Goal: Task Accomplishment & Management: Manage account settings

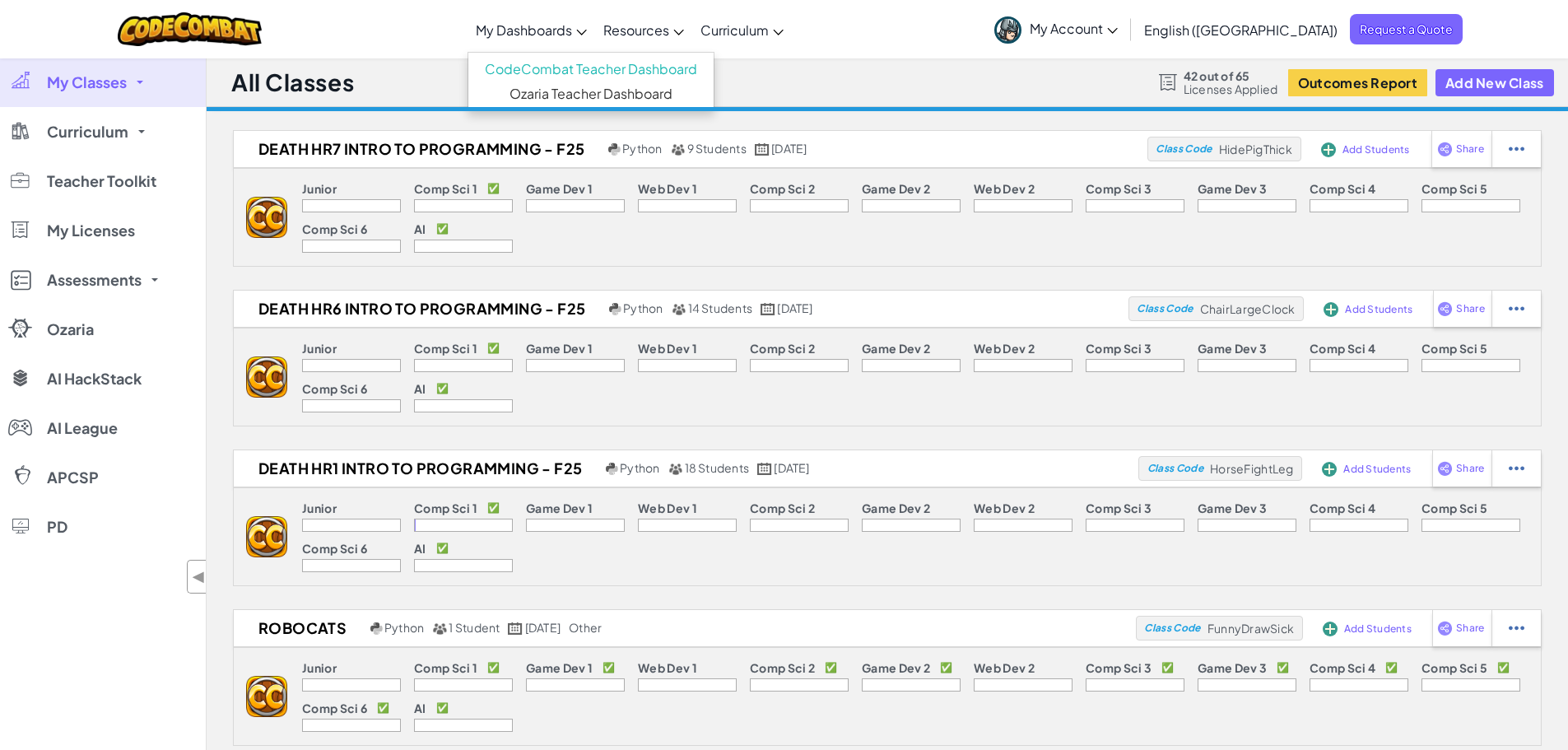
click at [572, 38] on span "My Dashboards" at bounding box center [523, 30] width 97 height 18
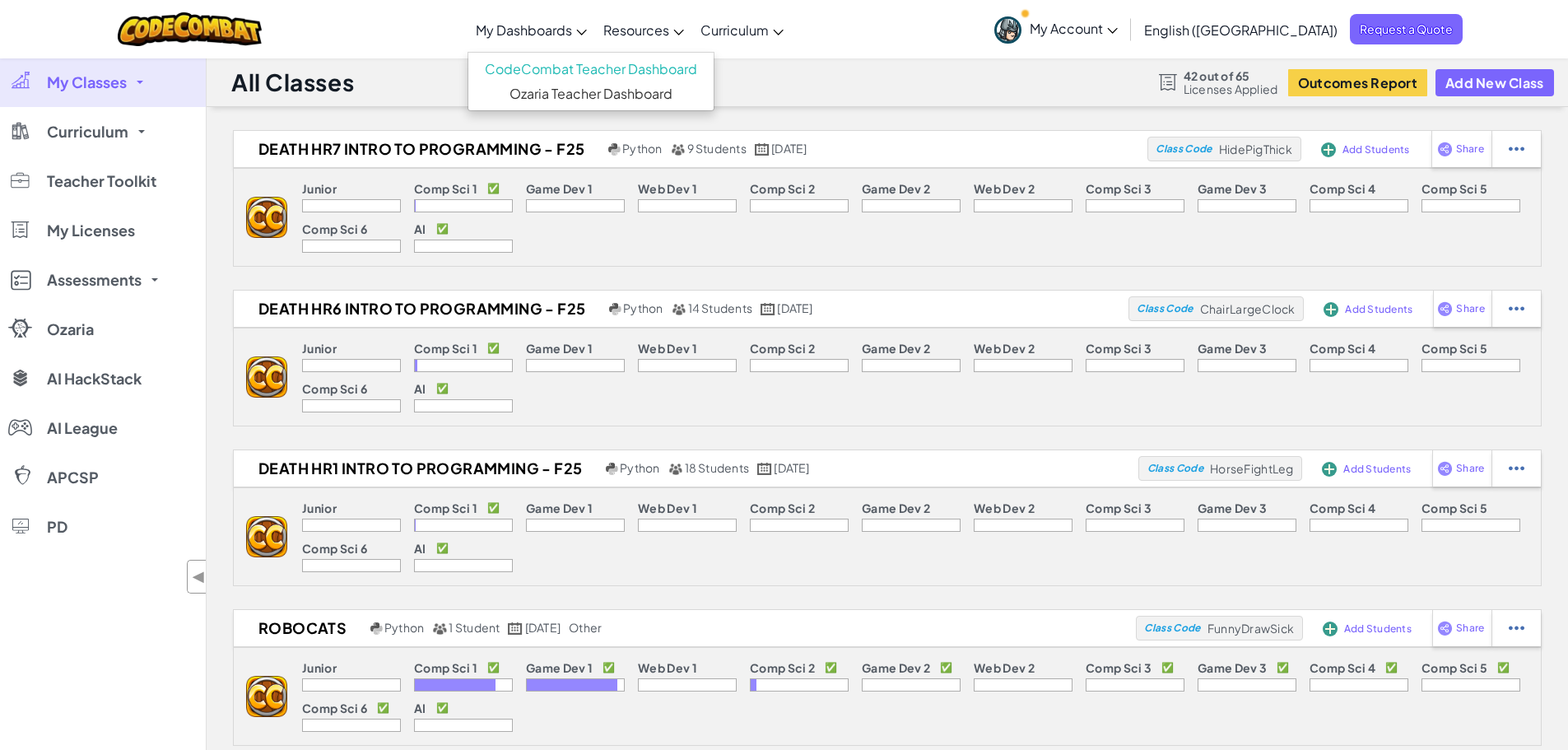
click at [463, 243] on div at bounding box center [464, 246] width 99 height 13
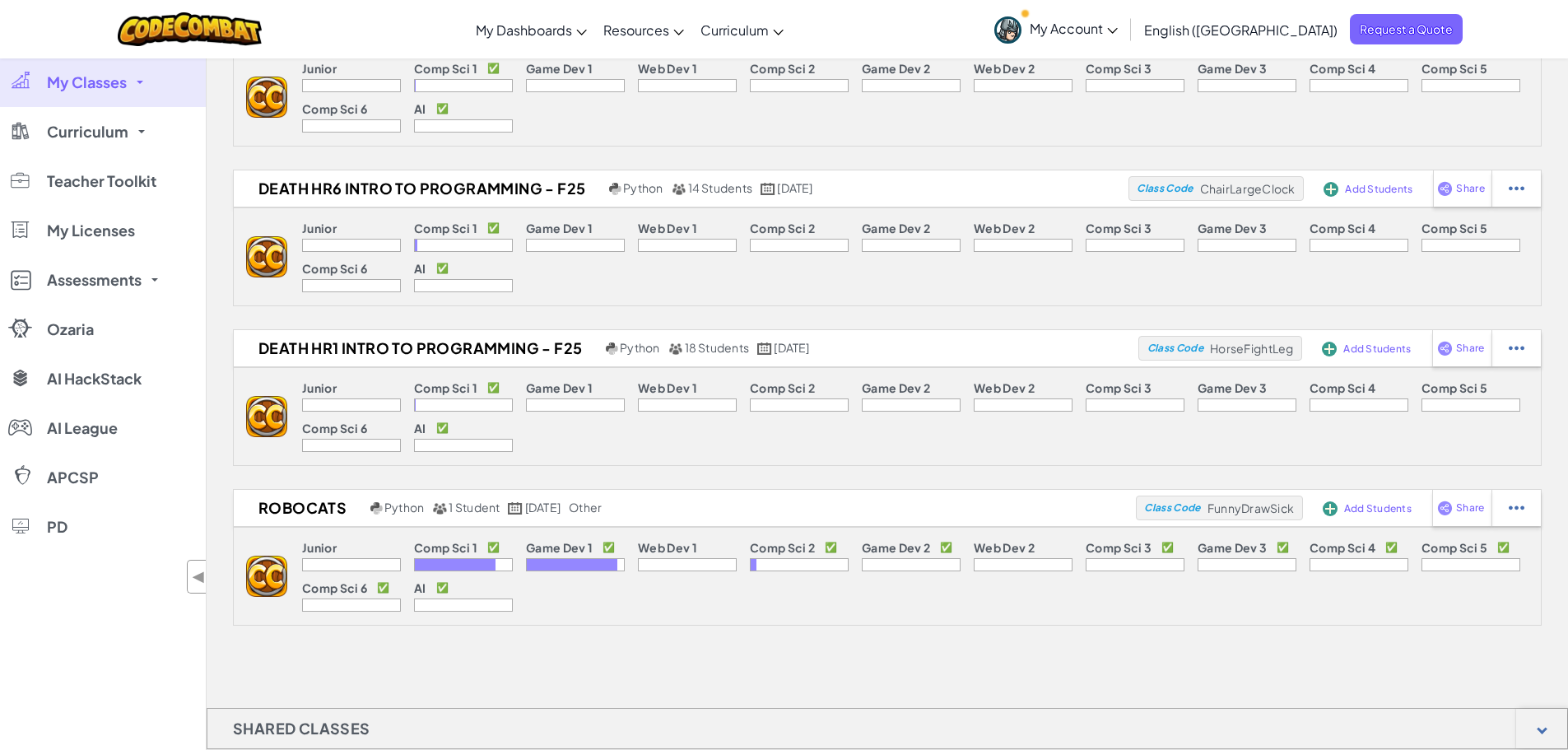
scroll to position [165, 0]
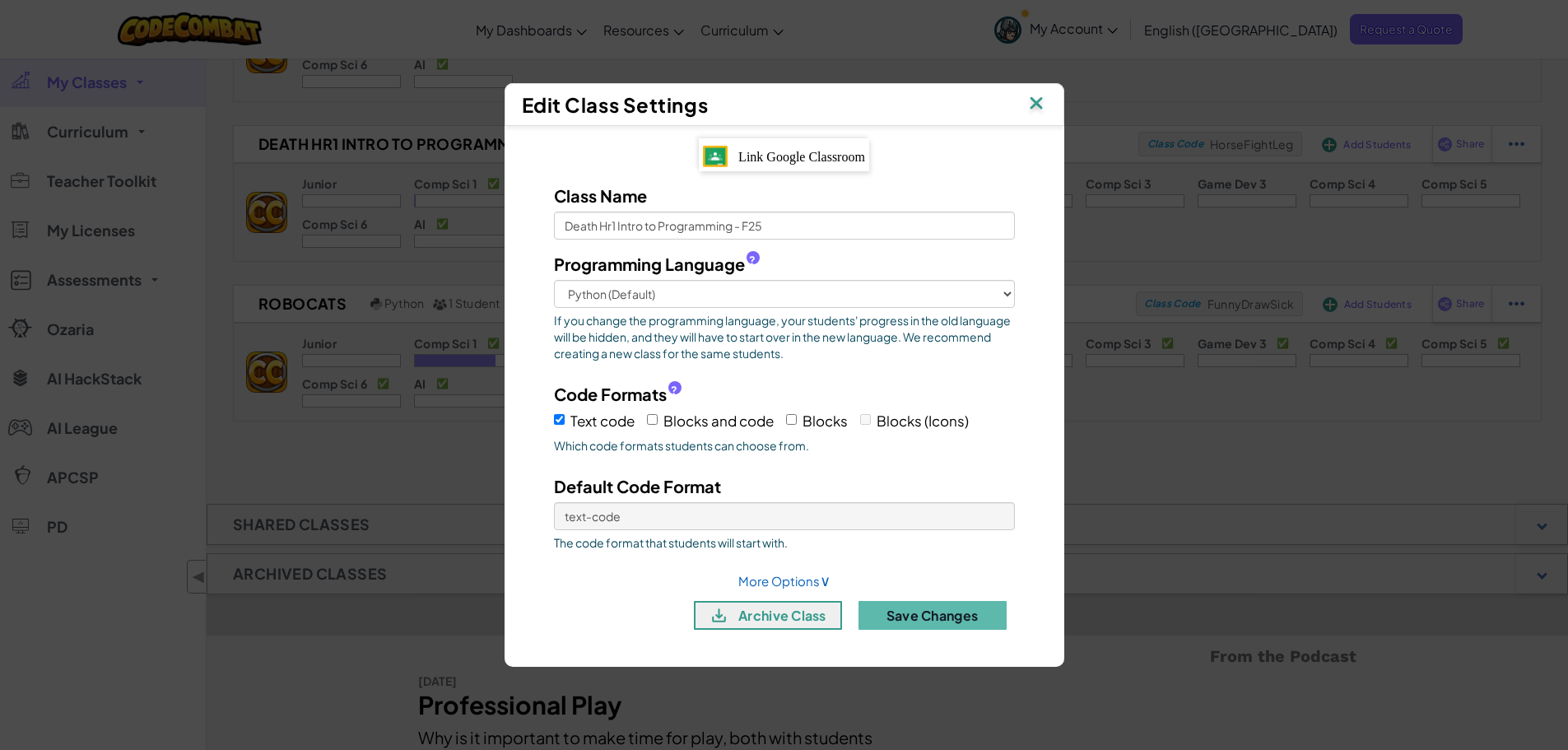
scroll to position [329, 0]
click at [811, 576] on link "More Options ∨" at bounding box center [784, 581] width 92 height 16
select select
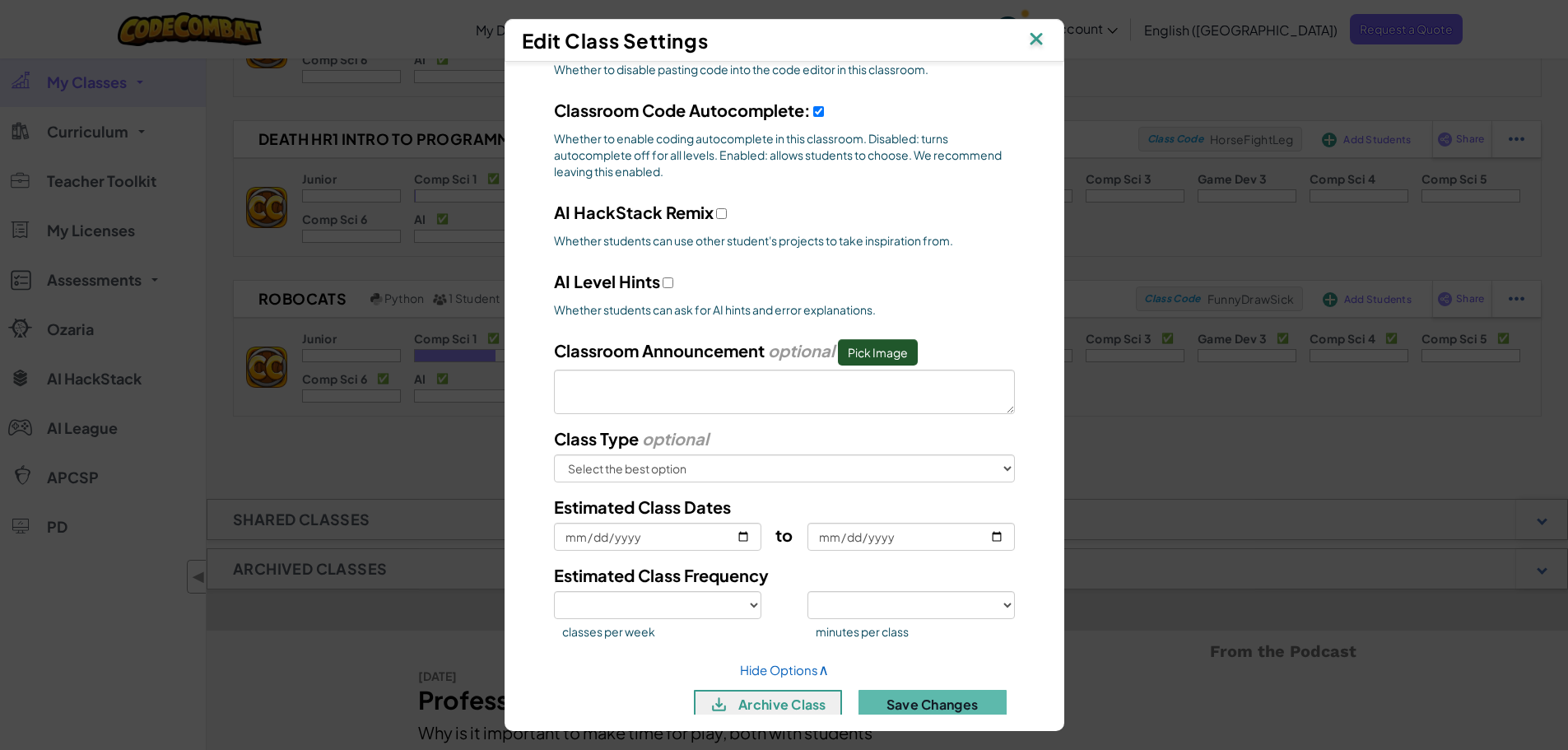
scroll to position [573, 0]
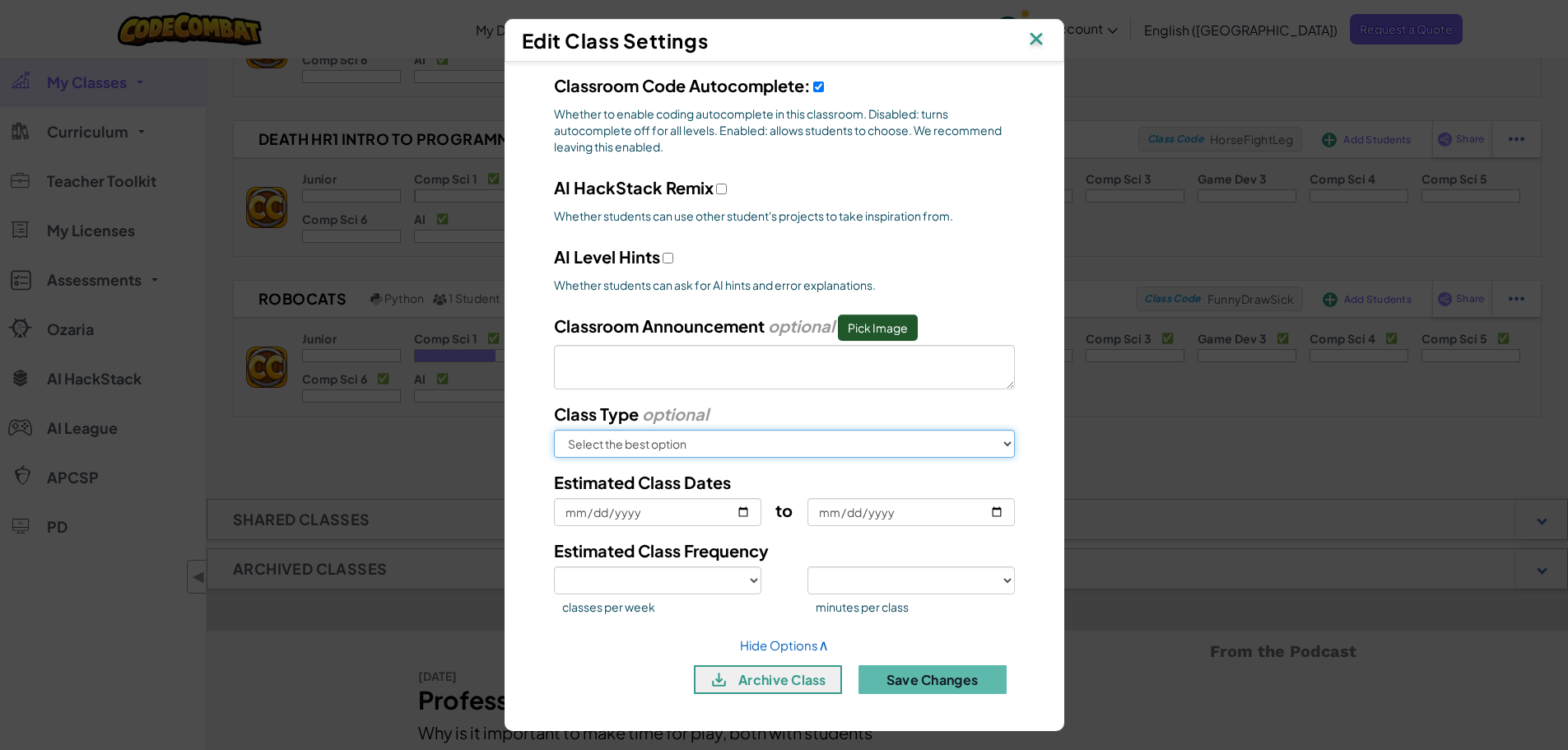
click at [915, 446] on select "Select the best option In School After School Online Camp Homeschool Other" at bounding box center [784, 444] width 461 height 28
select select "in-school"
click at [554, 429] on select "Select the best option In School After School Online Camp Homeschool Other" at bounding box center [784, 444] width 461 height 28
select select
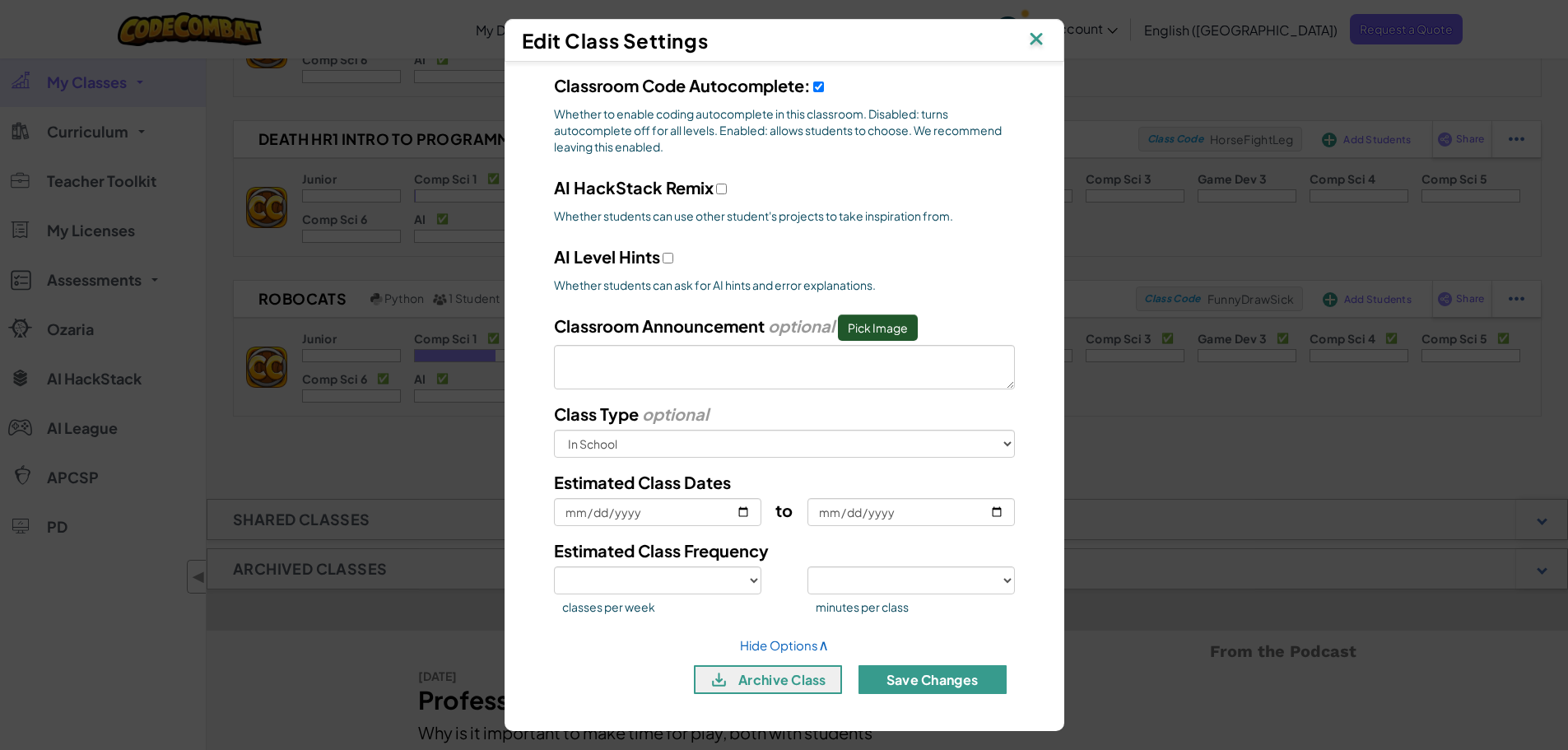
click at [952, 675] on button "Save Changes" at bounding box center [932, 679] width 148 height 29
select select
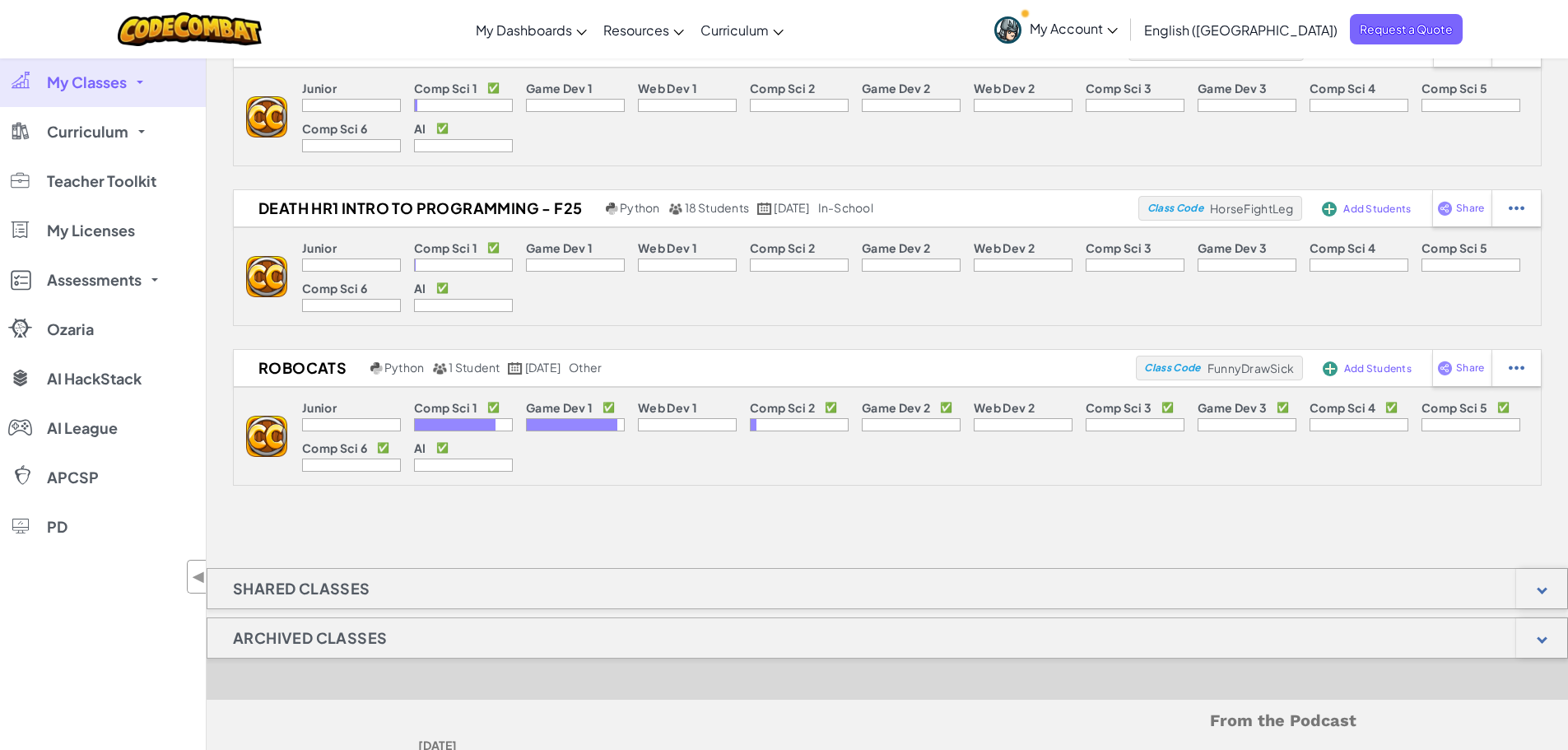
scroll to position [165, 0]
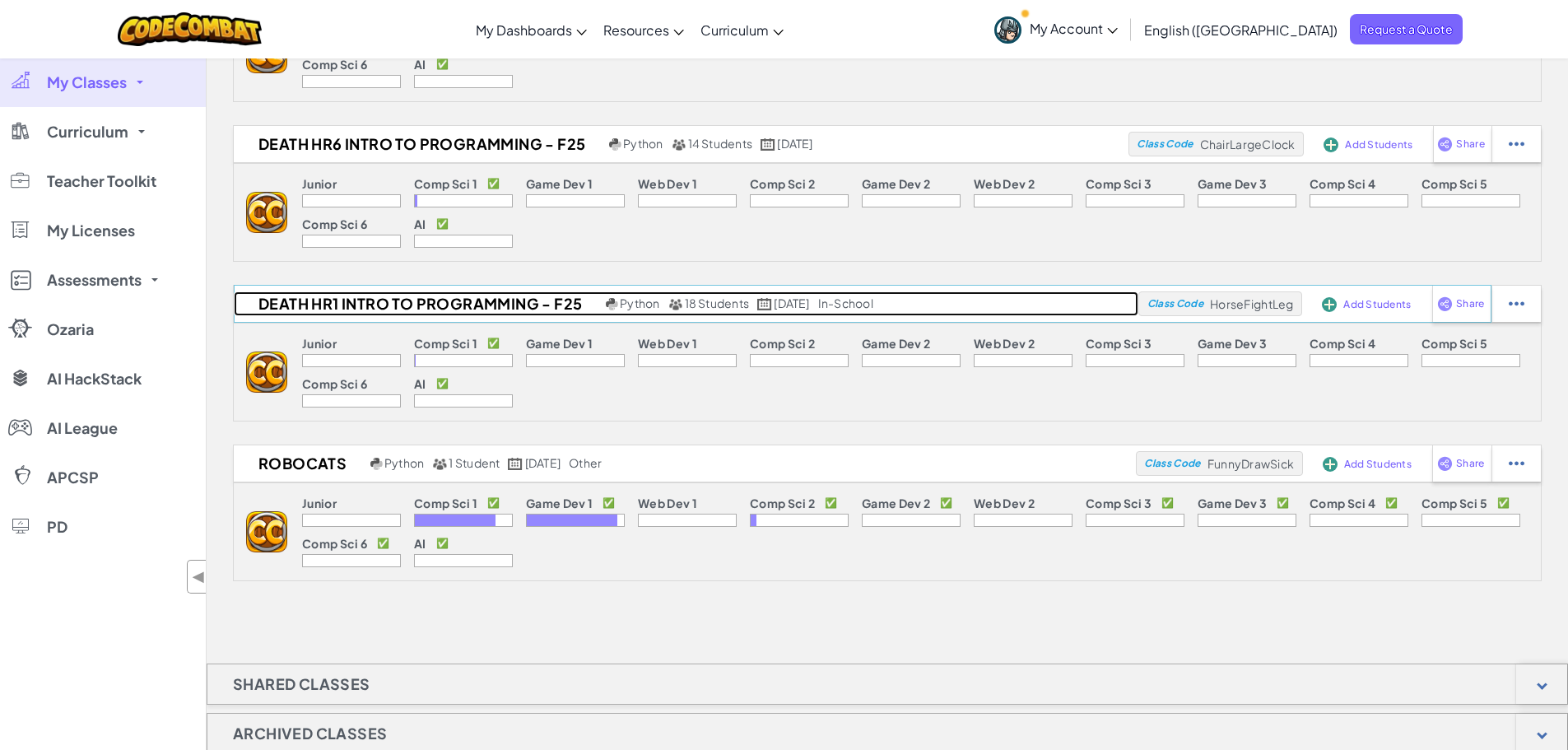
click at [405, 301] on h2 "Death Hr1 Intro to Programming - F25" at bounding box center [418, 304] width 368 height 25
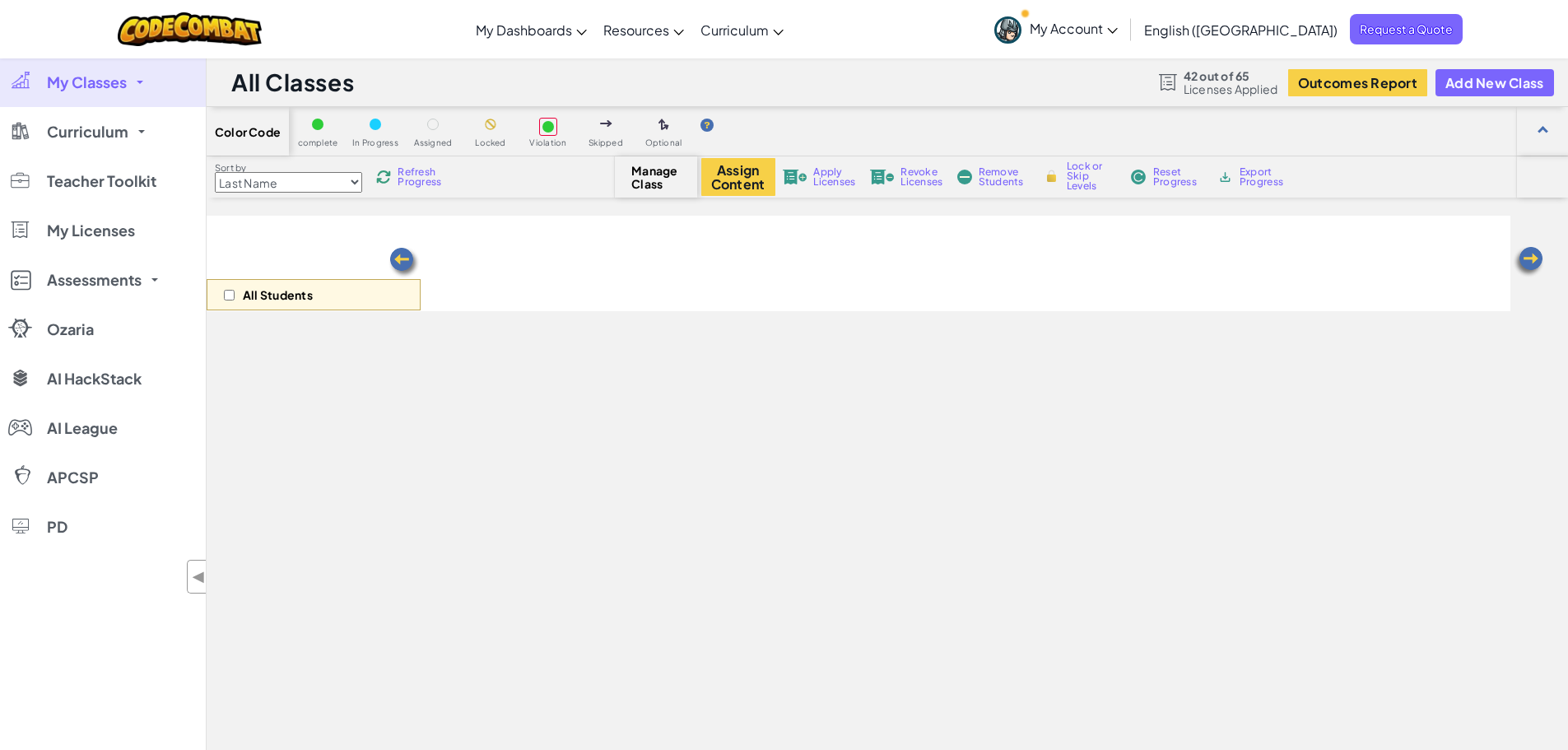
select select "560f1a9f22961295f9427742"
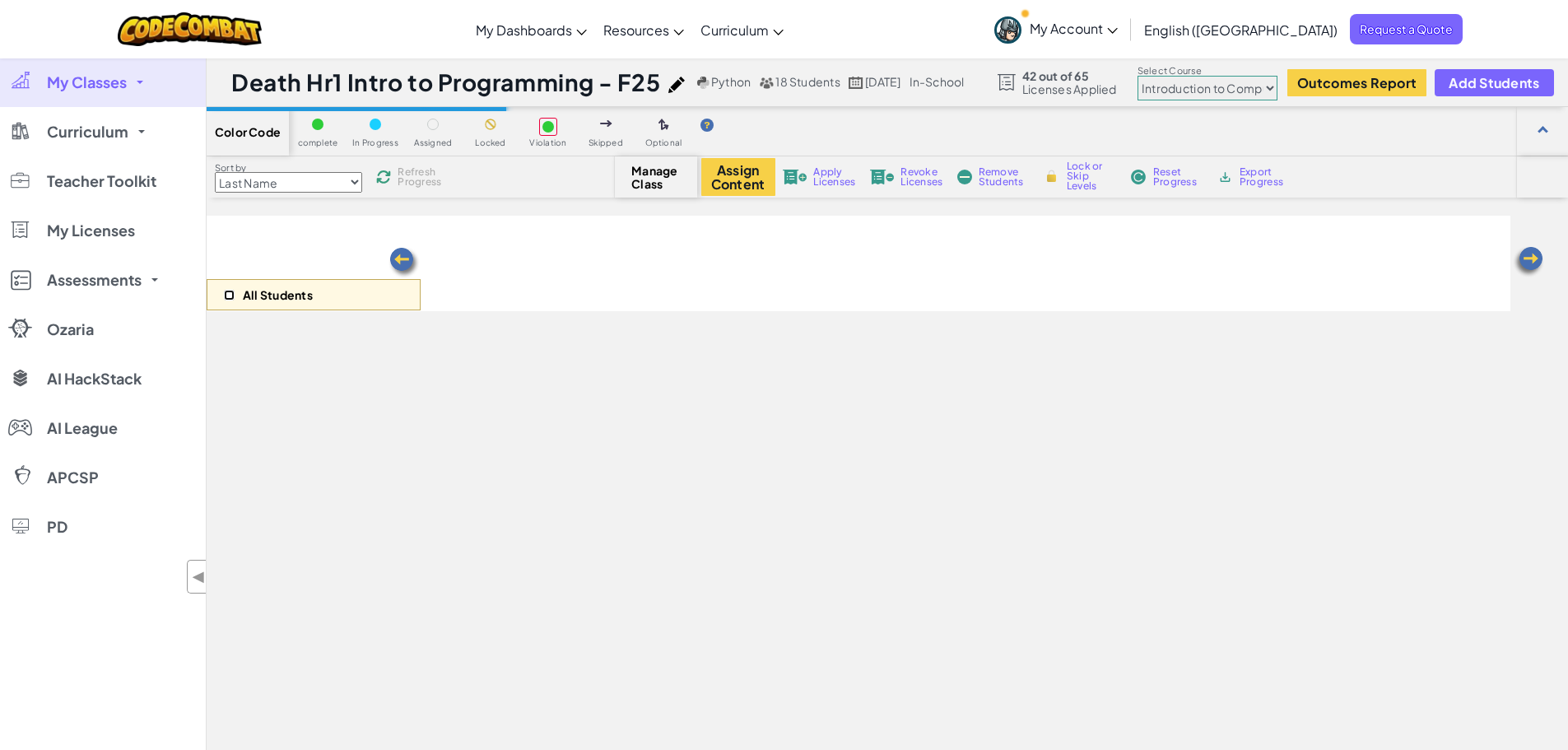
click at [228, 298] on input "checkbox" at bounding box center [229, 295] width 11 height 11
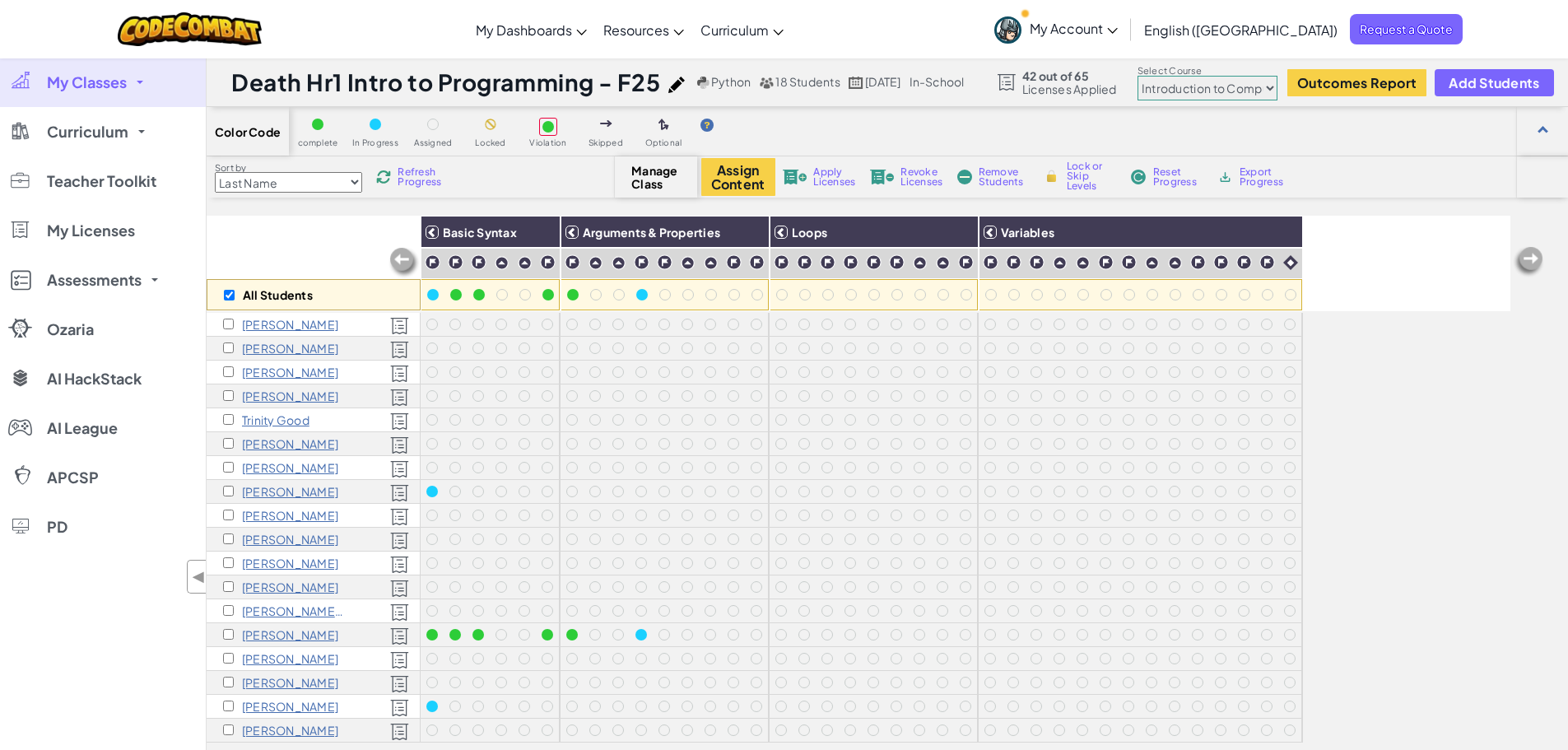
click at [141, 83] on span at bounding box center [139, 82] width 6 height 4
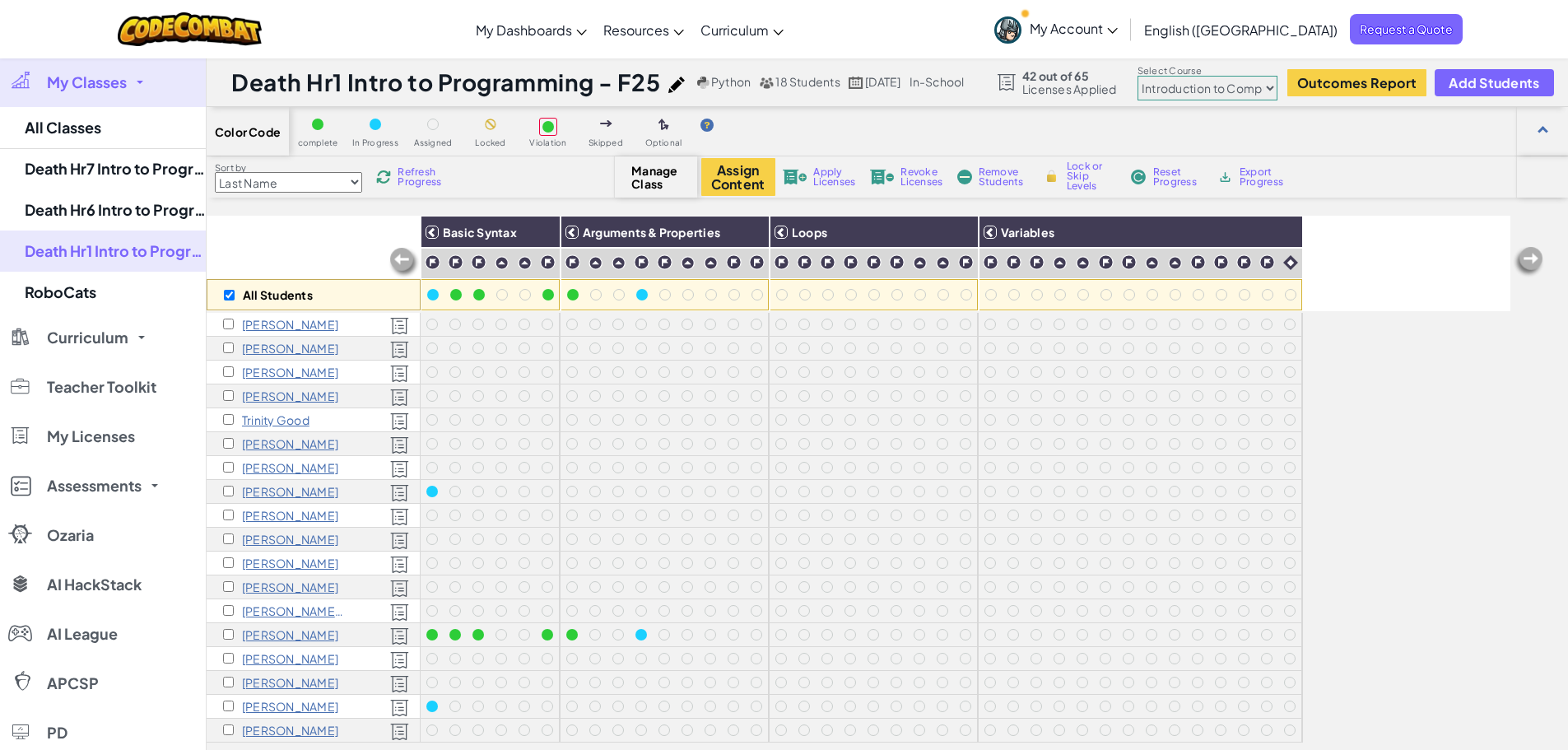
click at [141, 83] on span at bounding box center [139, 82] width 6 height 4
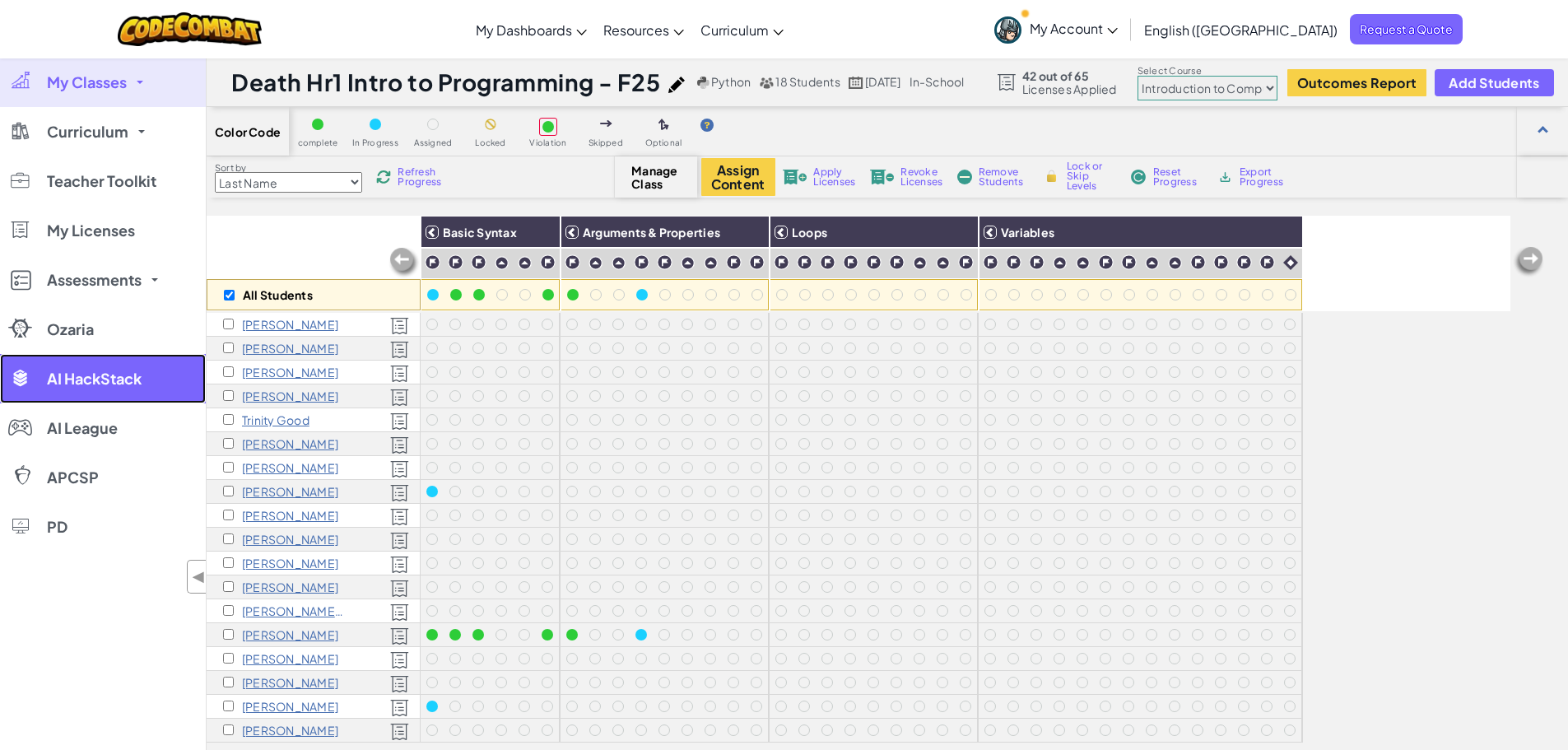
click at [105, 381] on span "AI HackStack" at bounding box center [94, 378] width 95 height 15
click at [228, 297] on input "checkbox" at bounding box center [229, 295] width 11 height 11
checkbox input "true"
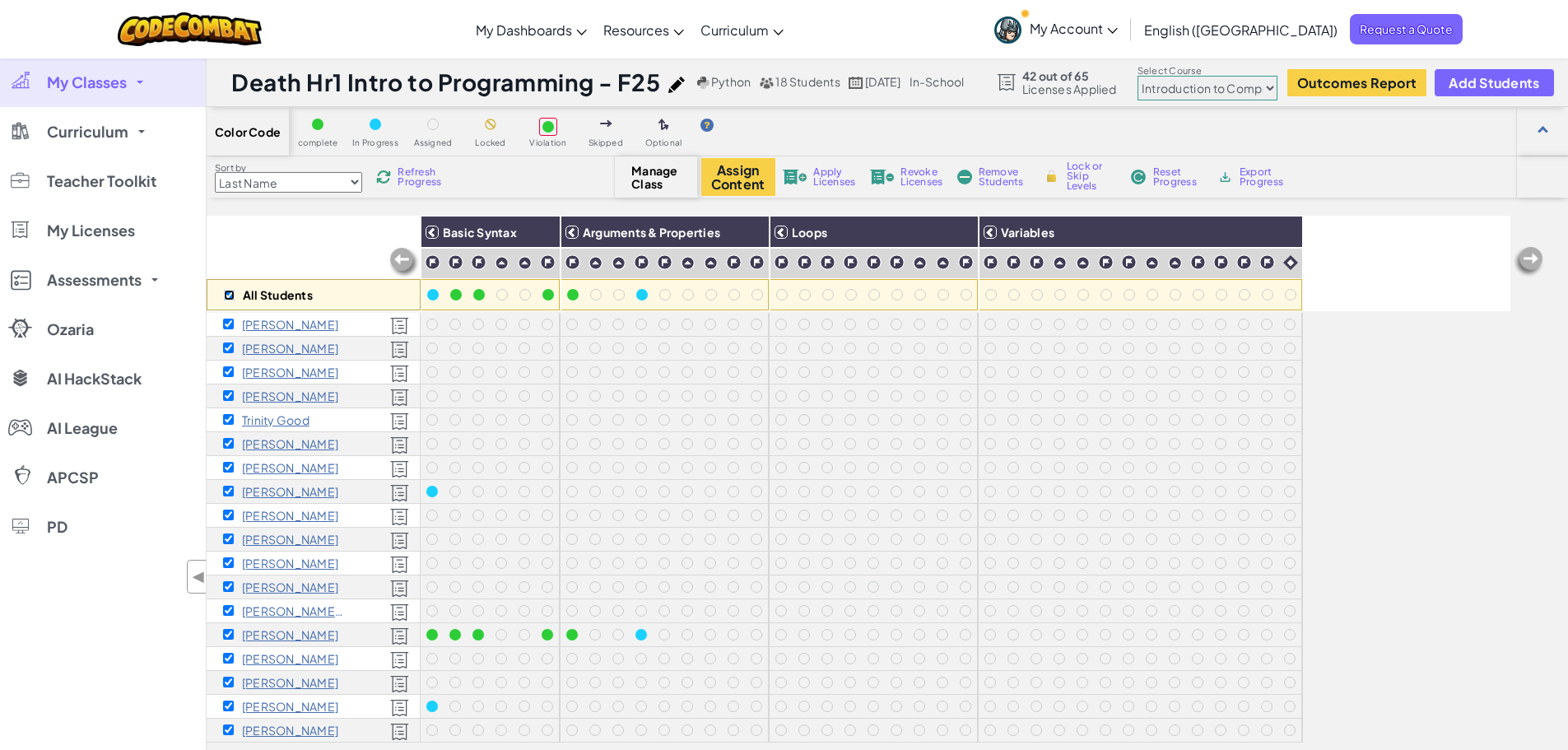
checkbox input "true"
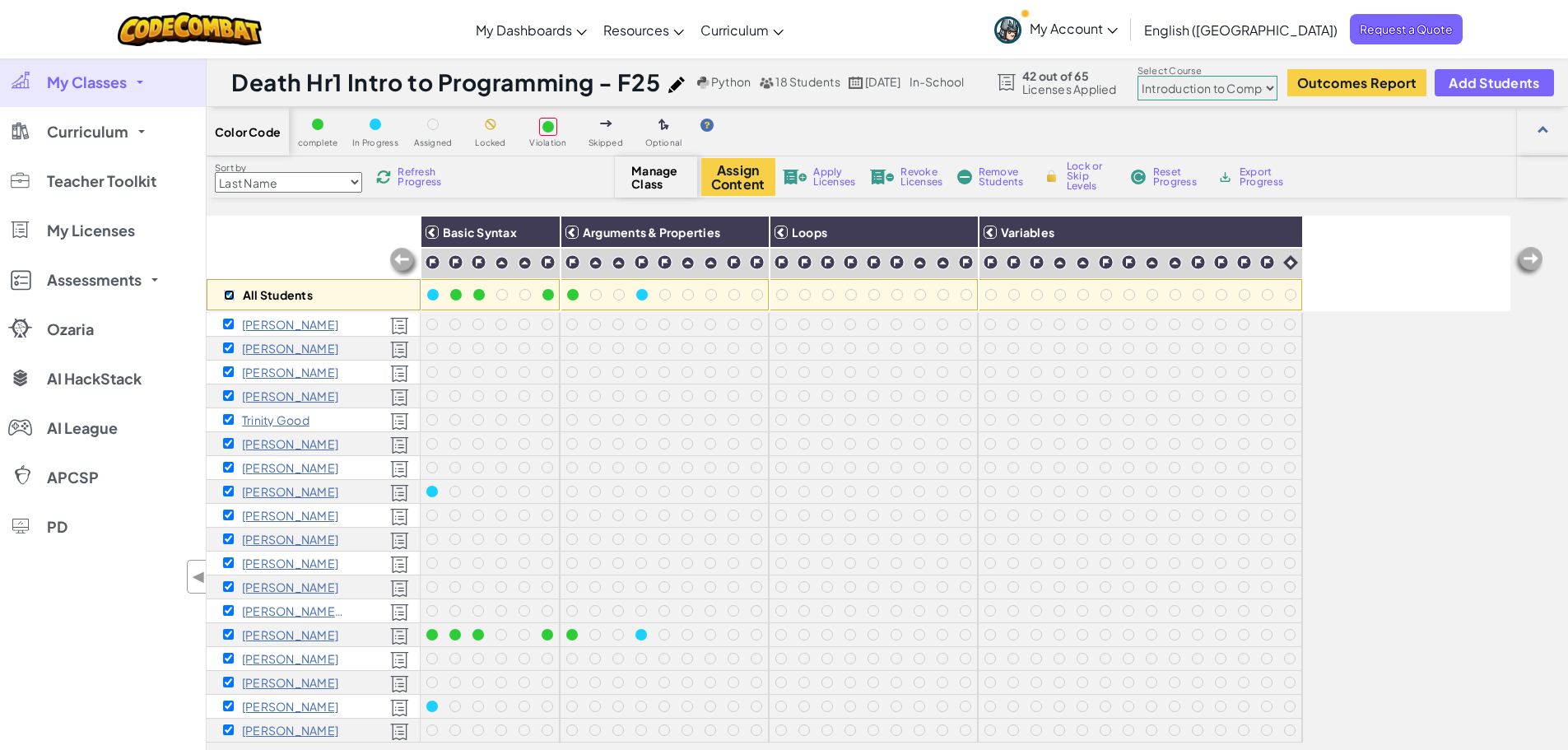
checkbox input "true"
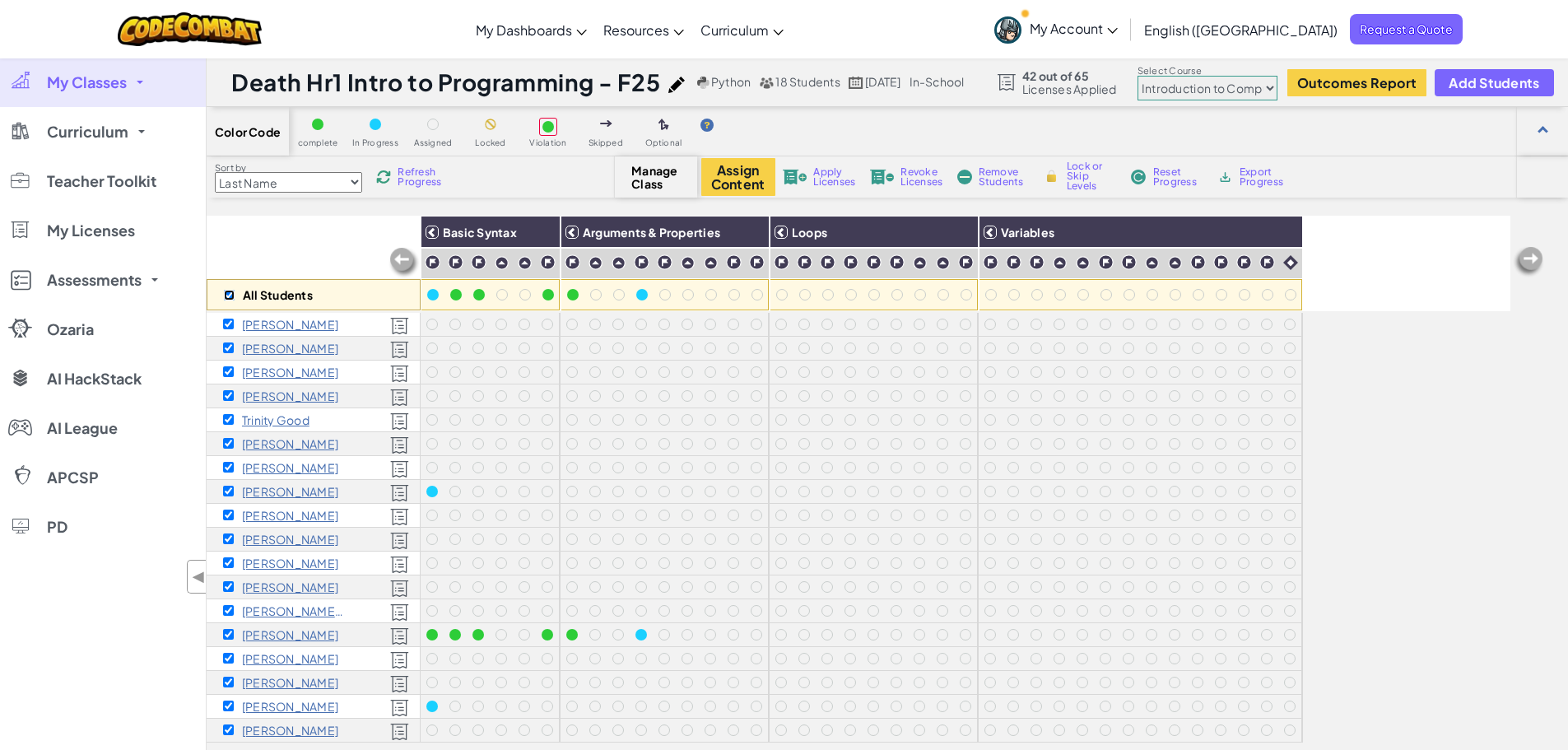
checkbox input "true"
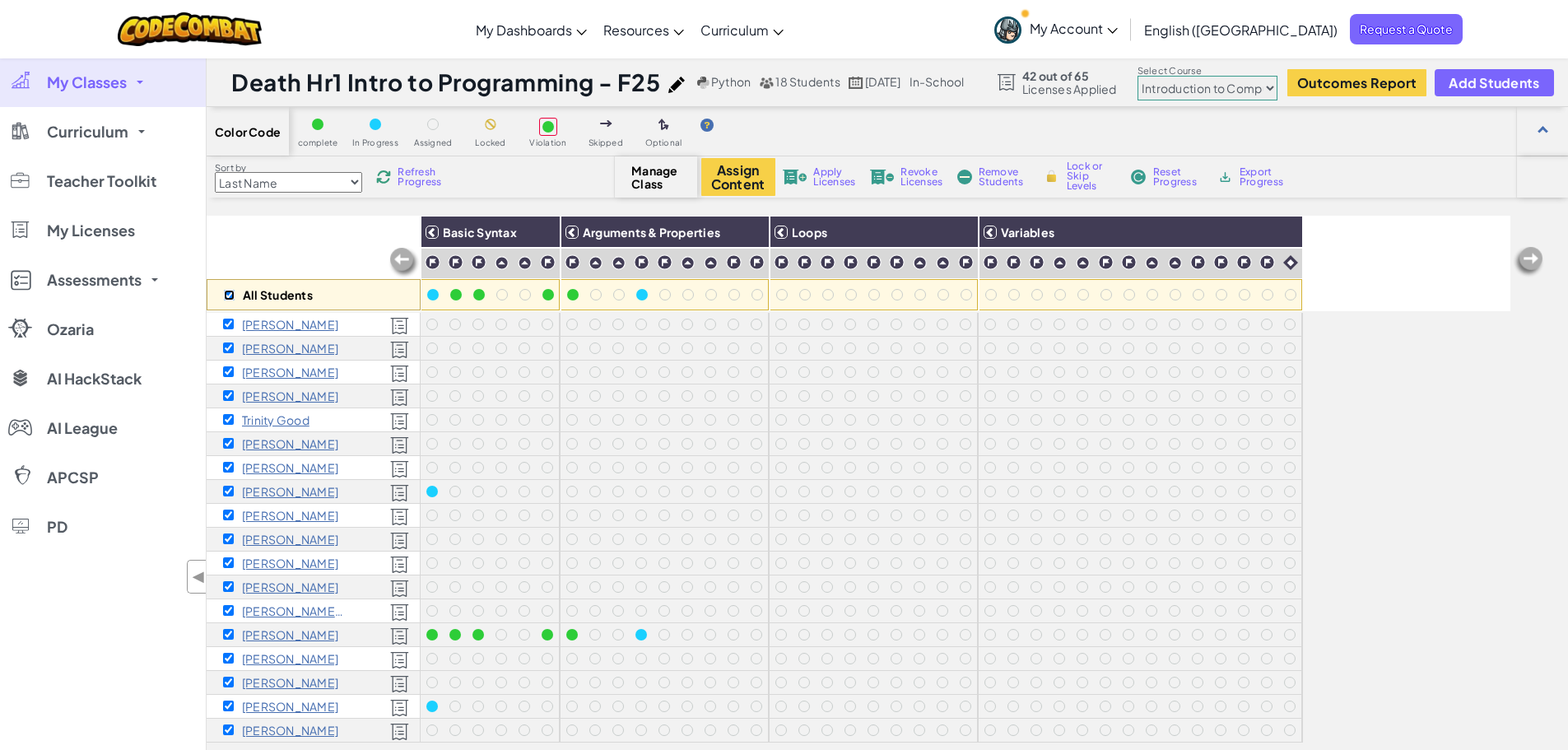
checkbox input "true"
click at [1220, 90] on select "Junior Introduction to Computer Science Game Development 1 Web Development 1 Co…" at bounding box center [1208, 89] width 140 height 25
click at [226, 293] on input "checkbox" at bounding box center [229, 295] width 11 height 11
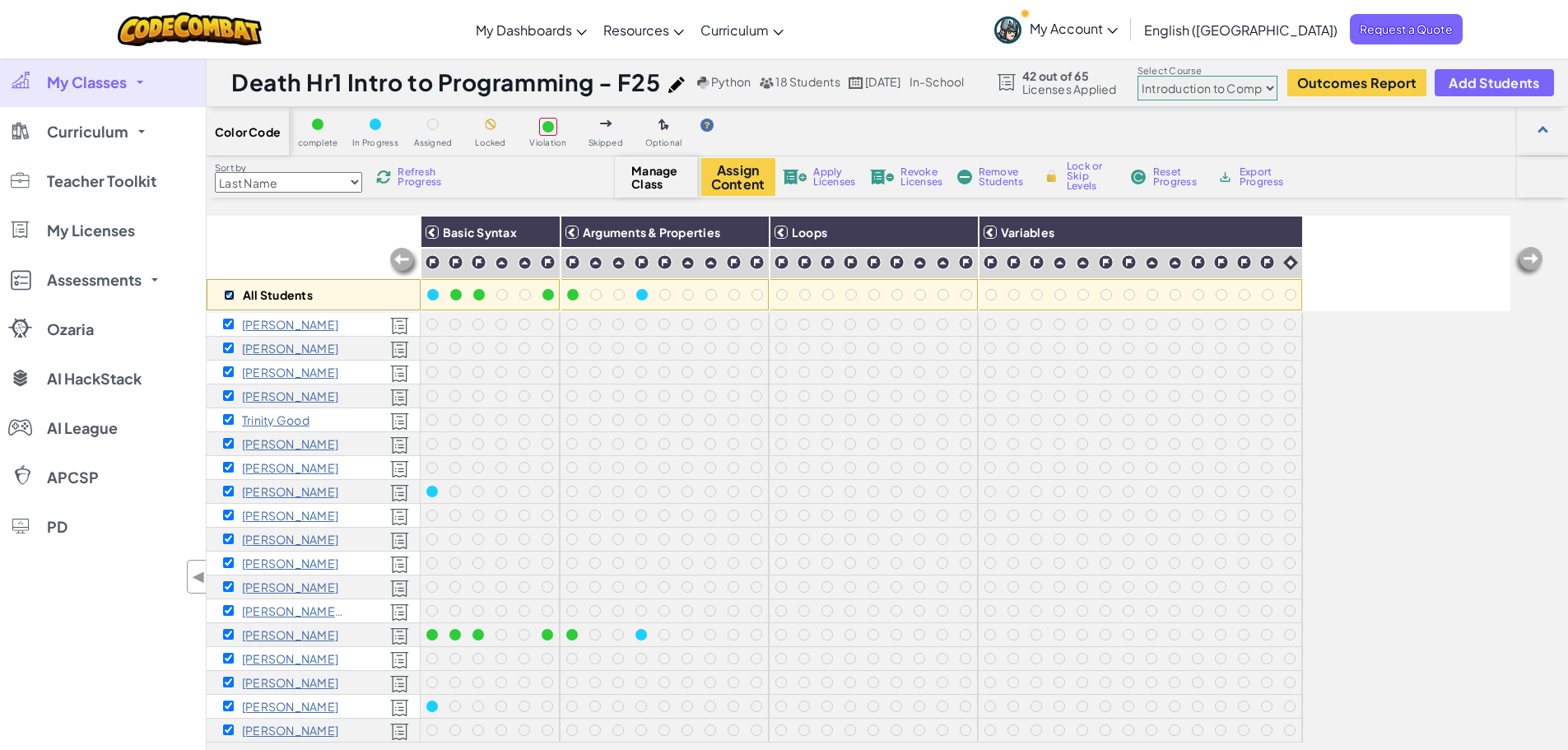
checkbox input "false"
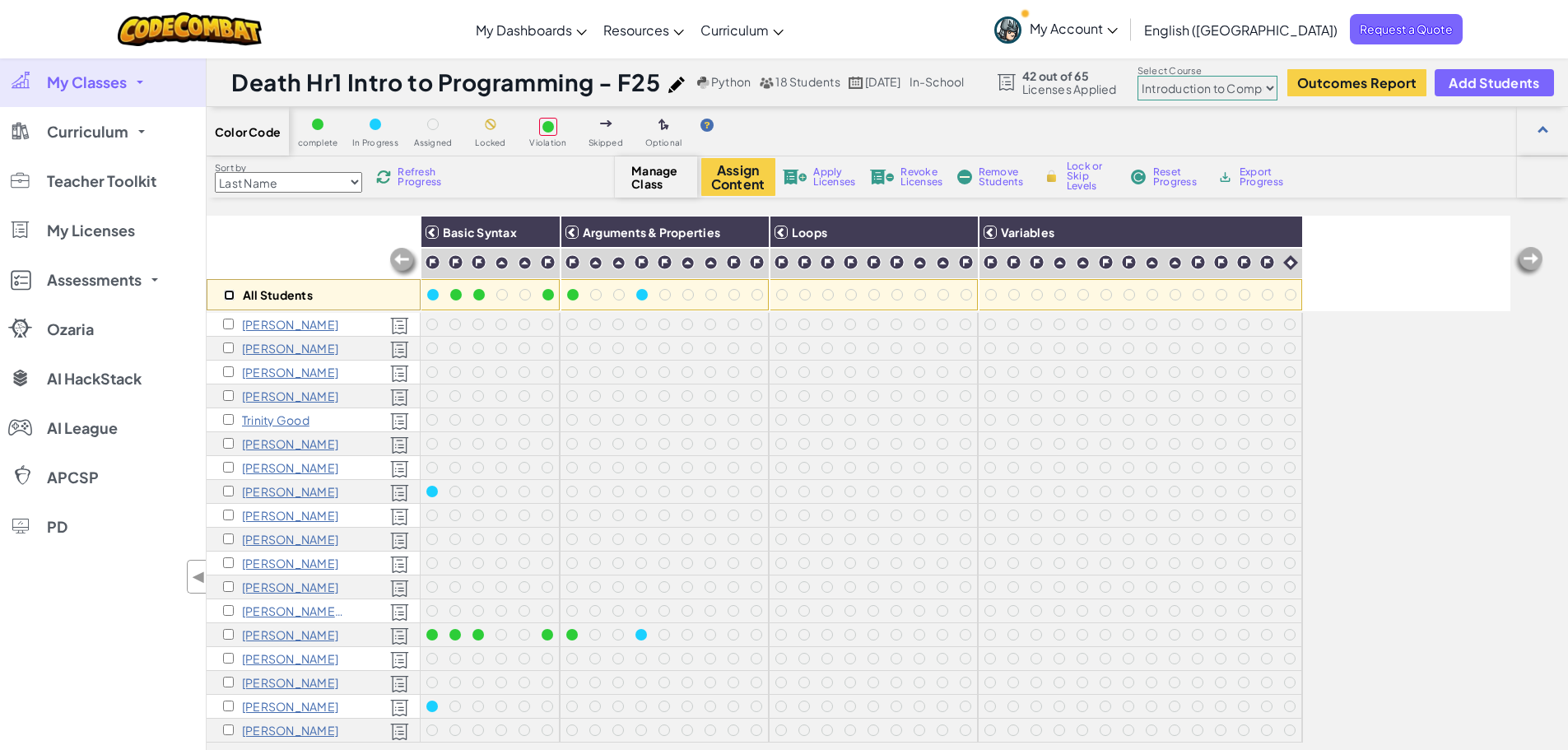
checkbox input "false"
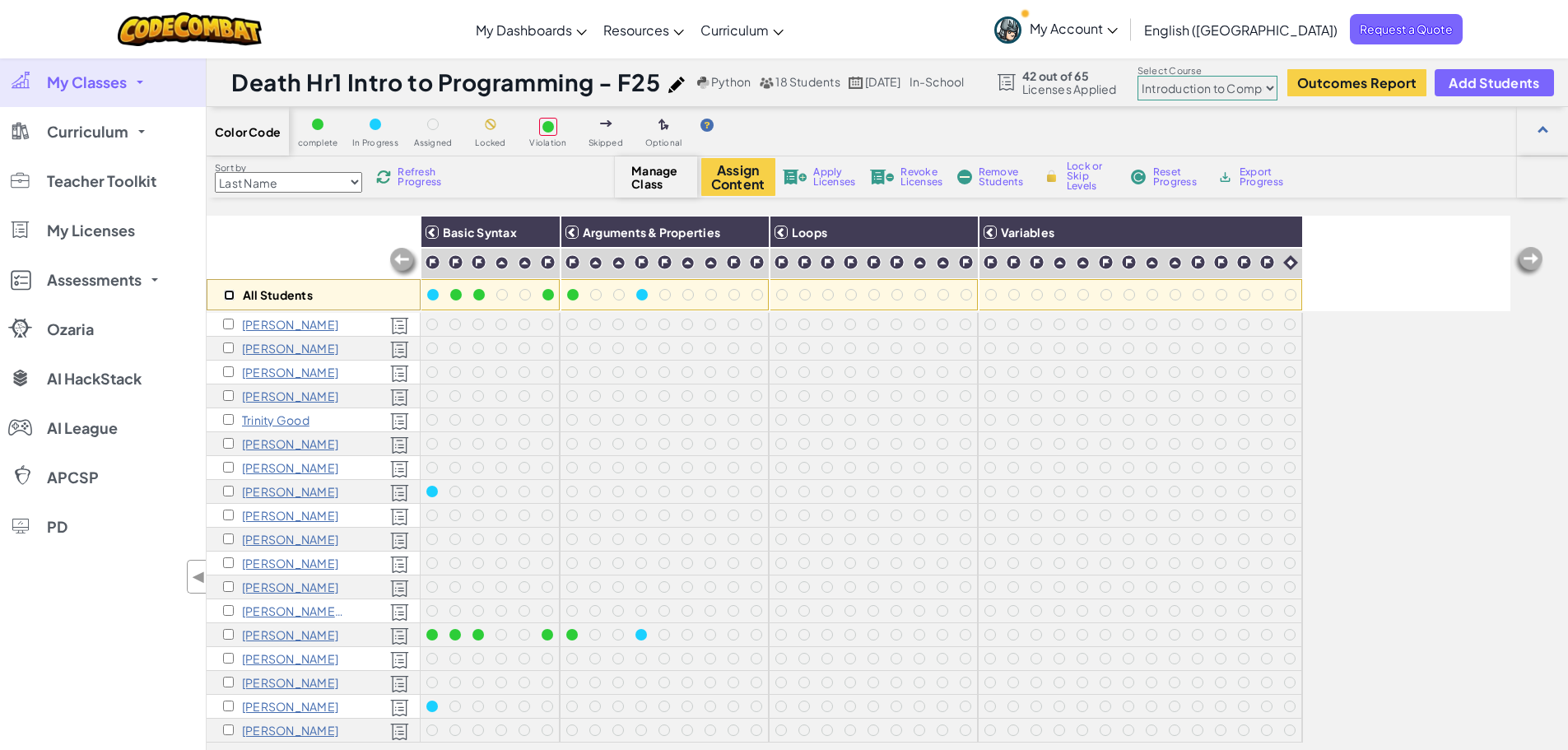
checkbox input "false"
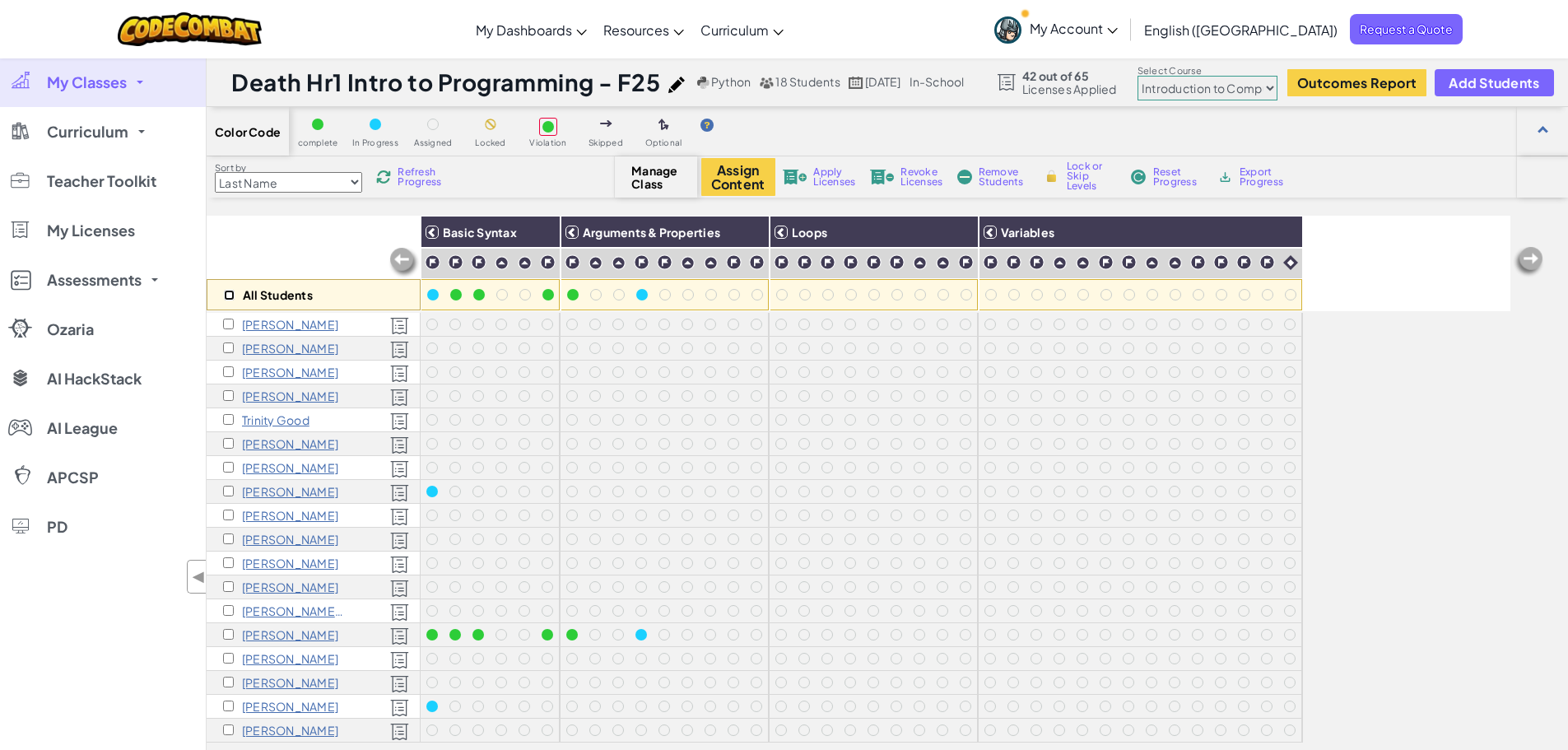
checkbox input "false"
click at [228, 346] on input "checkbox" at bounding box center [228, 348] width 11 height 11
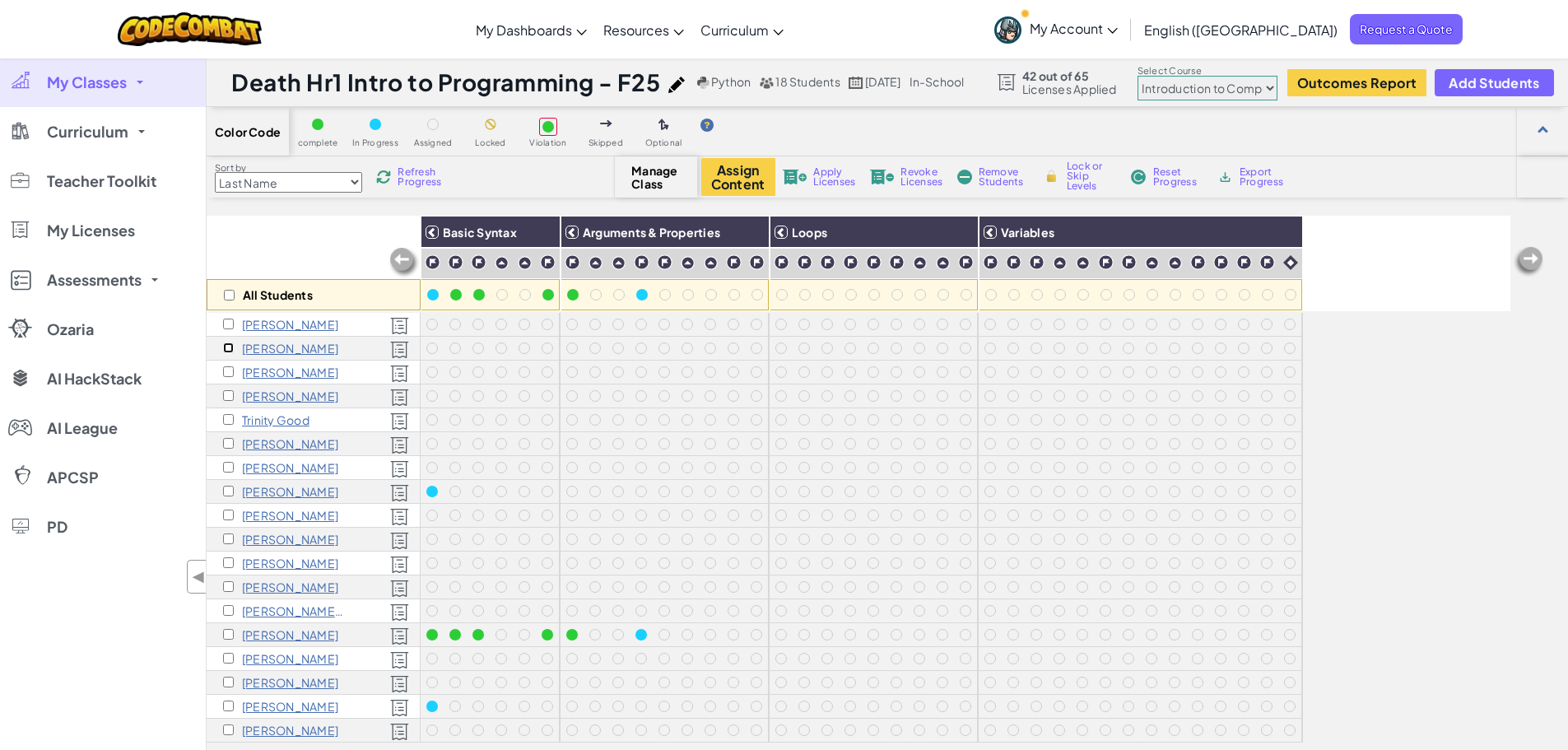
checkbox input "true"
click at [1175, 87] on select "Junior Introduction to Computer Science Game Development 1 Web Development 1 Co…" at bounding box center [1208, 89] width 140 height 25
select select "663b25f11c568468efc8adde"
click at [1161, 76] on select "Junior Introduction to Computer Science Game Development 1 Web Development 1 Co…" at bounding box center [1208, 89] width 140 height 25
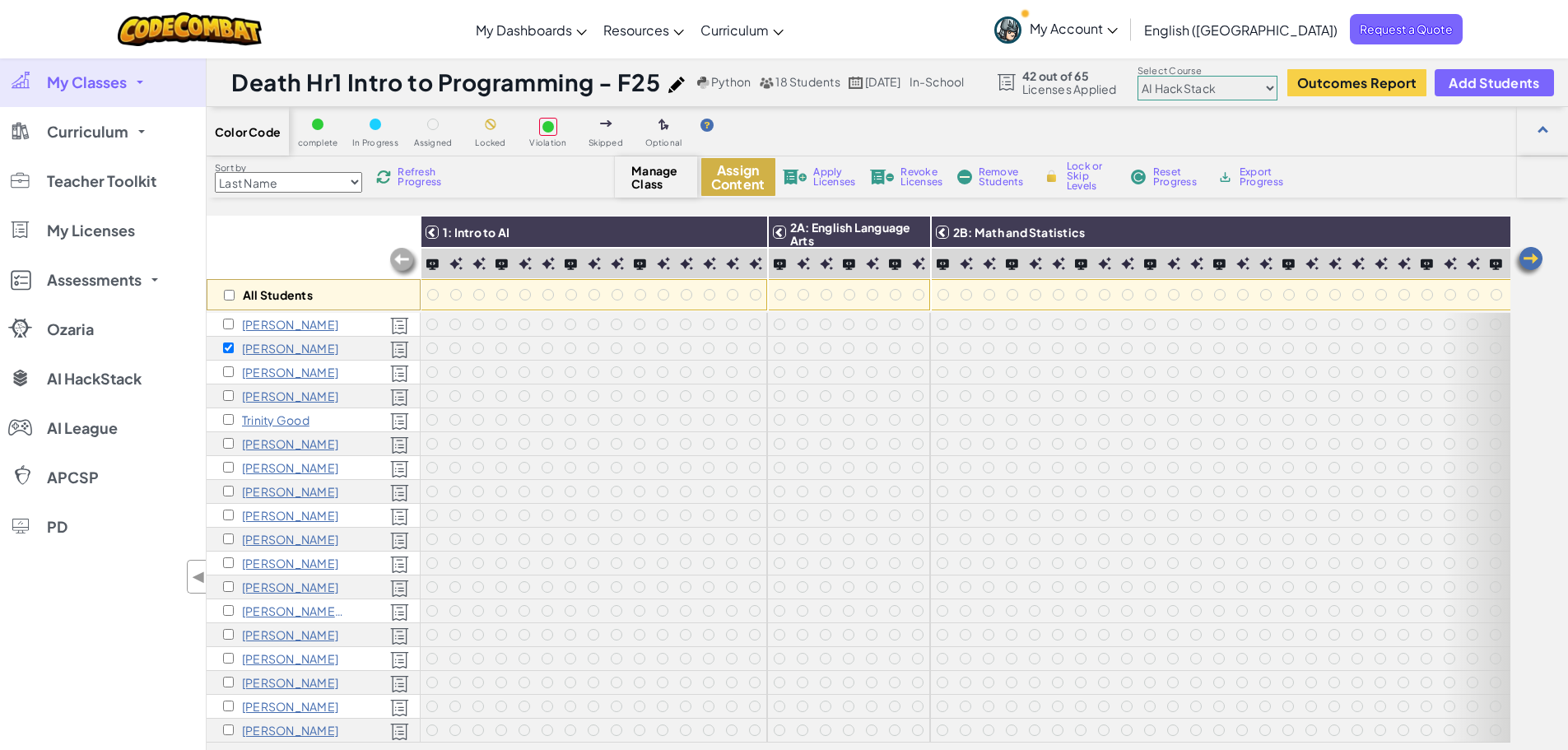
click at [756, 182] on button "Assign Content" at bounding box center [738, 177] width 74 height 38
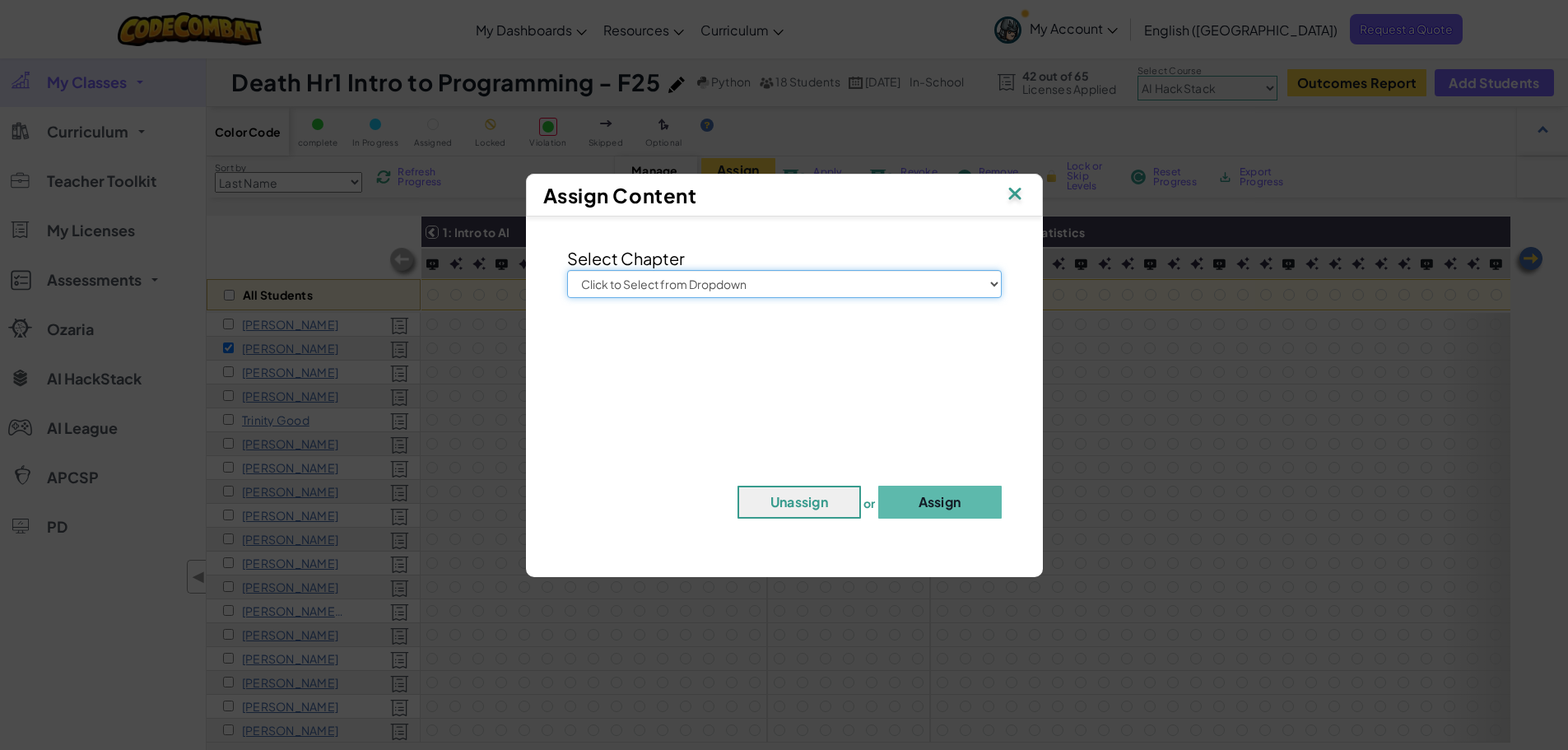
click at [802, 287] on select "Click to Select from Dropdown Junior Introduction to Computer Science Game Deve…" at bounding box center [784, 284] width 435 height 28
select select "AI HackStack"
click at [568, 270] on select "Click to Select from Dropdown Junior Introduction to Computer Science Game Deve…" at bounding box center [784, 284] width 435 height 28
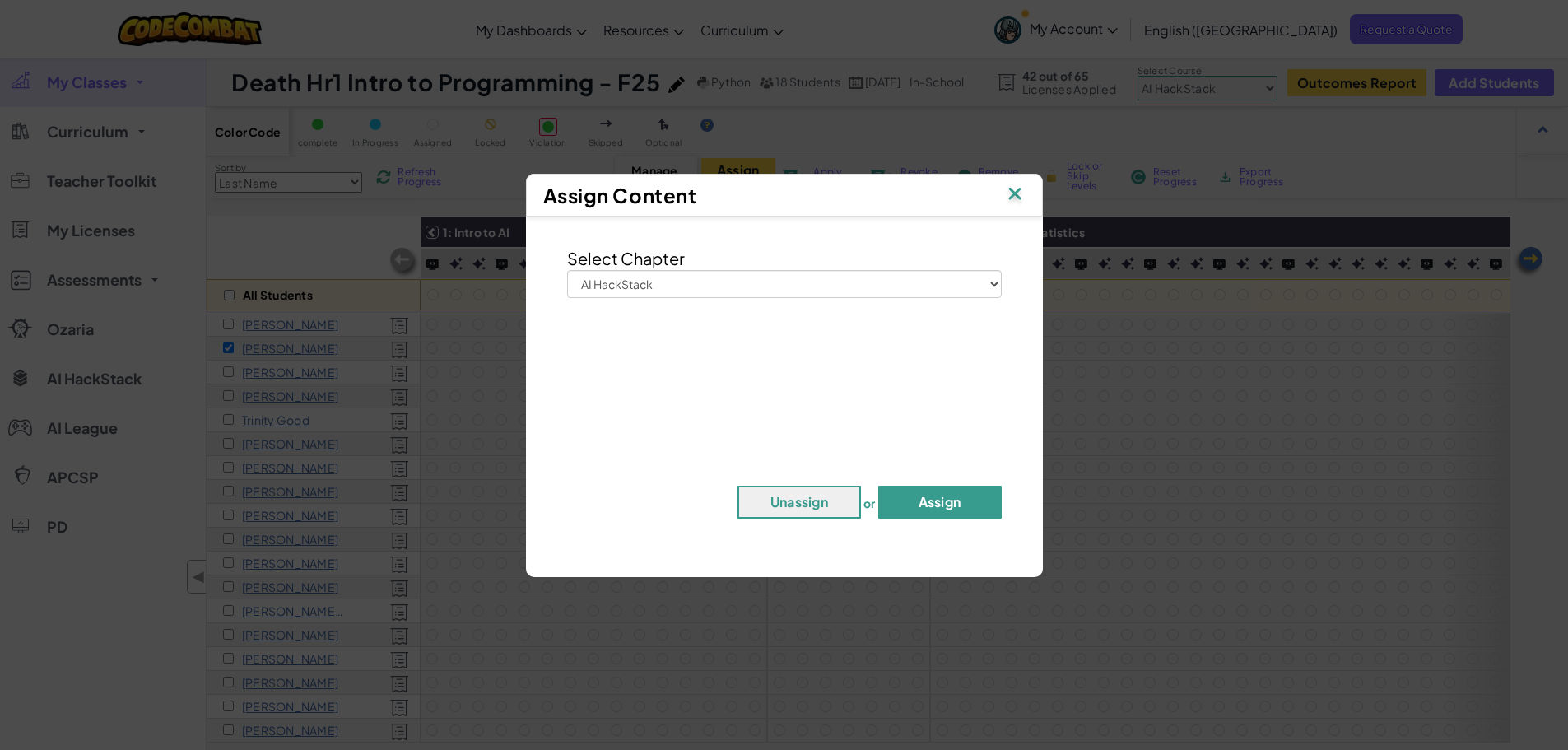
click at [937, 505] on button "Assign" at bounding box center [939, 502] width 123 height 33
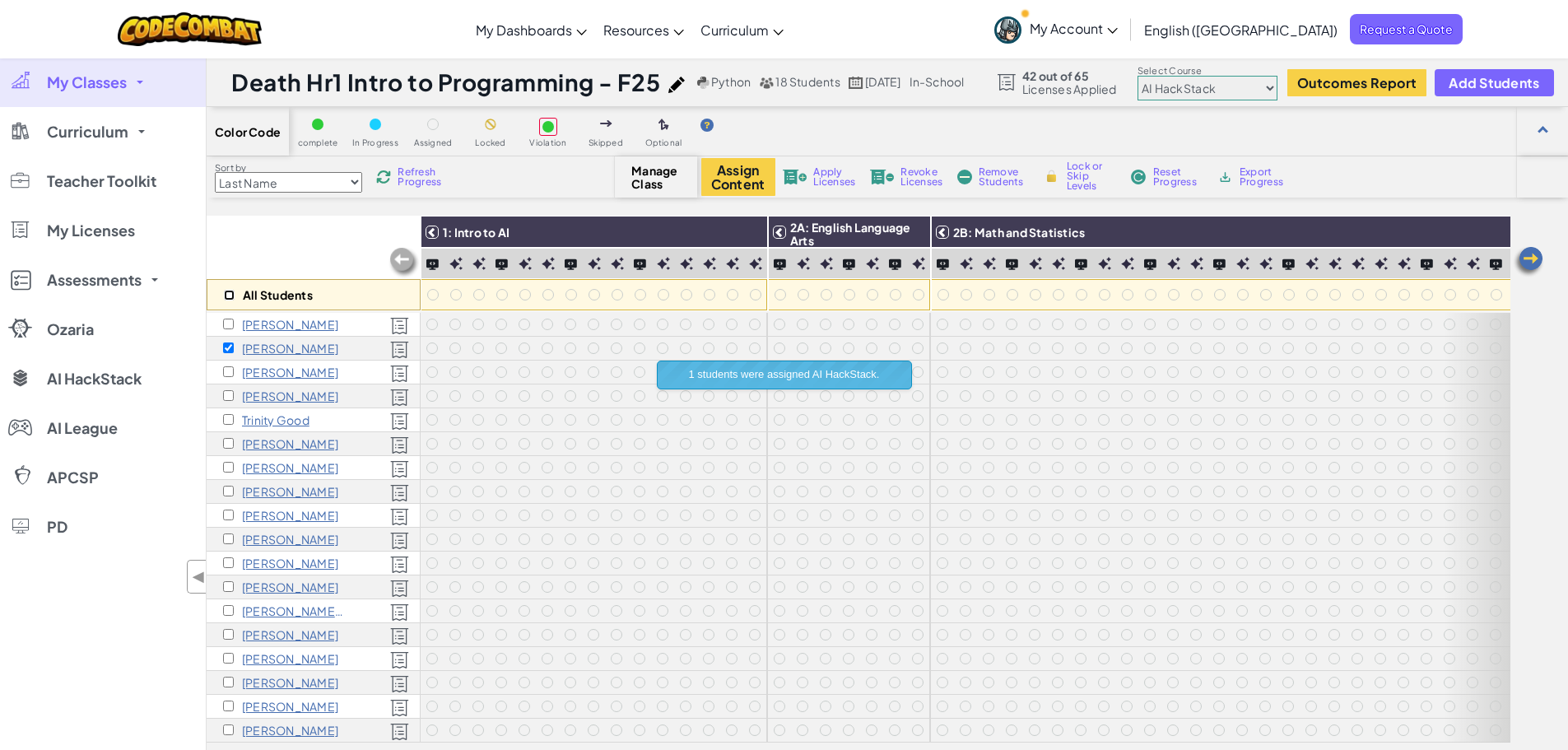
click at [231, 294] on input "checkbox" at bounding box center [229, 295] width 11 height 11
checkbox input "true"
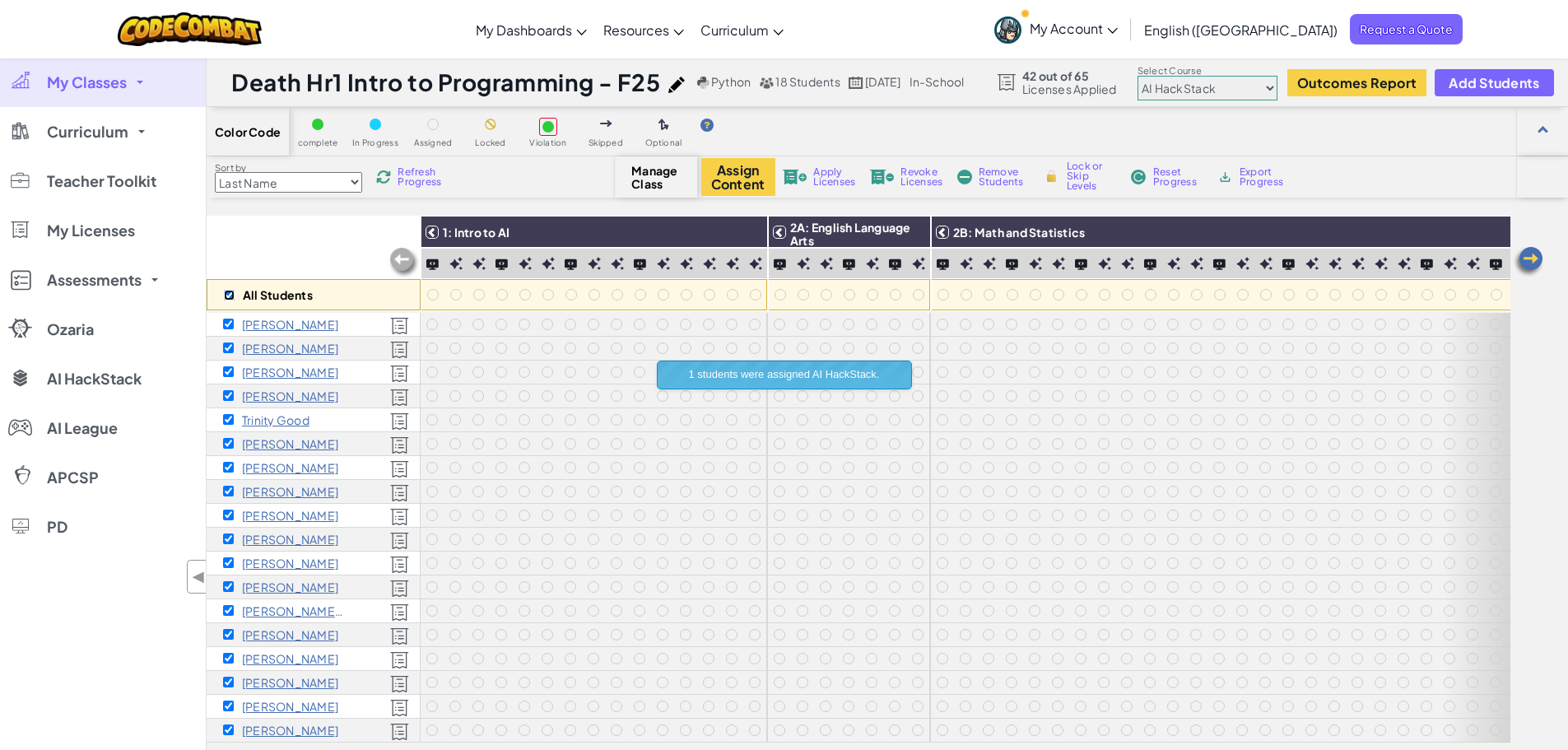
checkbox input "true"
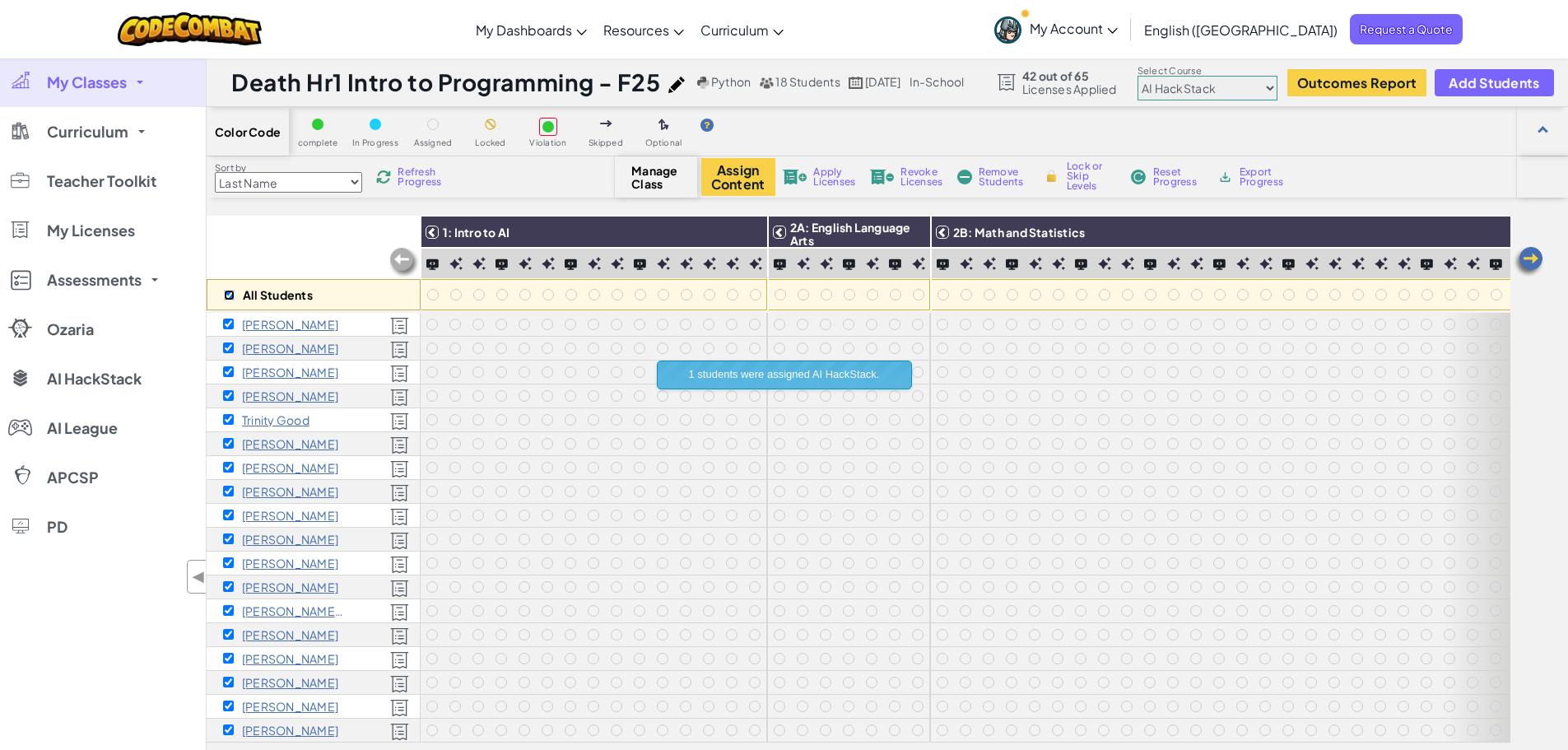
checkbox input "true"
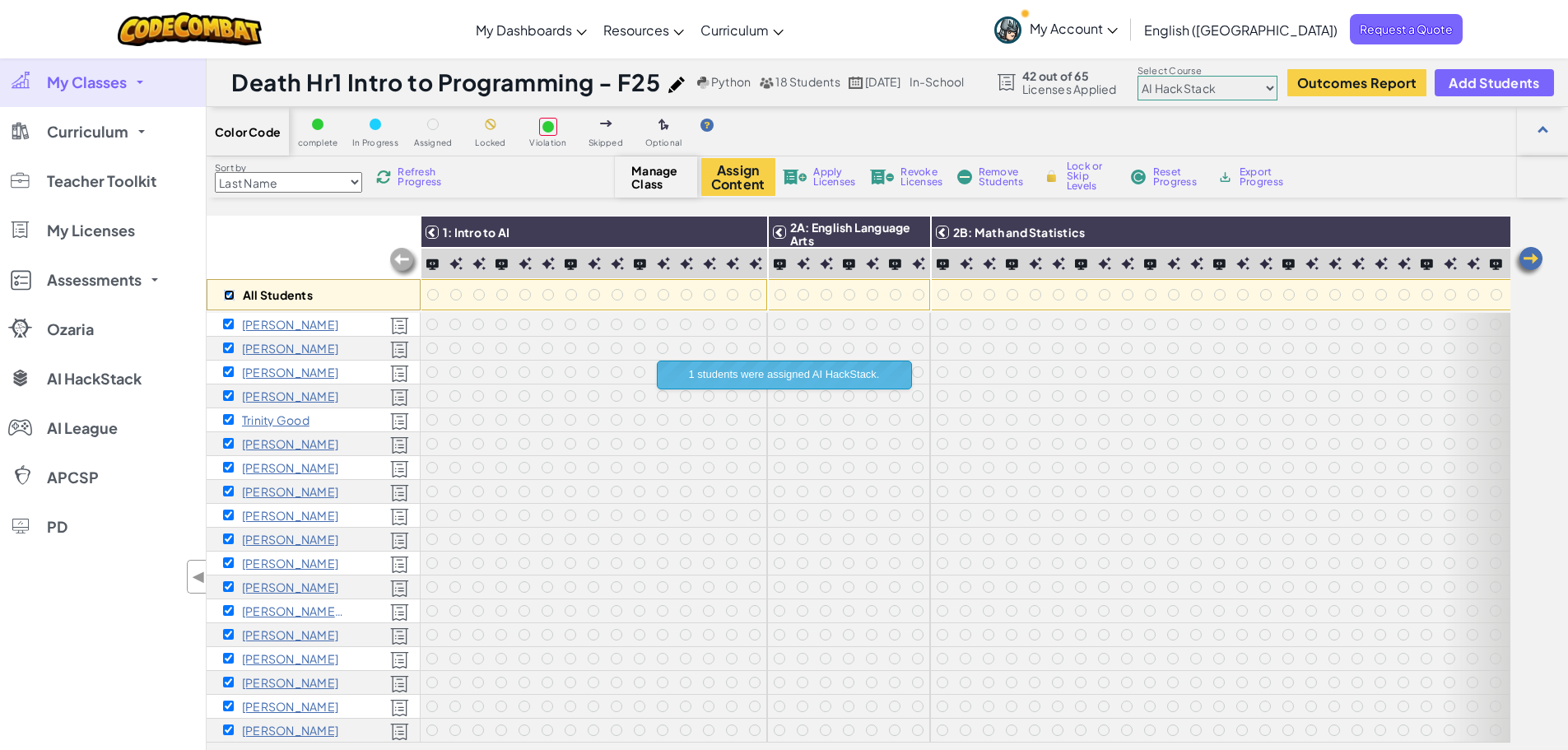
checkbox input "true"
click at [1196, 90] on select "Junior Introduction to Computer Science Game Development 1 Web Development 1 Co…" at bounding box center [1208, 89] width 140 height 25
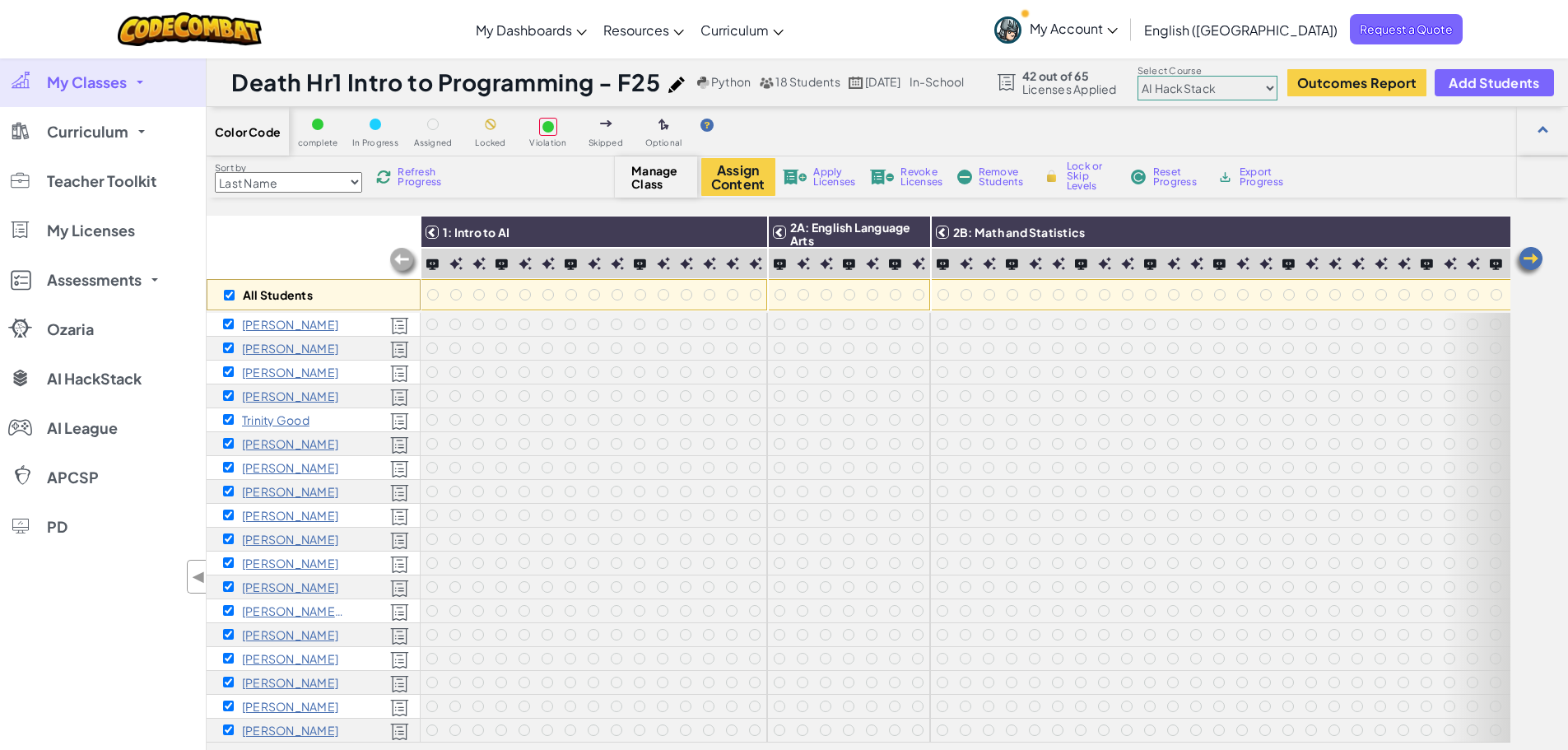
click at [1161, 76] on select "Junior Introduction to Computer Science Game Development 1 Web Development 1 Co…" at bounding box center [1208, 89] width 140 height 25
click at [754, 182] on button "Assign Content" at bounding box center [738, 177] width 74 height 38
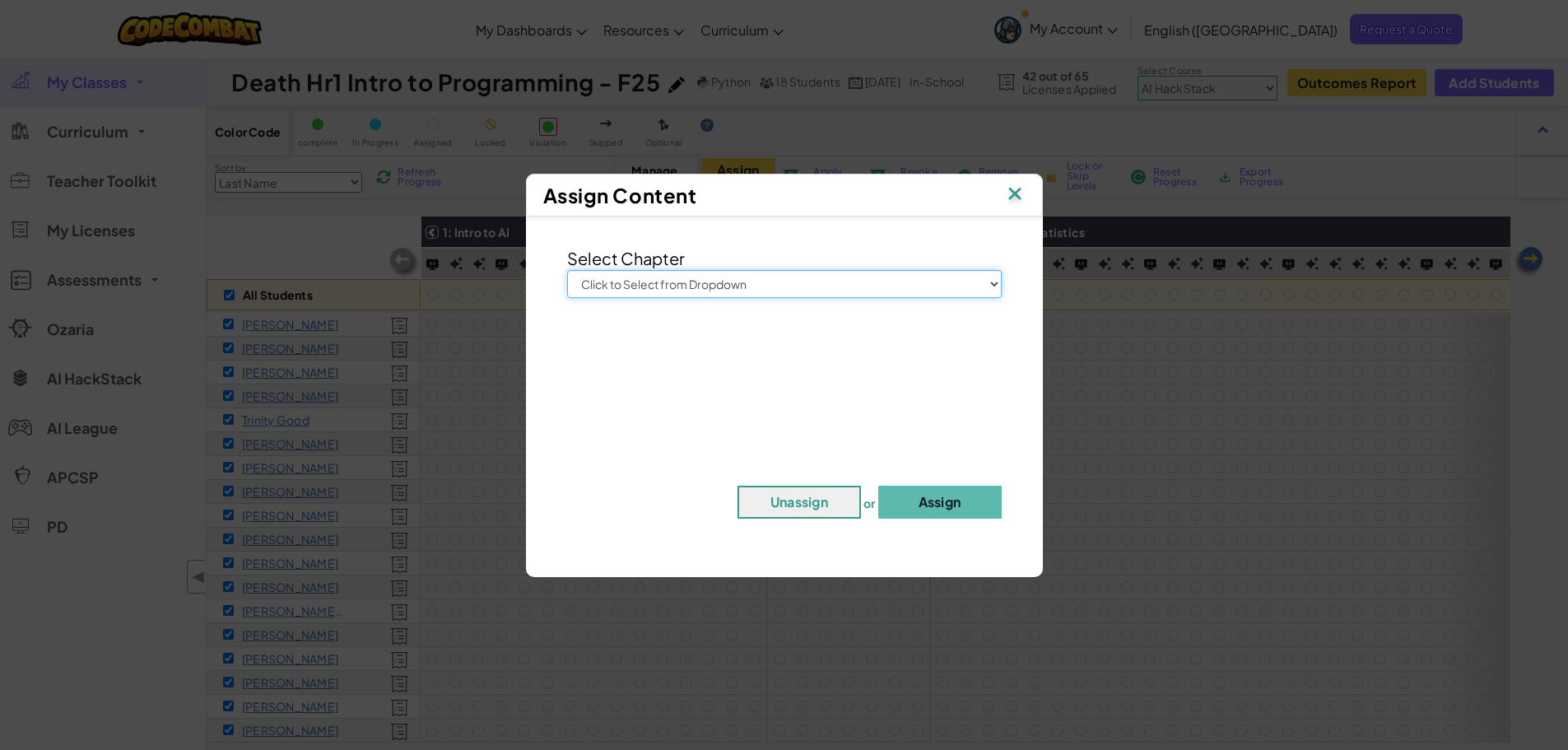
click at [822, 284] on select "Click to Select from Dropdown Junior Introduction to Computer Science Game Deve…" at bounding box center [784, 284] width 435 height 28
select select "AI HackStack"
click at [568, 270] on select "Click to Select from Dropdown Junior Introduction to Computer Science Game Deve…" at bounding box center [784, 284] width 435 height 28
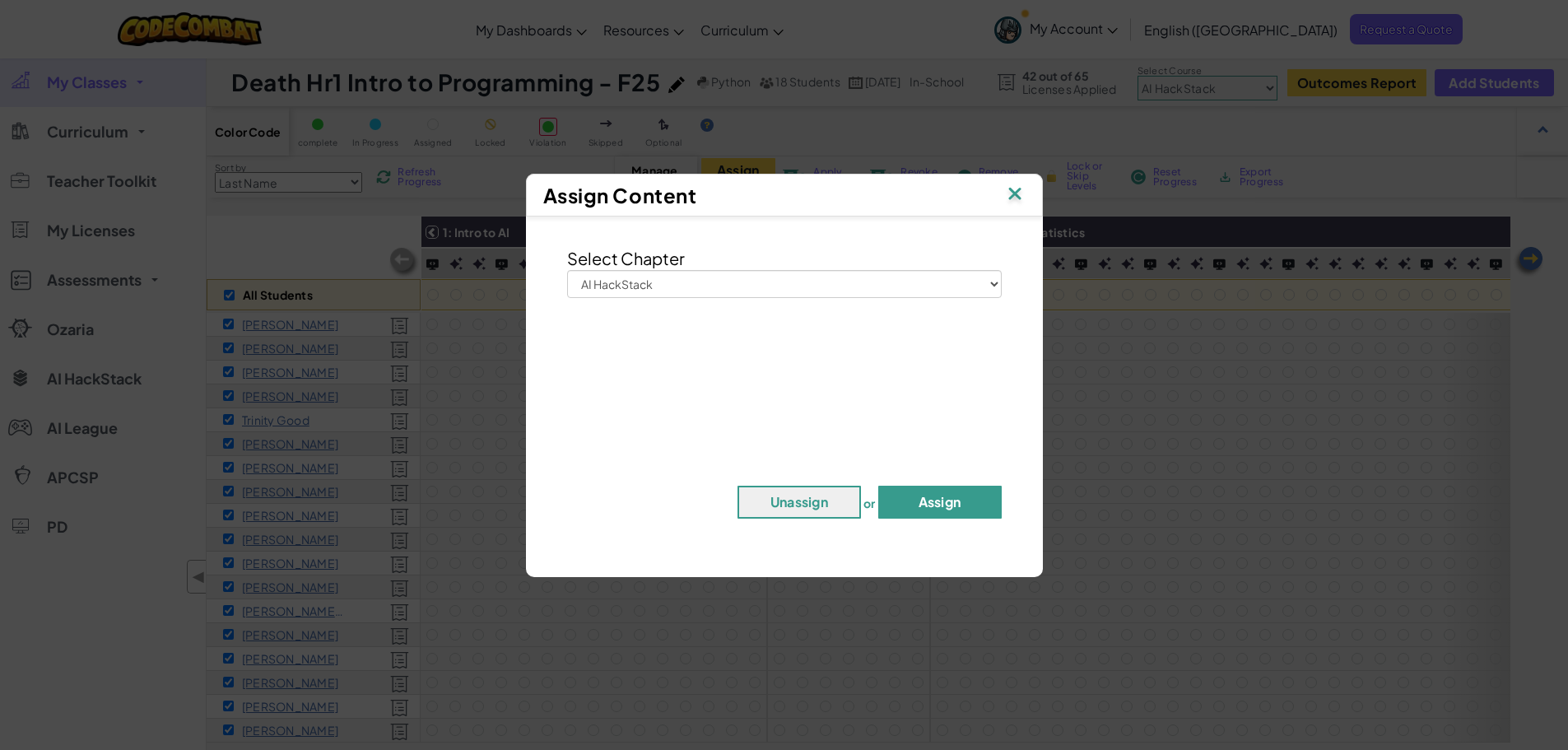
click at [920, 499] on button "Assign" at bounding box center [939, 502] width 123 height 33
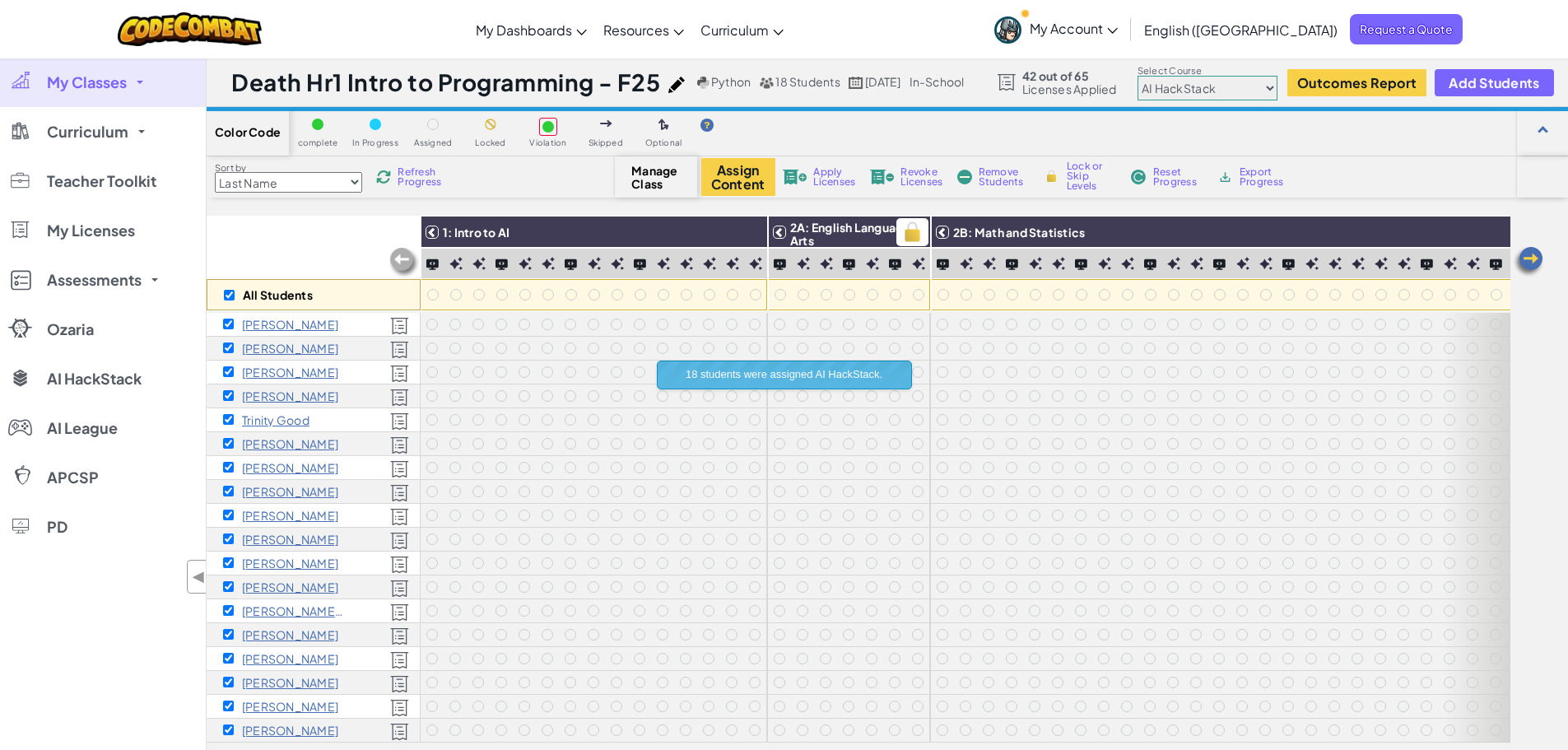
click at [919, 234] on img at bounding box center [912, 232] width 29 height 25
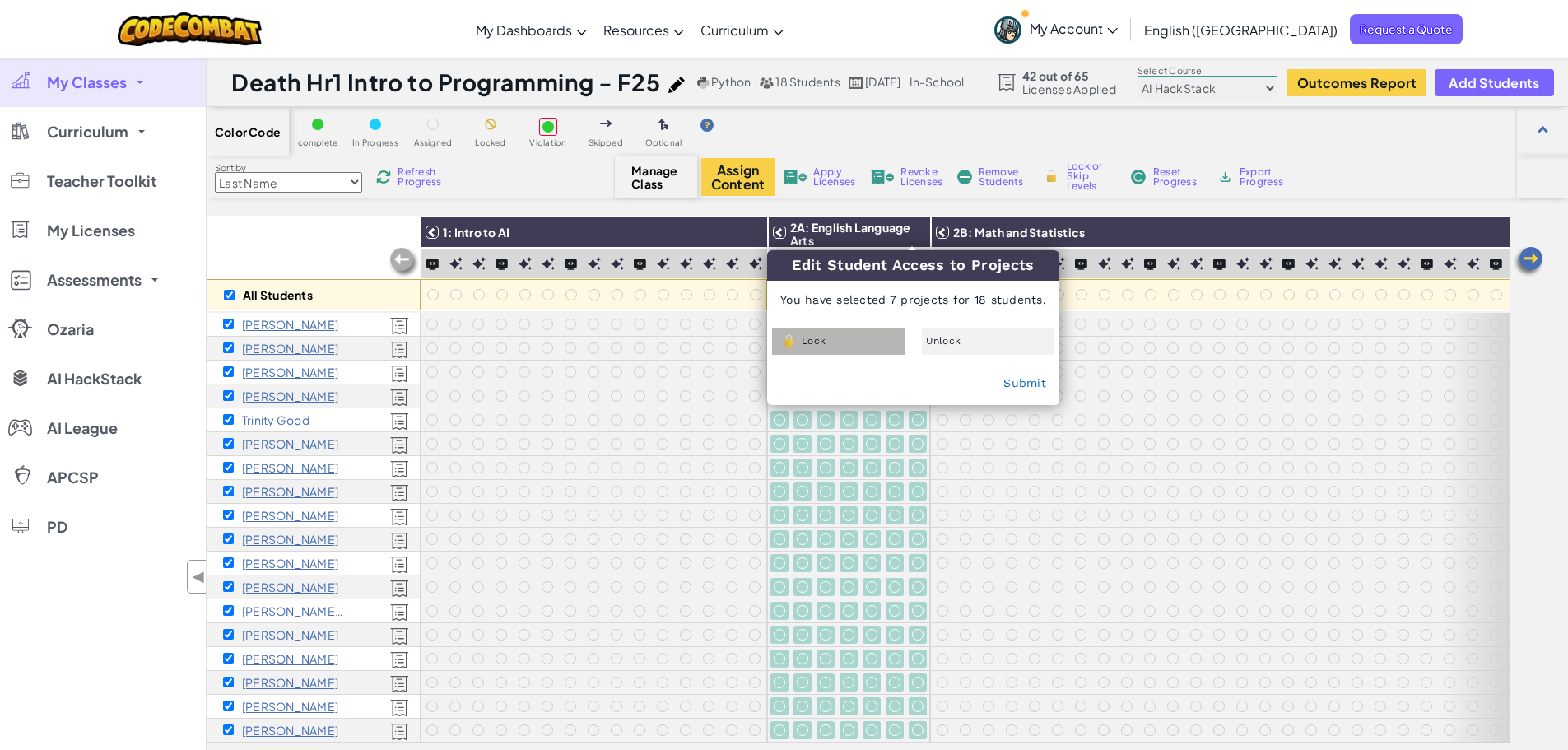
click at [885, 337] on div "Lock" at bounding box center [838, 341] width 134 height 27
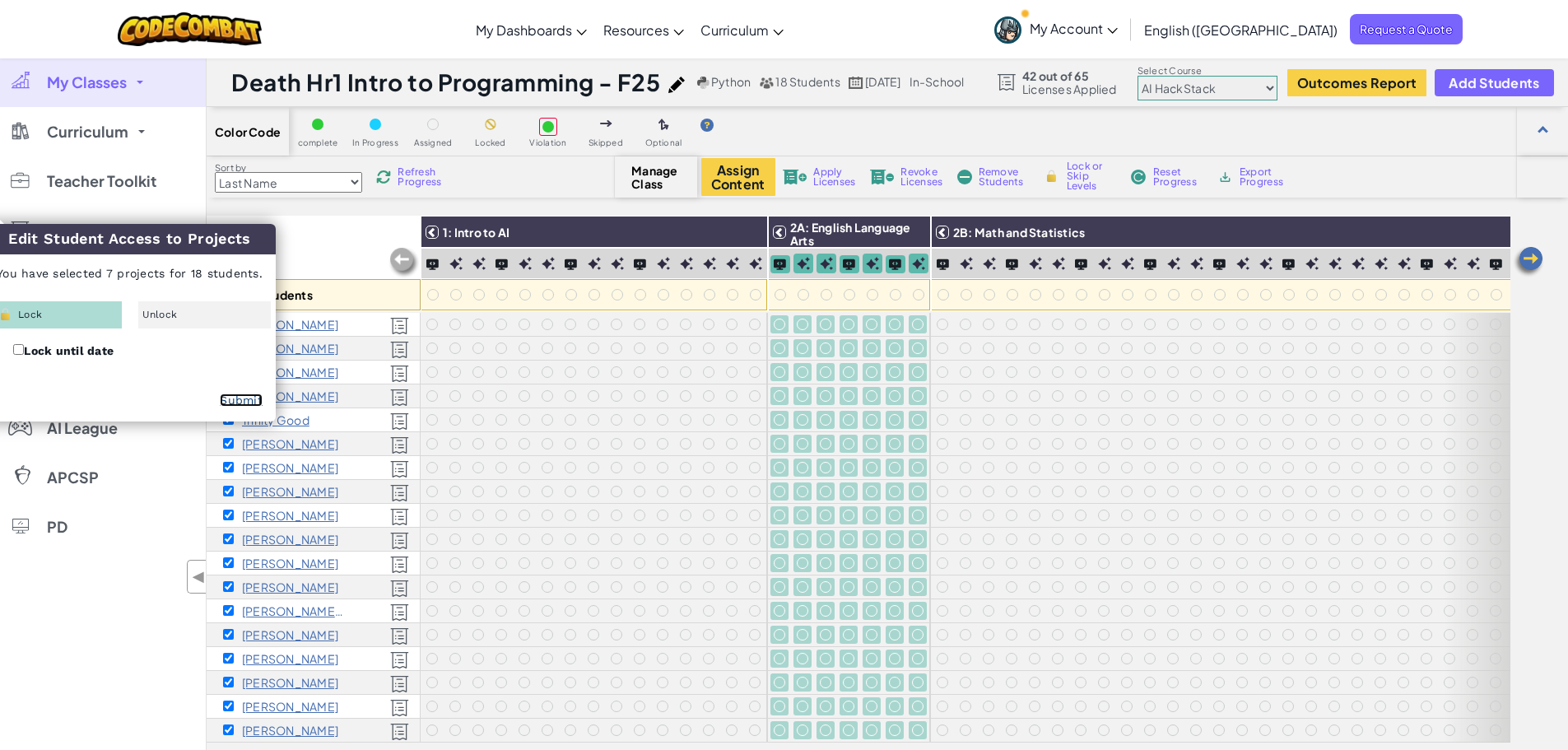
click at [228, 403] on link "Submit" at bounding box center [241, 399] width 42 height 13
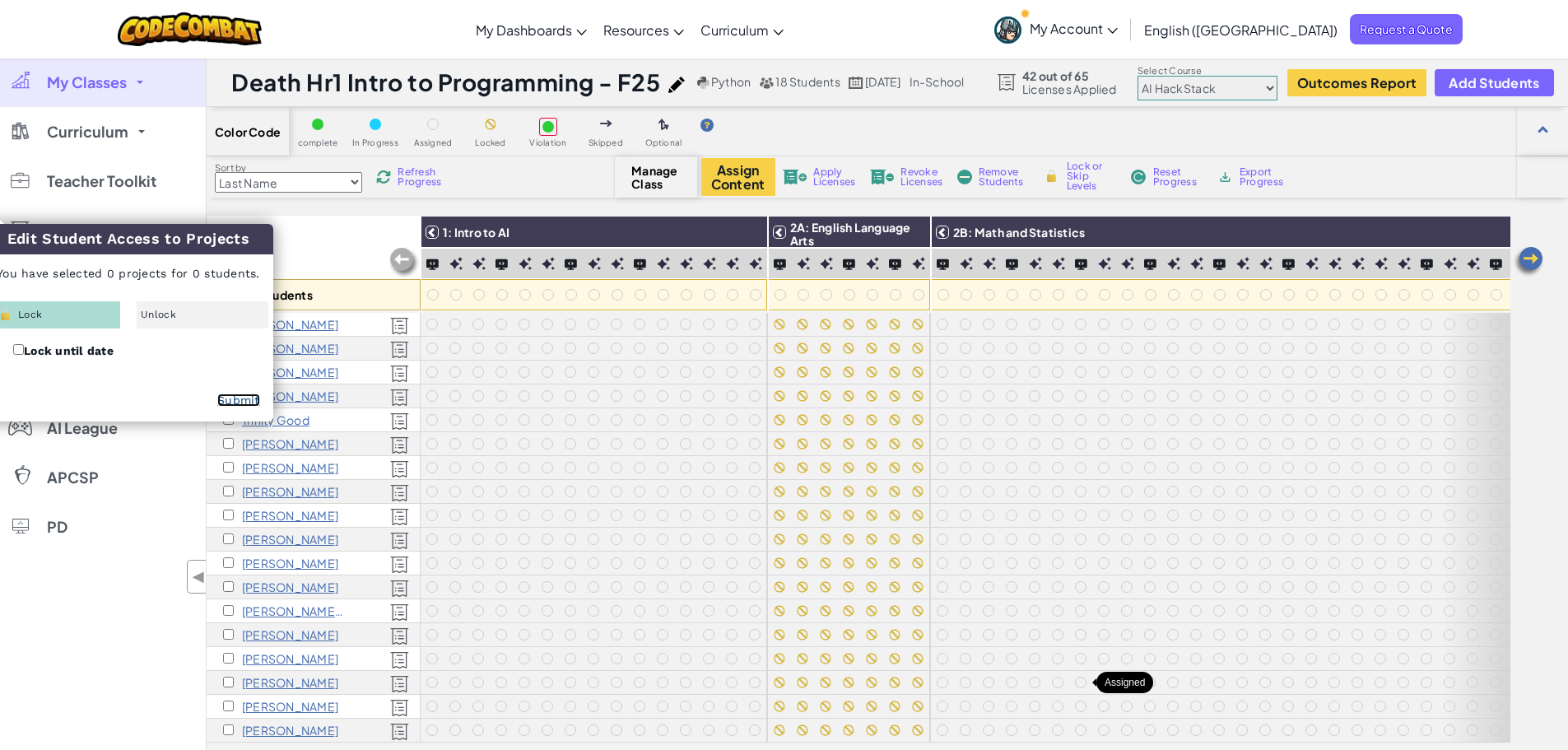
checkbox input "false"
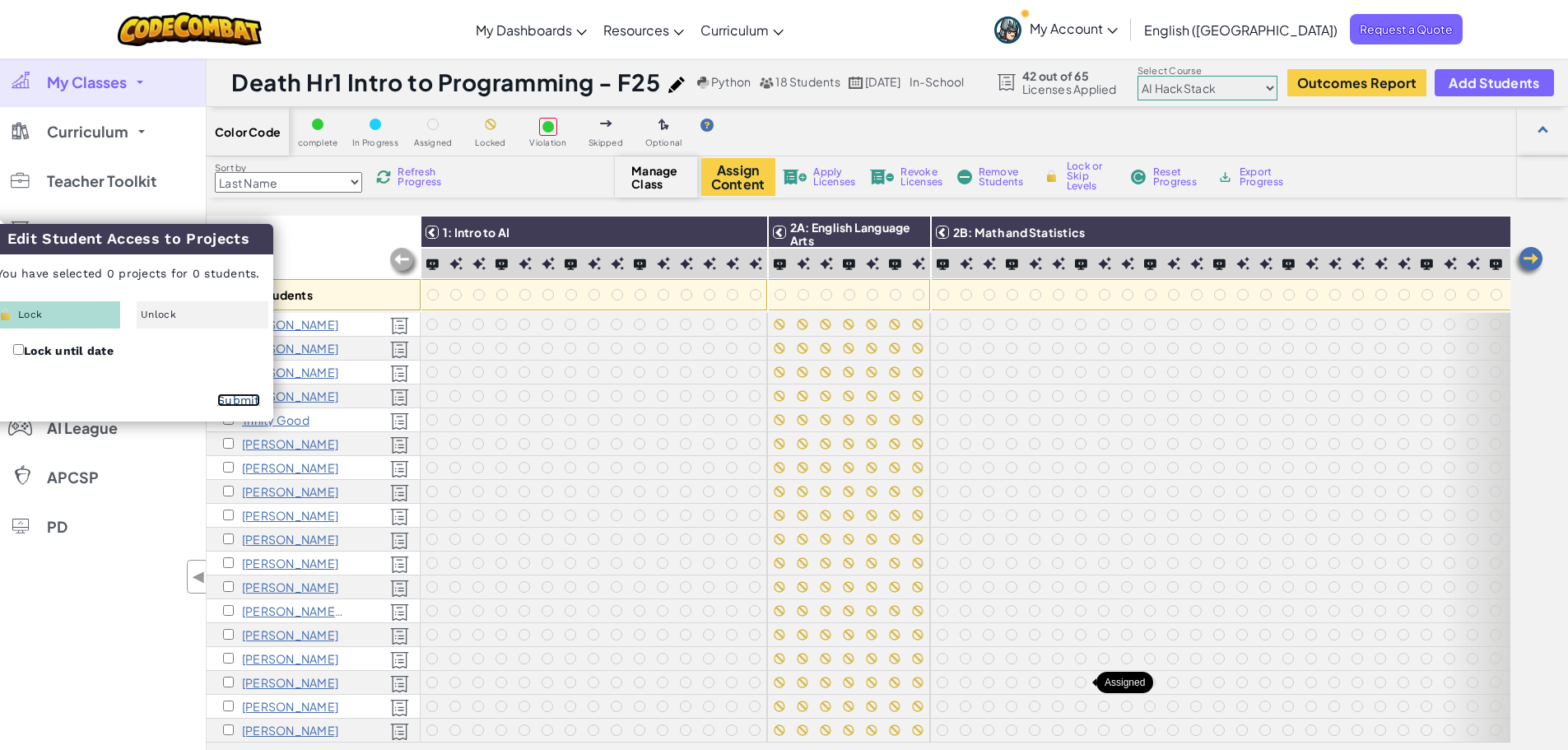
checkbox input "false"
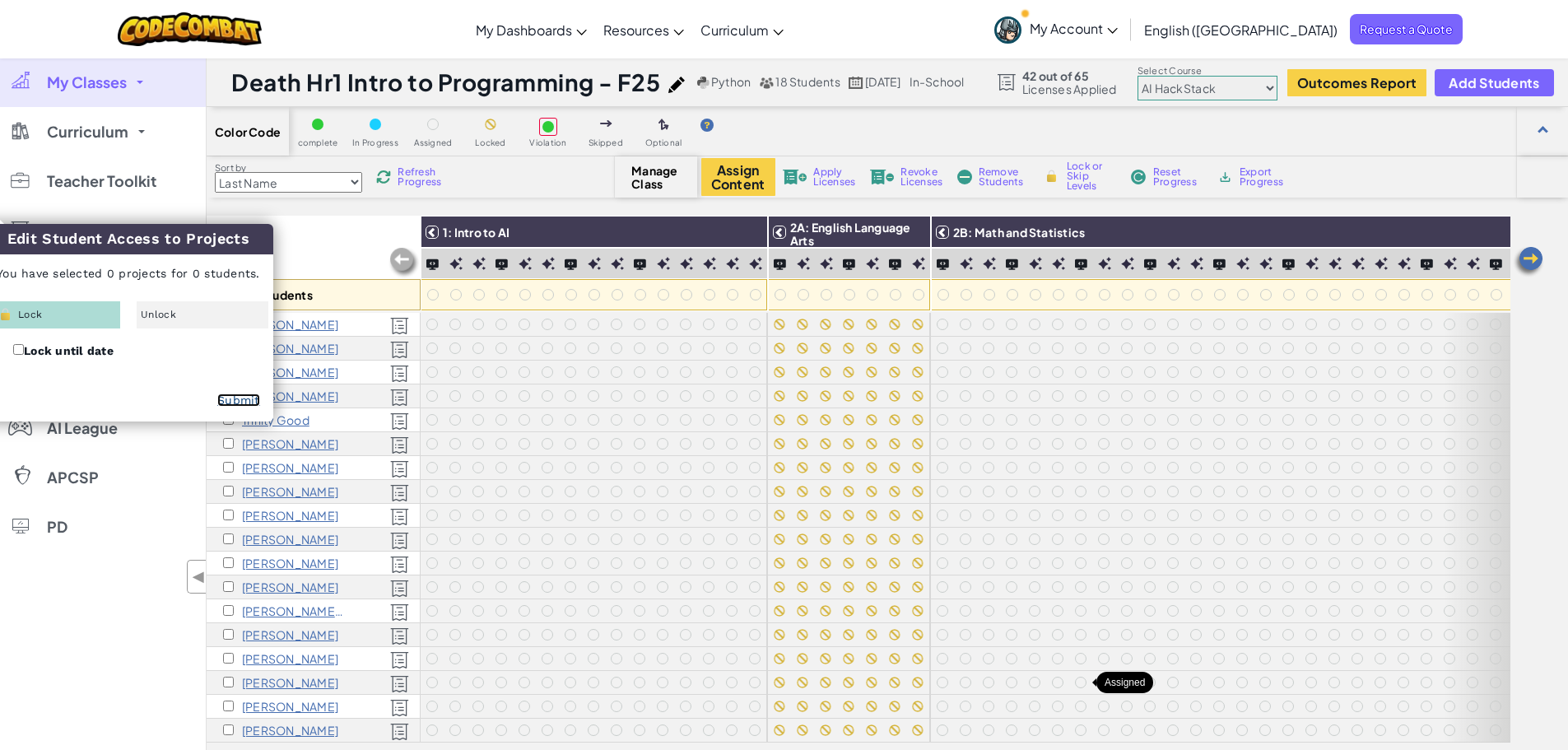
checkbox input "false"
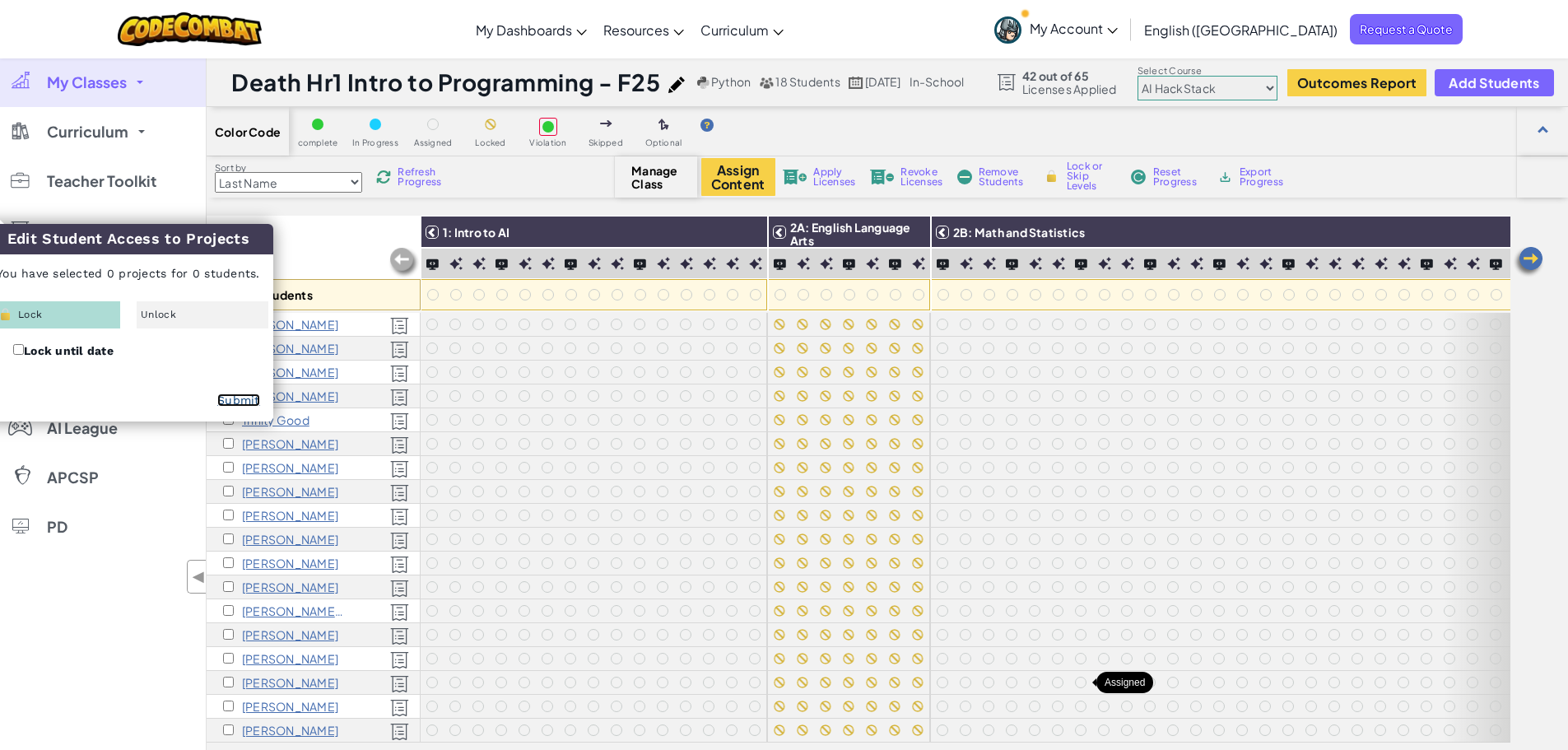
checkbox input "false"
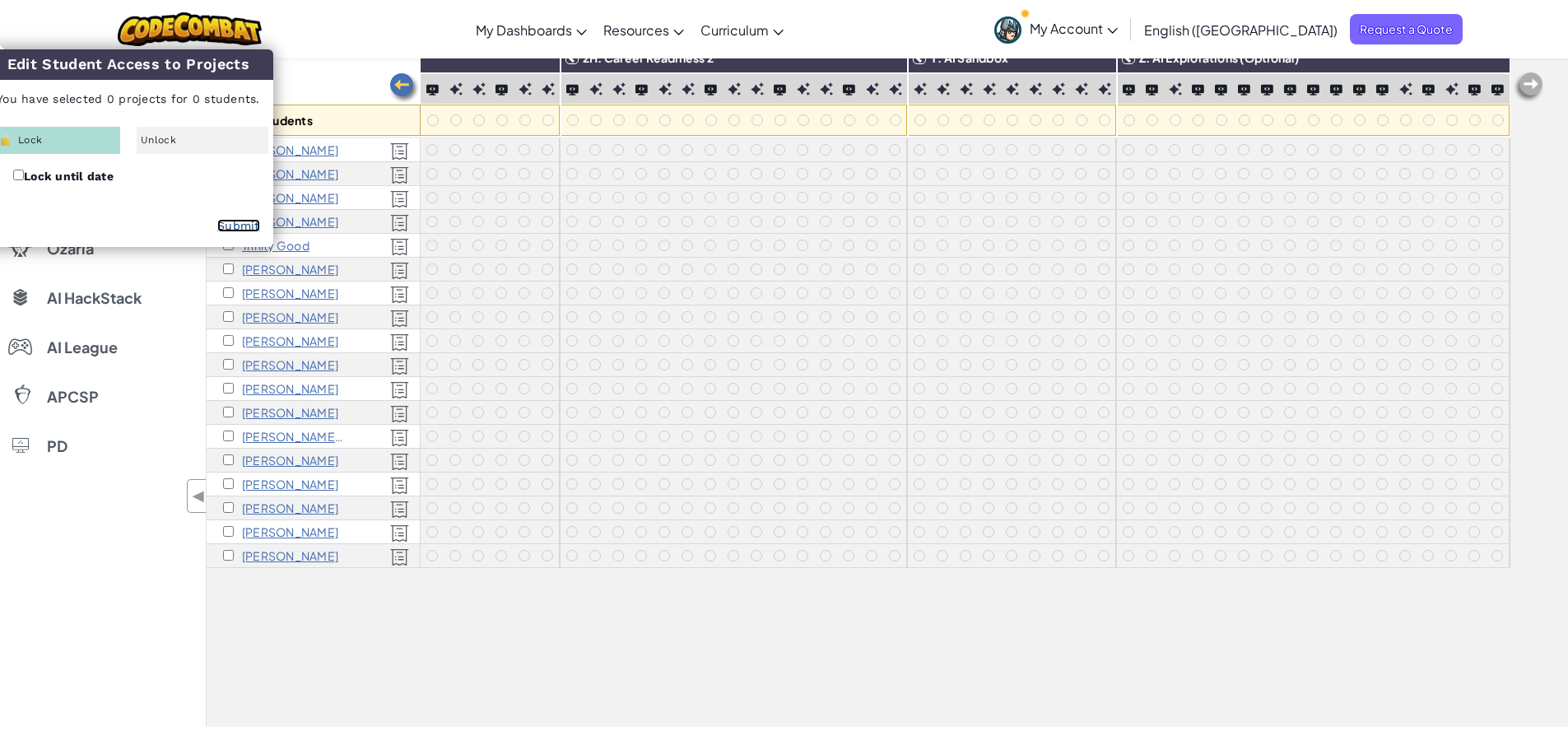
scroll to position [122, 0]
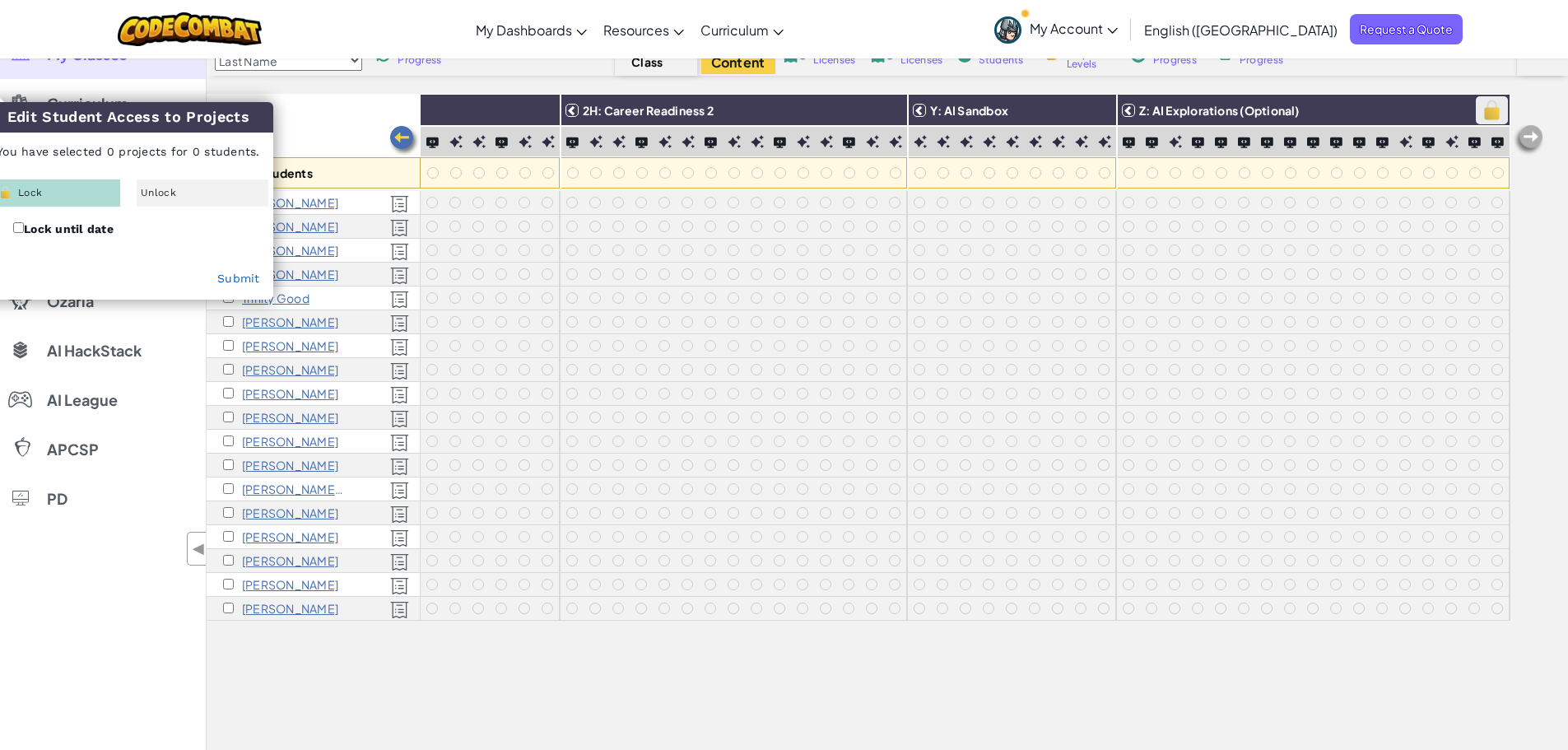
click at [1488, 123] on img at bounding box center [1492, 111] width 29 height 25
checkbox input "true"
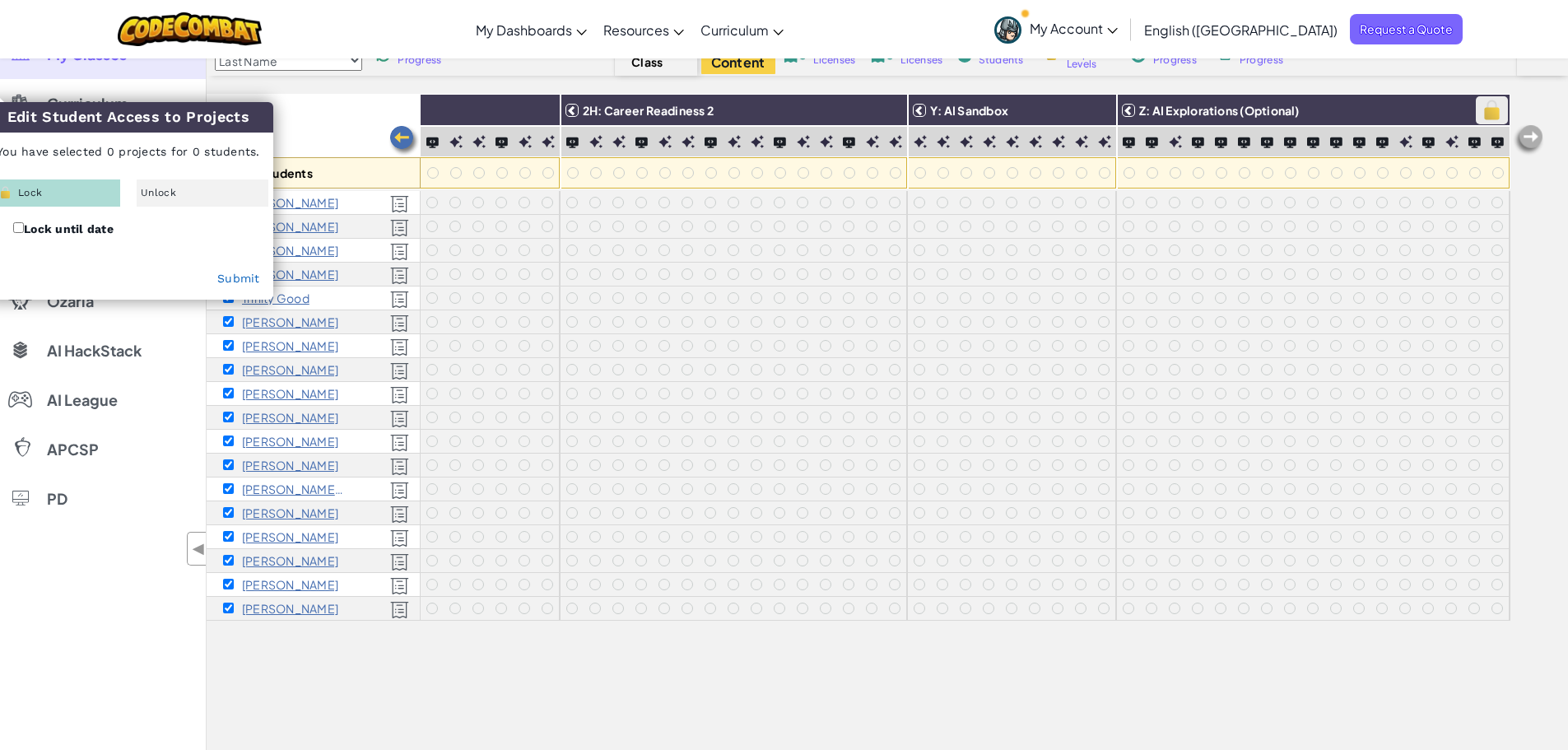
checkbox input "true"
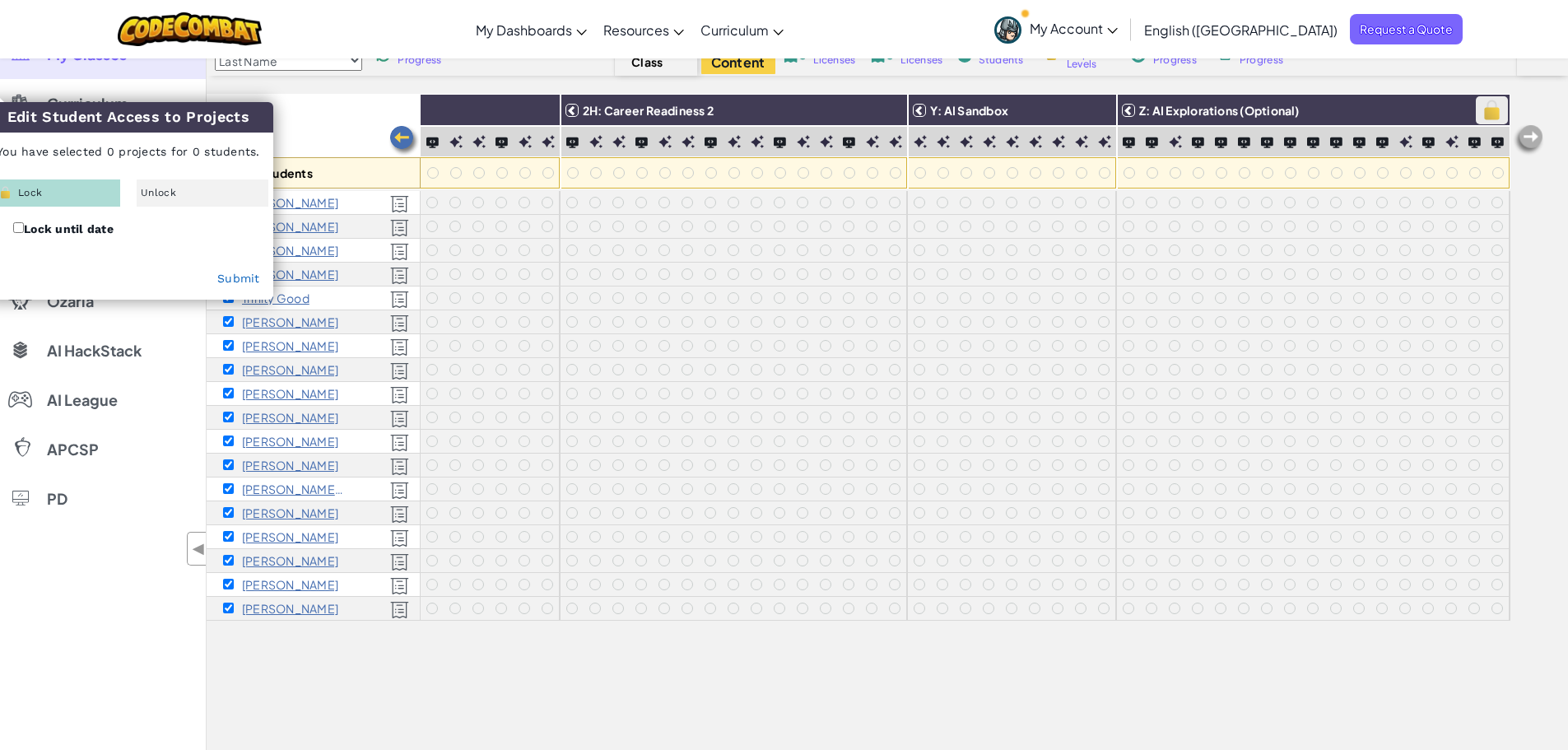
checkbox input "true"
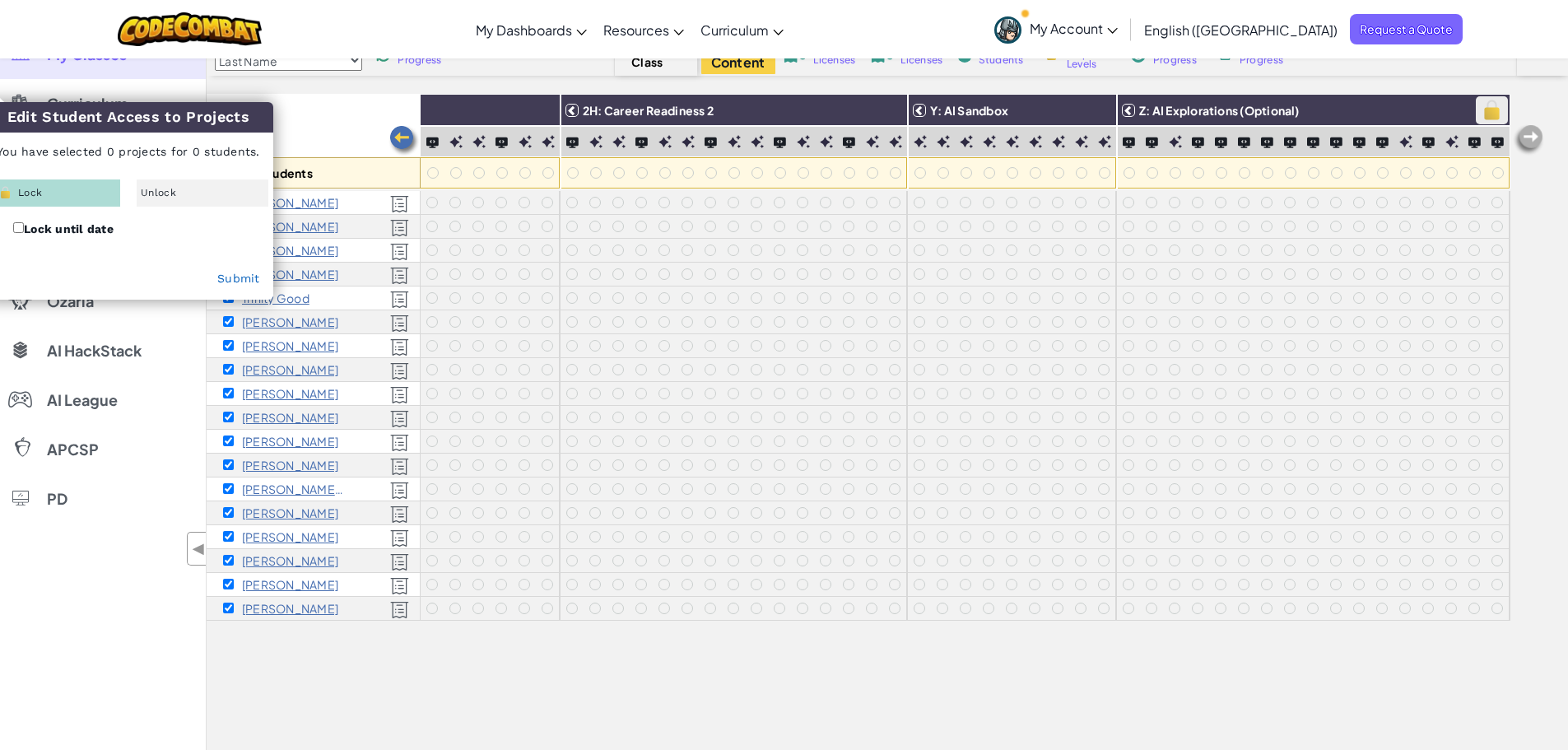
checkbox input "true"
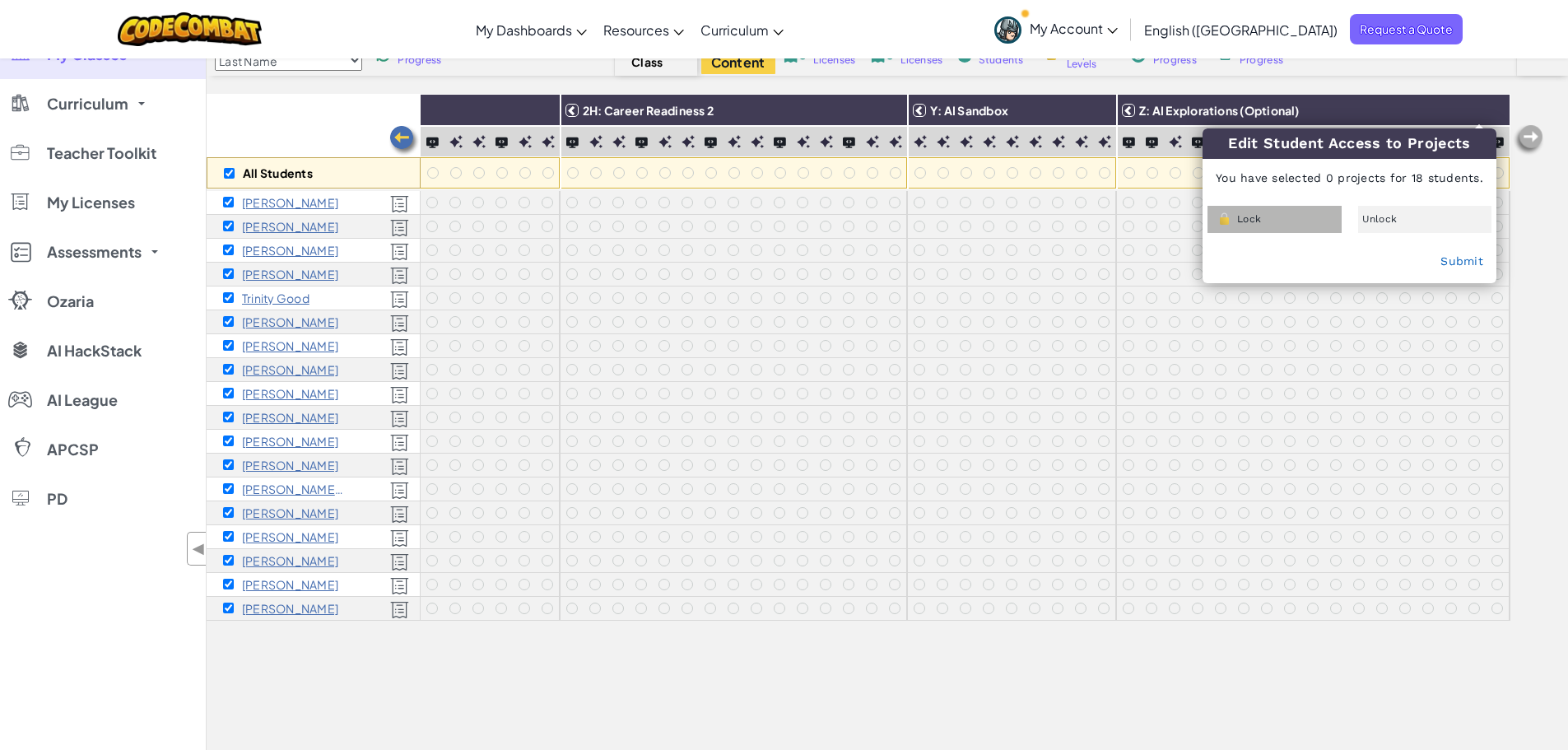
click at [1316, 216] on div "Lock" at bounding box center [1275, 219] width 135 height 27
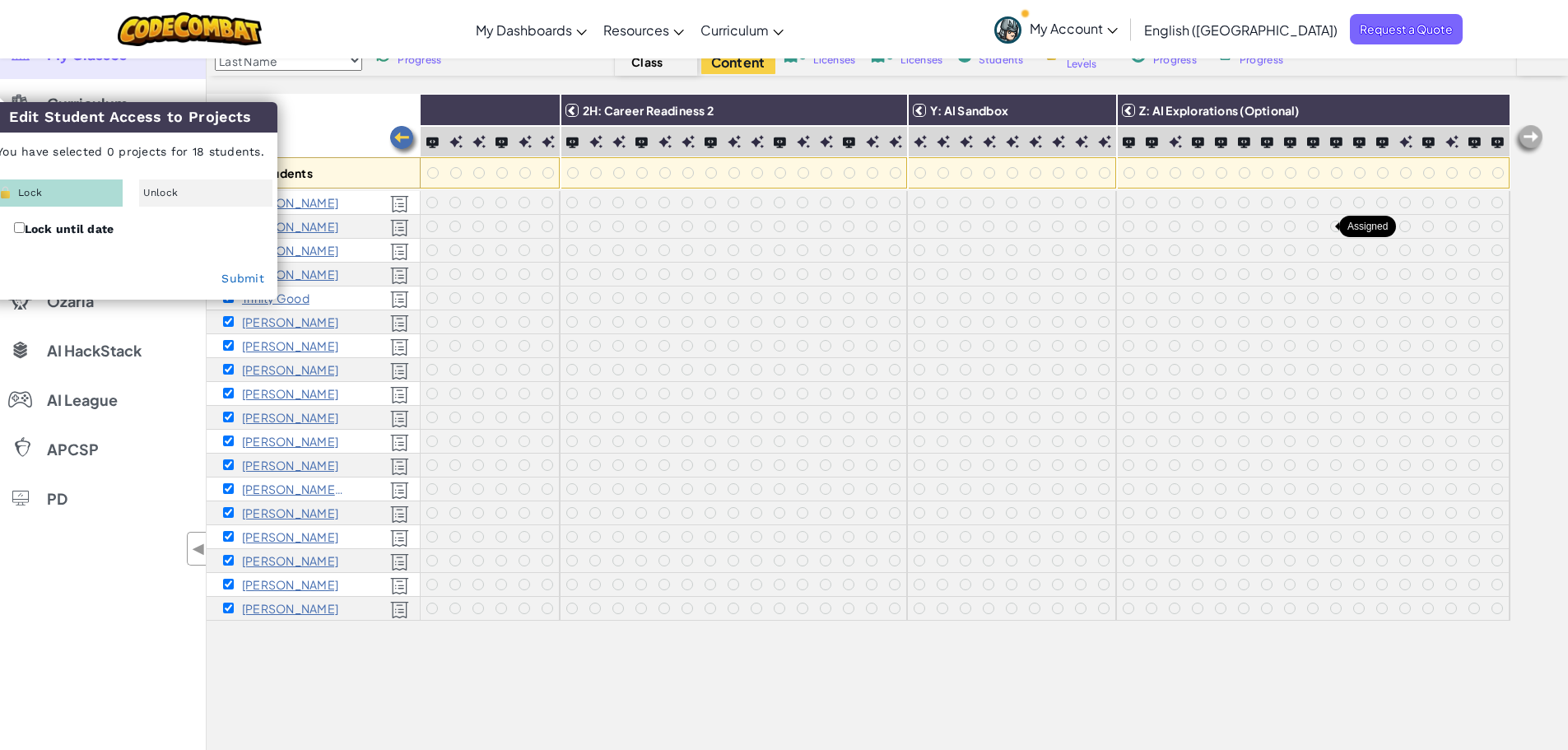
click at [227, 289] on div "Submit" at bounding box center [130, 279] width 292 height 41
click at [232, 279] on link "Submit" at bounding box center [243, 278] width 42 height 13
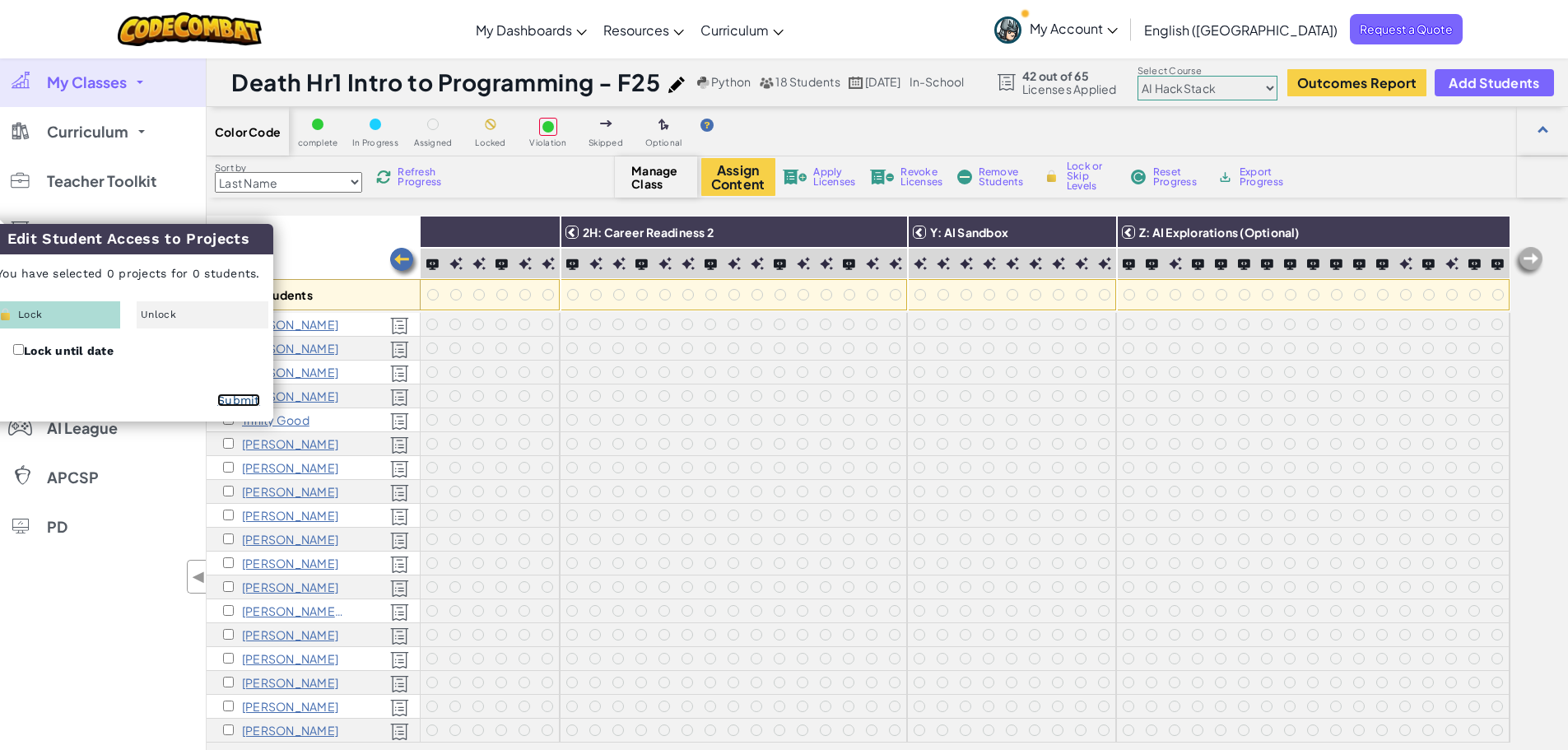
checkbox input "false"
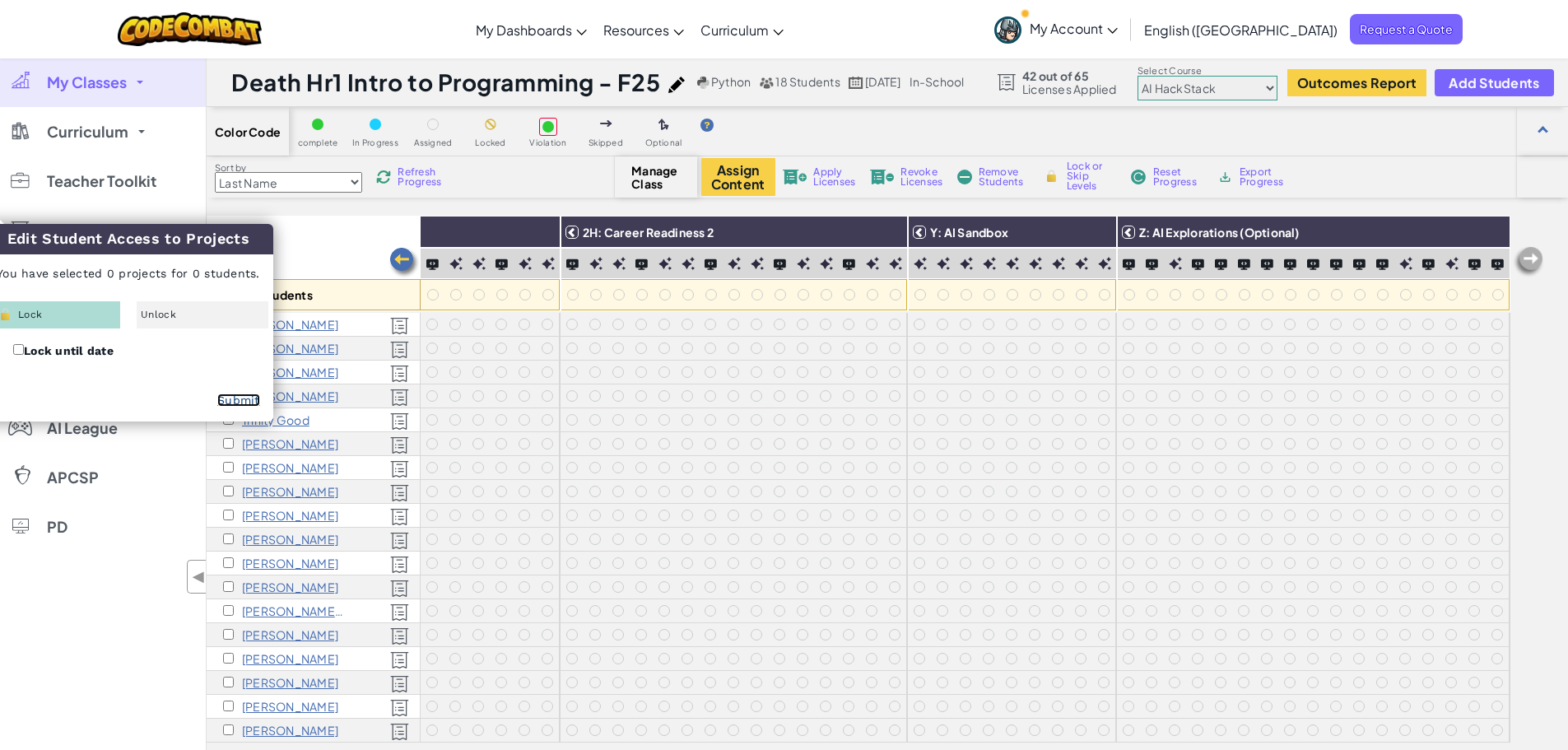
checkbox input "false"
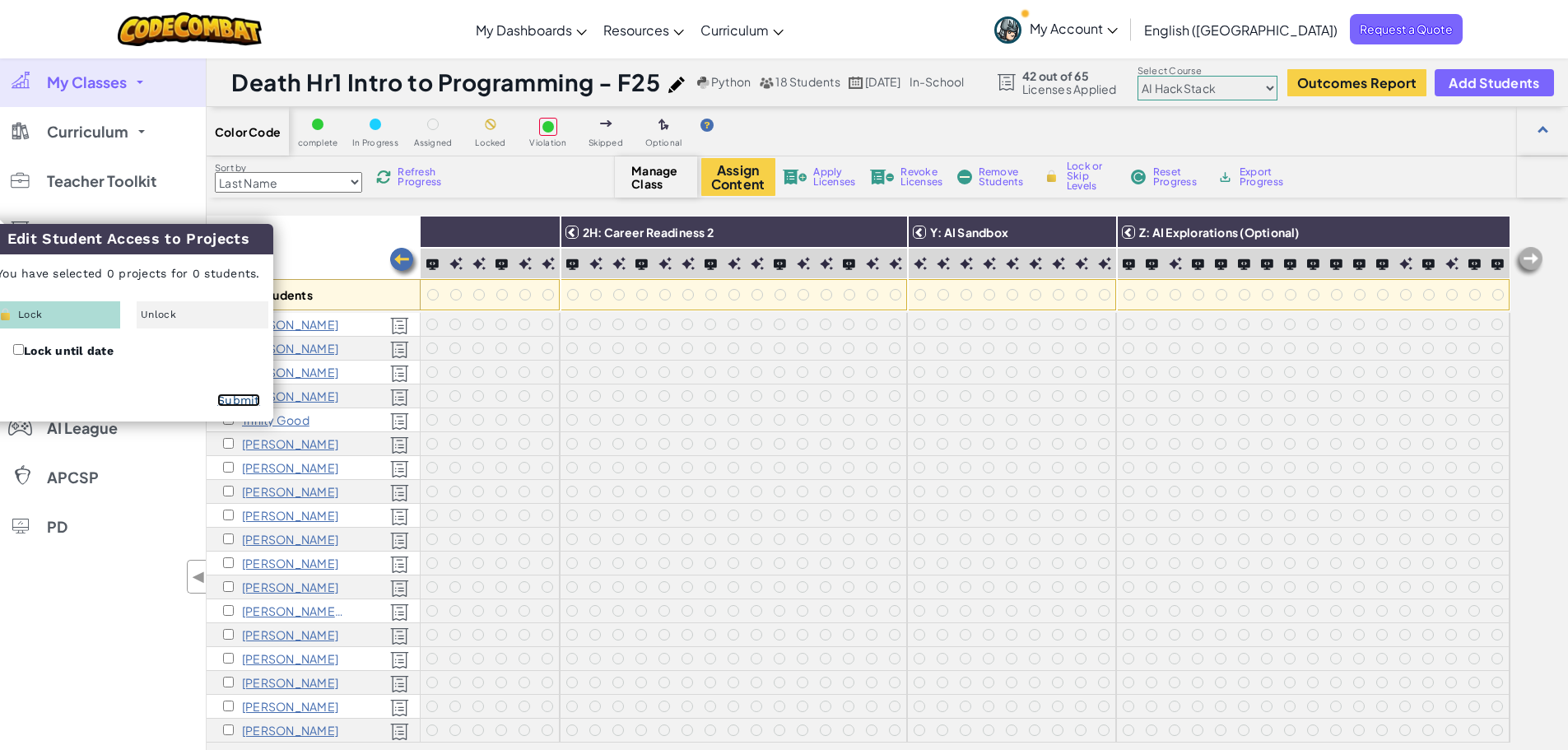
checkbox input "false"
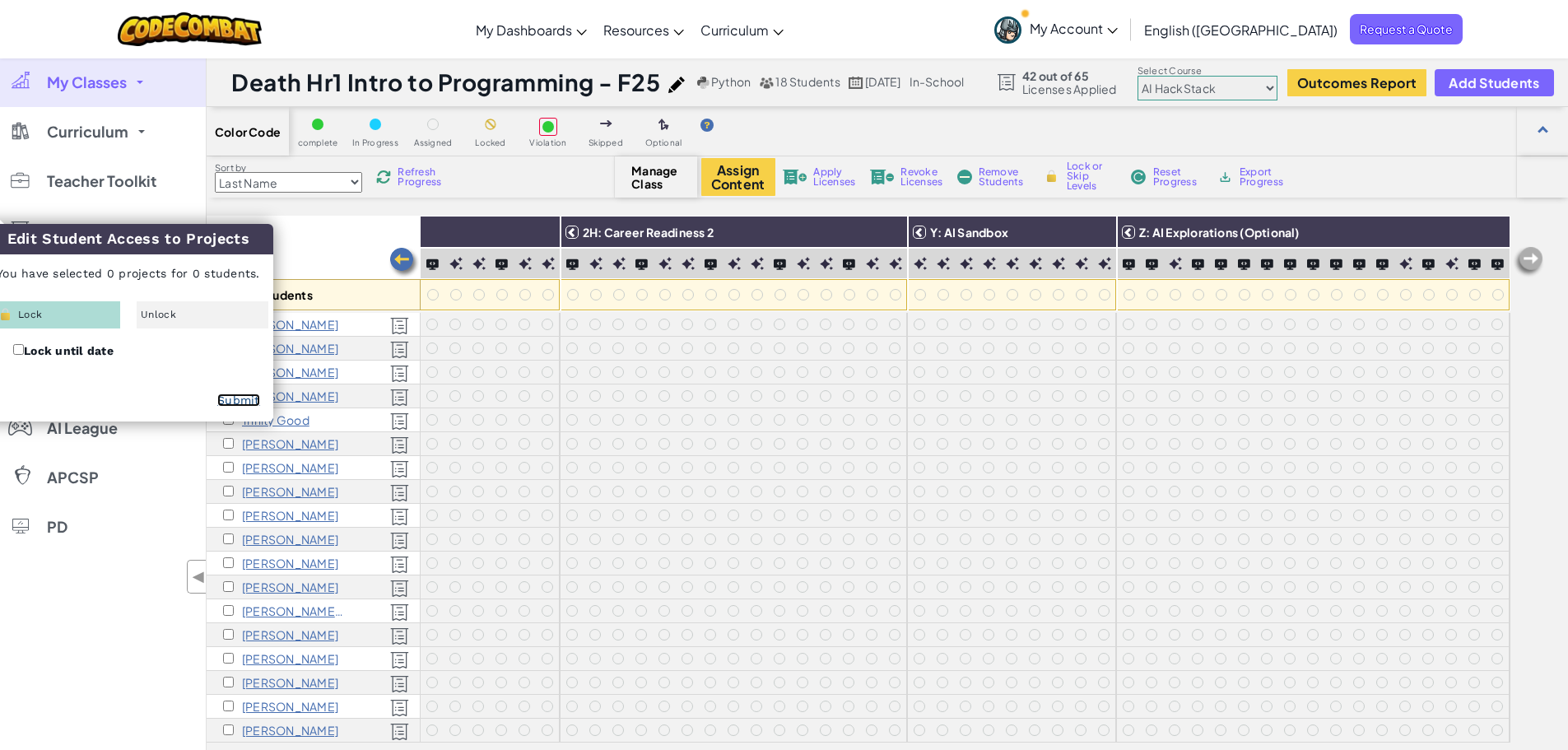
checkbox input "false"
click at [1085, 229] on img at bounding box center [1099, 232] width 29 height 25
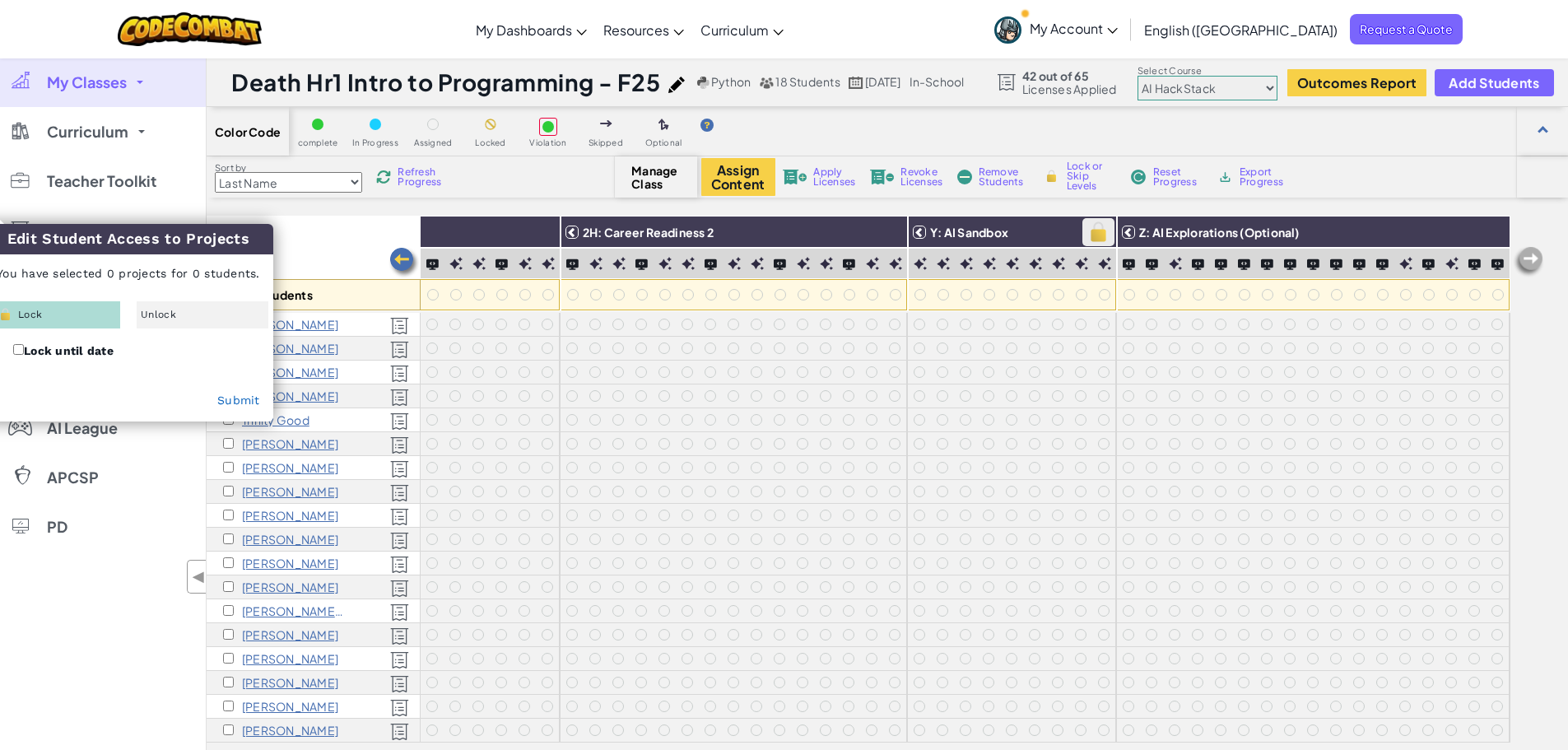
checkbox input "false"
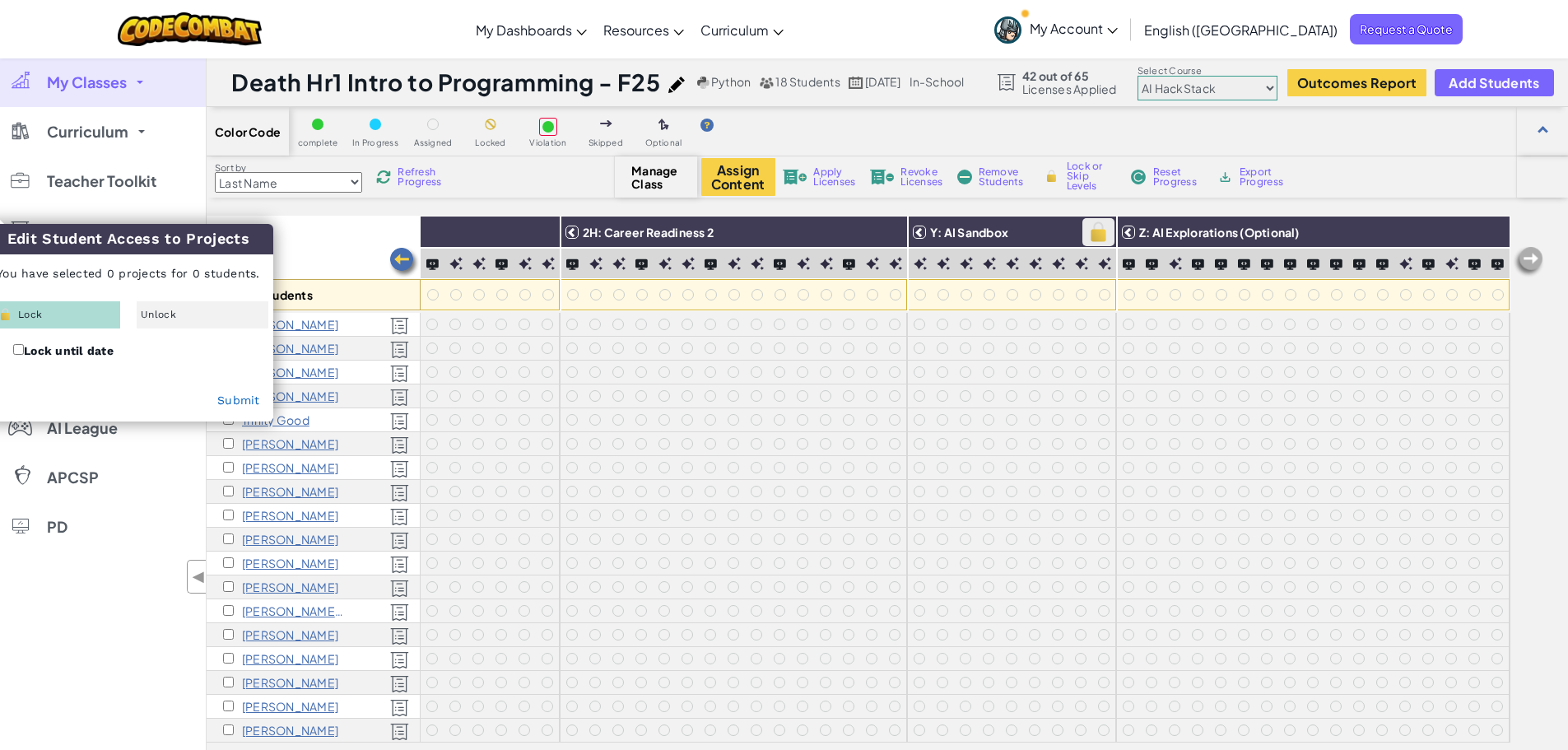
checkbox input "false"
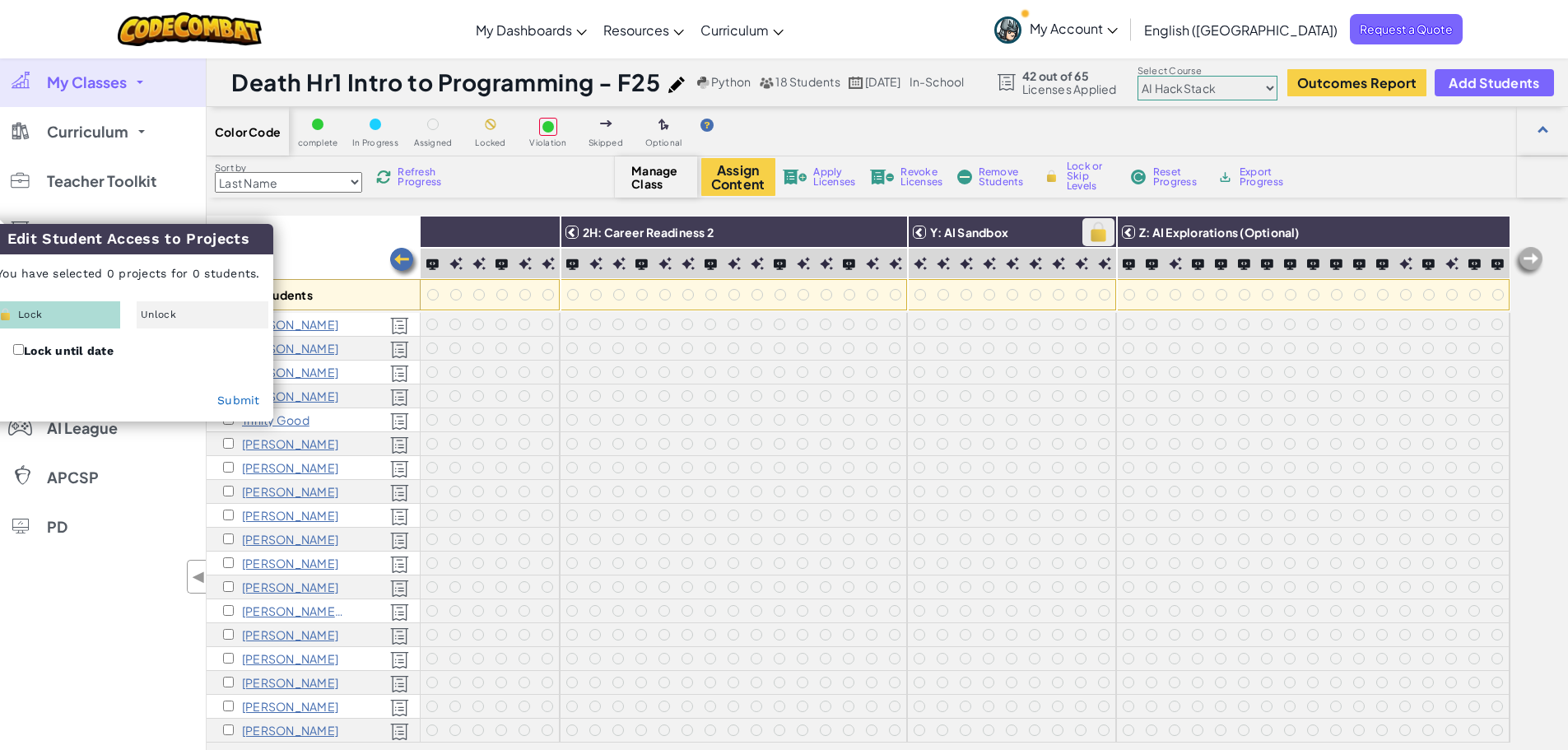
checkbox input "false"
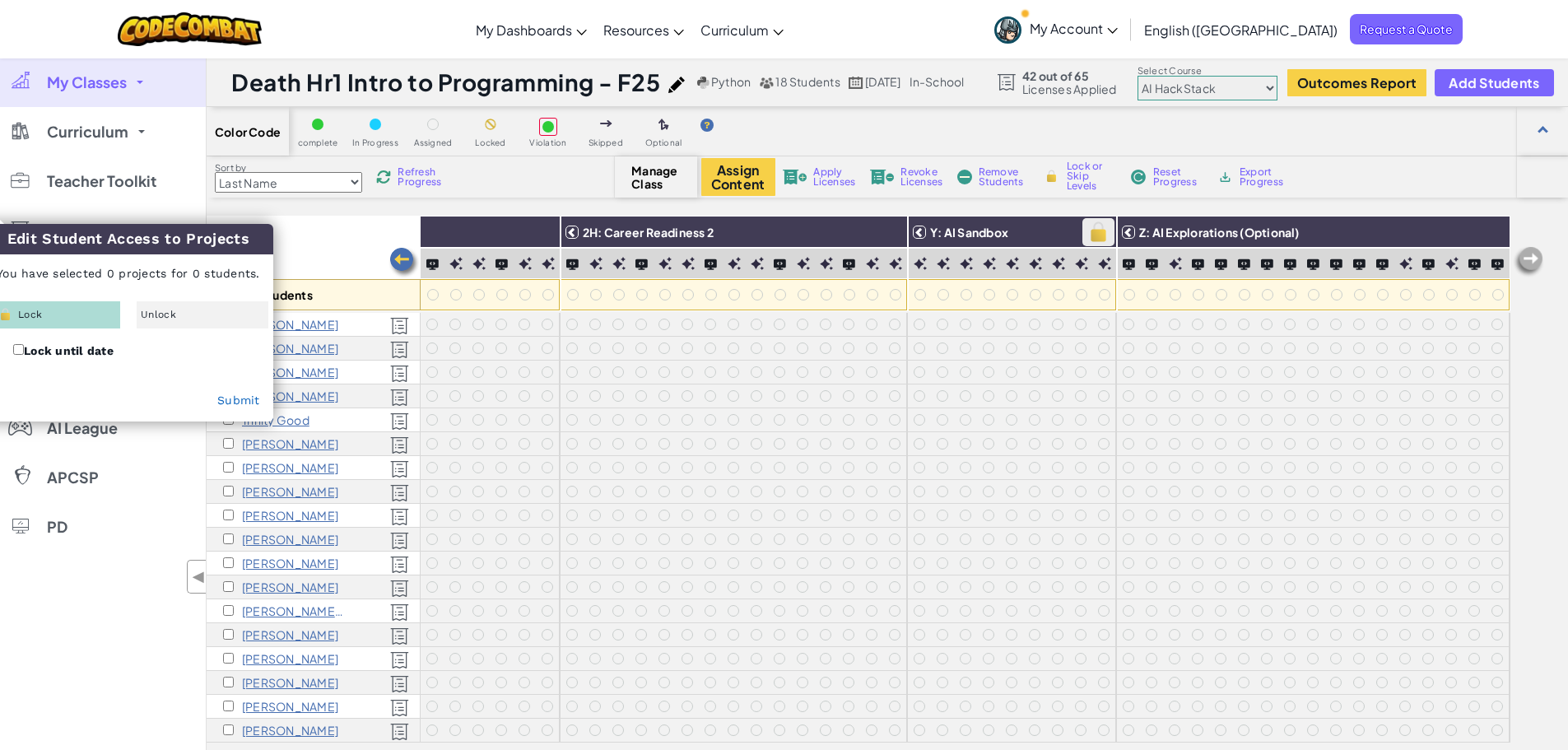
checkbox input "false"
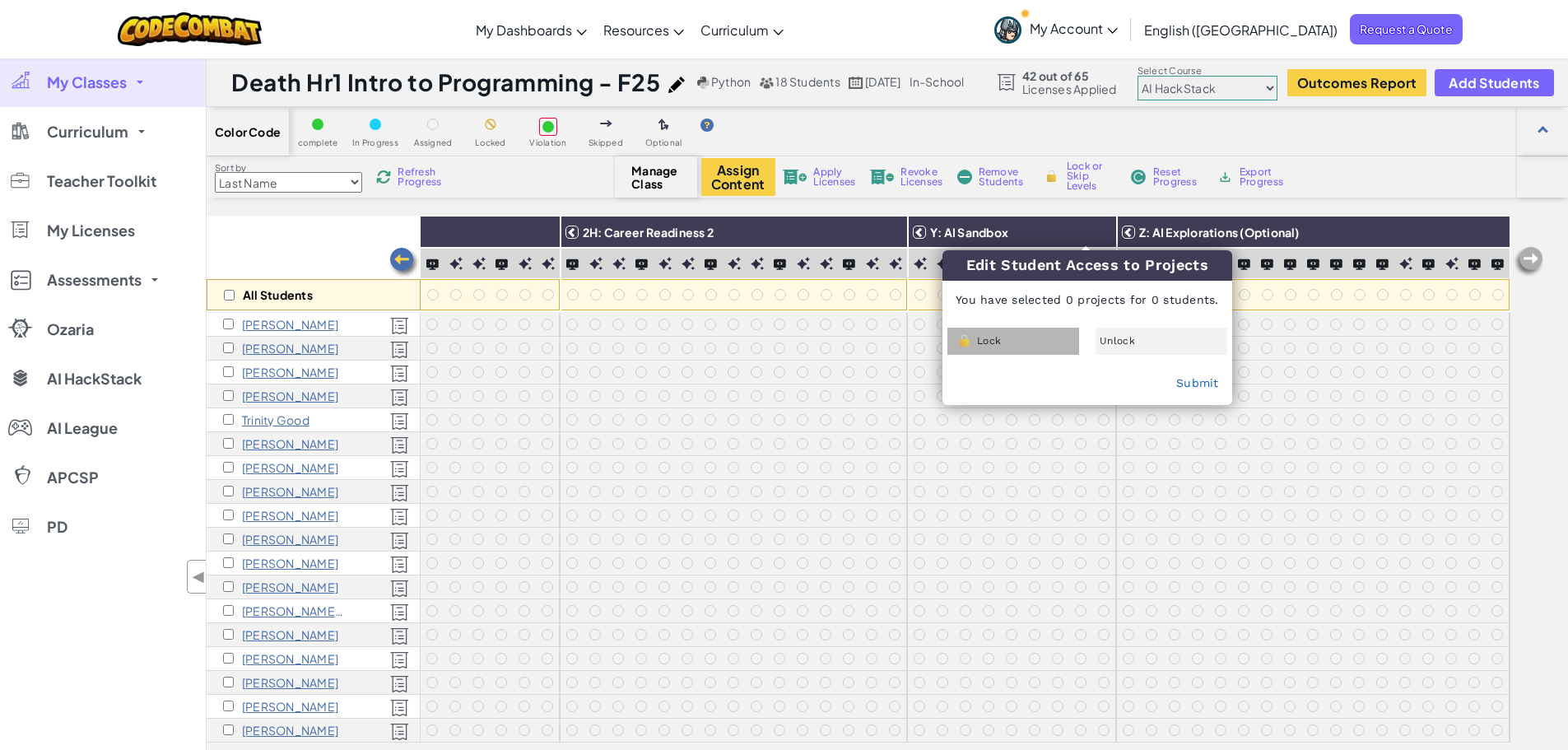
click at [1008, 333] on div "Lock" at bounding box center [1013, 341] width 132 height 27
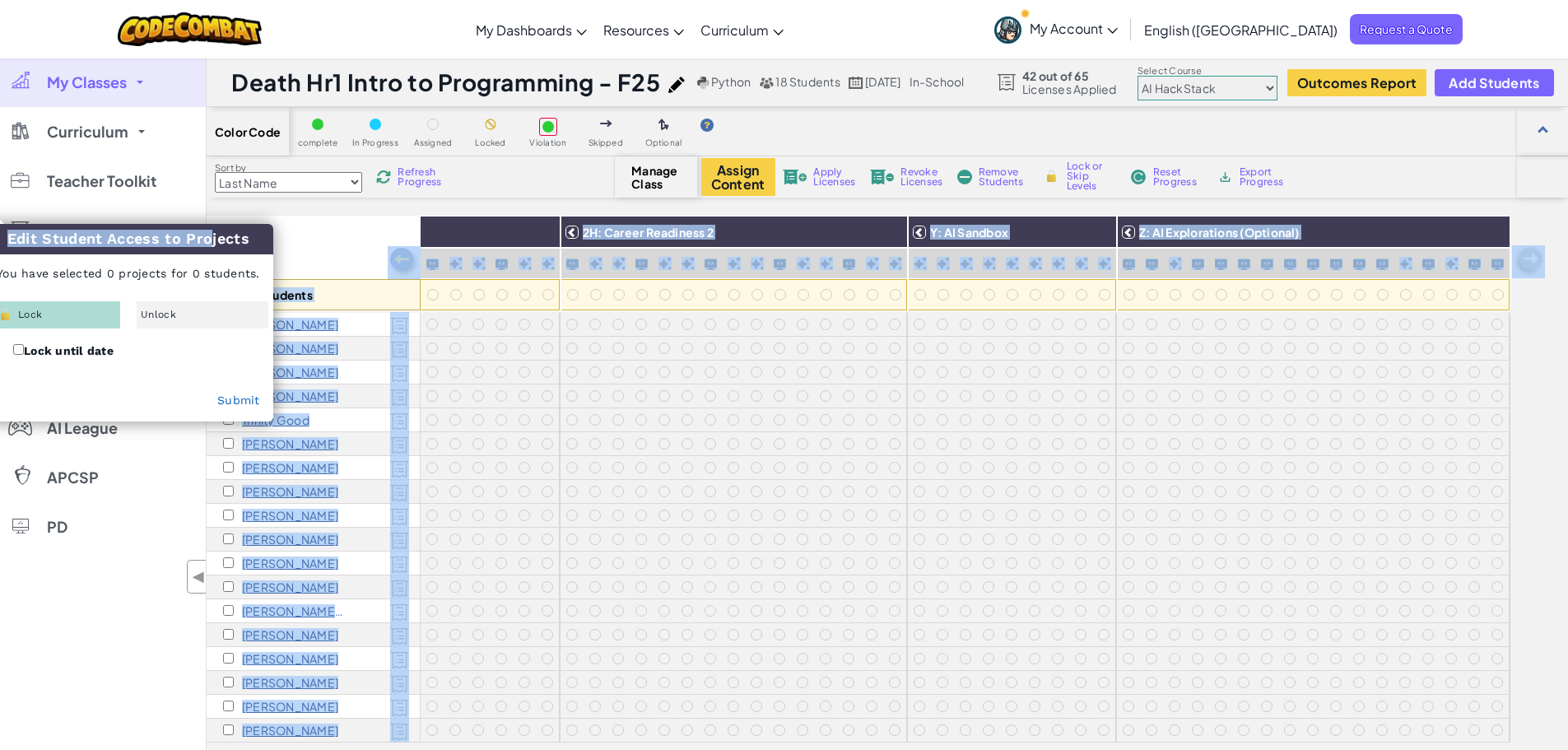
drag, startPoint x: 170, startPoint y: 246, endPoint x: 415, endPoint y: 236, distance: 245.2
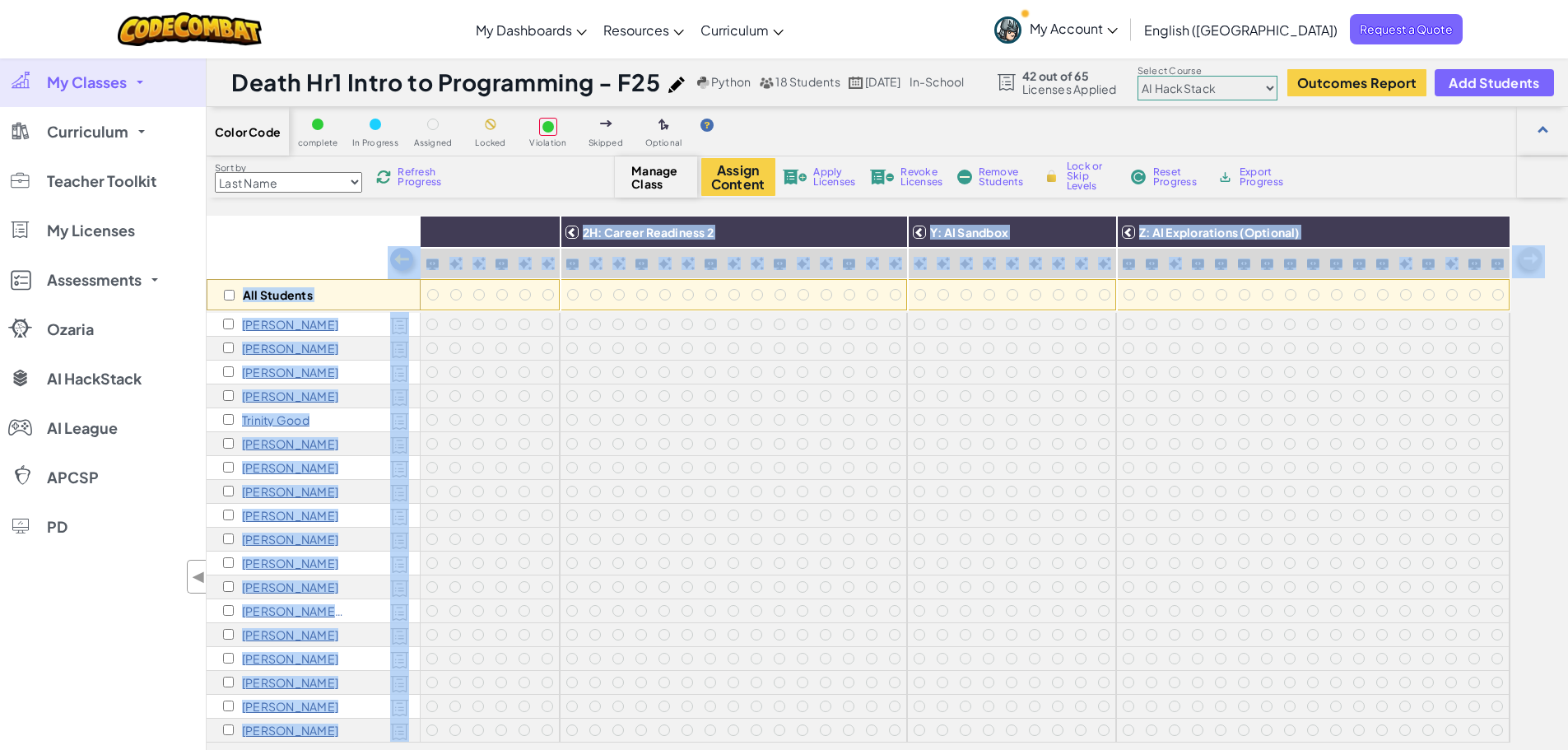
click at [243, 391] on p "Jesse Franklin" at bounding box center [290, 396] width 97 height 13
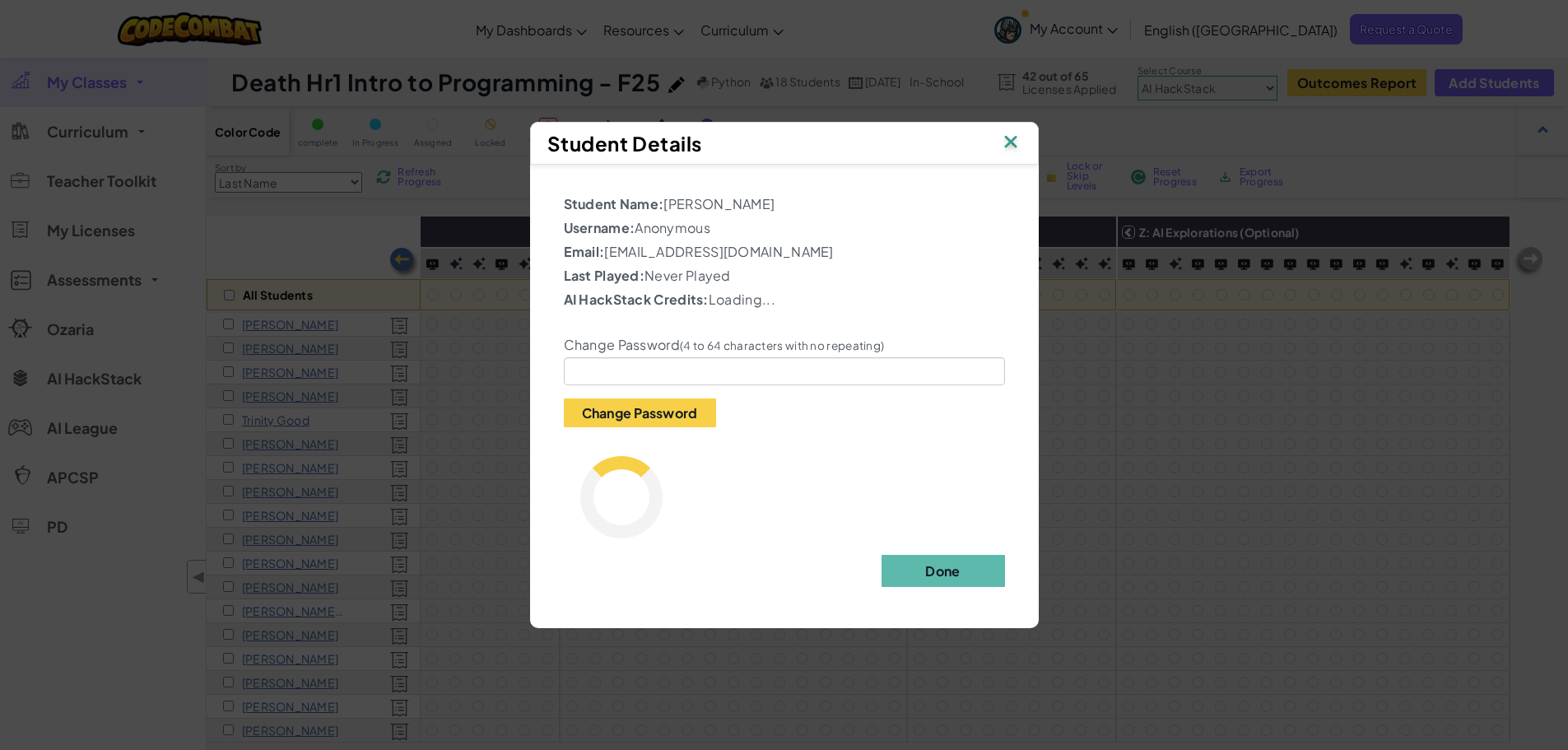
click at [1008, 143] on img at bounding box center [1011, 143] width 21 height 25
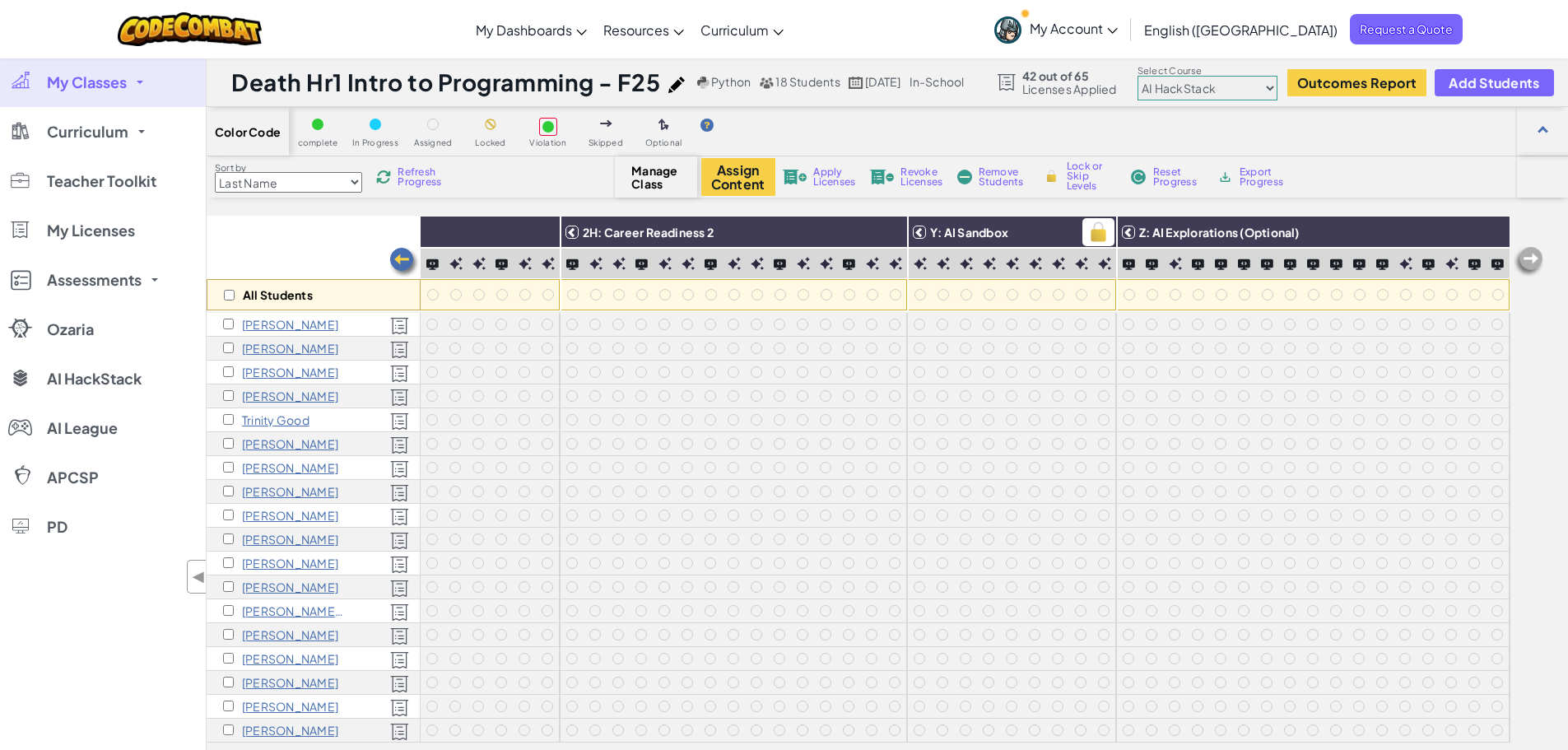
click at [1087, 232] on img at bounding box center [1099, 232] width 29 height 25
checkbox input "true"
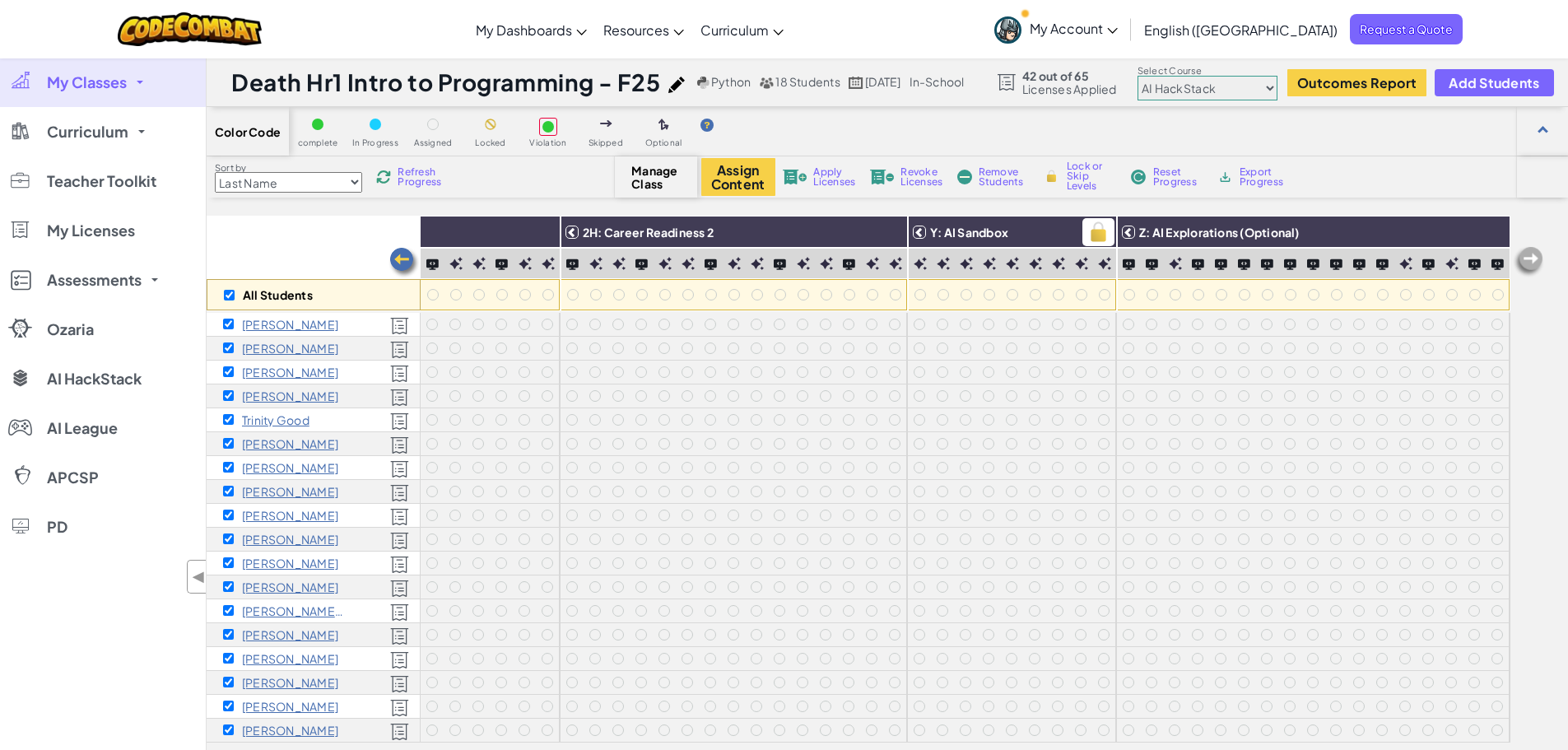
checkbox input "true"
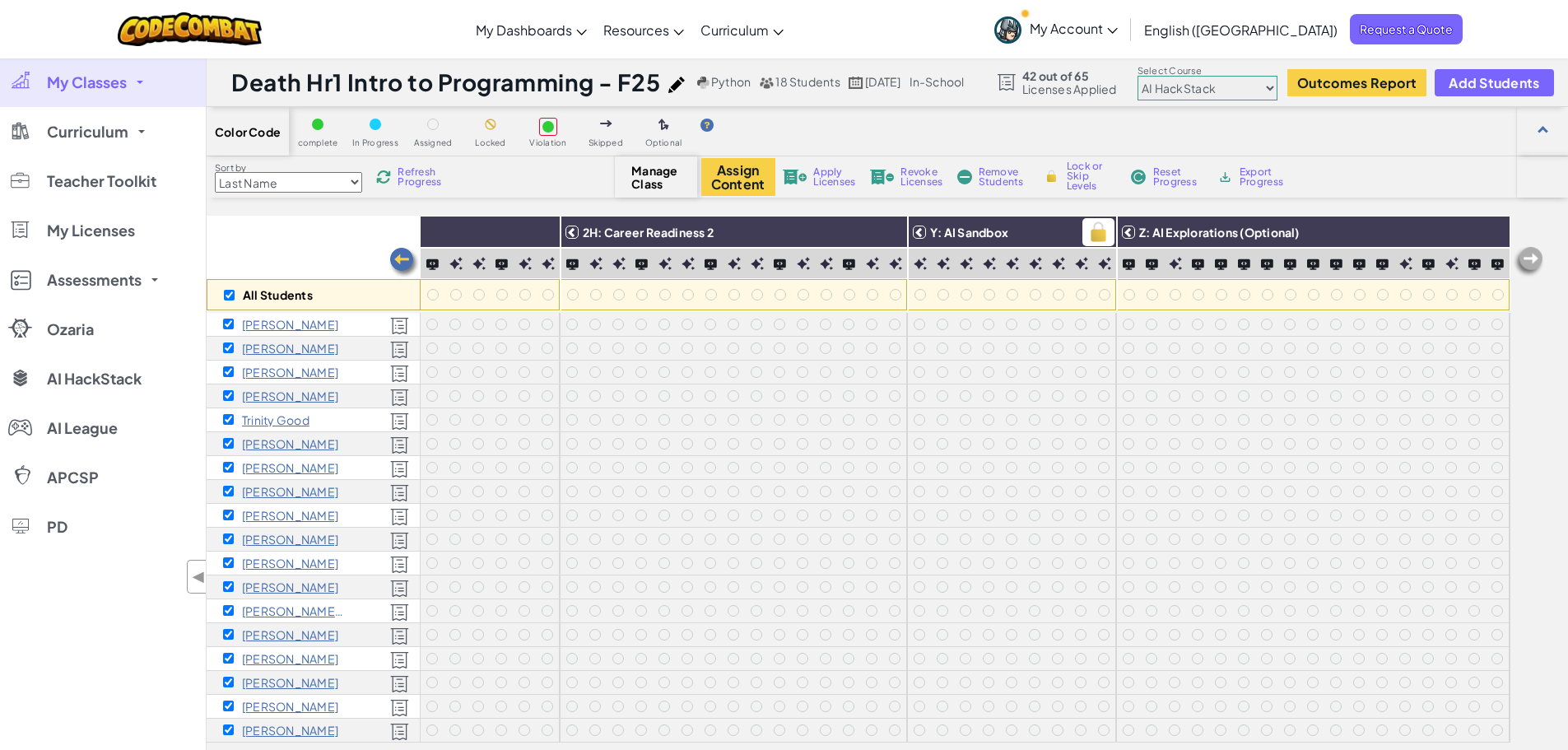
checkbox input "true"
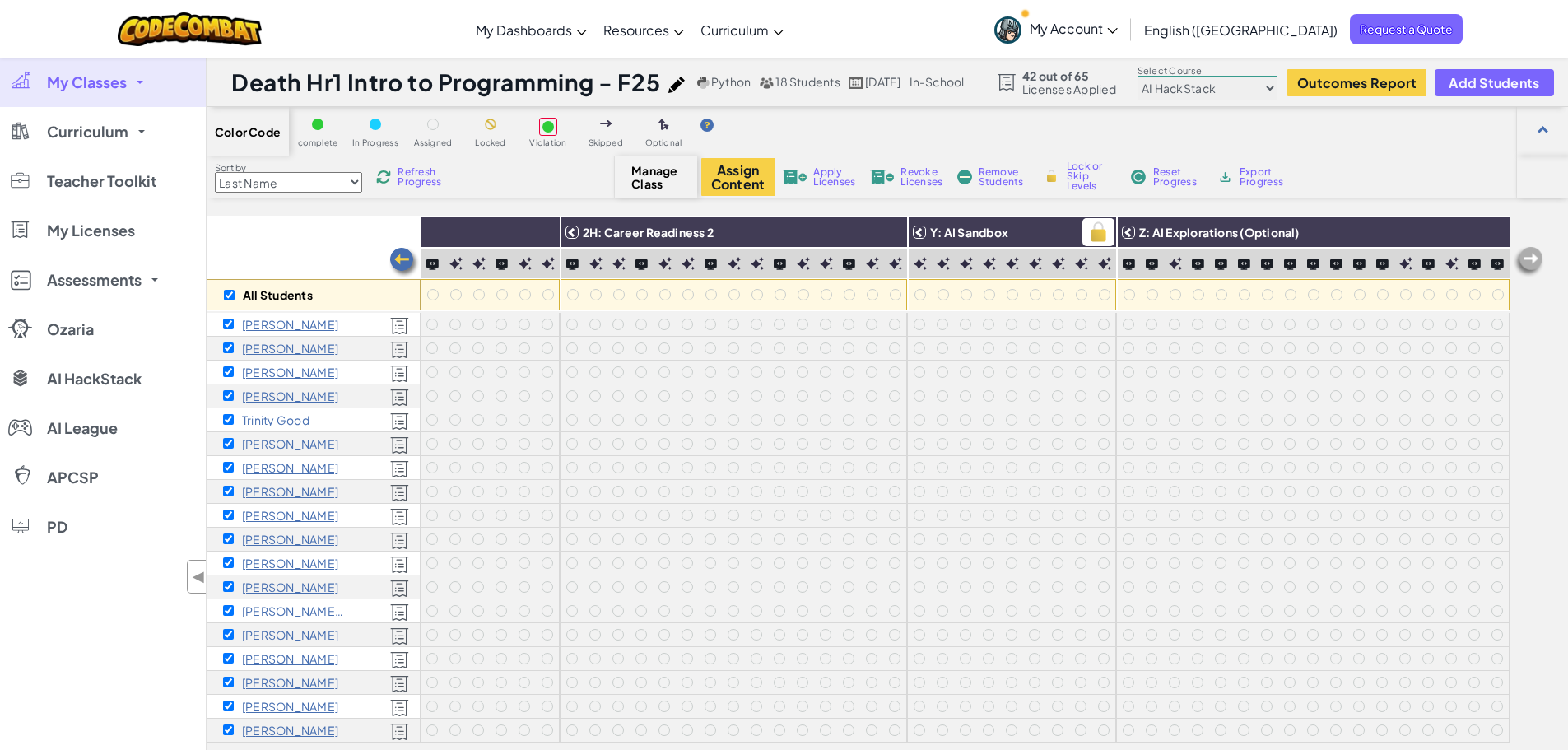
checkbox input "true"
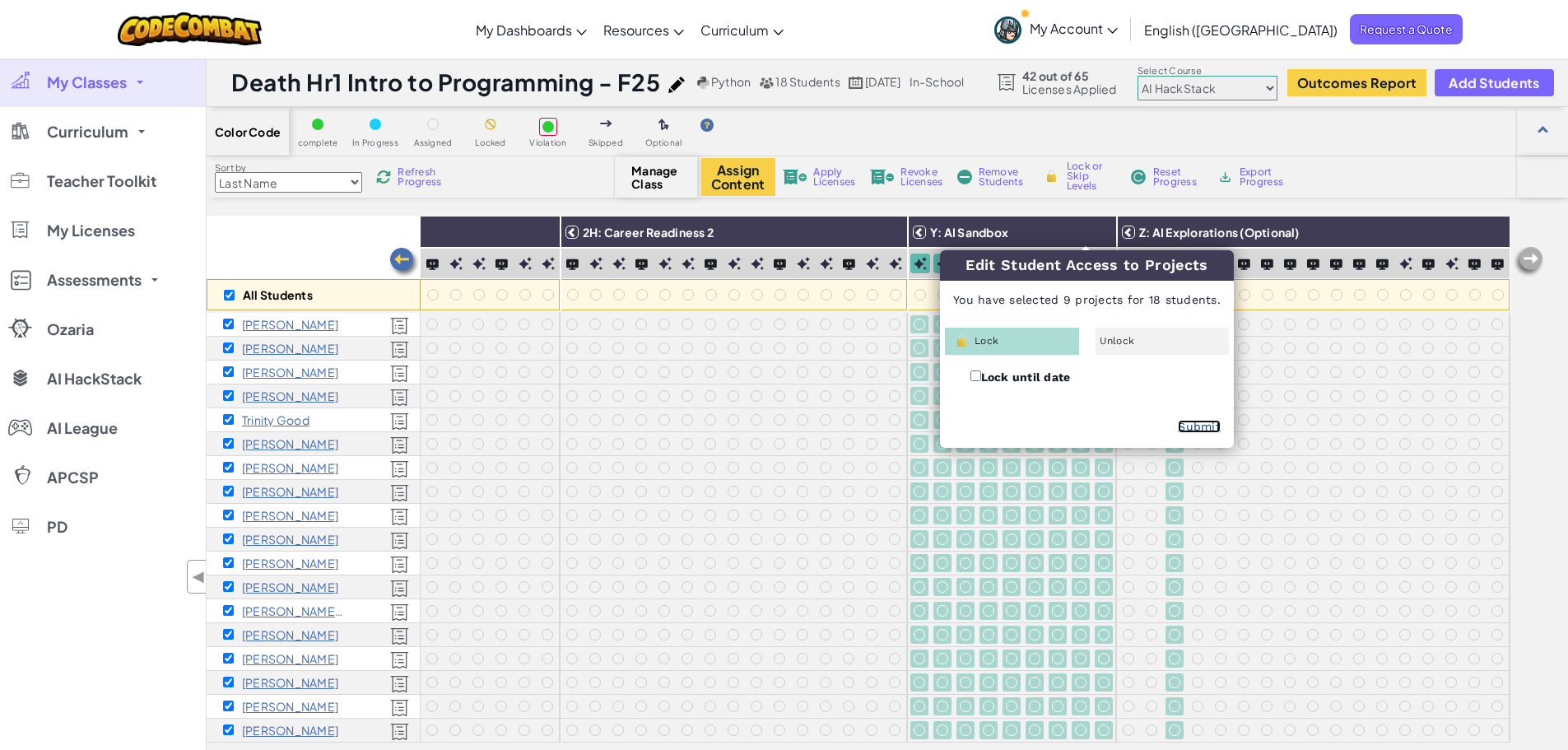
click at [1193, 428] on link "Submit" at bounding box center [1200, 426] width 42 height 13
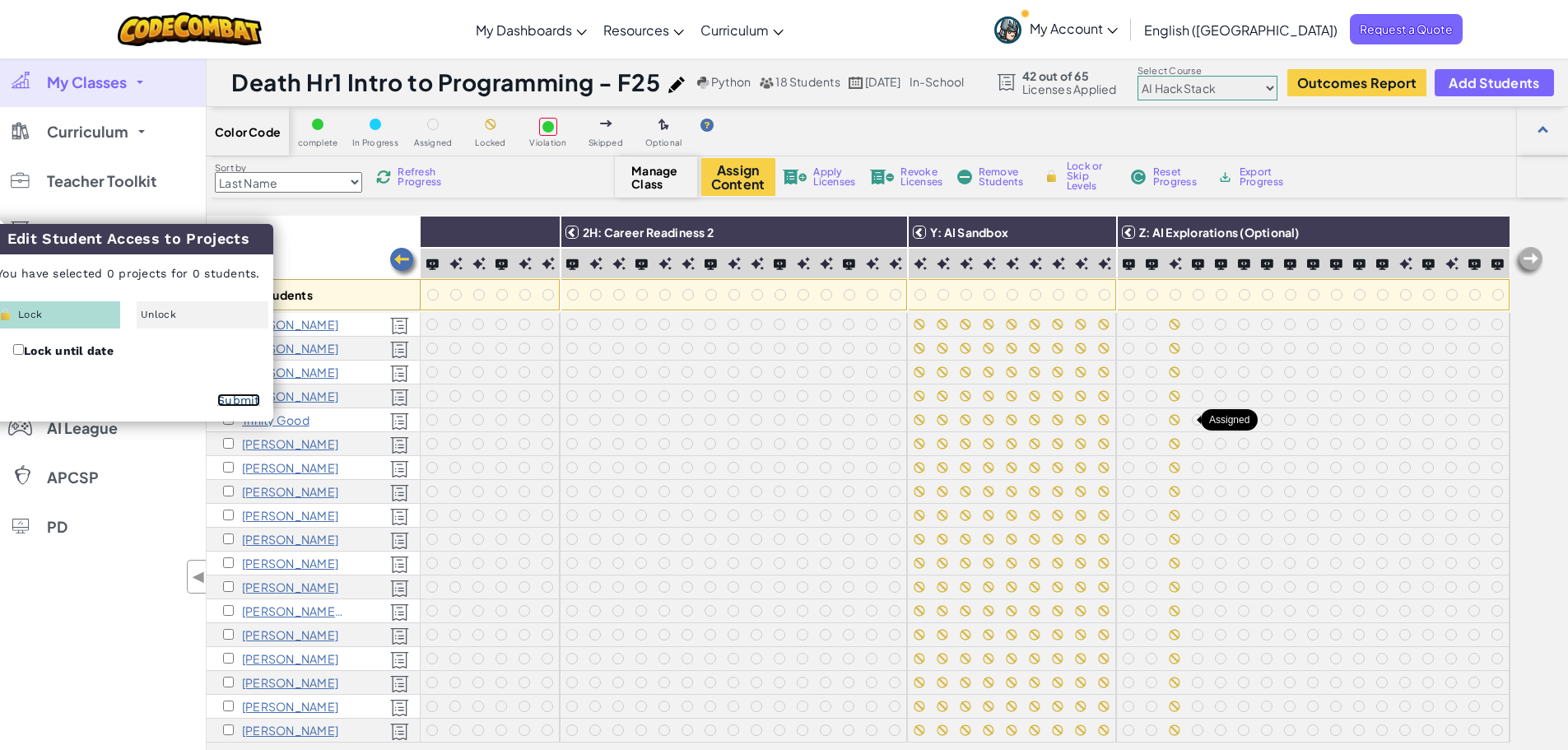
checkbox input "false"
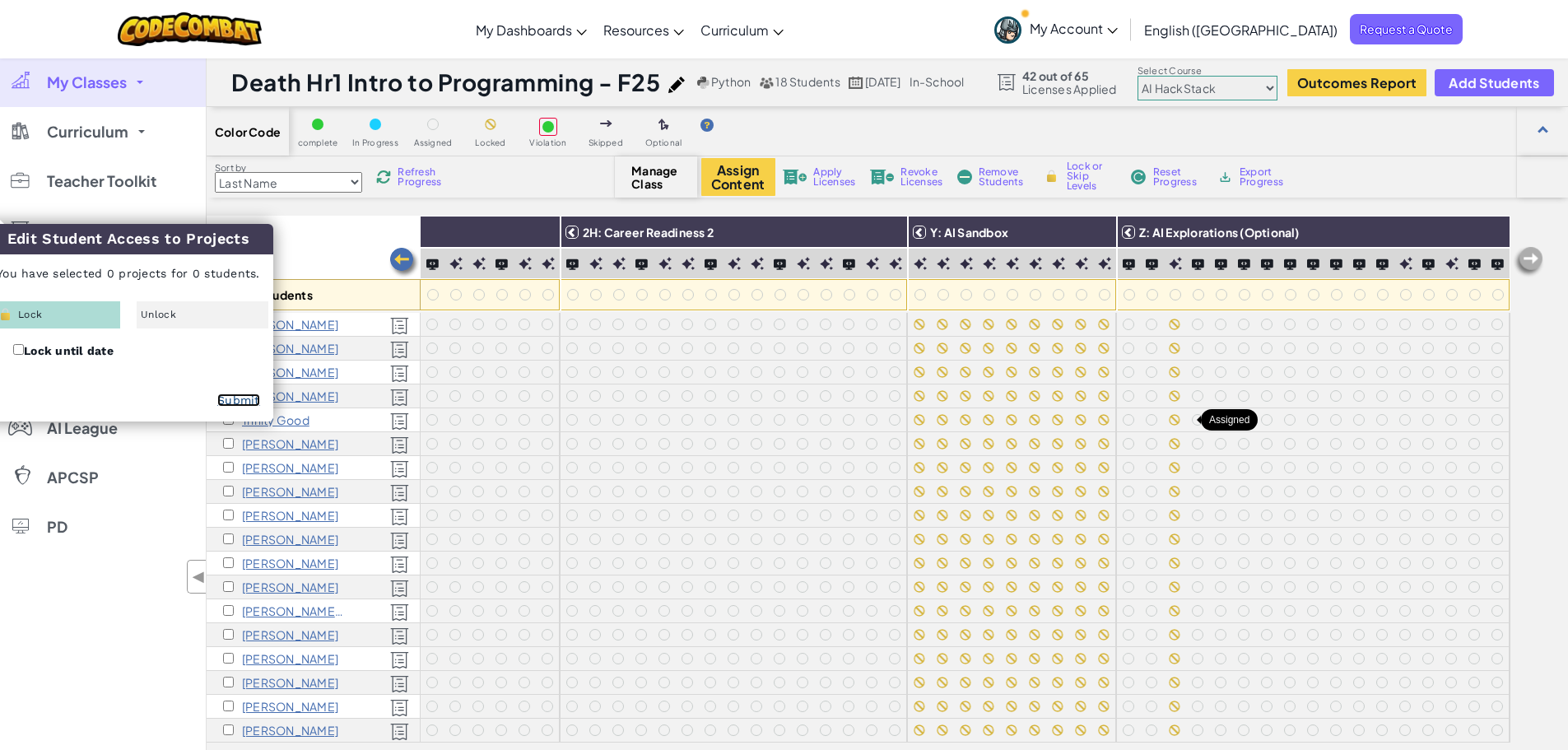
checkbox input "false"
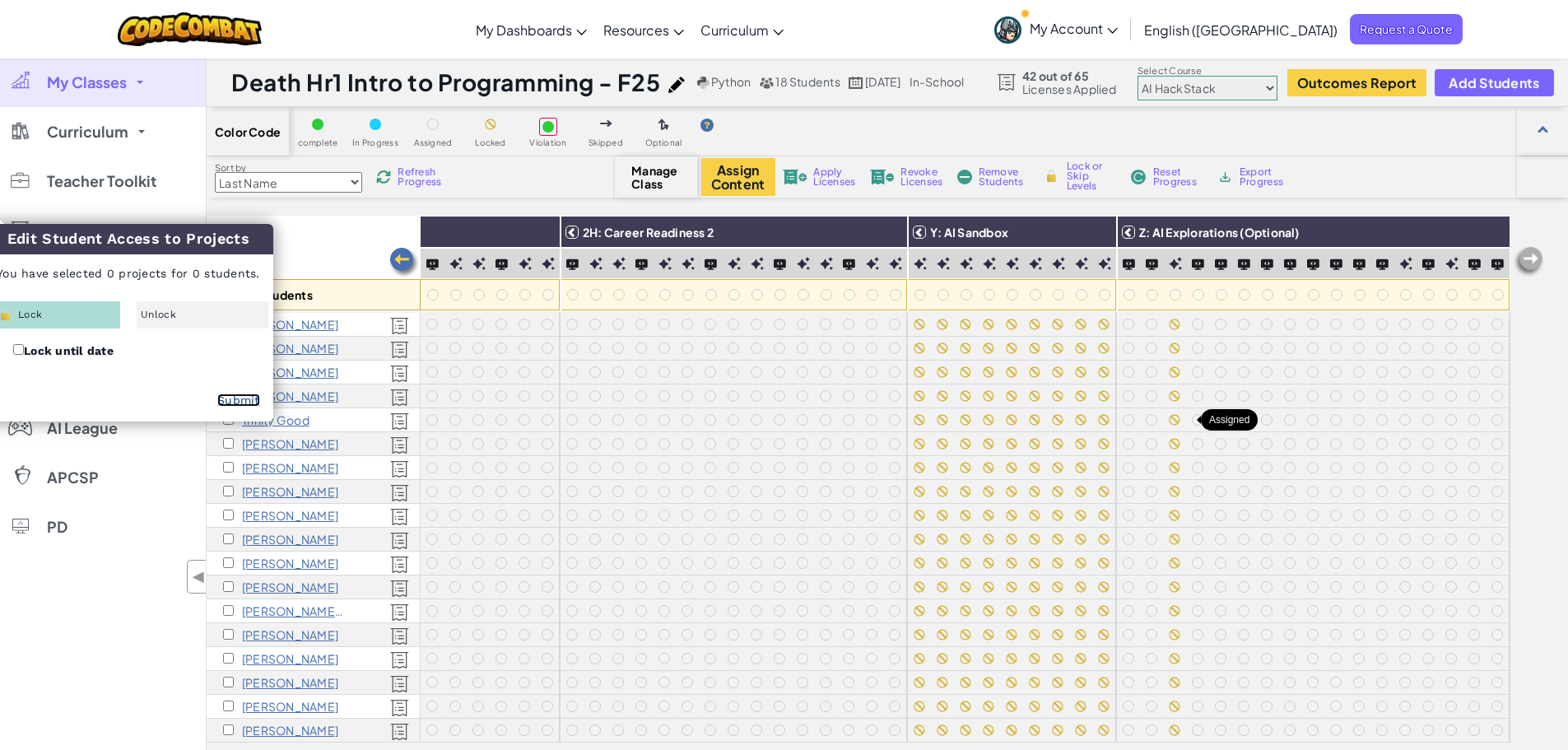
checkbox input "false"
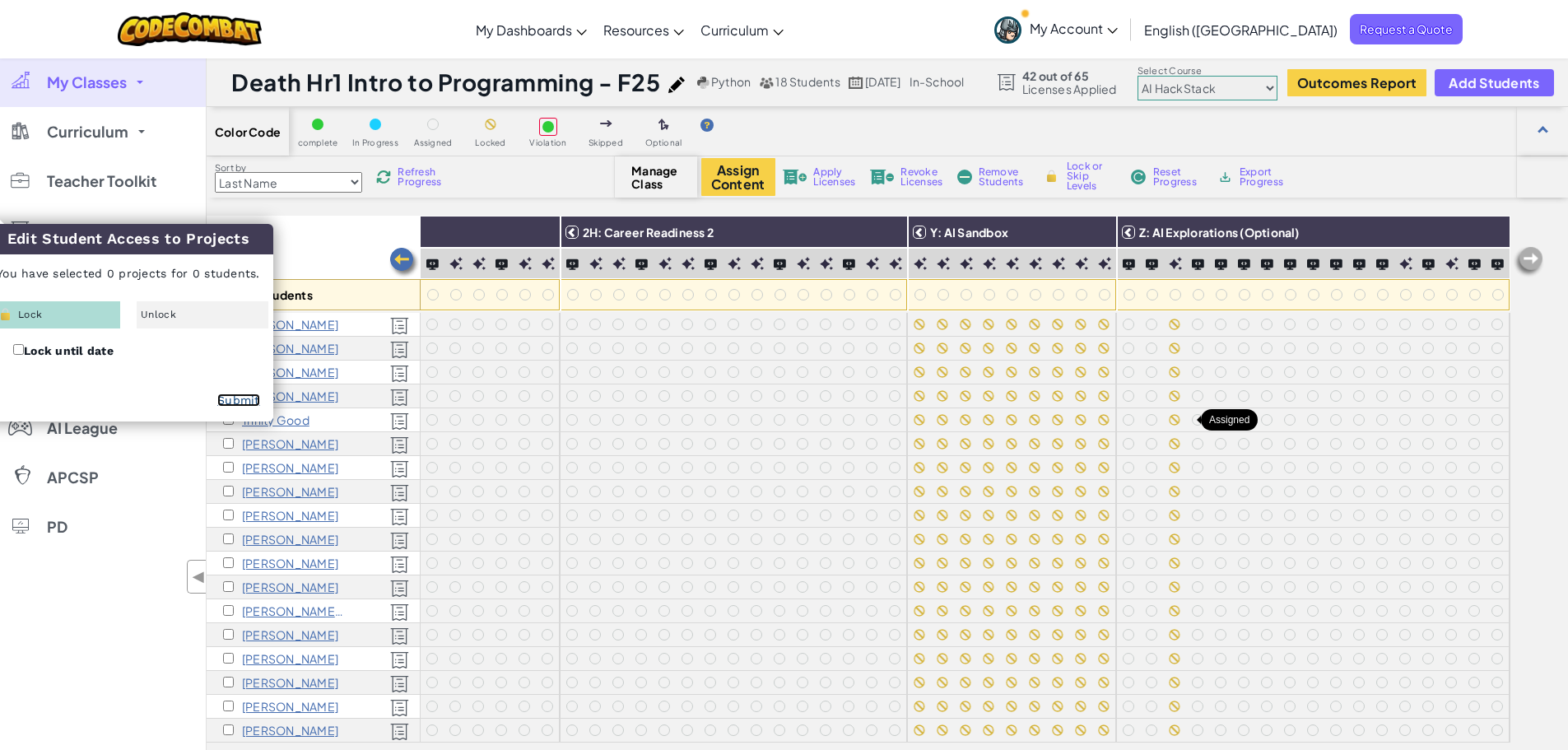
checkbox input "false"
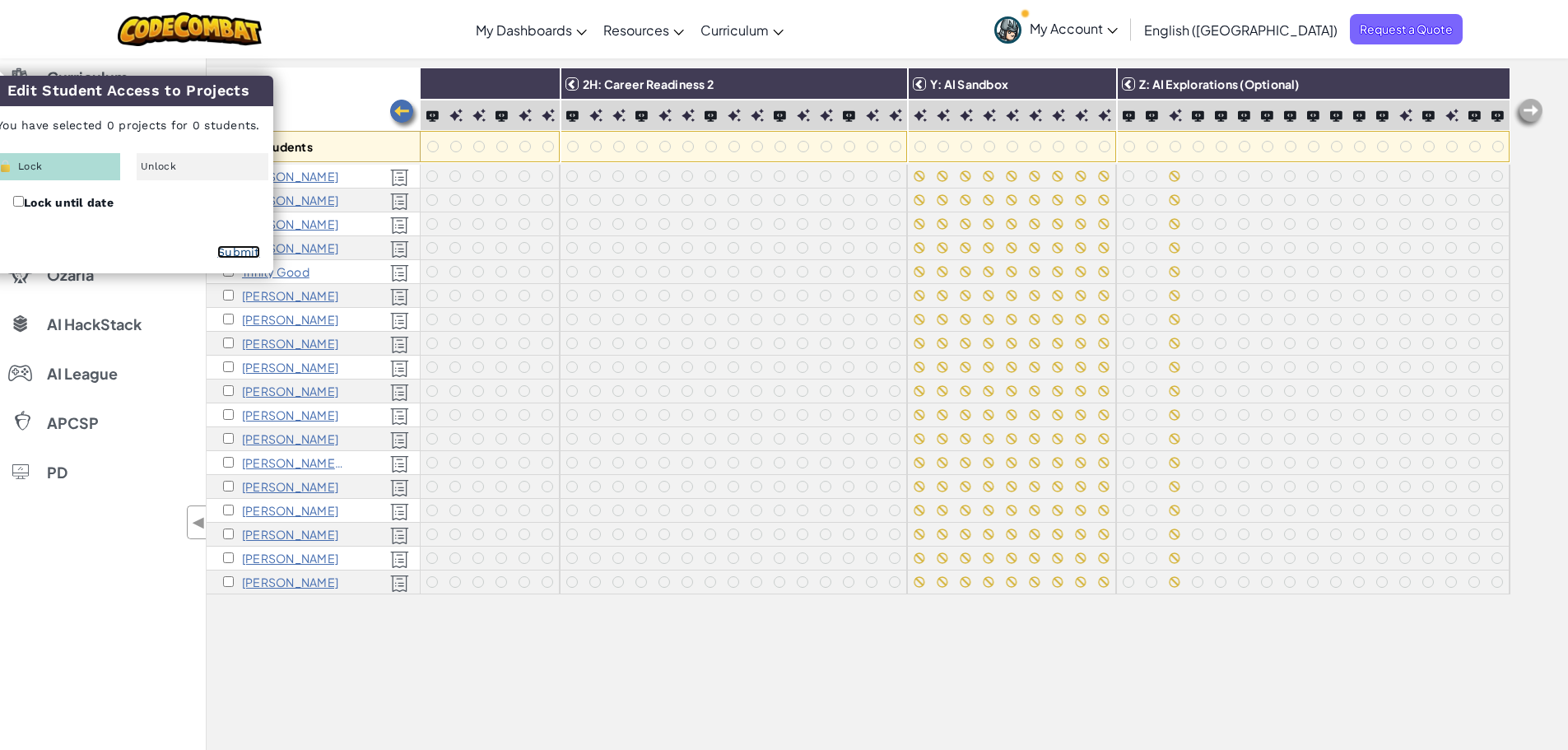
scroll to position [145, 0]
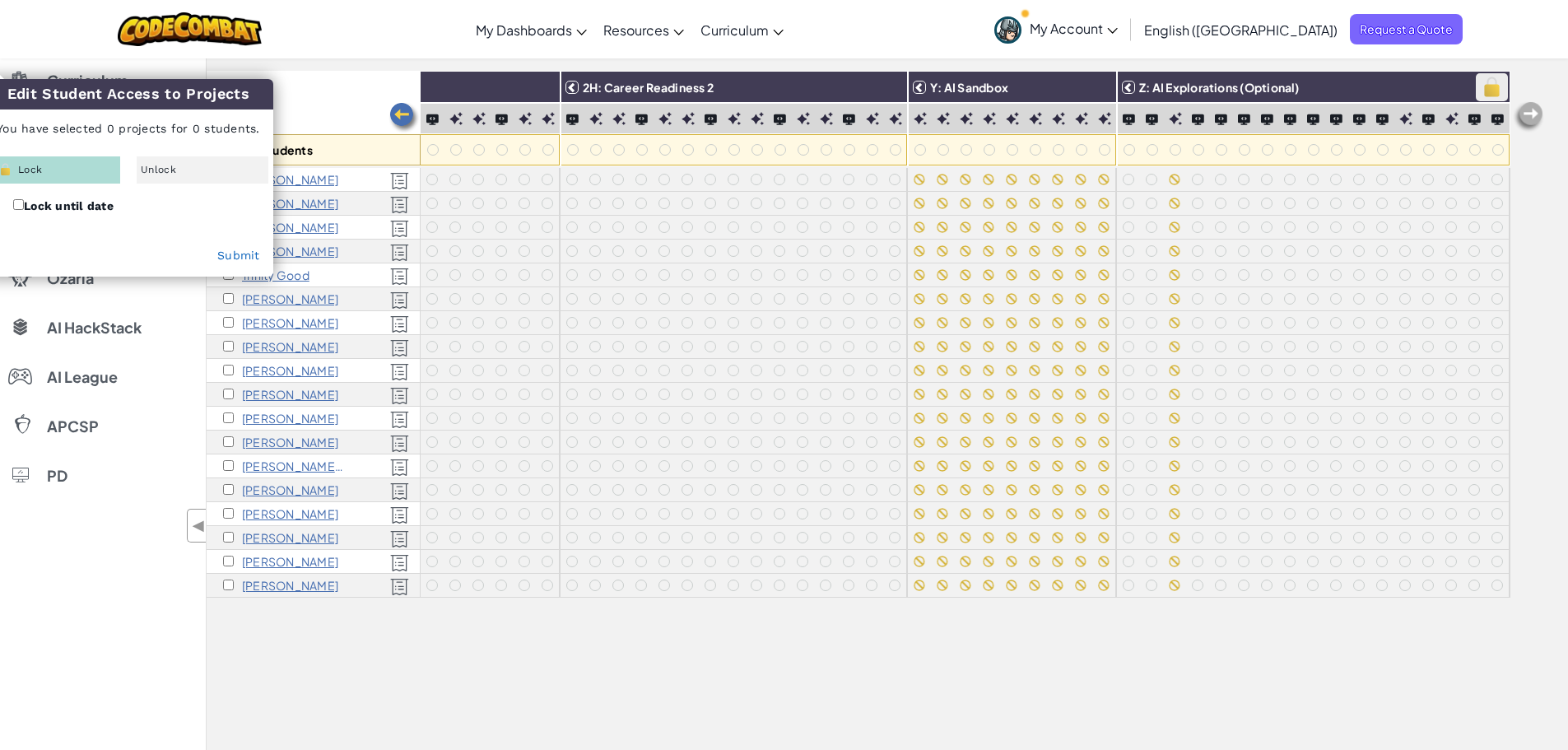
click at [1481, 81] on img at bounding box center [1492, 88] width 29 height 25
checkbox input "false"
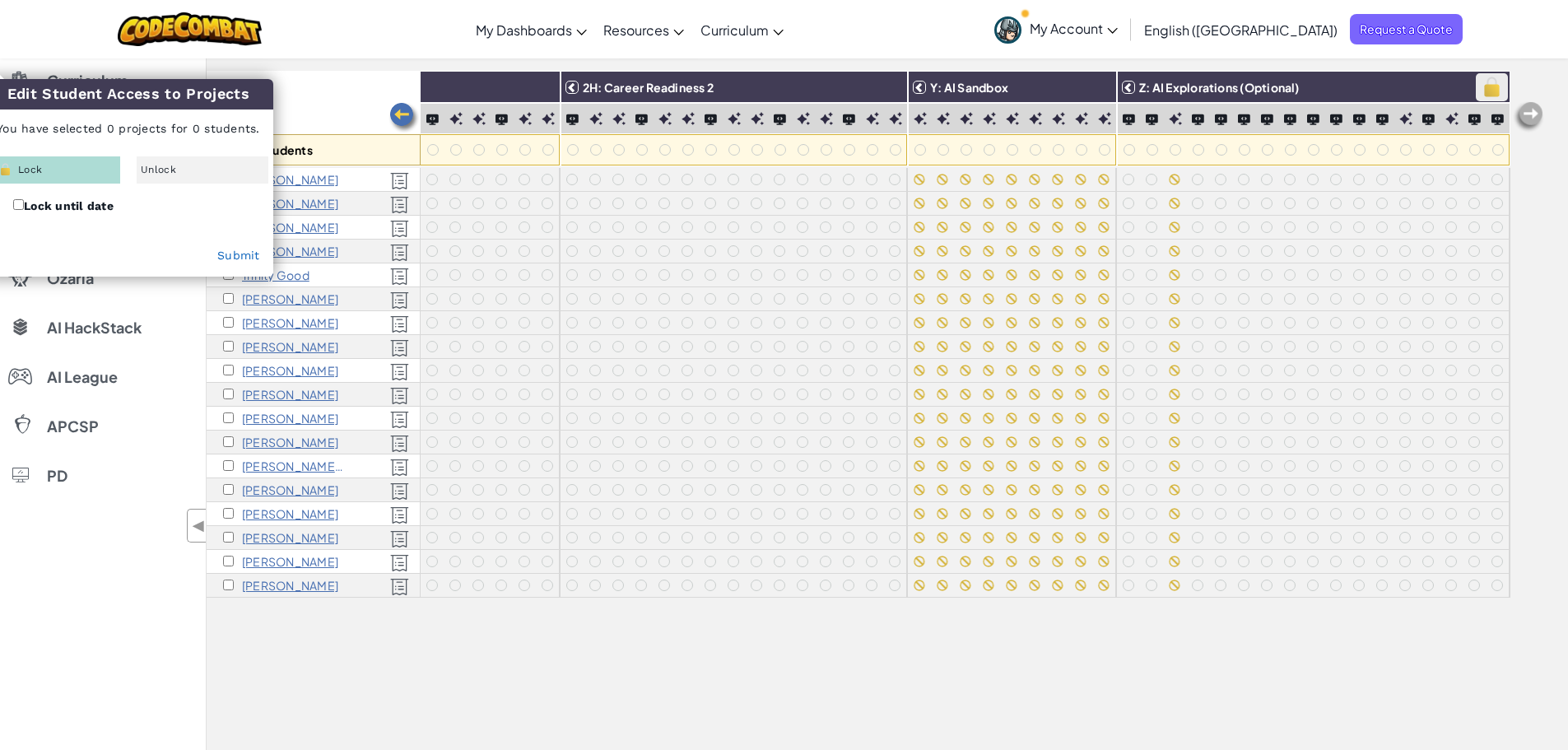
checkbox input "false"
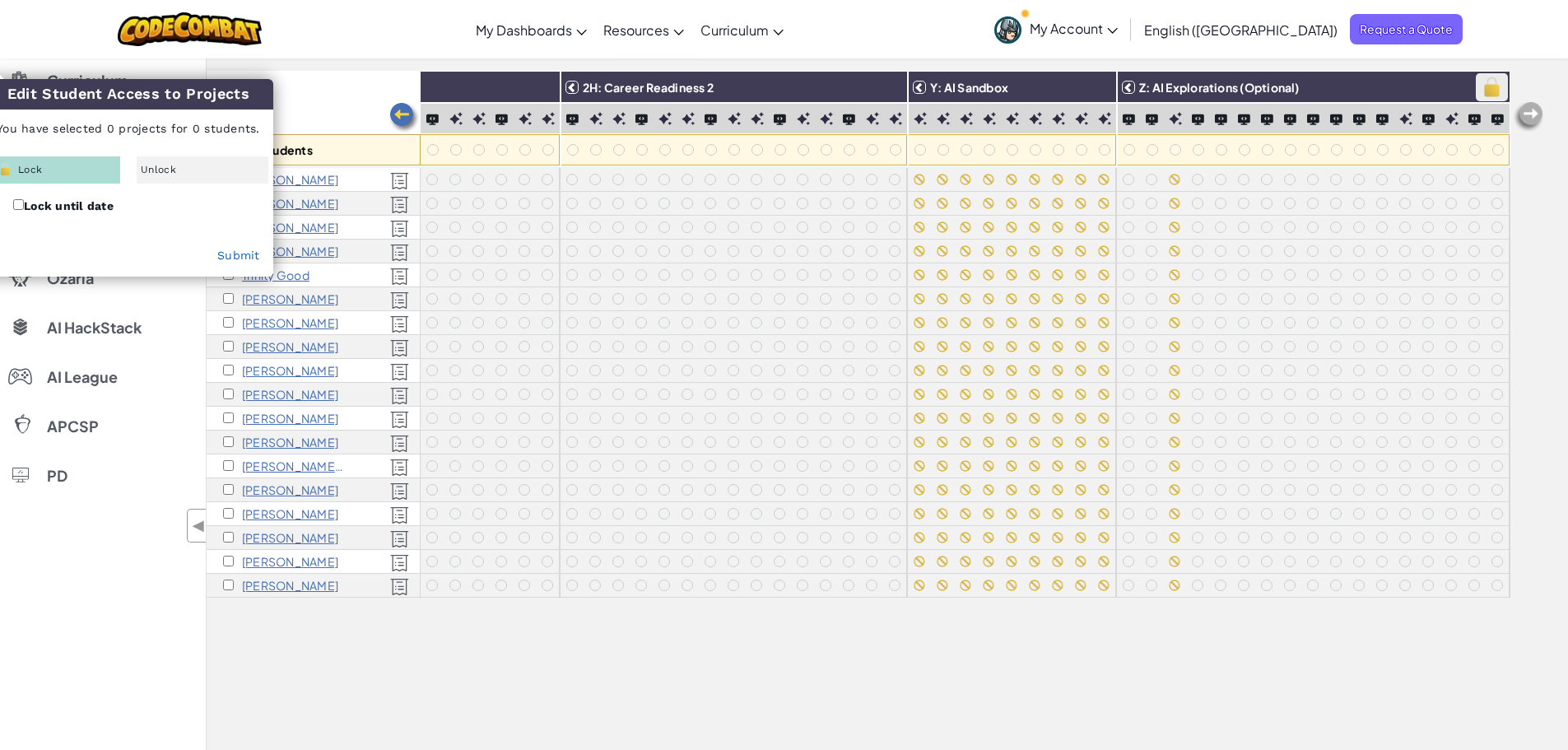
checkbox input "false"
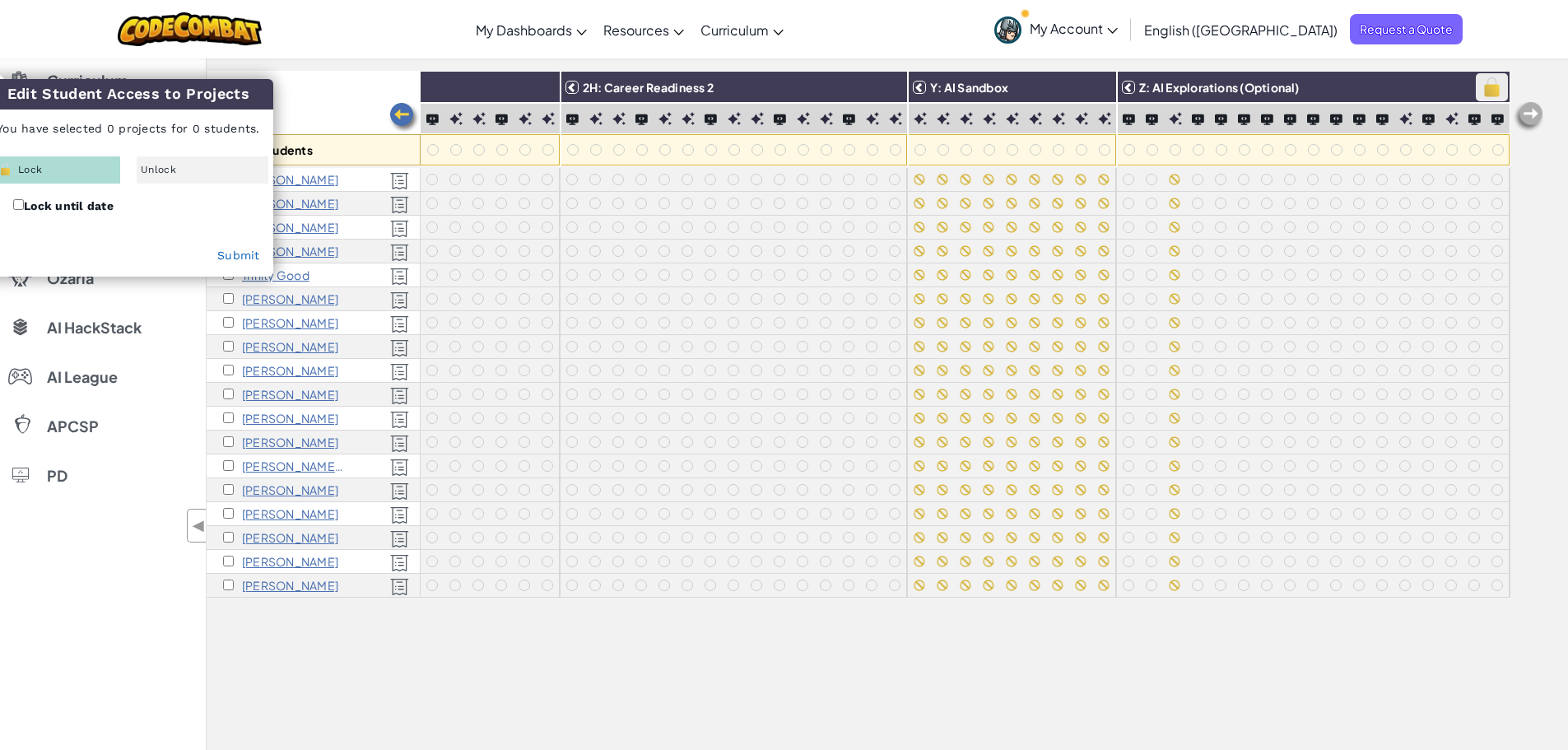
checkbox input "false"
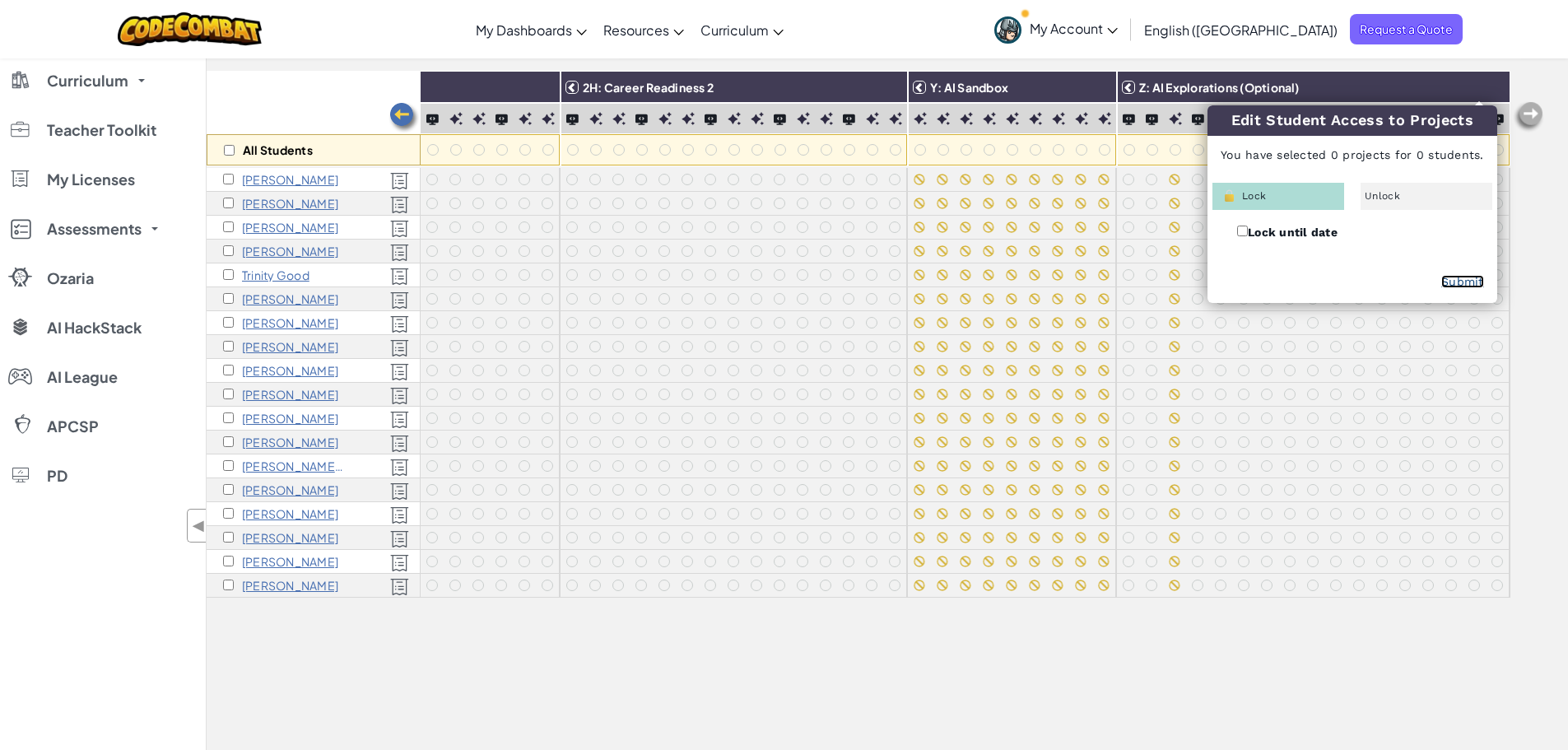
click at [1464, 285] on link "Submit" at bounding box center [1463, 282] width 42 height 13
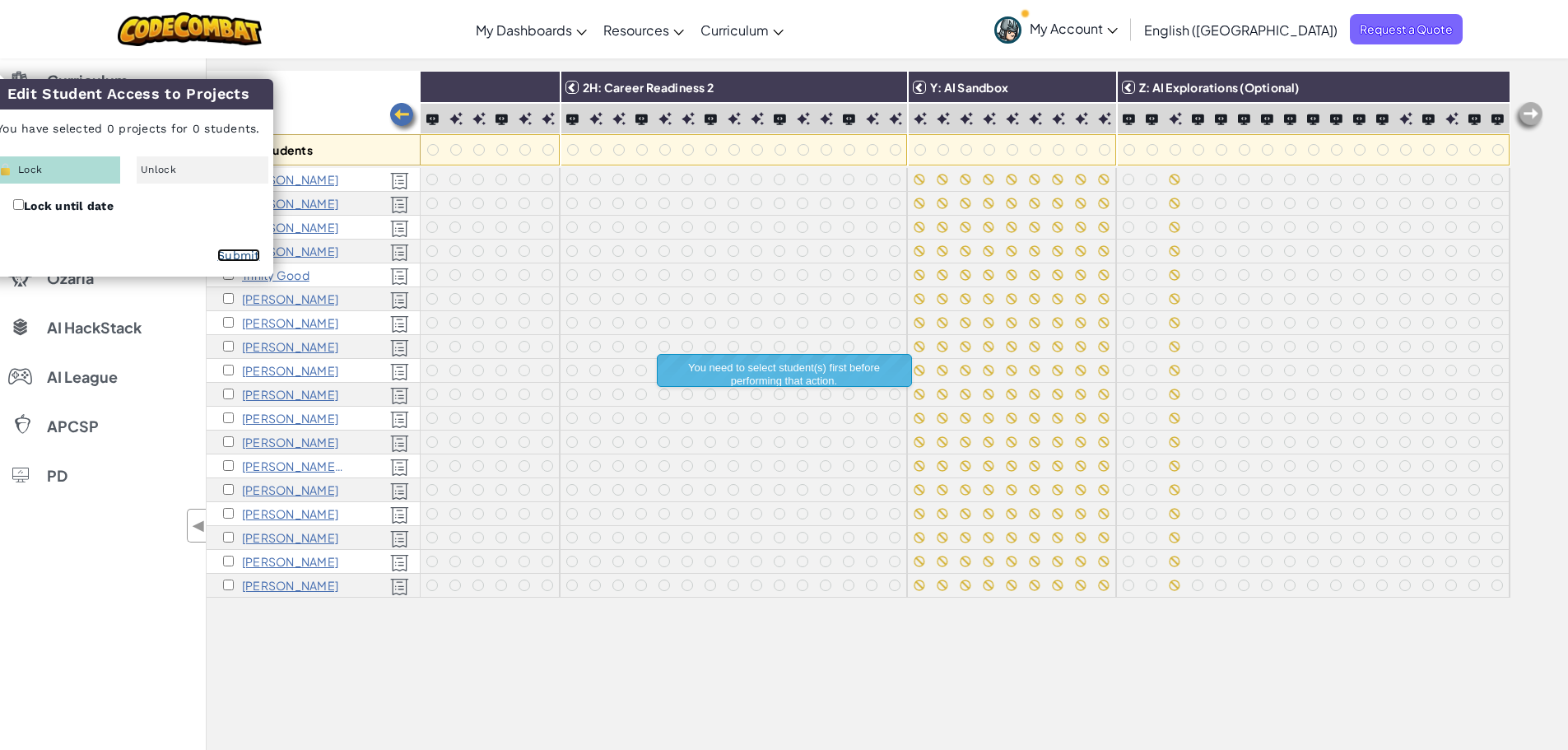
scroll to position [0, 0]
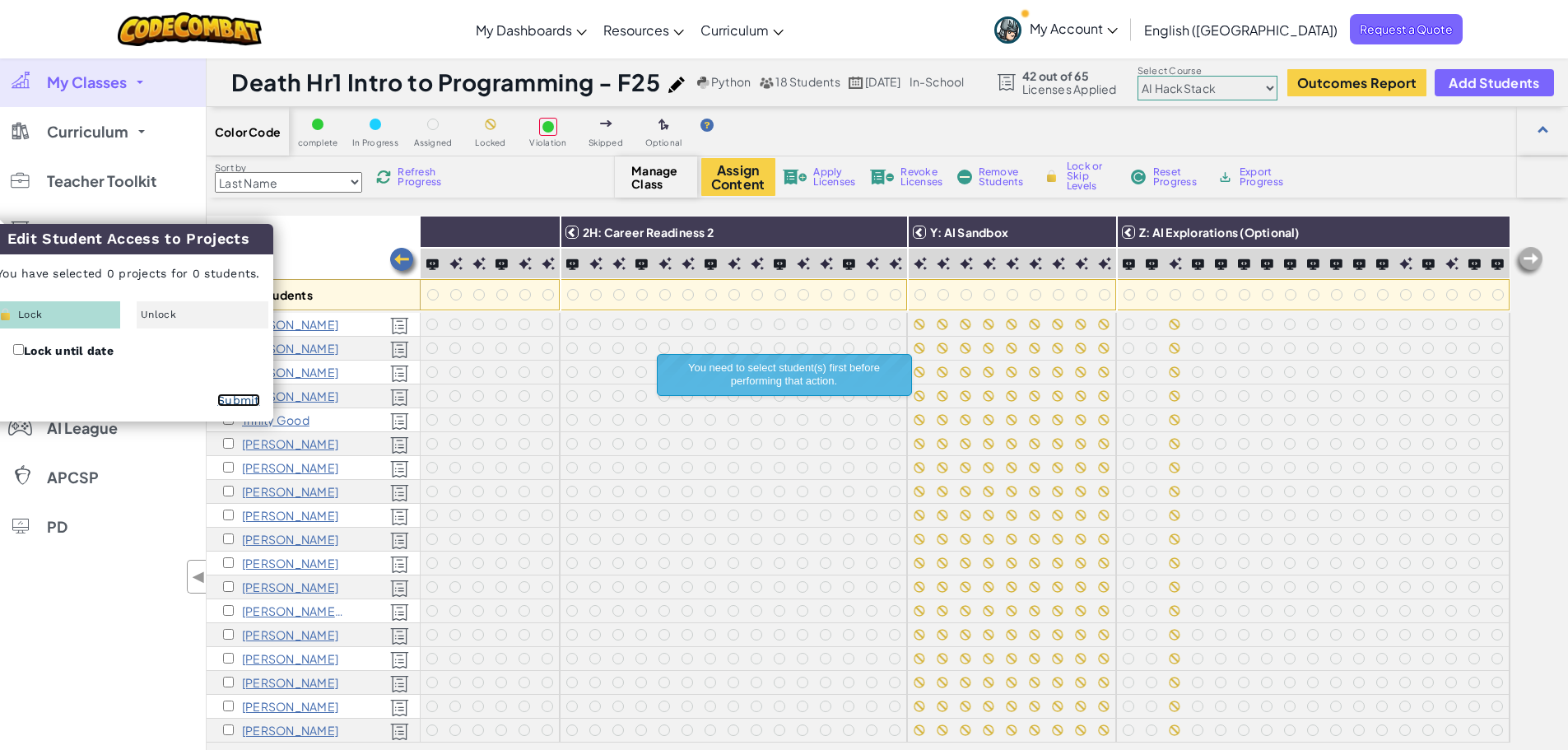
drag, startPoint x: 234, startPoint y: 401, endPoint x: 228, endPoint y: 389, distance: 13.4
click at [235, 401] on link "Submit" at bounding box center [238, 399] width 42 height 13
drag, startPoint x: 233, startPoint y: 247, endPoint x: 345, endPoint y: 273, distance: 115.0
click at [228, 276] on div "Edit Student Access to Projects You have selected 0 projects for 0 students. Lo…" at bounding box center [127, 322] width 288 height 197
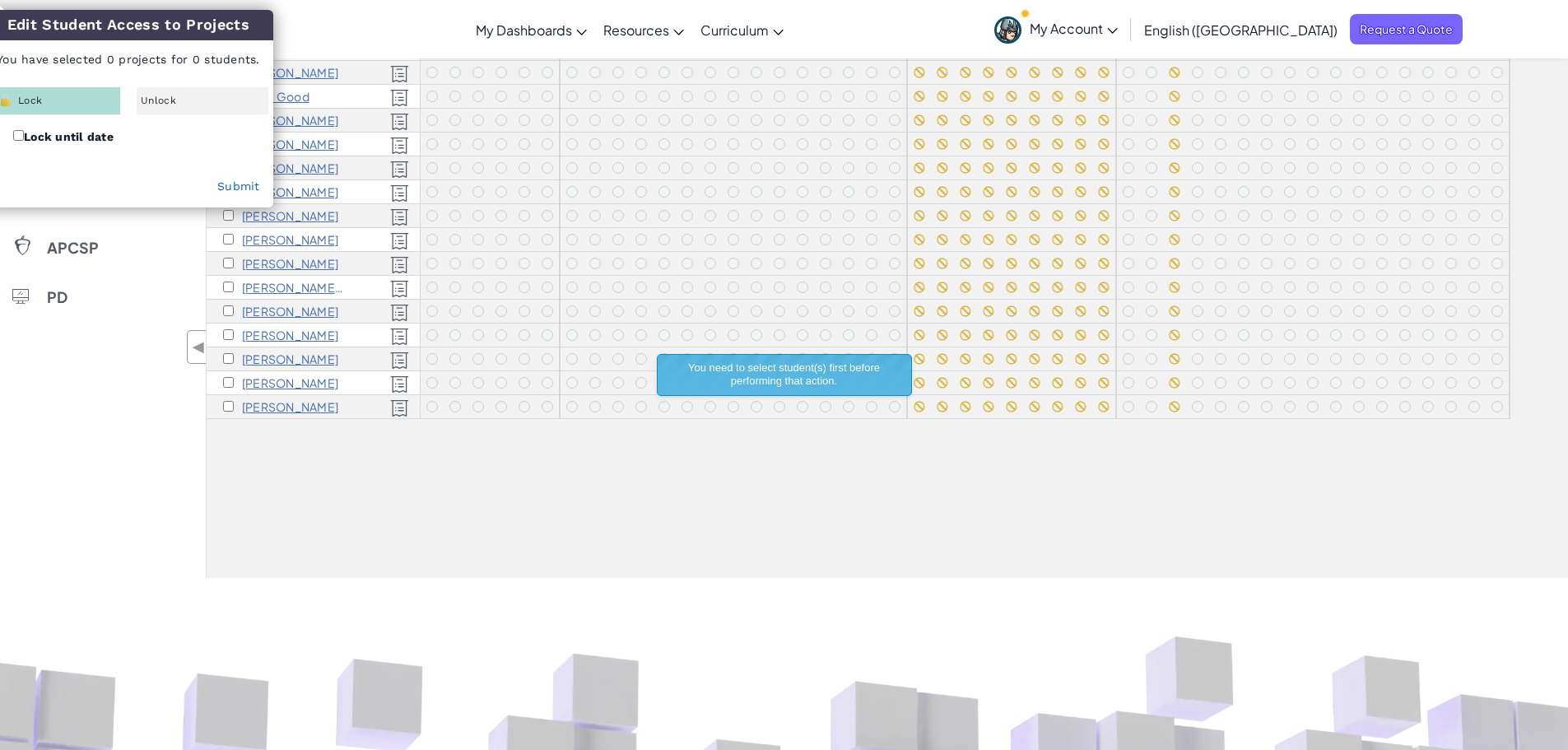
scroll to position [329, 0]
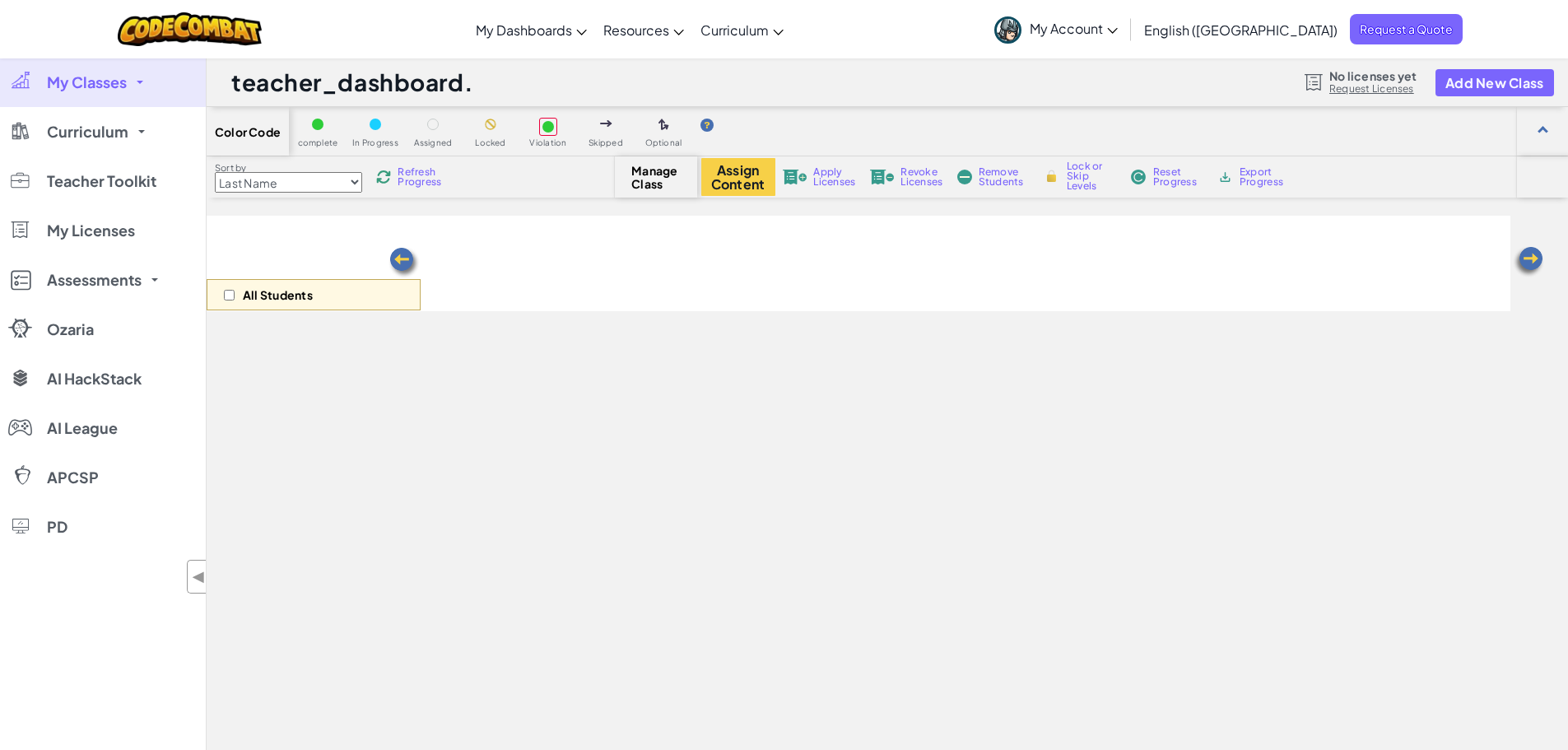
scroll to position [329, 0]
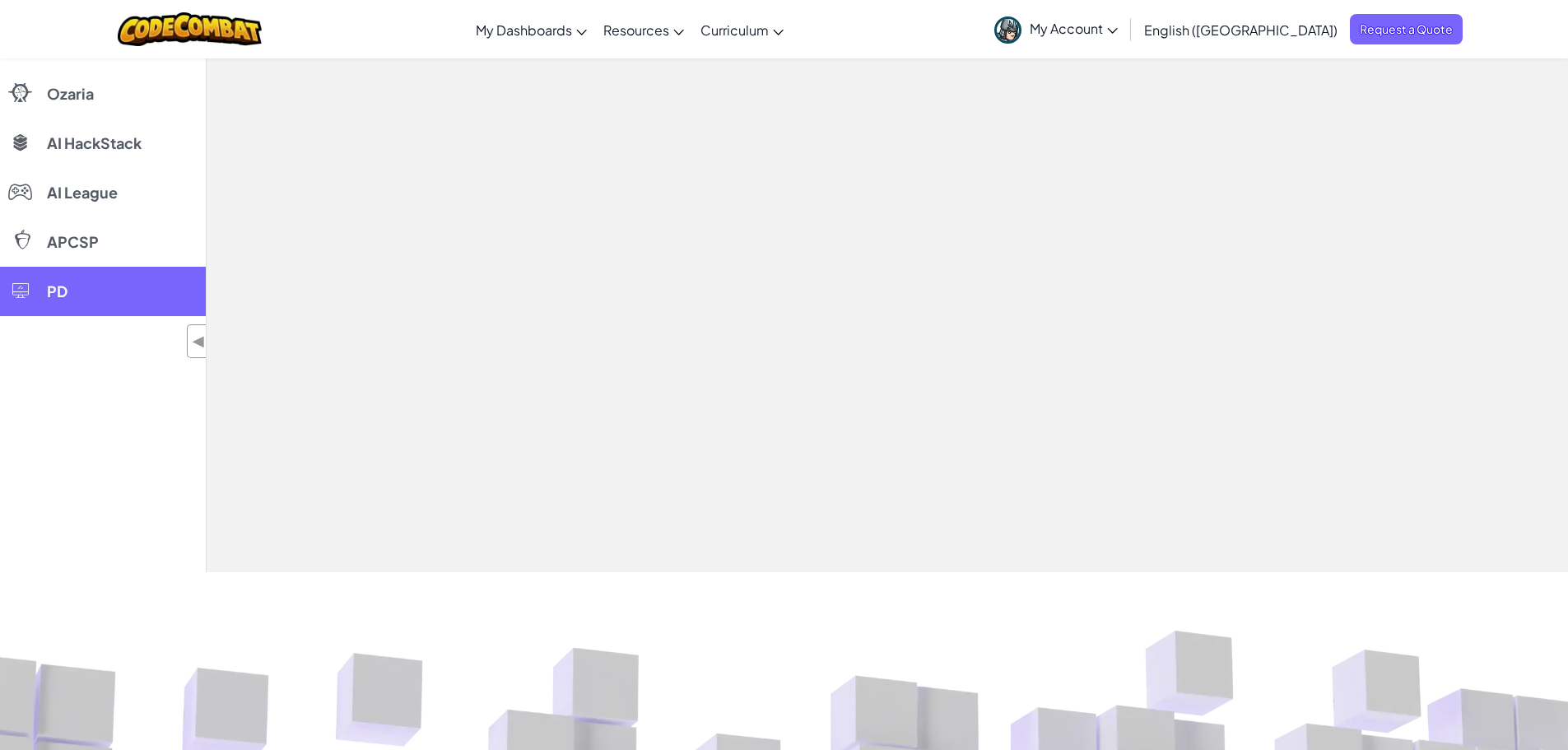
select select "663b25f11c568468efc8adde"
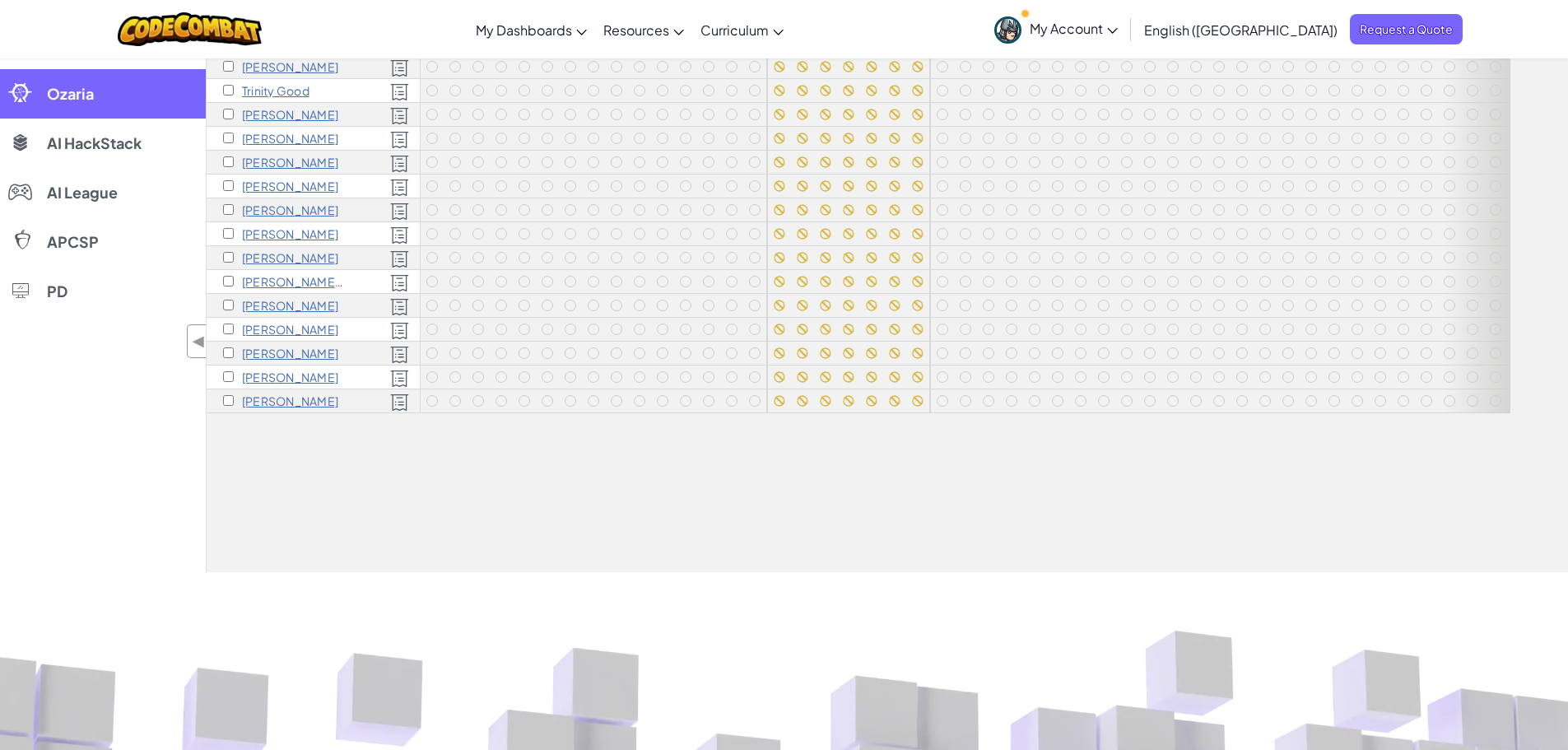
scroll to position [0, 0]
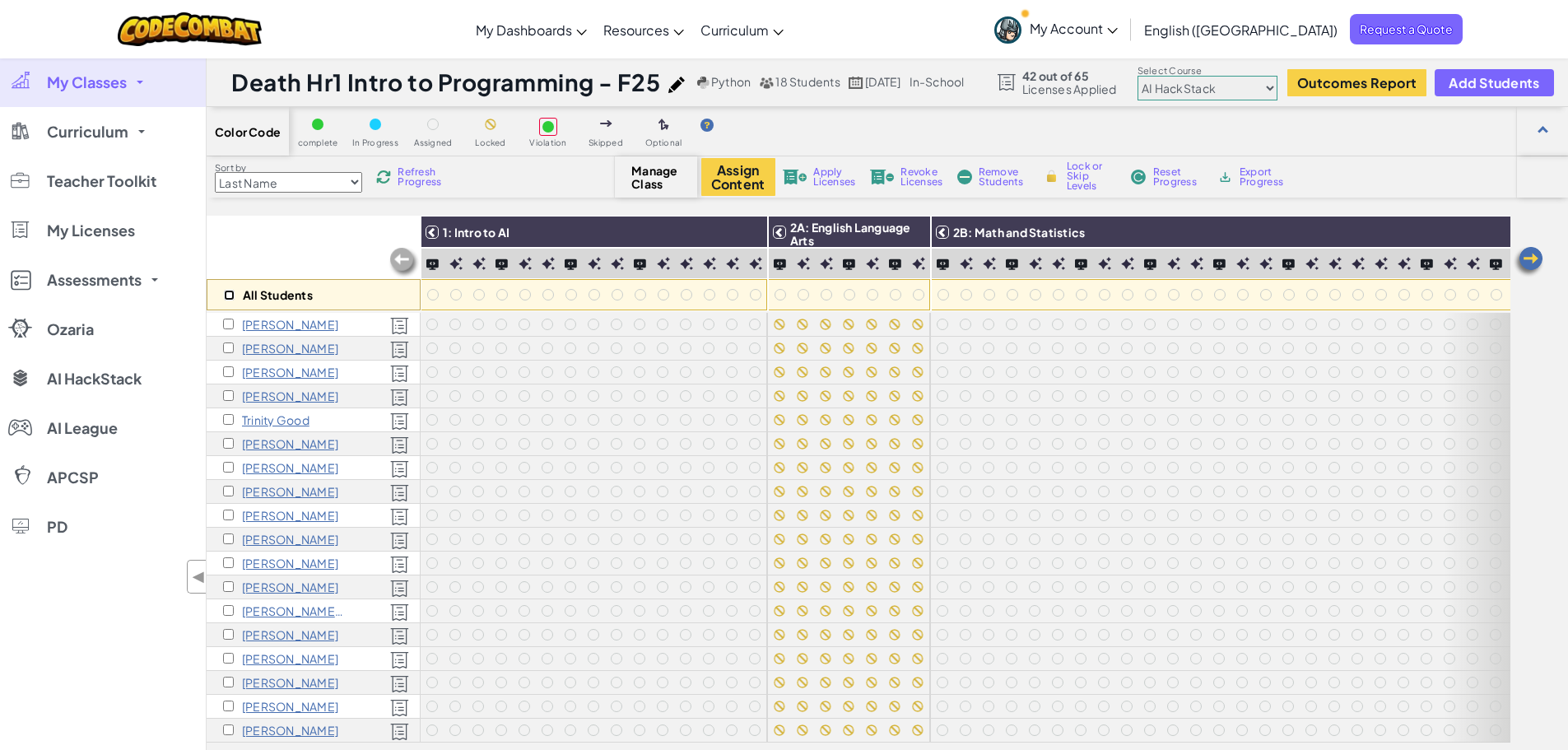
click at [228, 292] on input "checkbox" at bounding box center [229, 295] width 11 height 11
checkbox input "true"
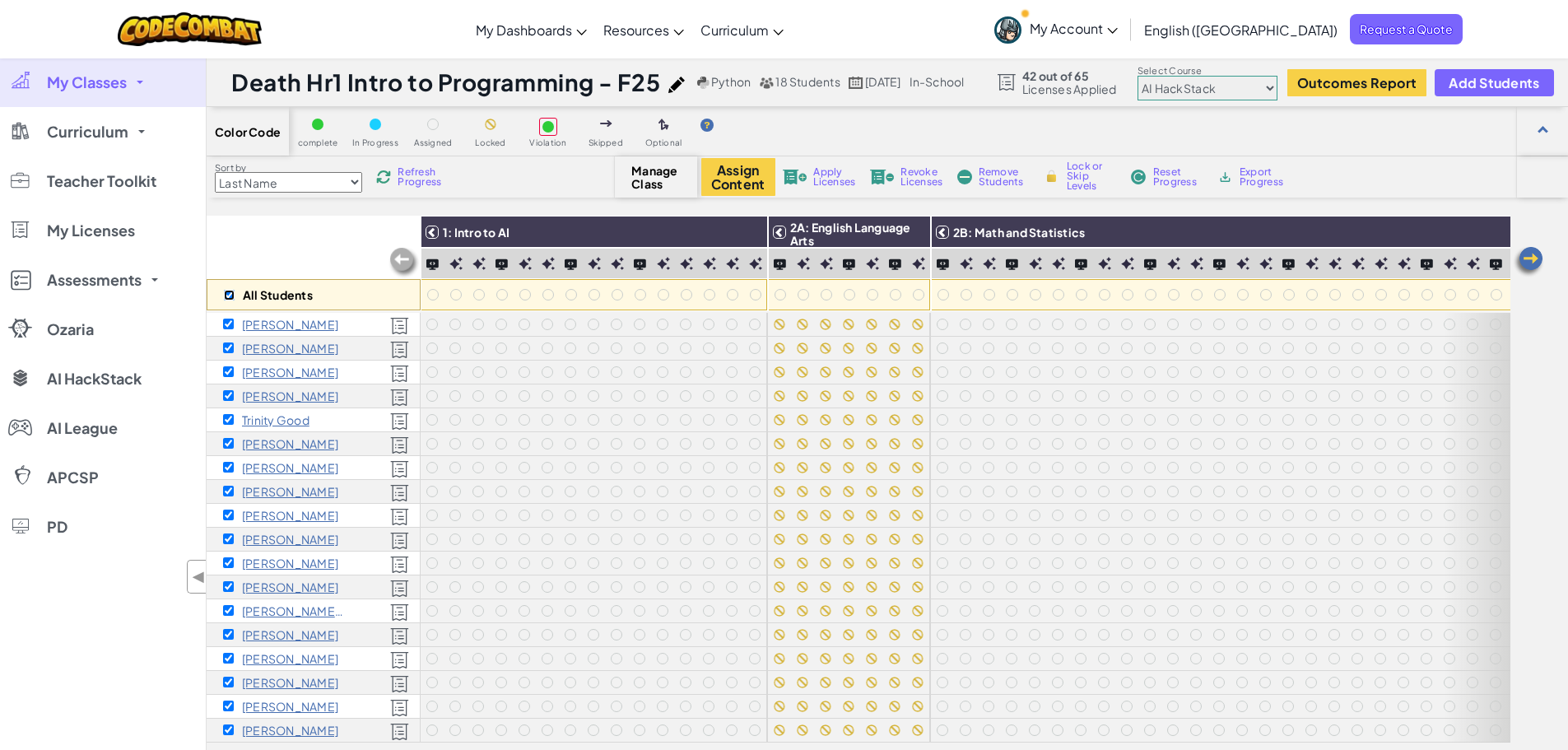
checkbox input "true"
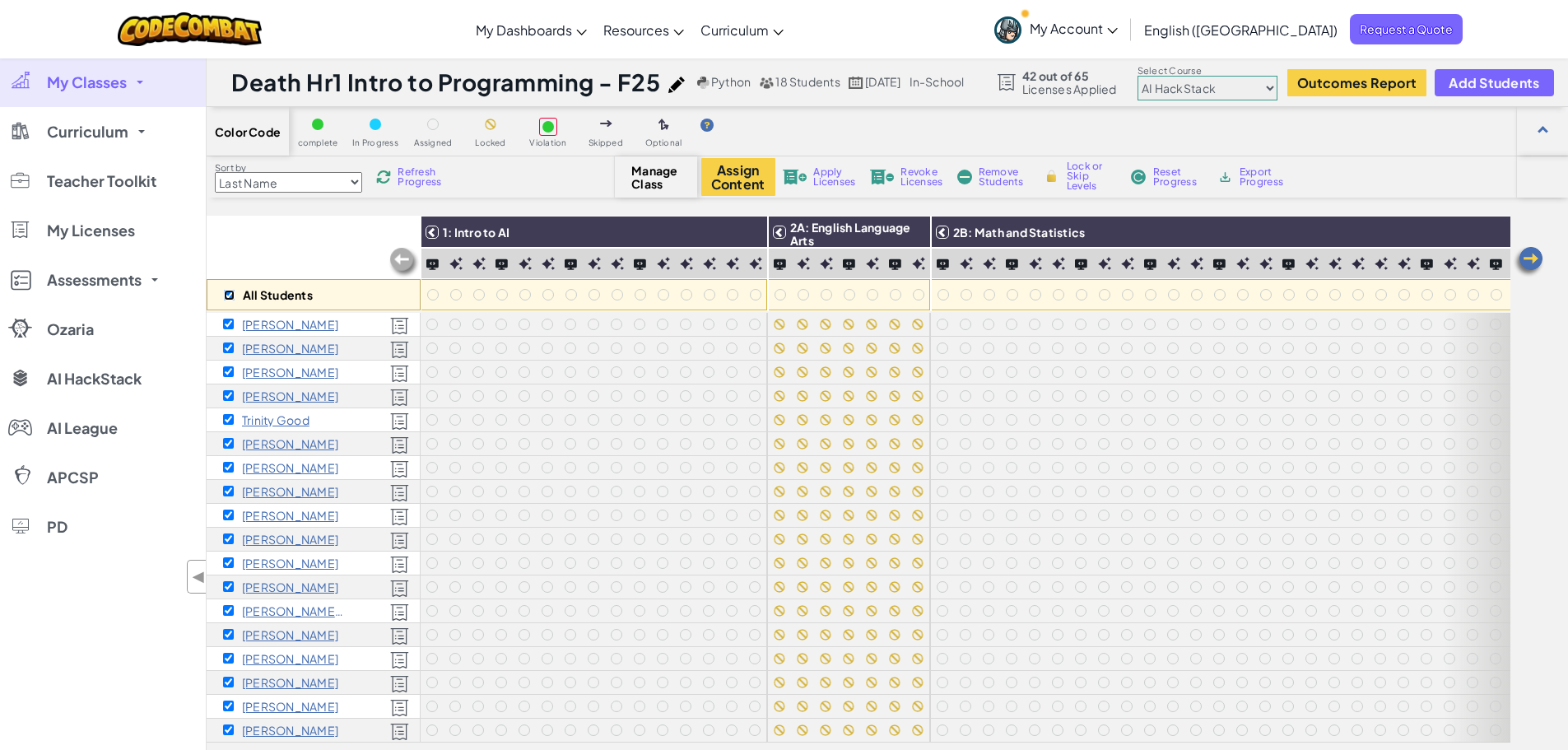
checkbox input "true"
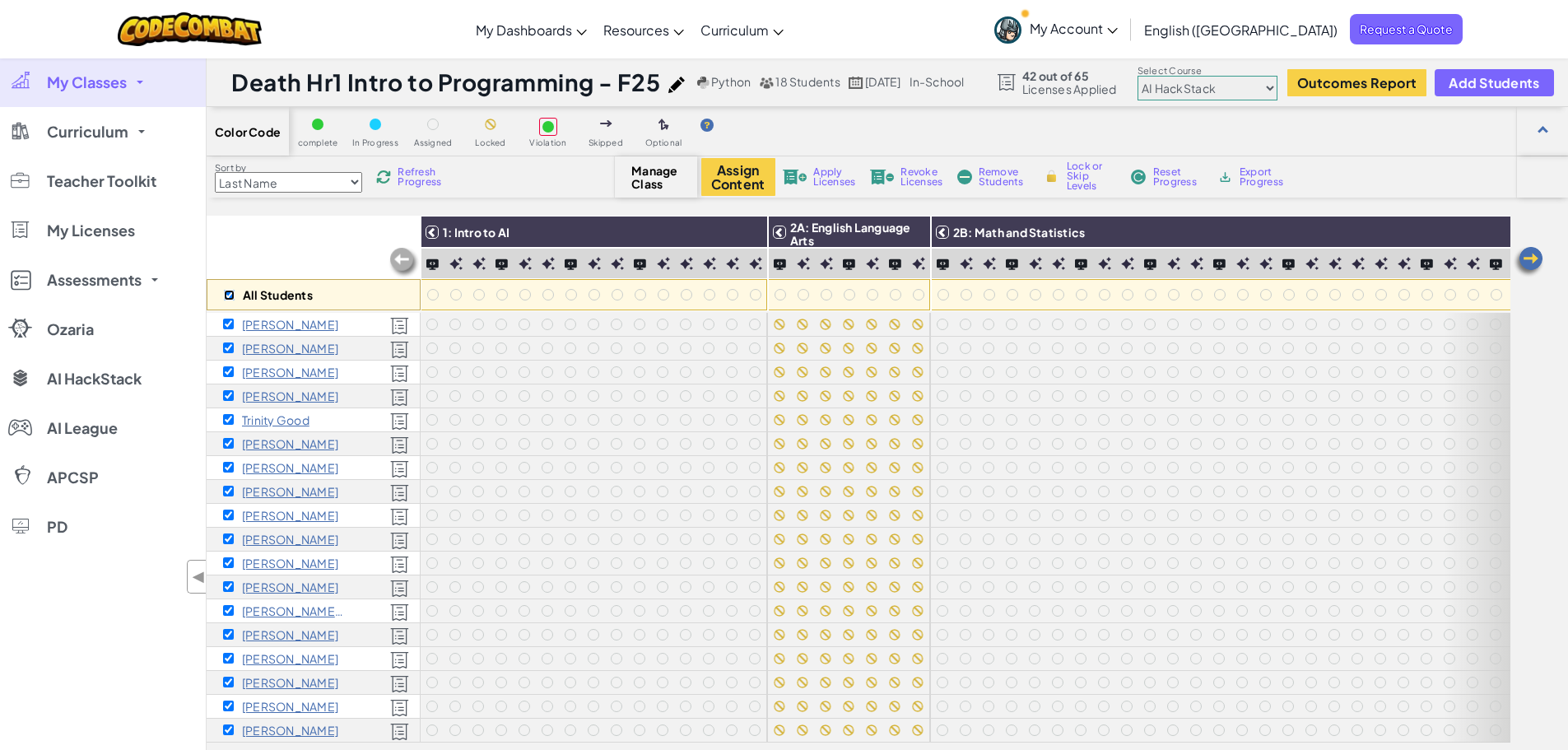
checkbox input "true"
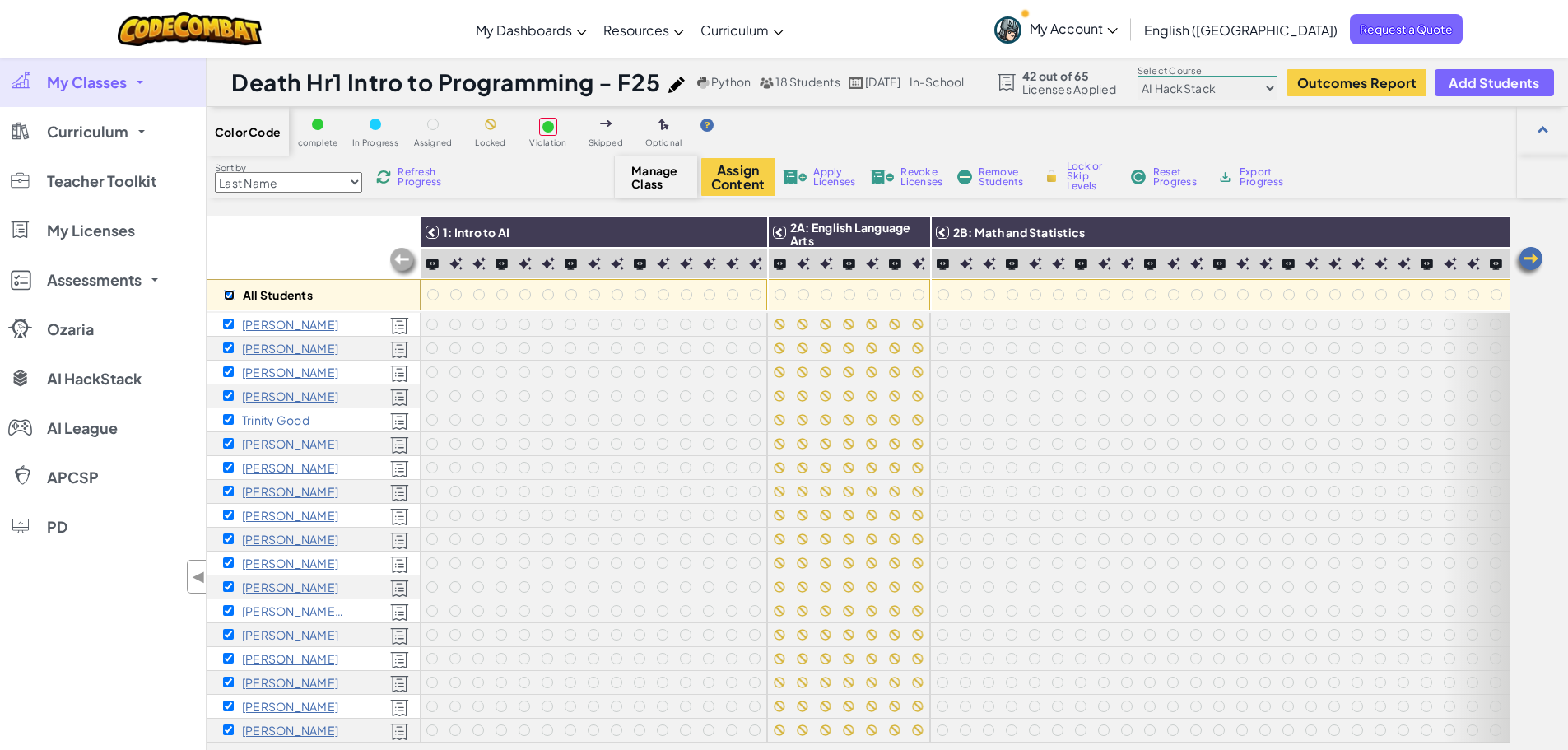
scroll to position [27, 0]
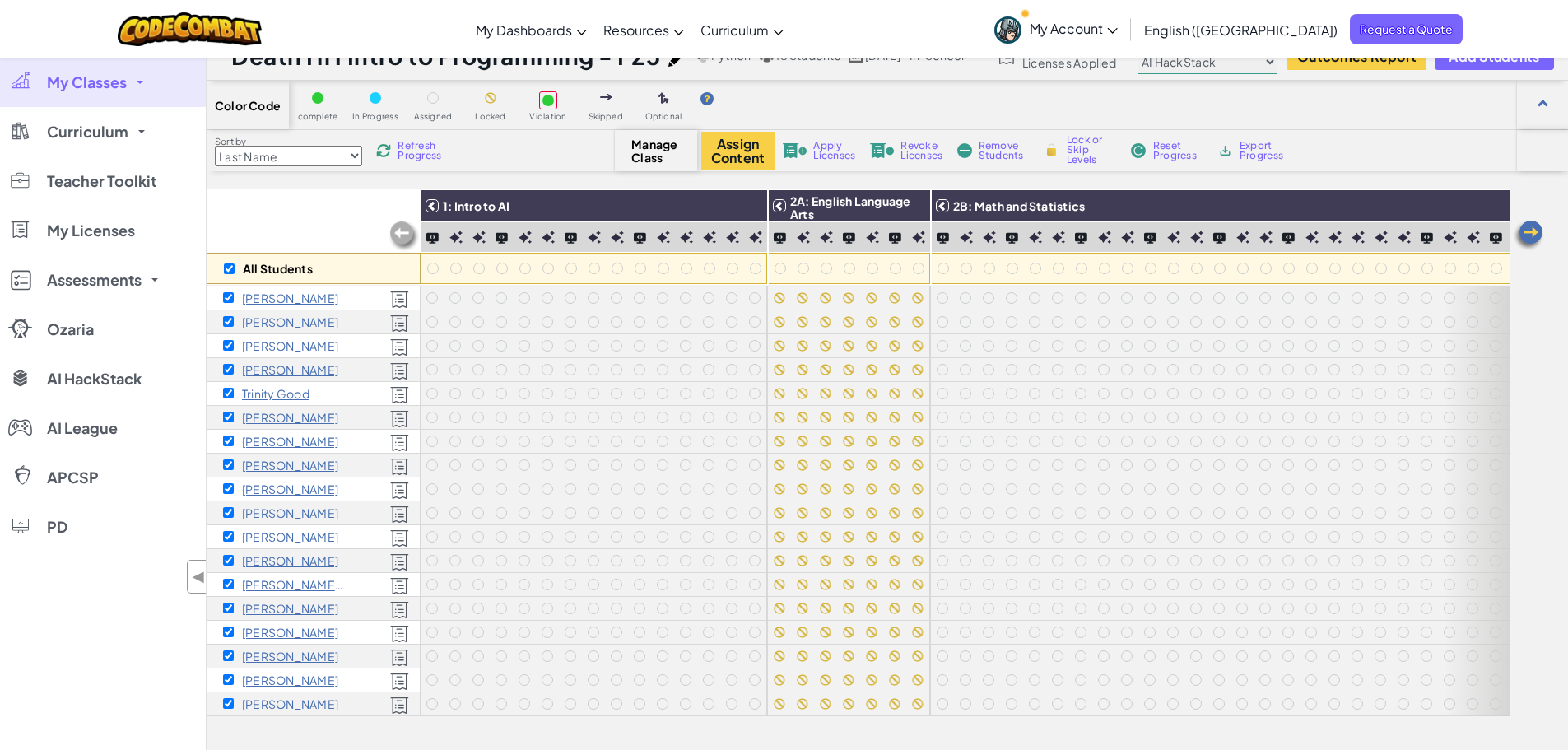
click at [1541, 229] on img at bounding box center [1528, 235] width 33 height 33
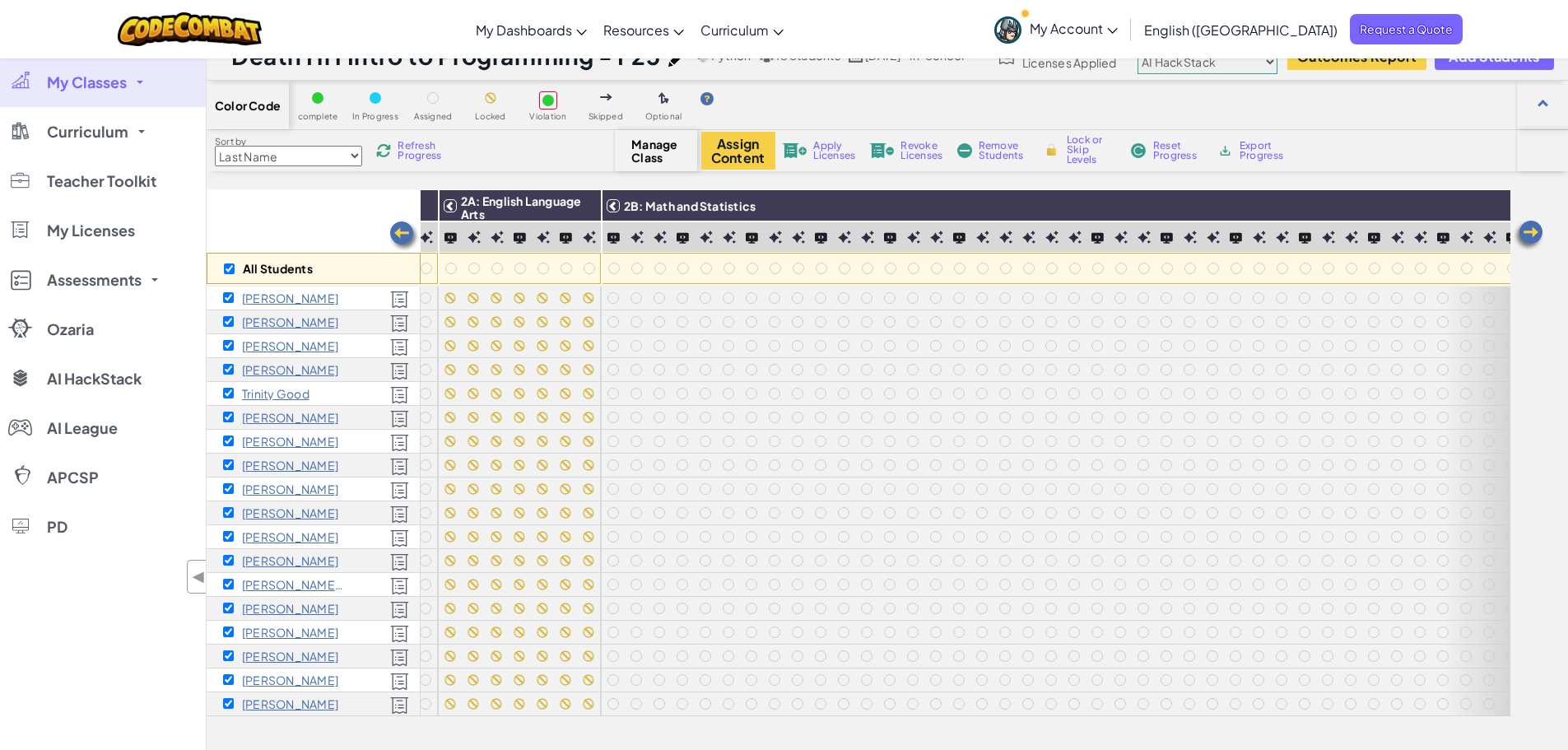
click at [1536, 233] on img at bounding box center [1528, 235] width 33 height 33
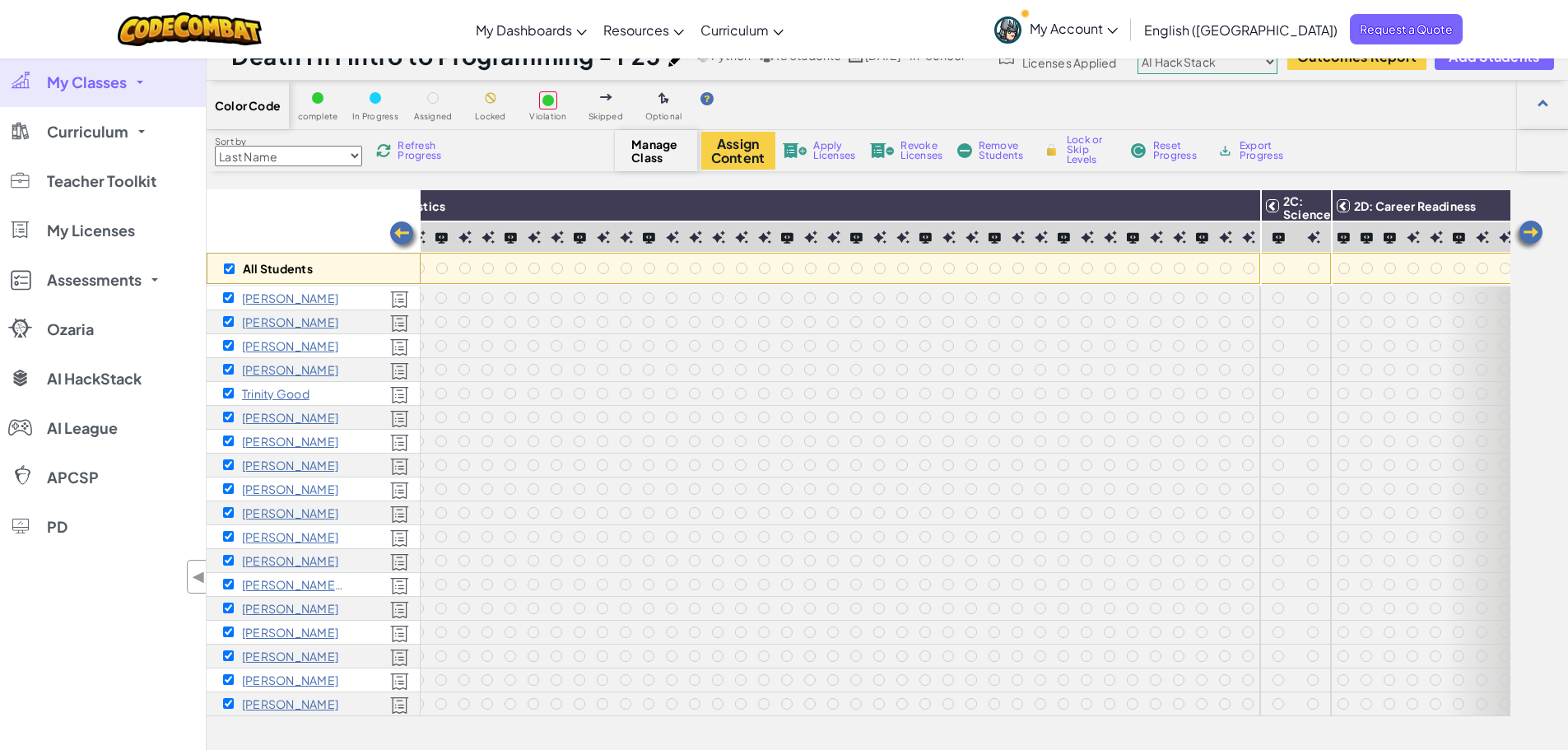
scroll to position [0, 659]
click at [1217, 205] on img at bounding box center [1224, 206] width 29 height 25
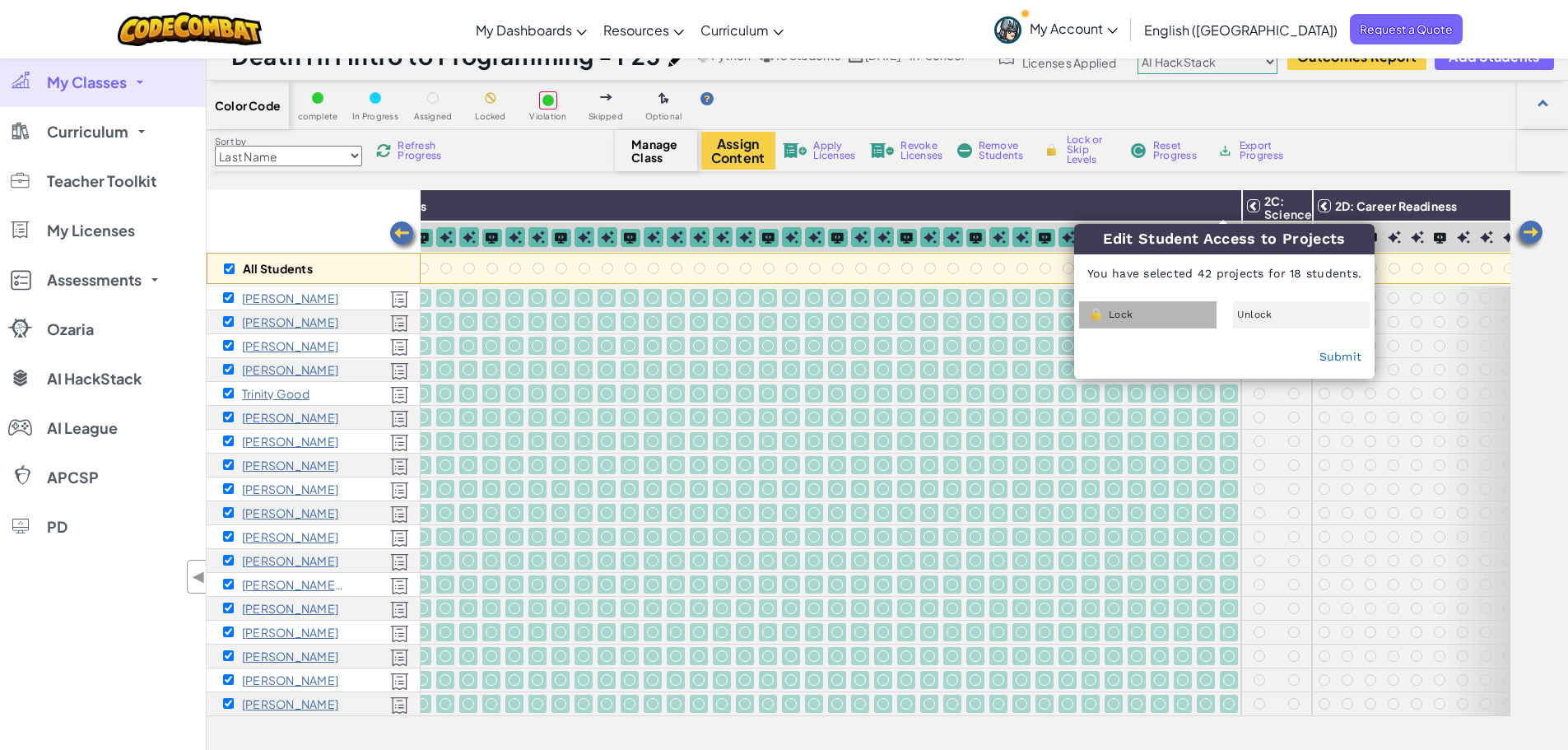
click at [1190, 312] on div "Lock" at bounding box center [1147, 314] width 137 height 27
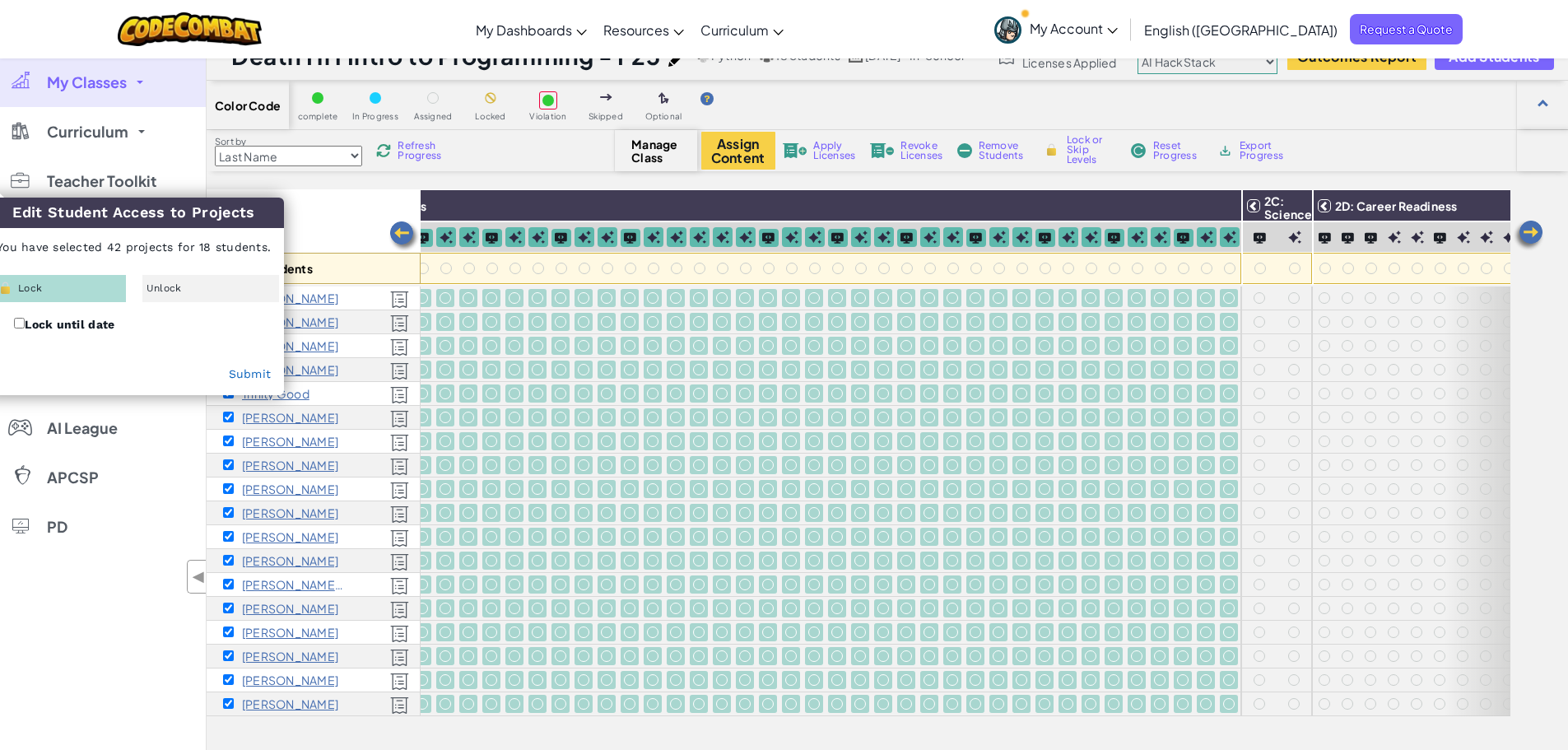
click at [1338, 358] on div at bounding box center [1348, 369] width 23 height 24
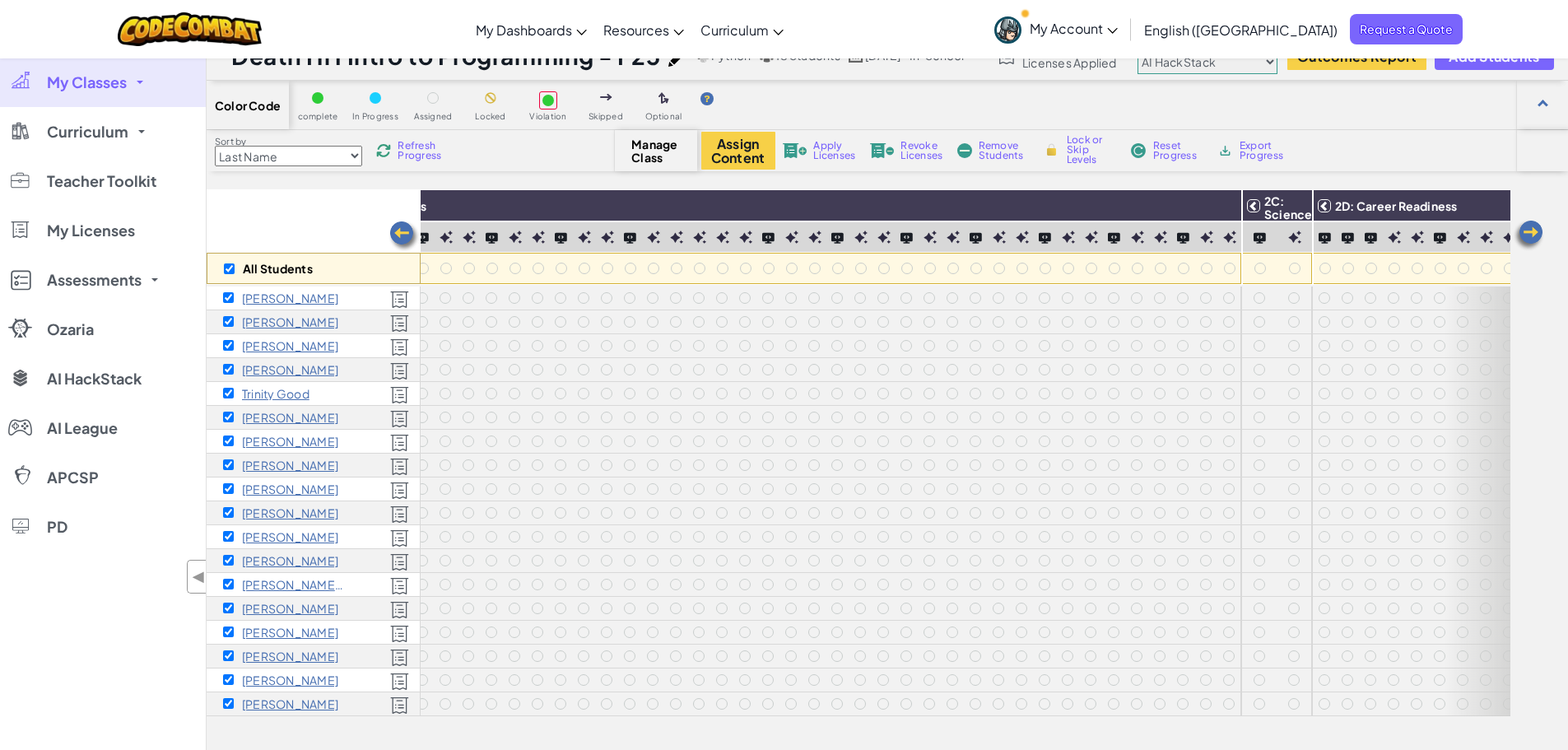
click at [1299, 203] on img at bounding box center [1294, 206] width 29 height 25
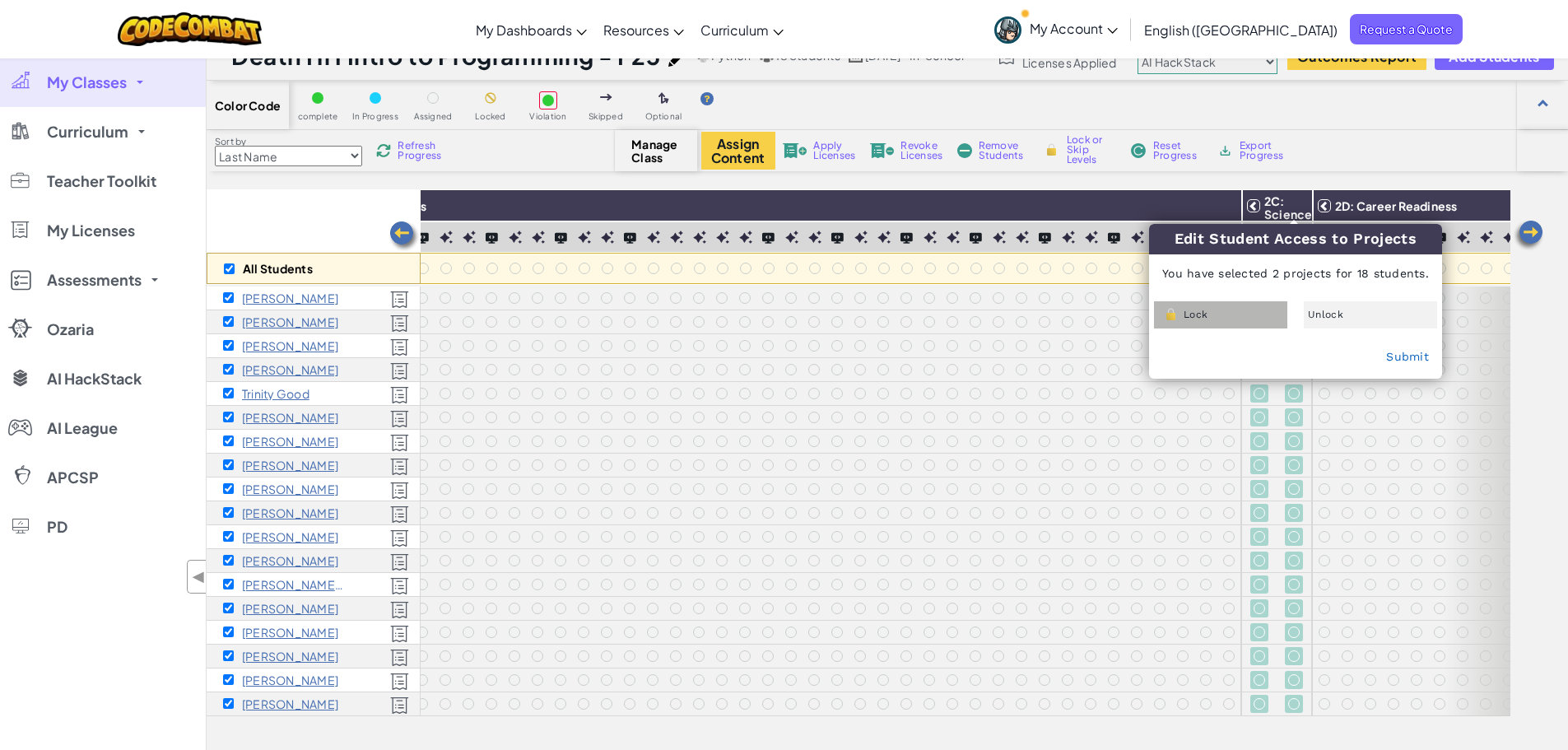
click at [1229, 304] on div "Lock" at bounding box center [1221, 314] width 134 height 27
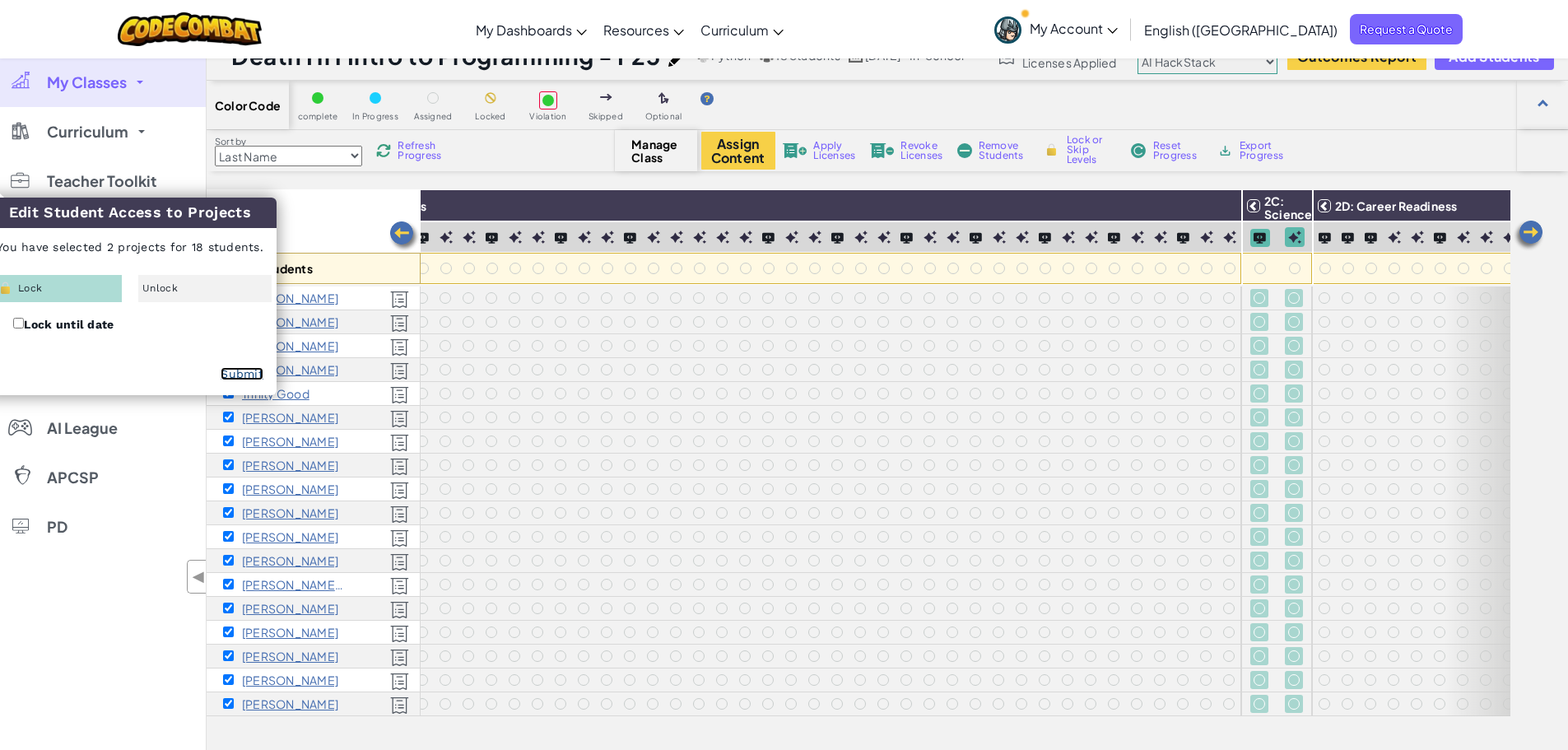
click at [252, 376] on link "Submit" at bounding box center [242, 374] width 42 height 13
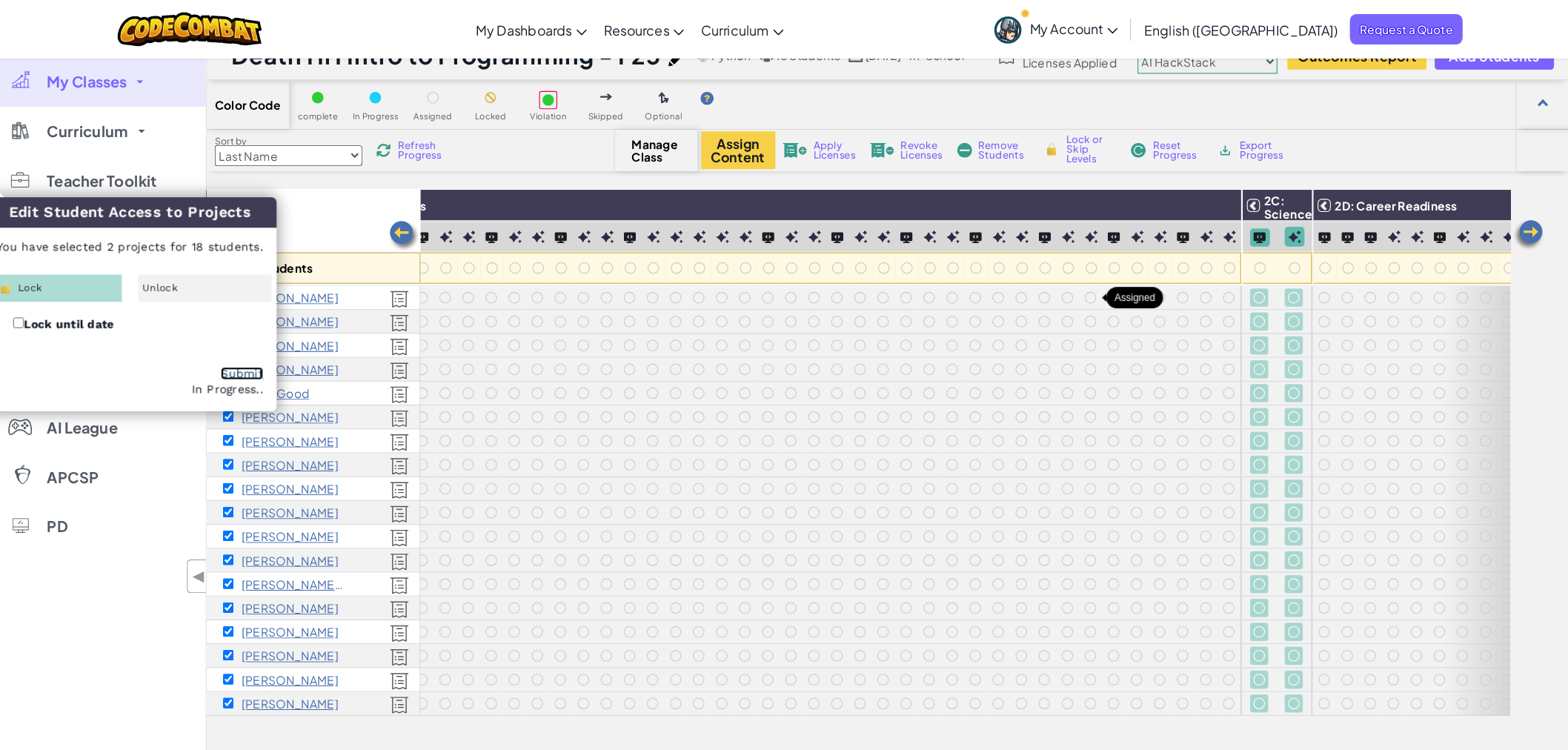
scroll to position [0, 0]
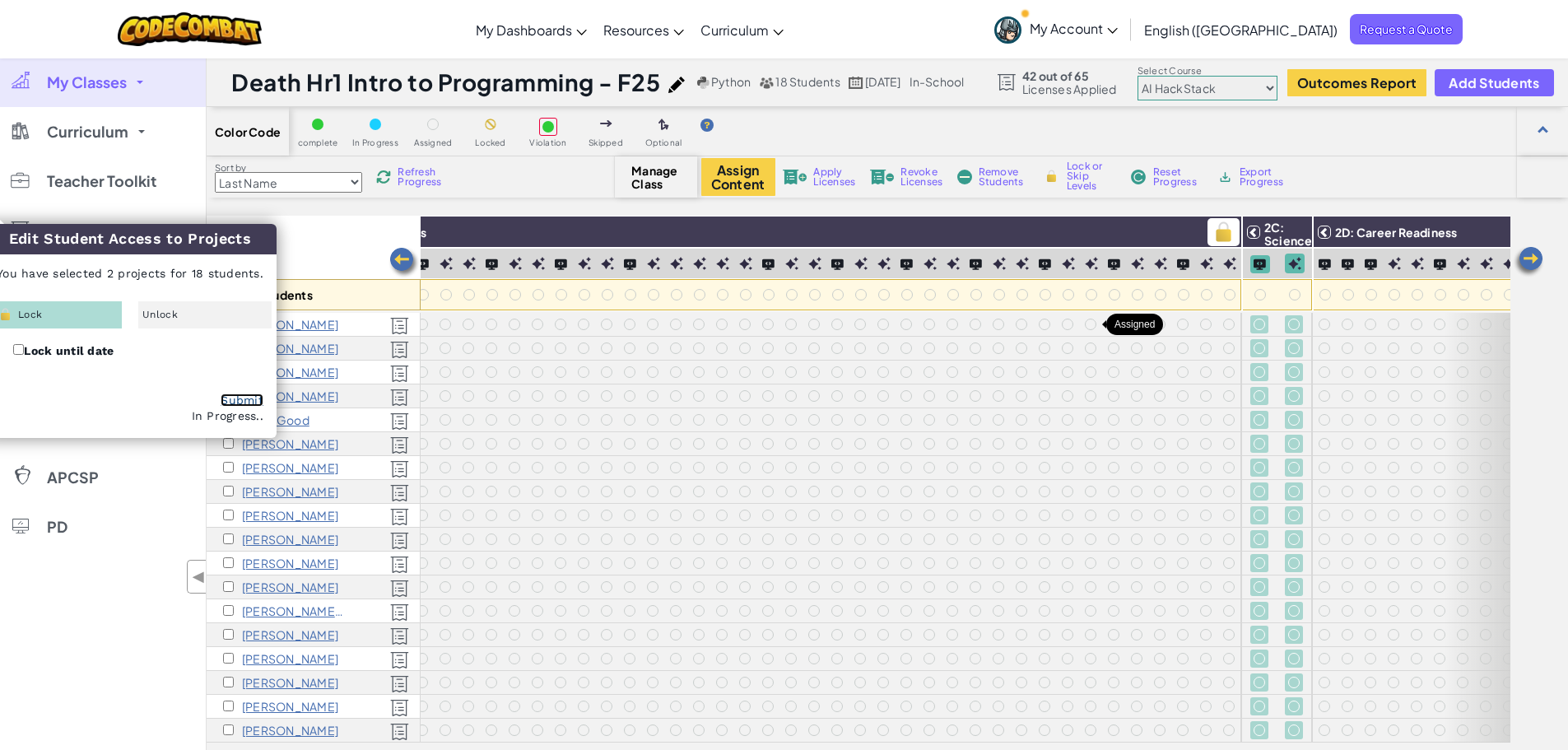
checkbox input "false"
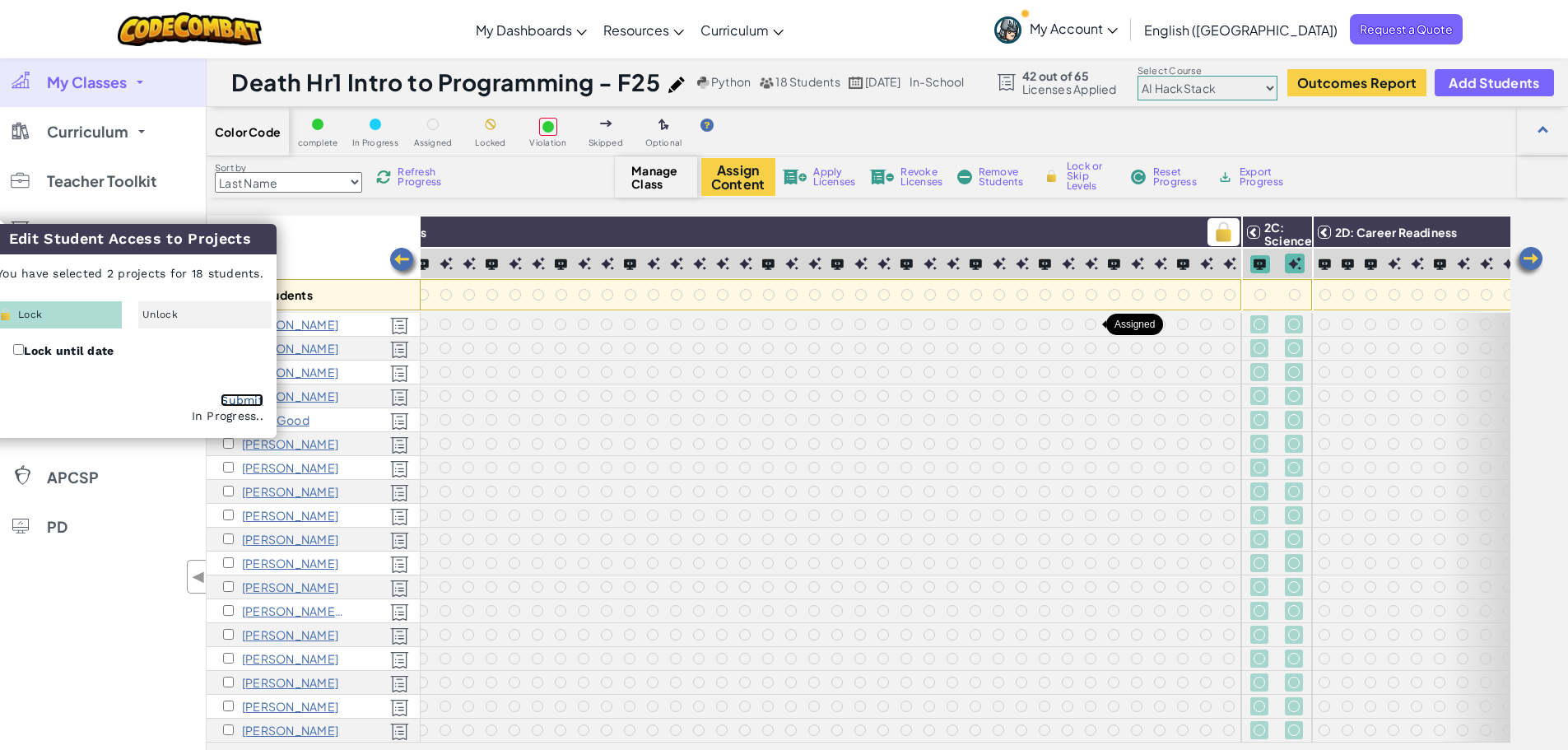
checkbox input "false"
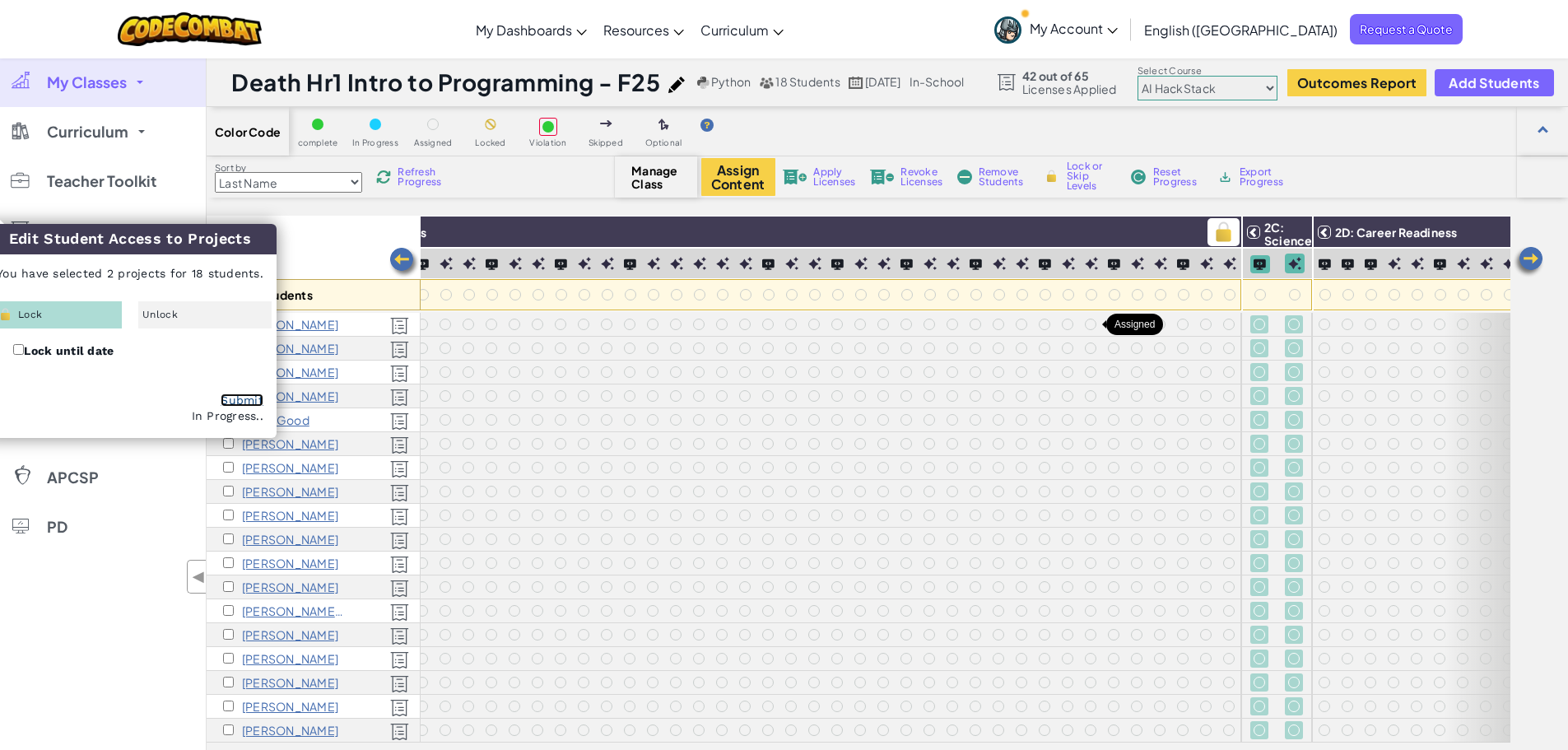
checkbox input "false"
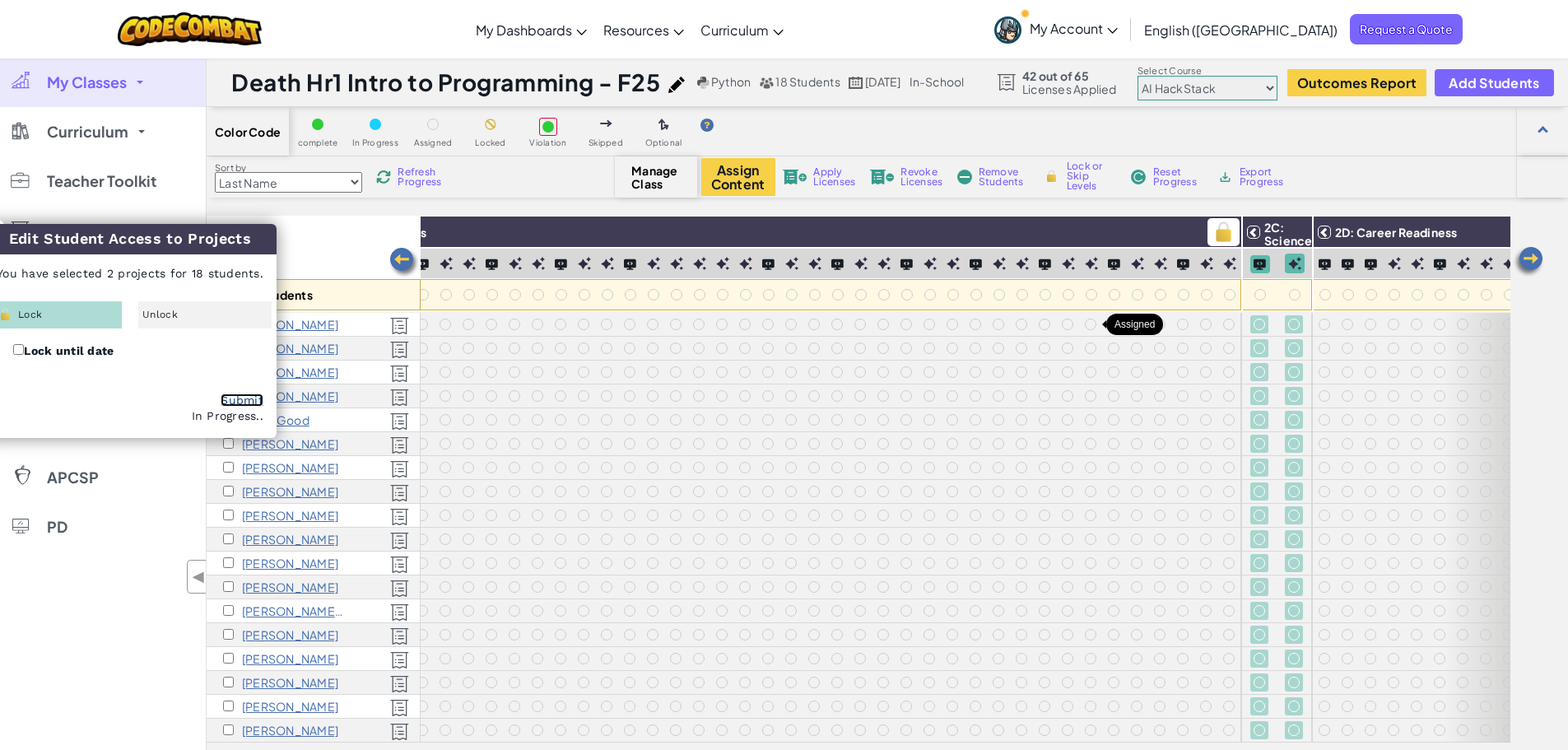
checkbox input "false"
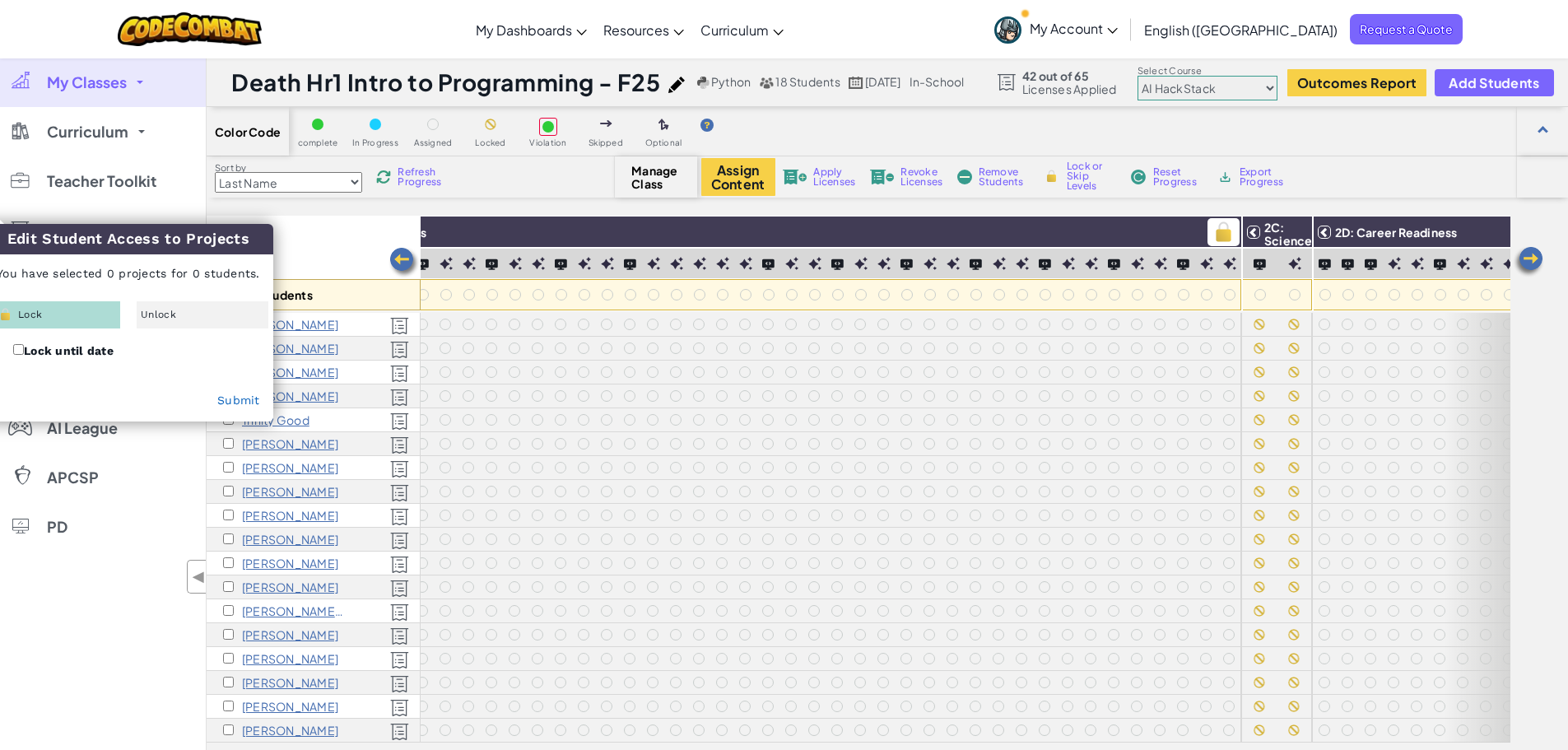
click at [1218, 228] on img at bounding box center [1224, 232] width 29 height 25
checkbox input "true"
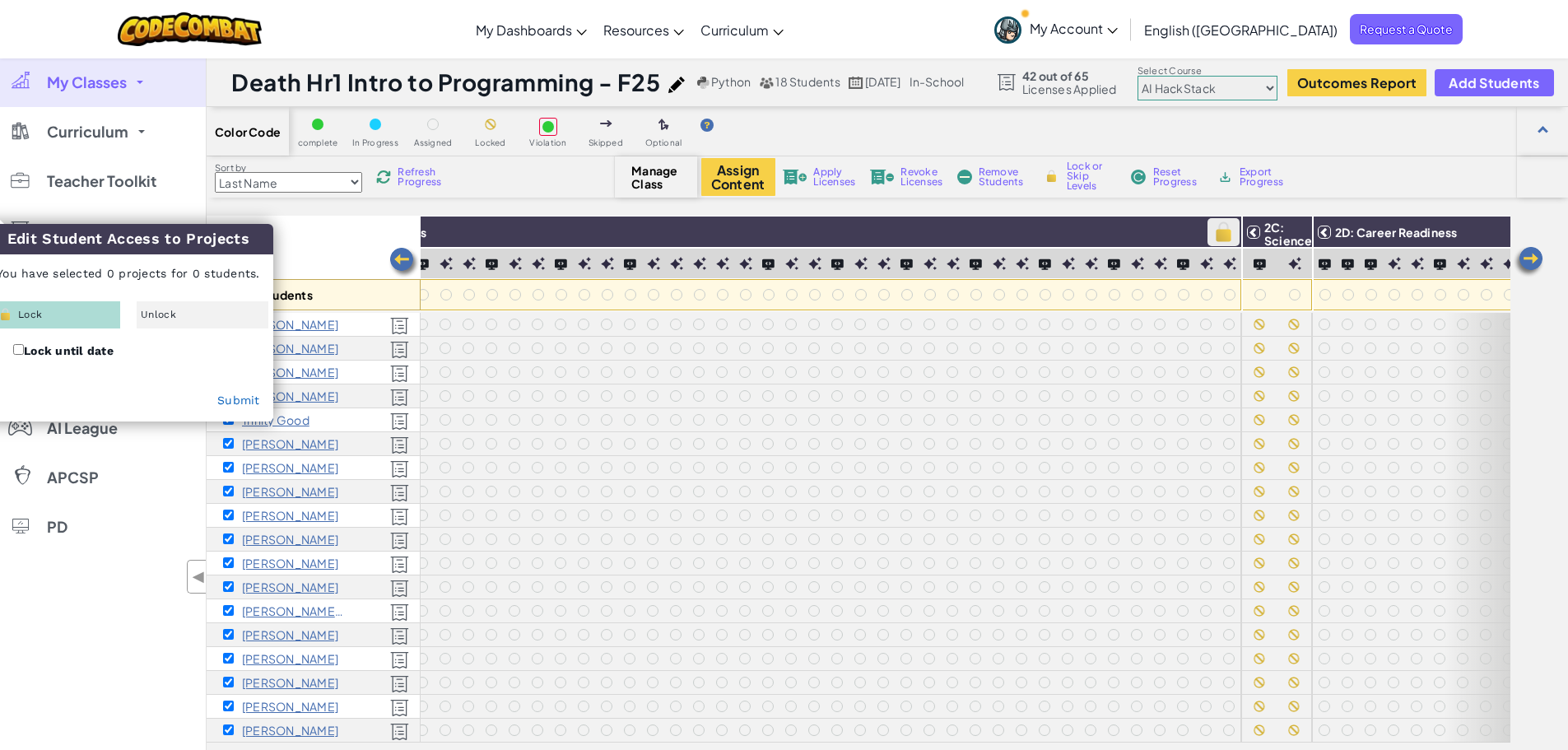
checkbox input "true"
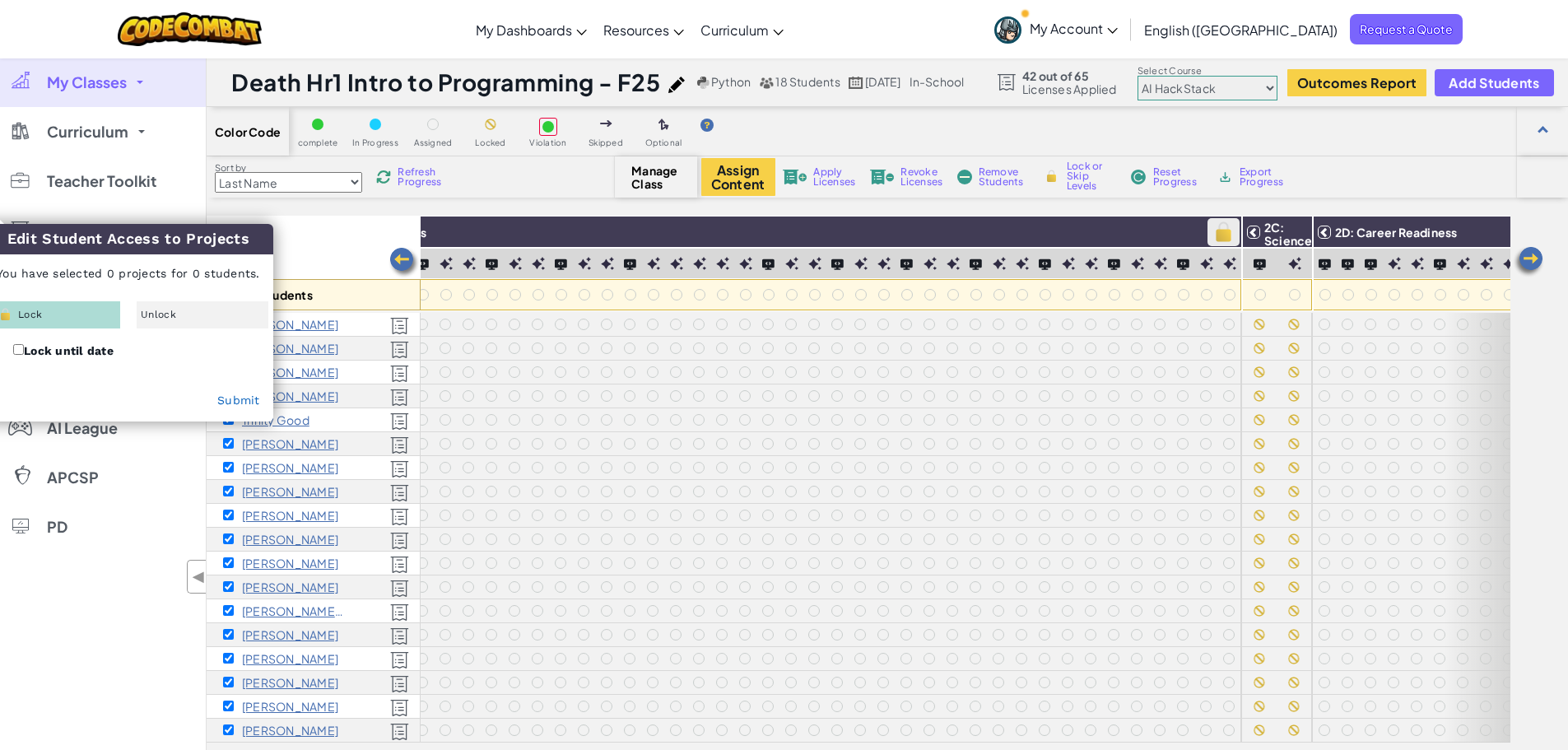
checkbox input "true"
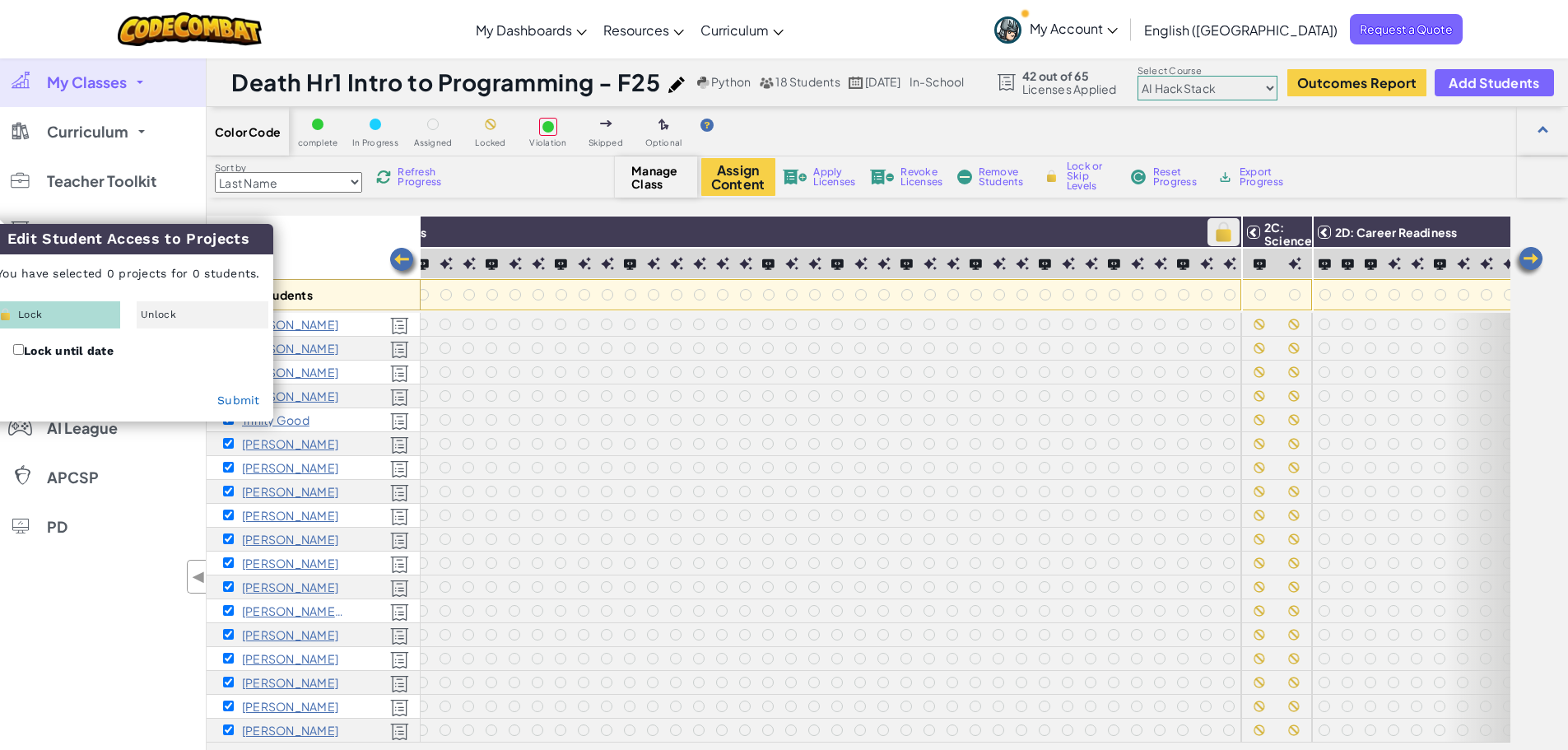
checkbox input "true"
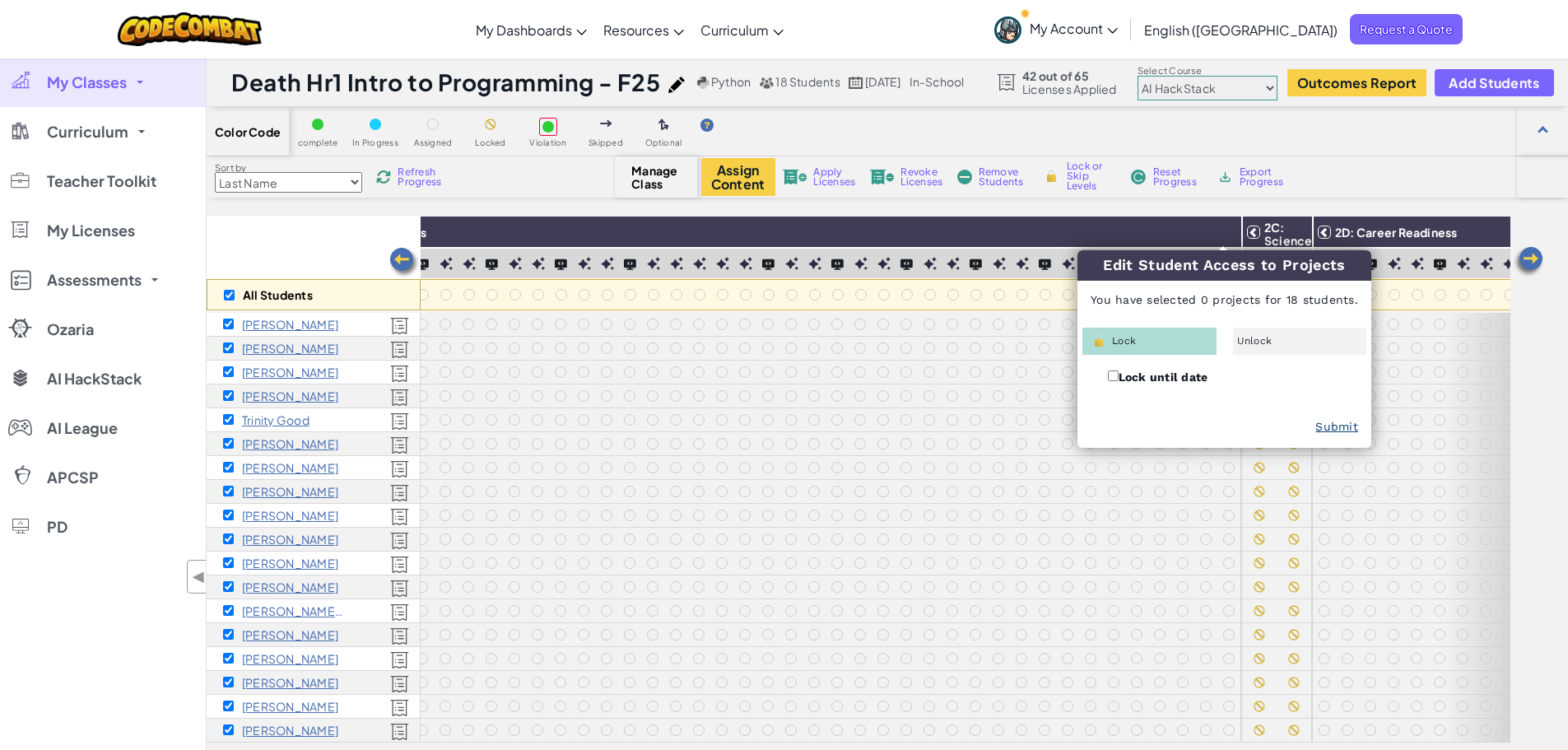
click at [1332, 425] on link "Submit" at bounding box center [1337, 426] width 42 height 13
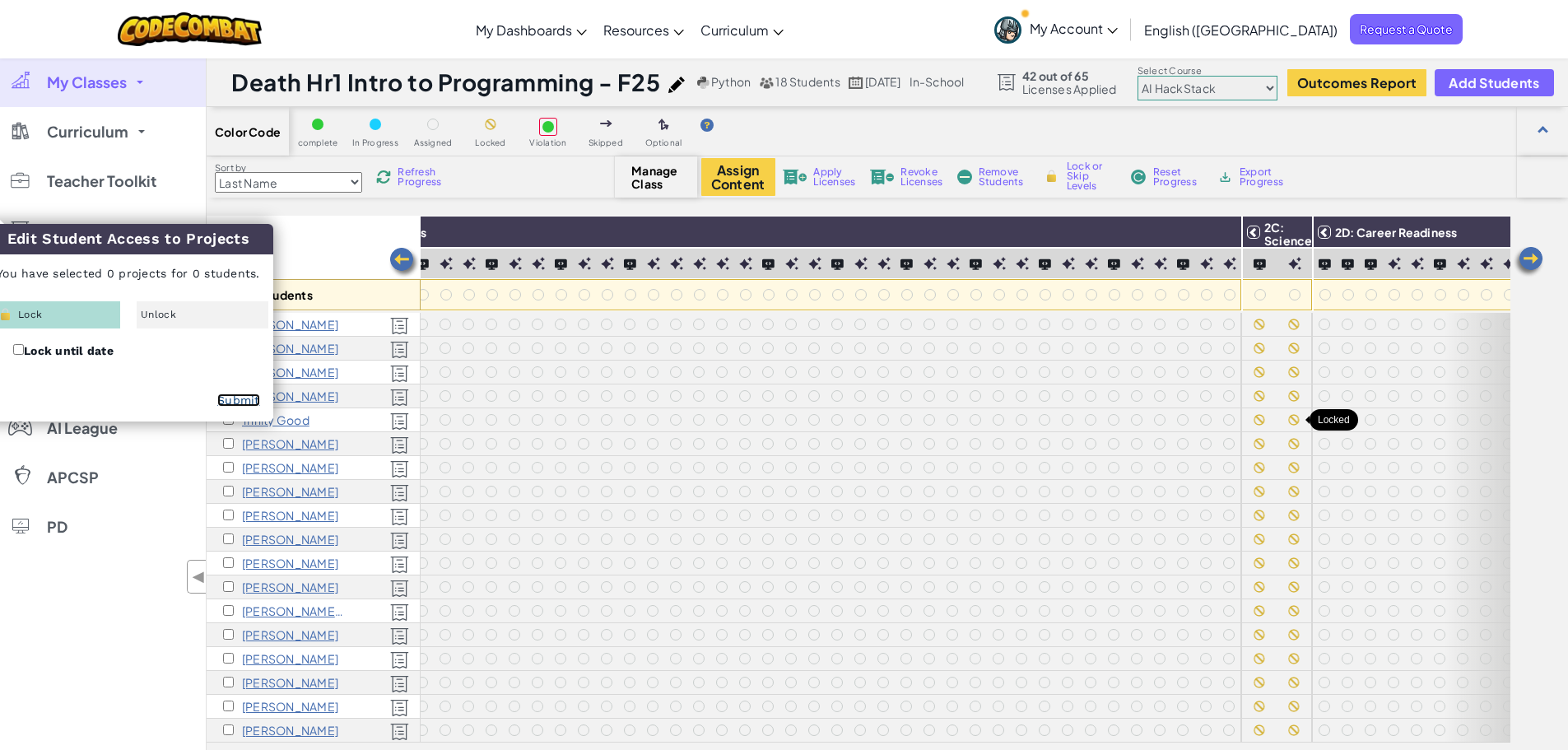
checkbox input "false"
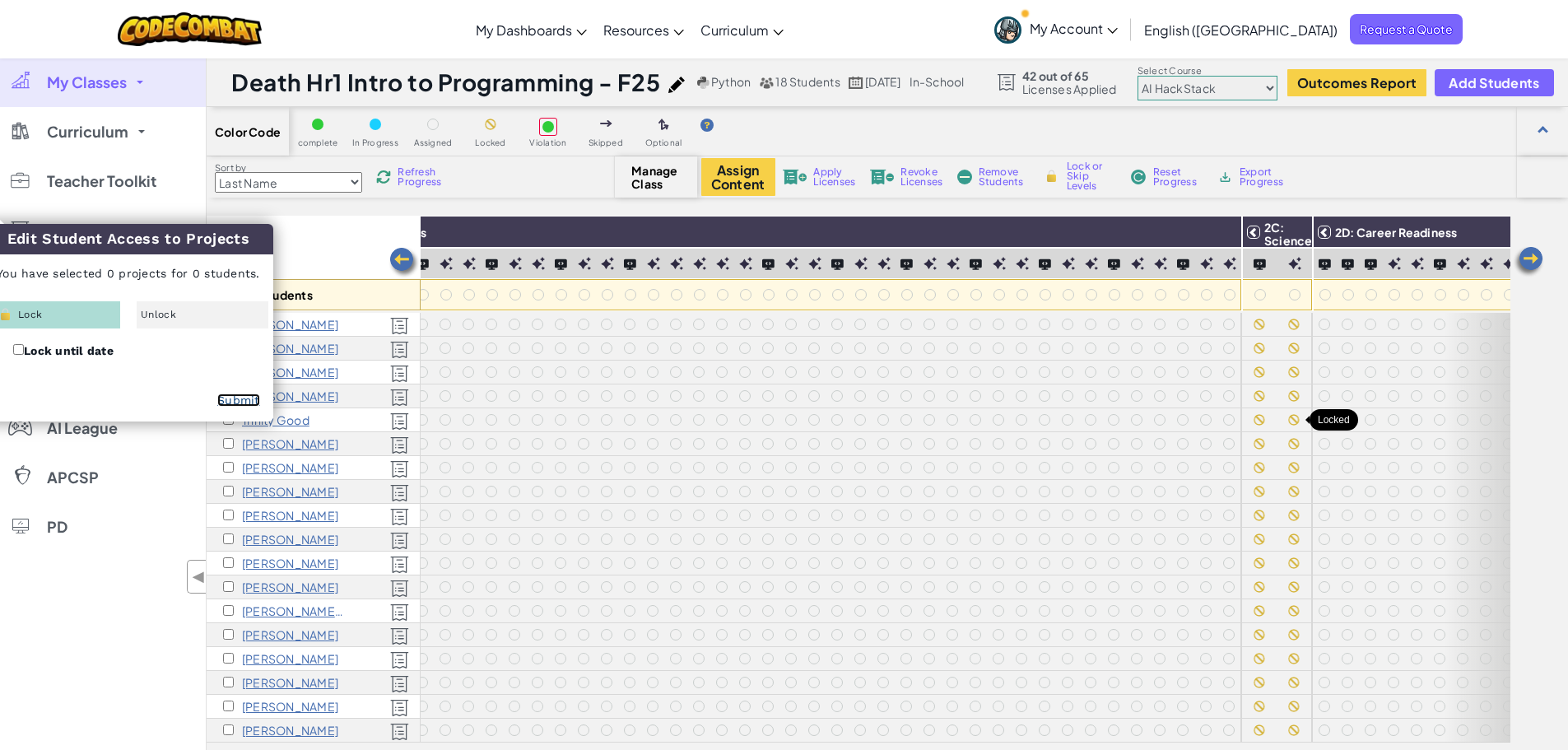
checkbox input "false"
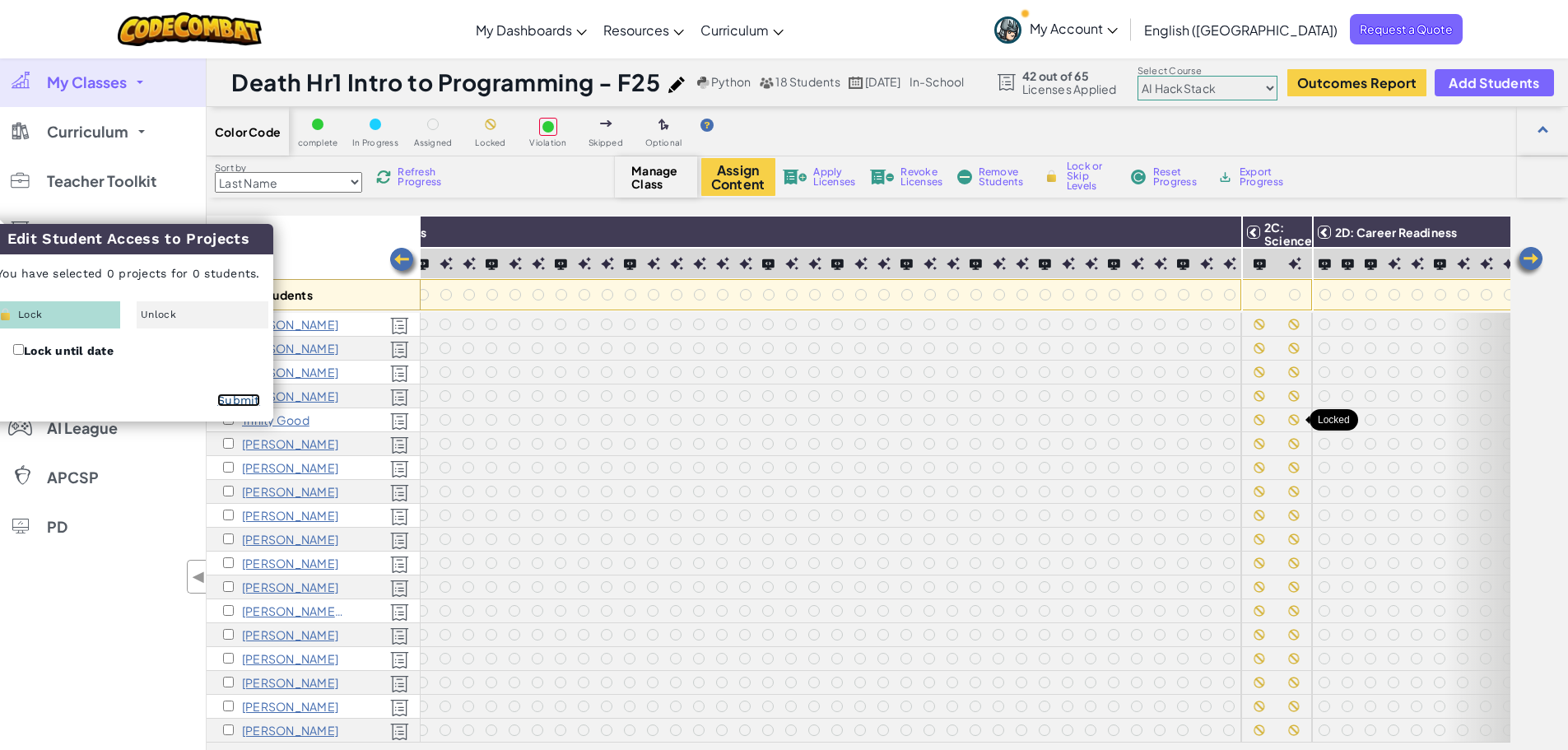
checkbox input "false"
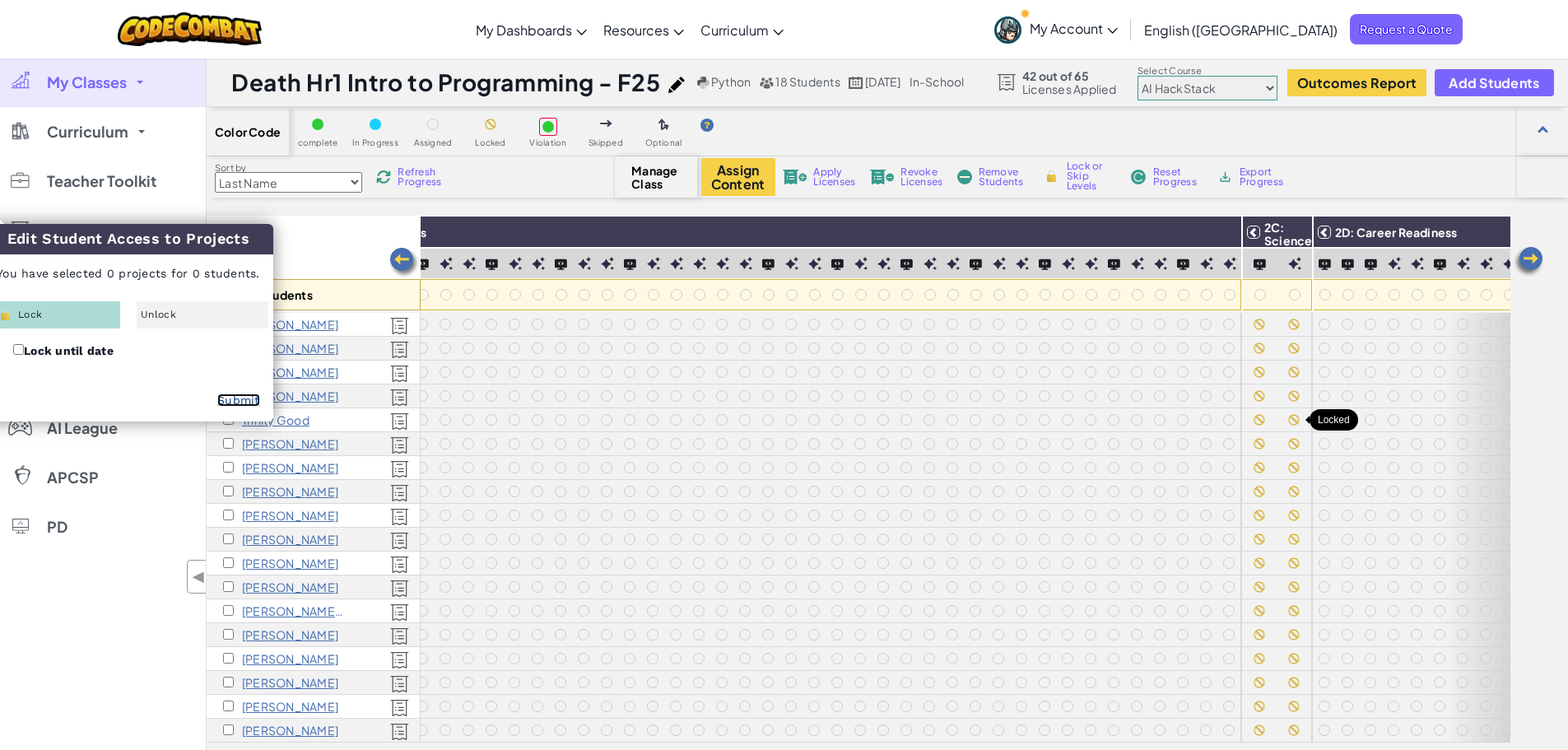
checkbox input "false"
click at [243, 401] on link "Submit" at bounding box center [238, 399] width 42 height 13
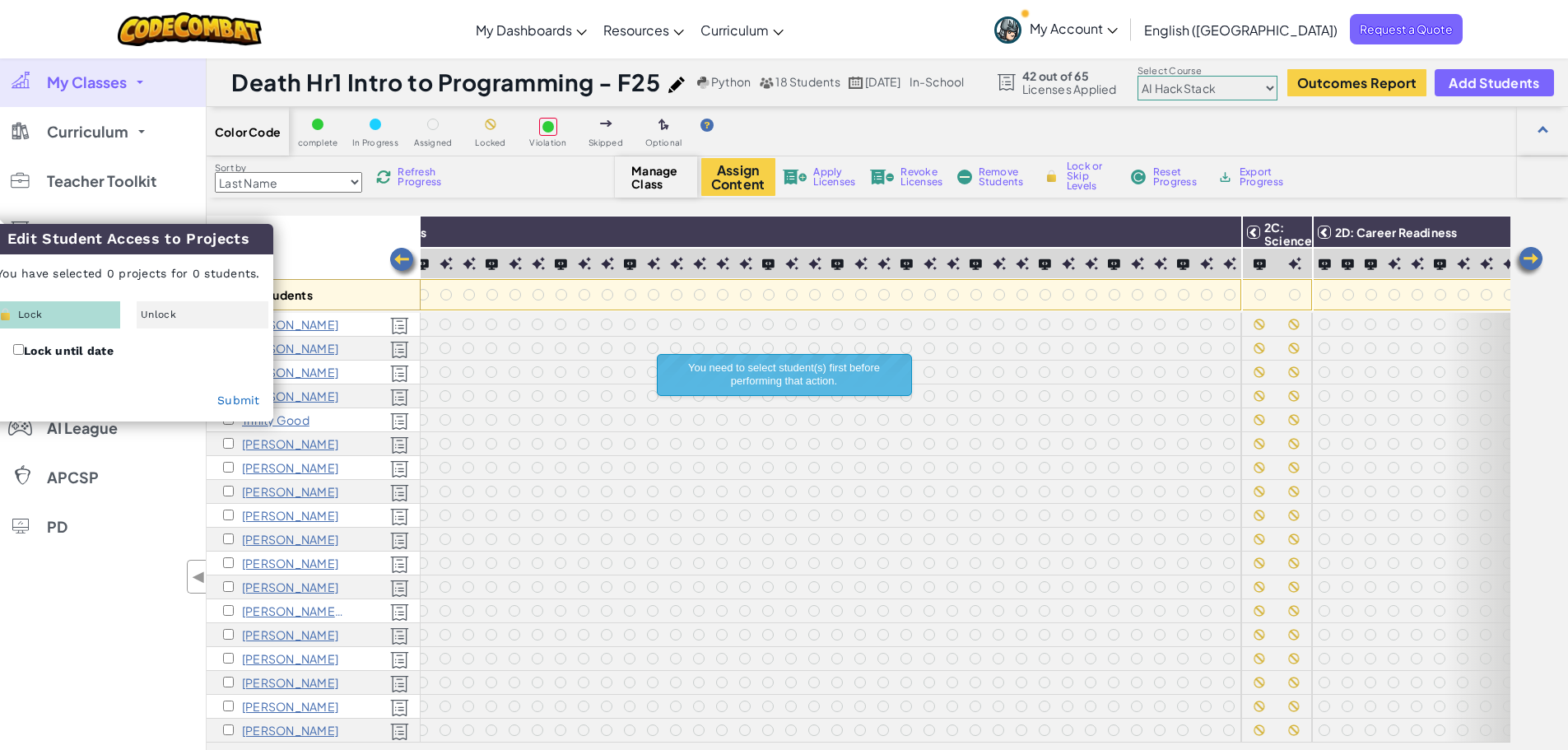
drag, startPoint x: 127, startPoint y: 245, endPoint x: 179, endPoint y: 234, distance: 53.2
click at [143, 236] on h3 "Edit Student Access to Projects" at bounding box center [127, 239] width 290 height 30
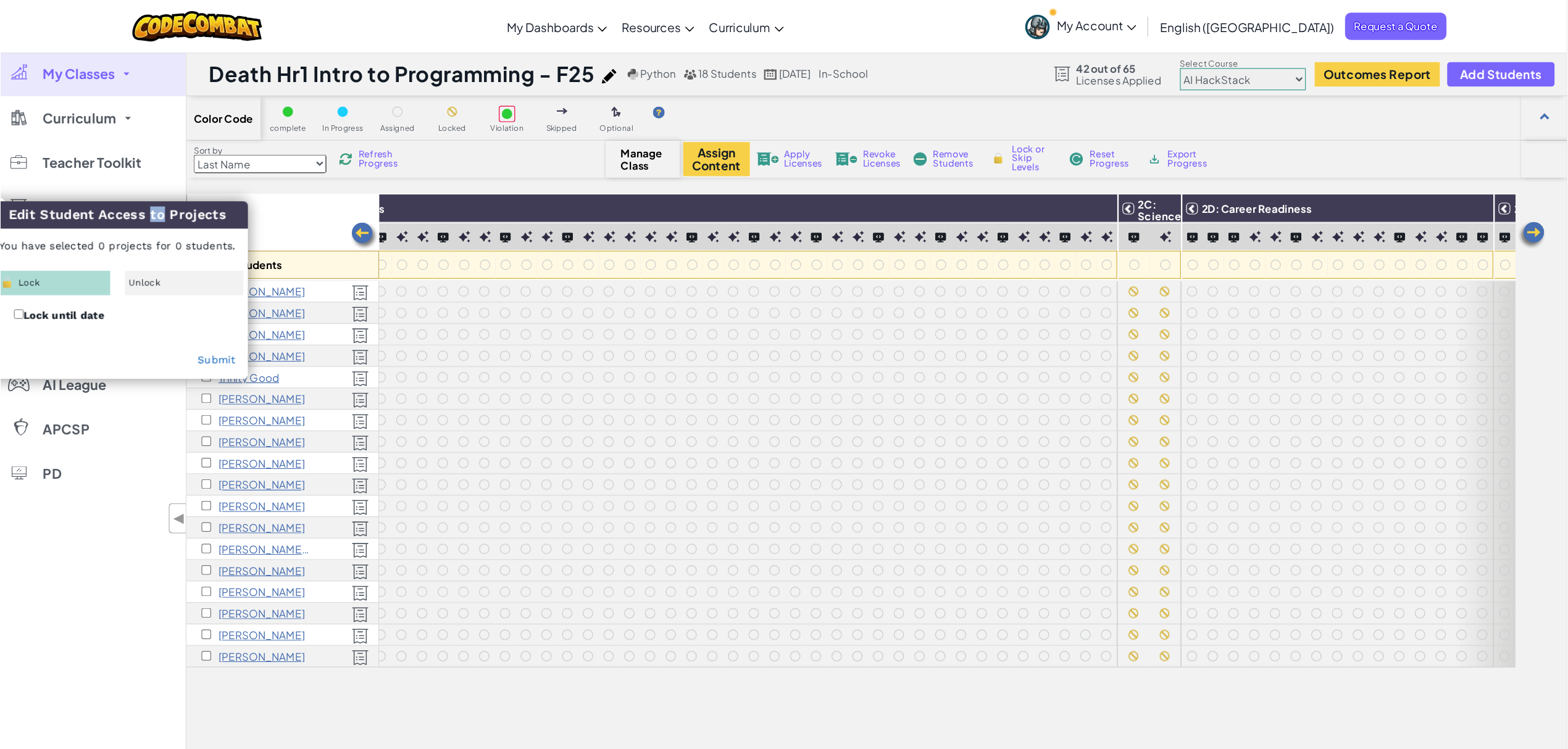
scroll to position [0, 494]
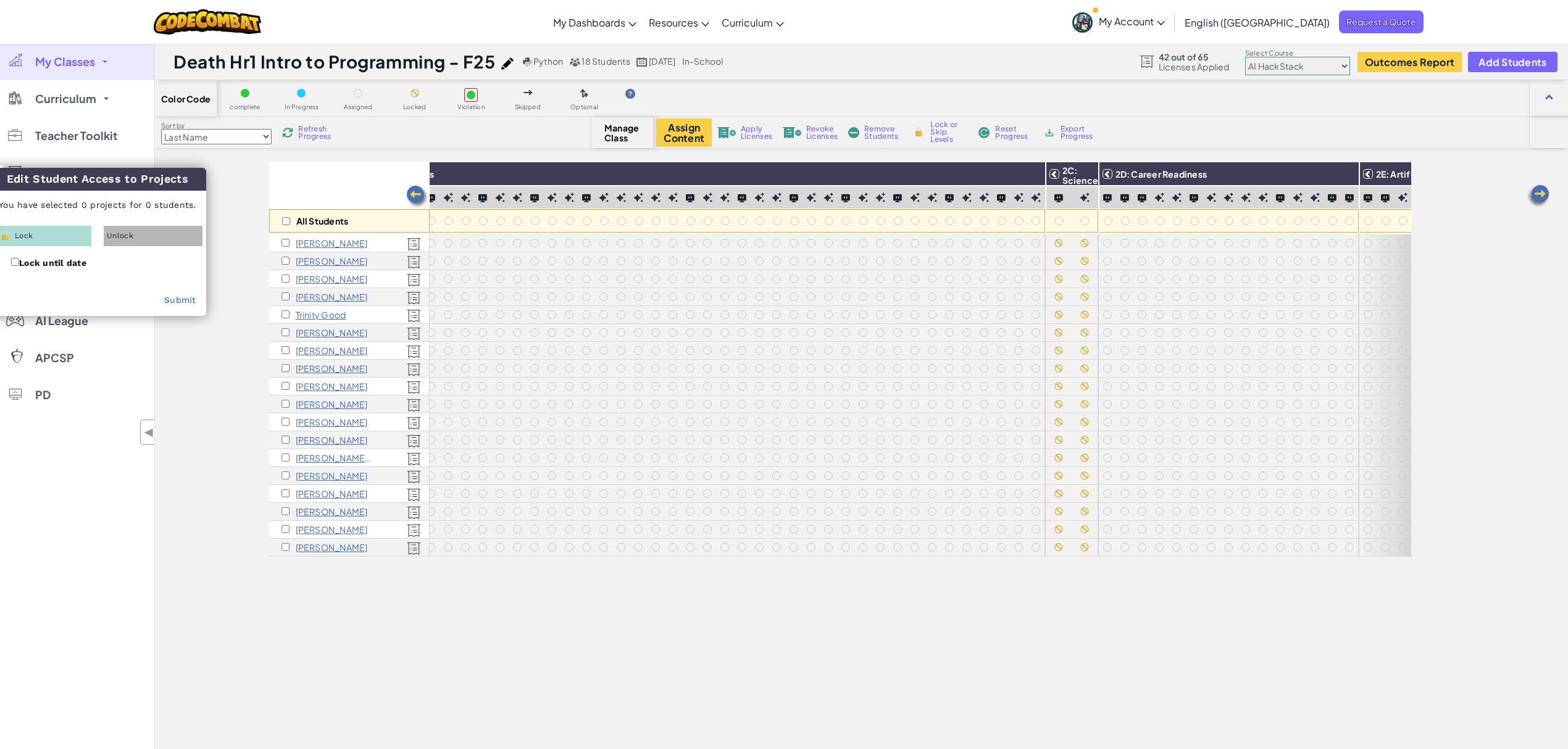
click at [135, 235] on div "Unlock" at bounding box center [153, 236] width 99 height 21
click at [63, 240] on div "Lock" at bounding box center [42, 236] width 99 height 21
click at [290, 220] on div "All Students" at bounding box center [349, 220] width 161 height 23
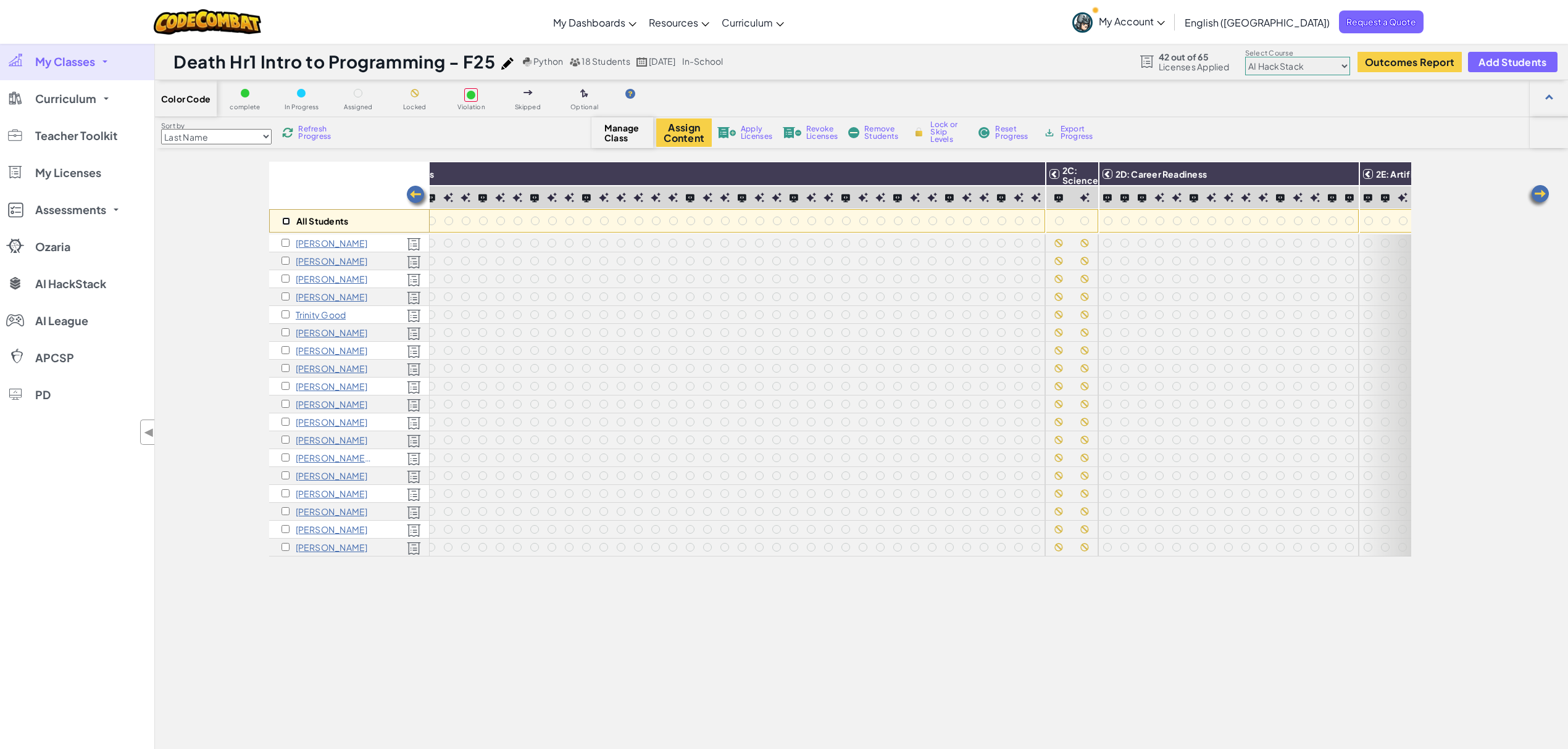
click at [285, 221] on input "checkbox" at bounding box center [286, 221] width 8 height 8
checkbox input "true"
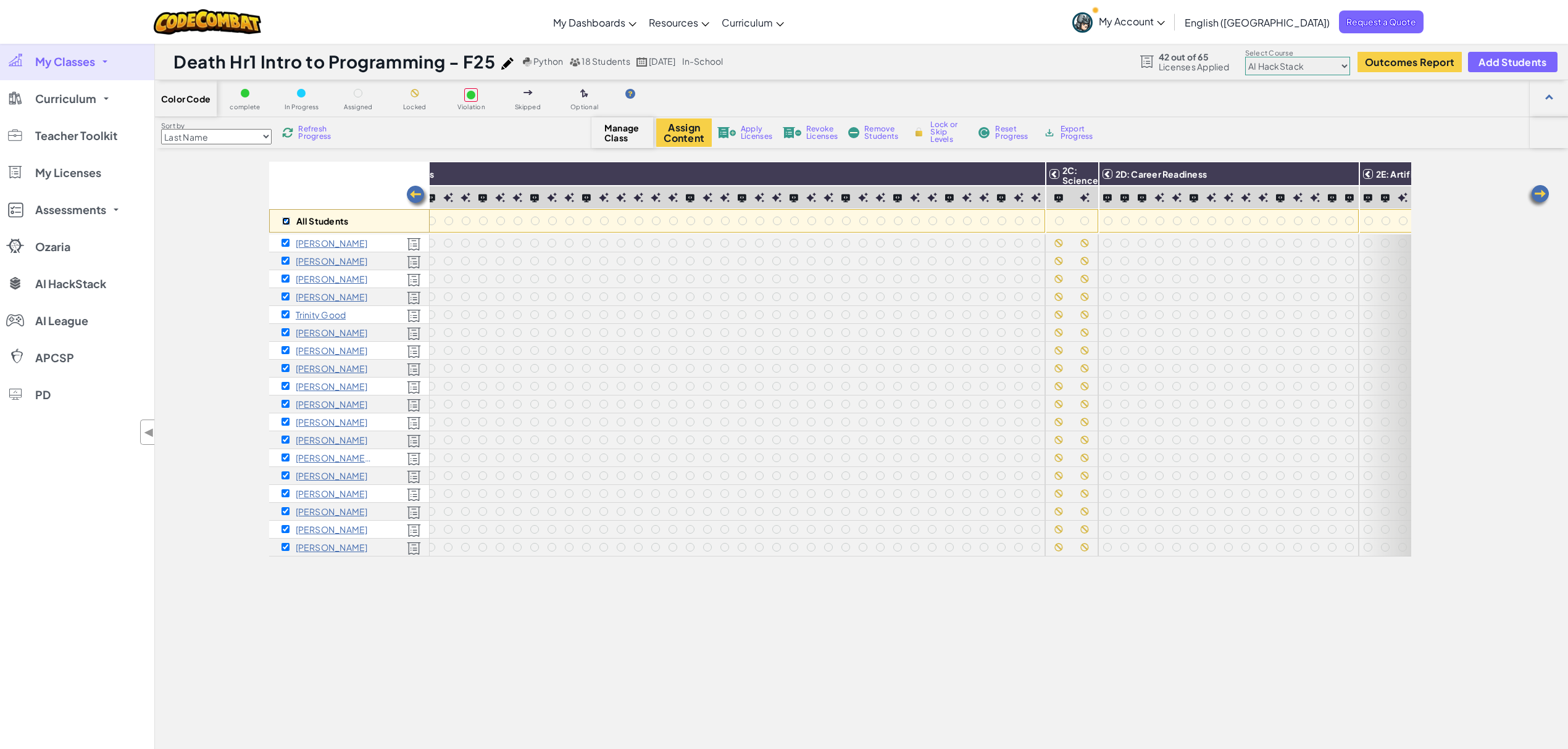
checkbox input "true"
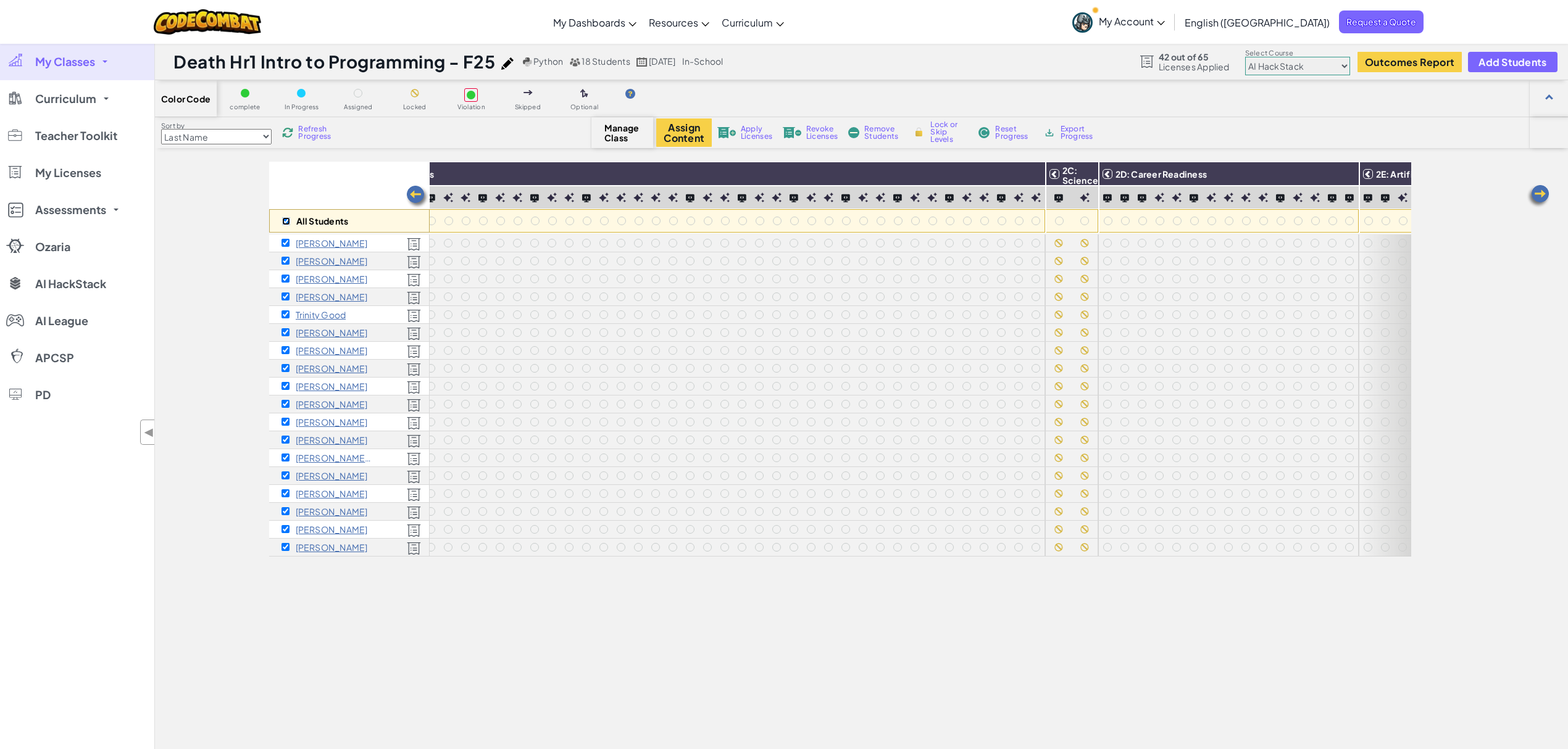
checkbox input "true"
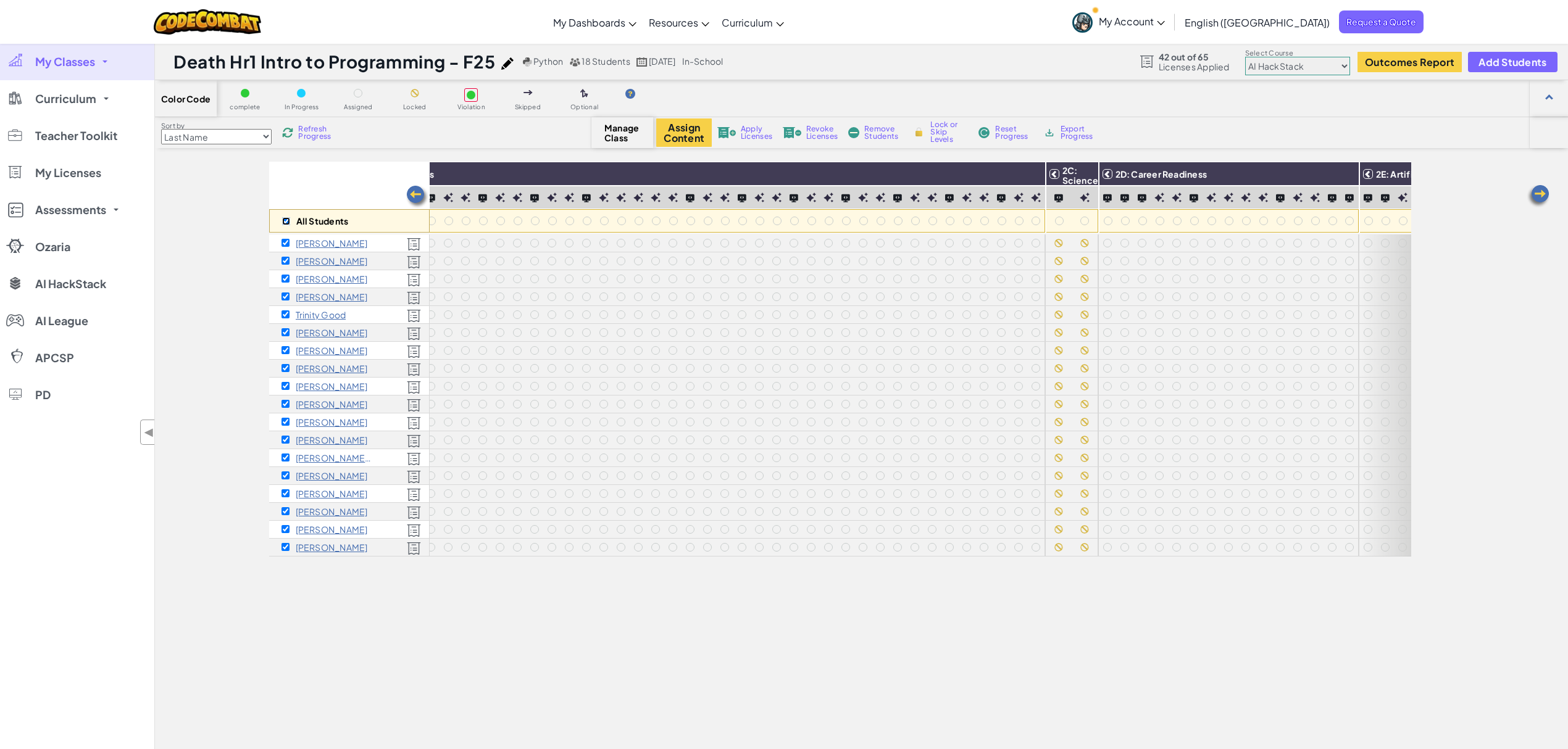
checkbox input "true"
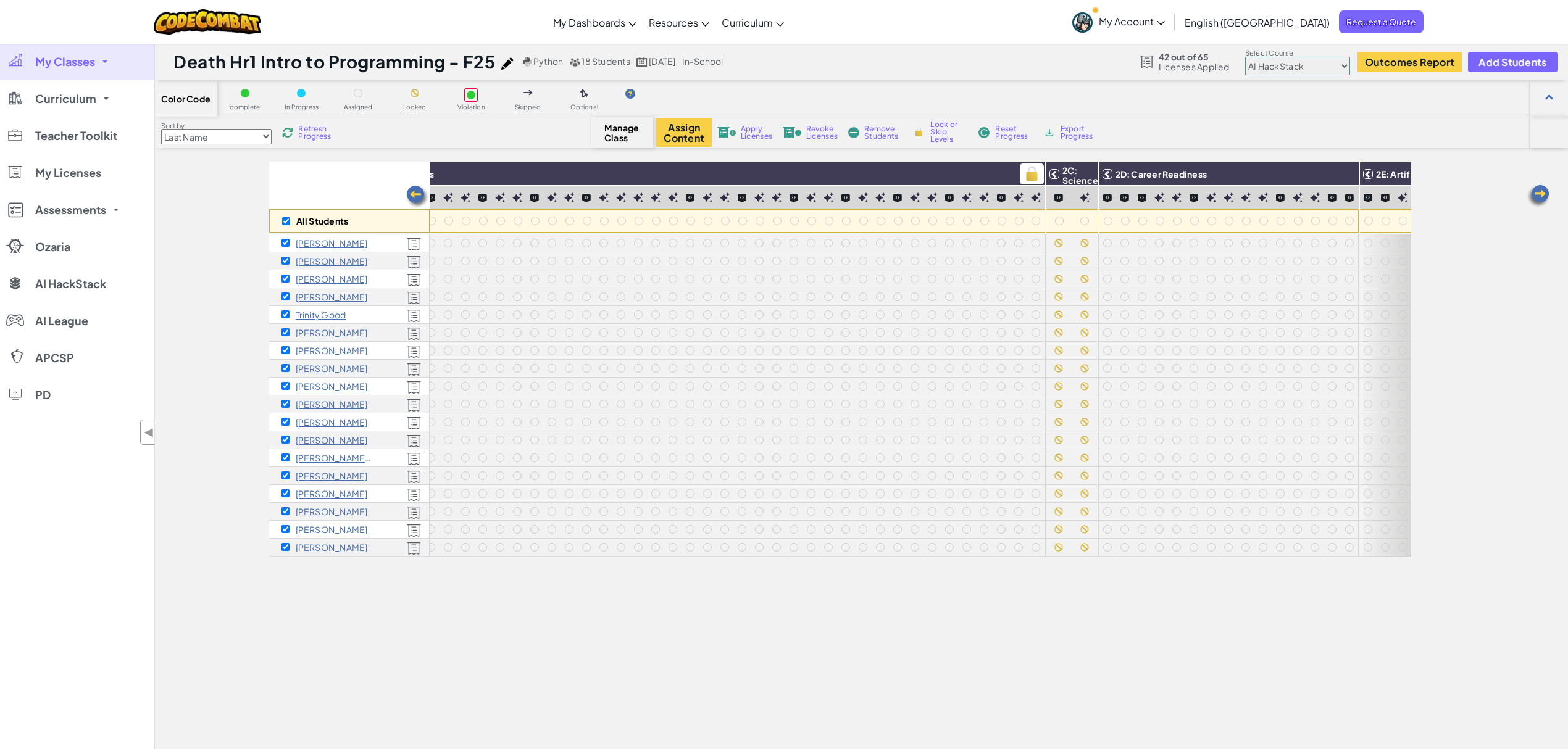
click at [1033, 174] on img at bounding box center [1032, 174] width 22 height 19
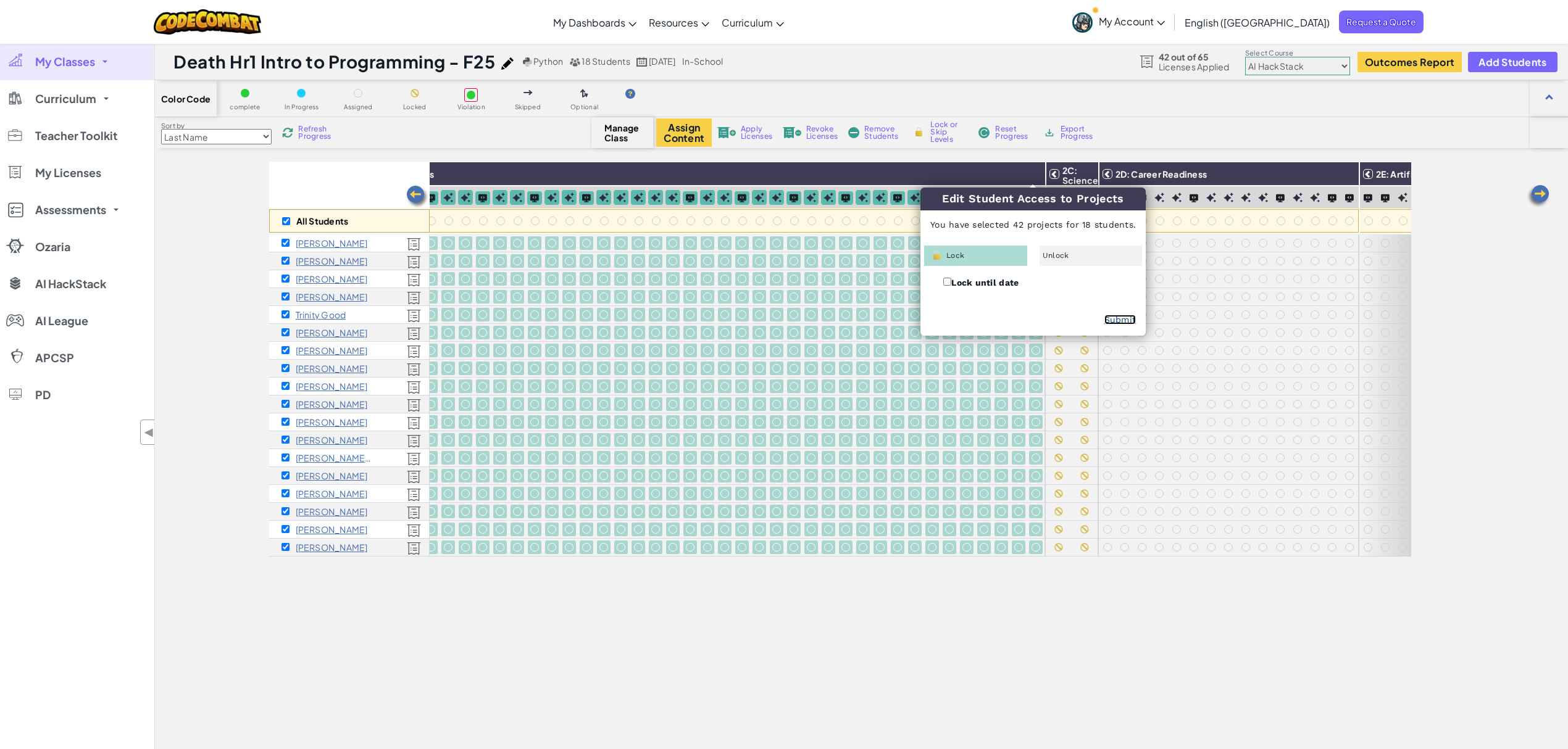
click at [1119, 318] on link "Submit" at bounding box center [1120, 319] width 32 height 10
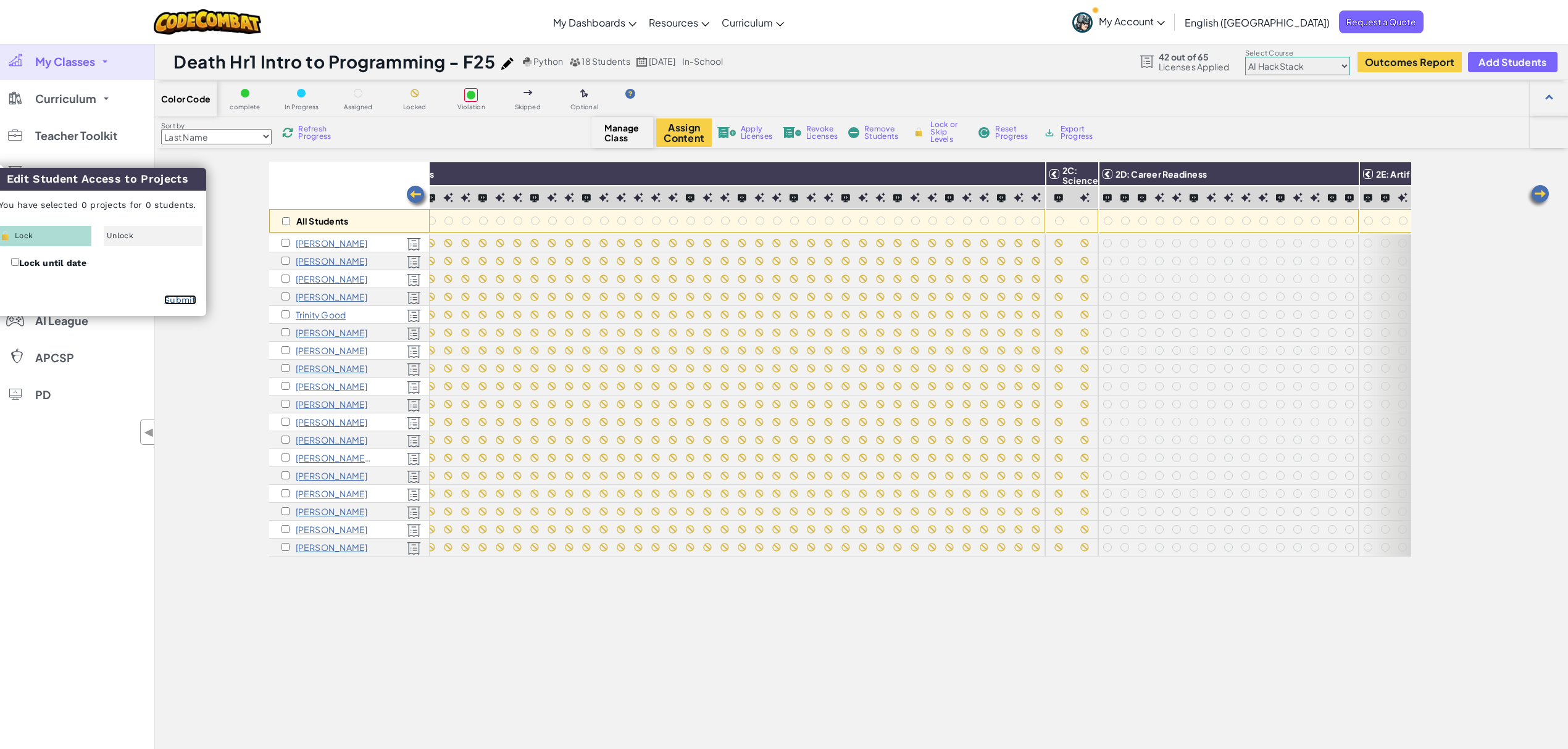
checkbox input "false"
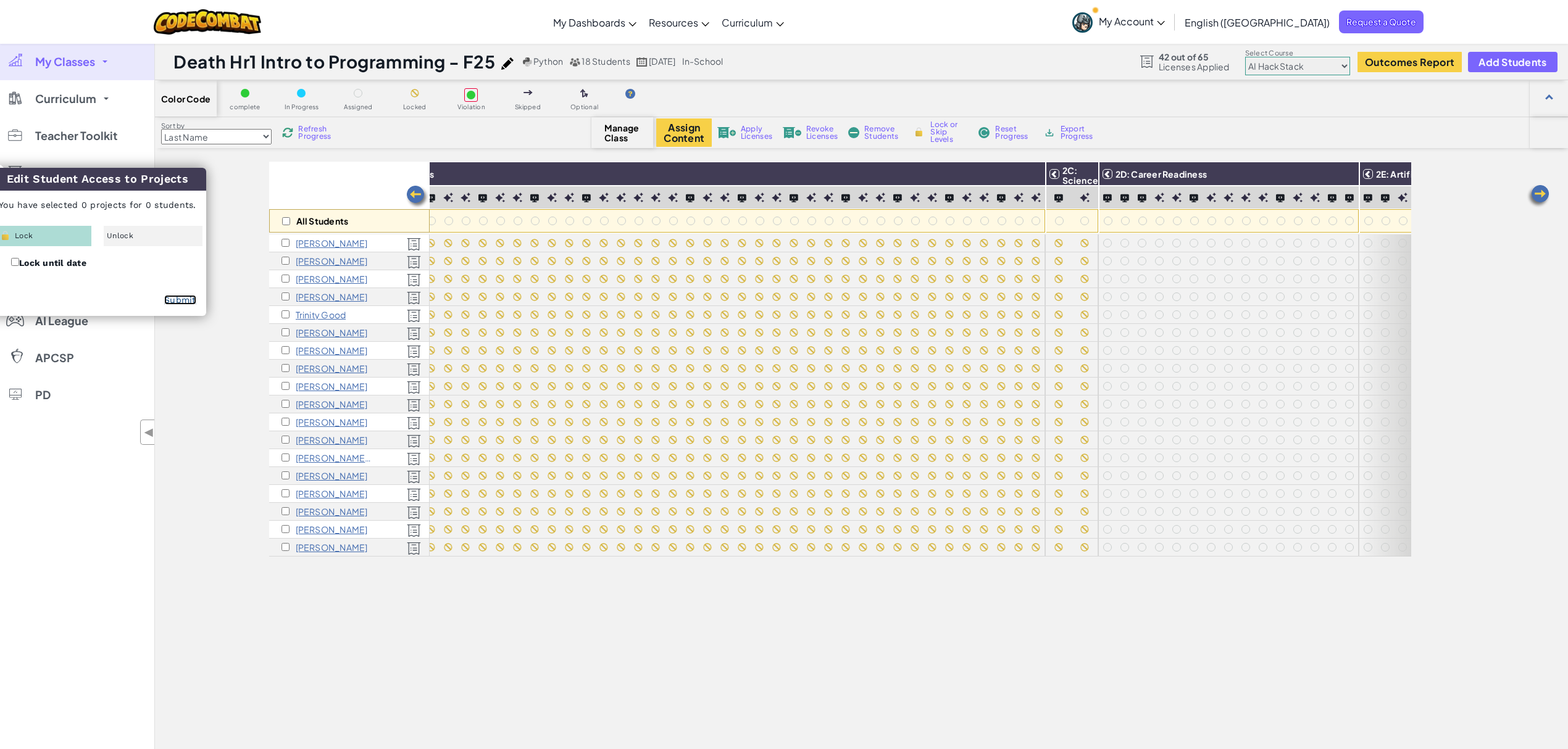
checkbox input "false"
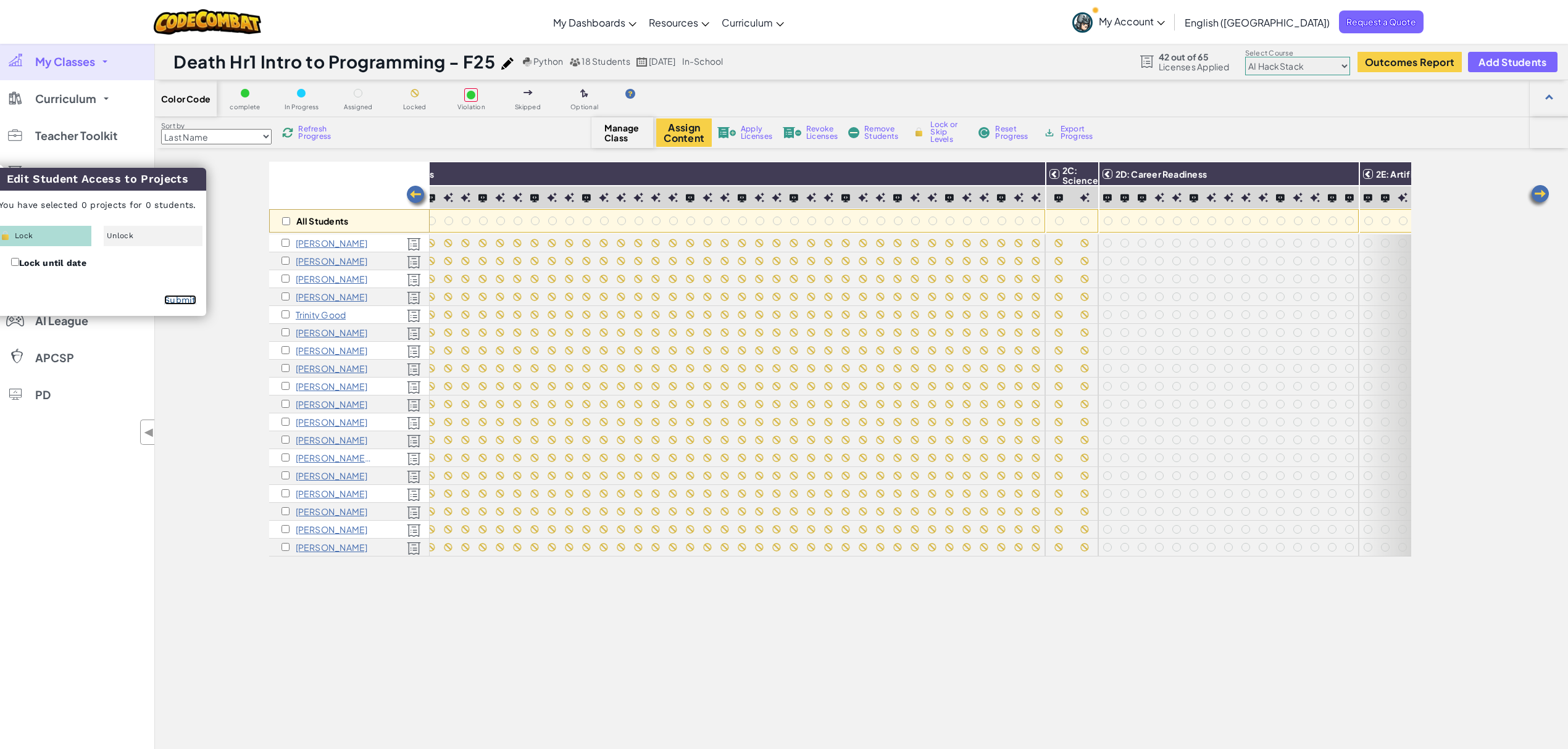
checkbox input "false"
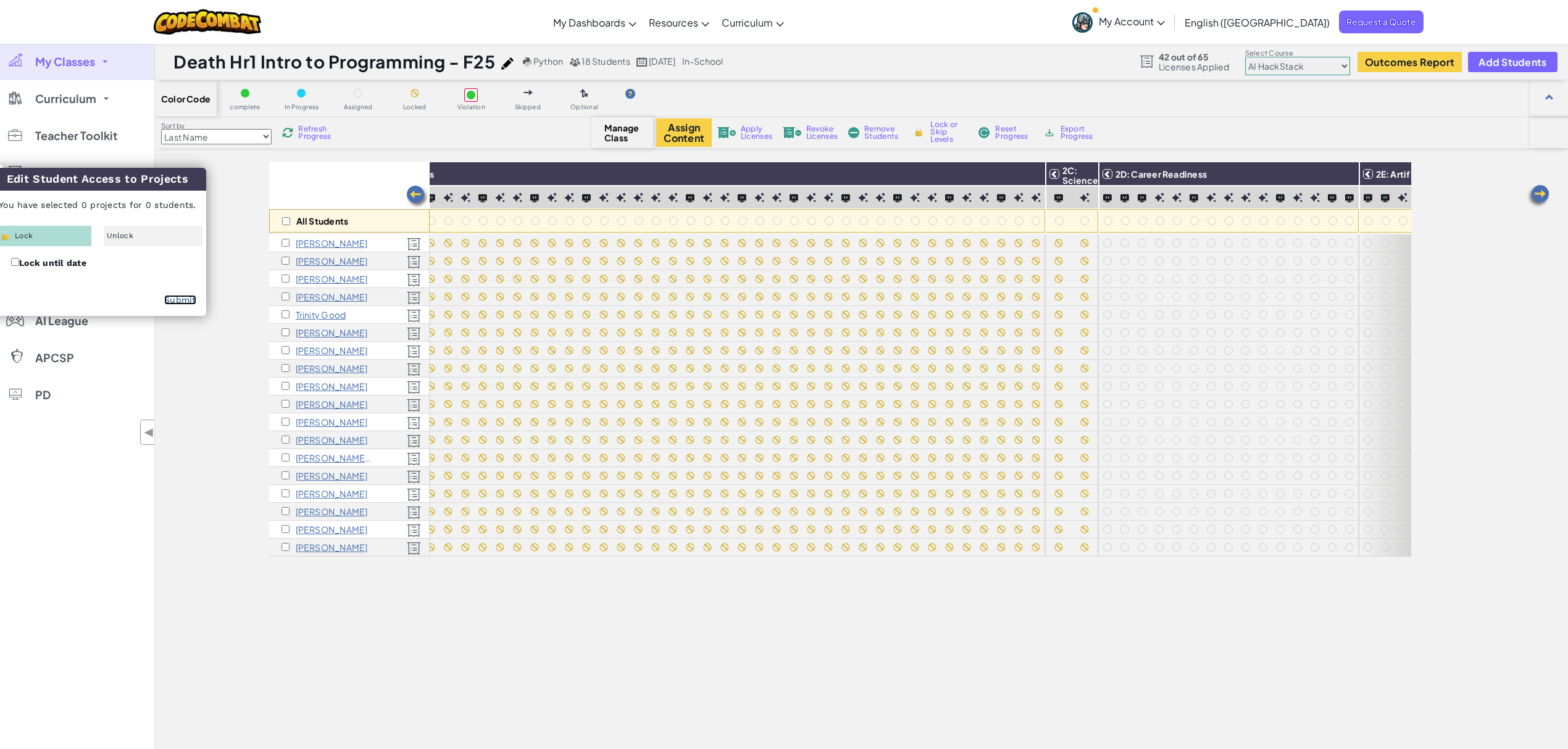
checkbox input "false"
click at [1175, 176] on img at bounding box center [1345, 174] width 22 height 19
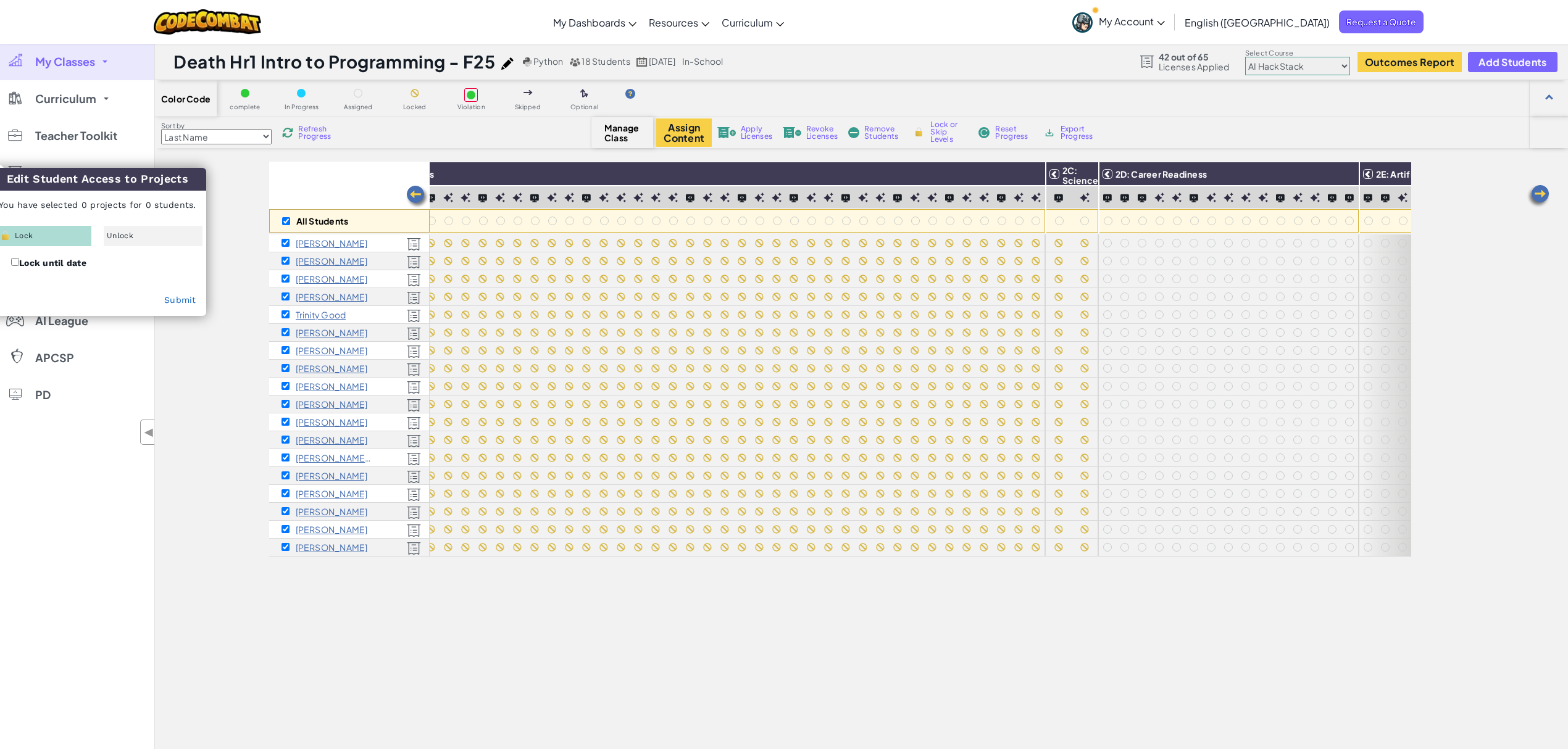
checkbox input "true"
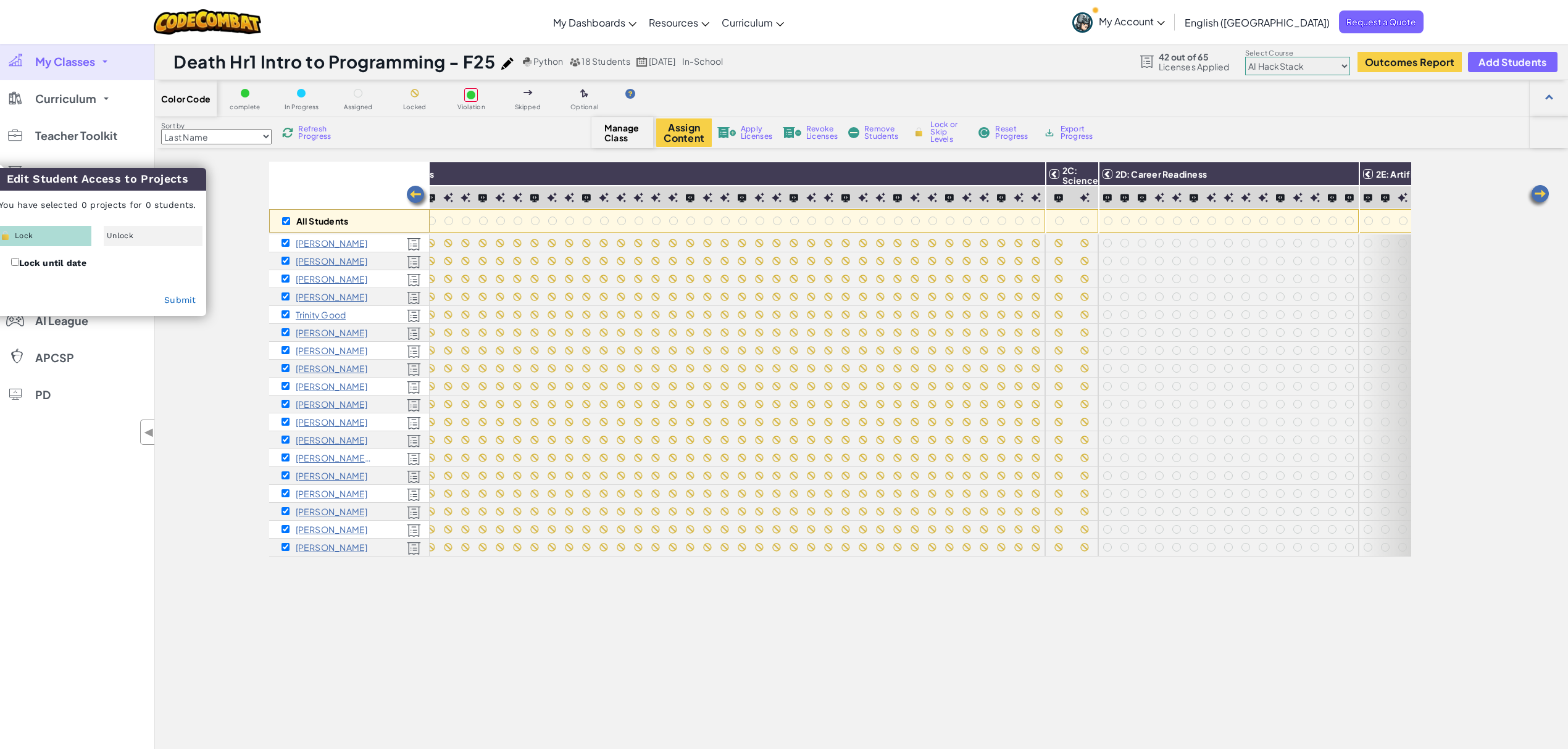
checkbox input "true"
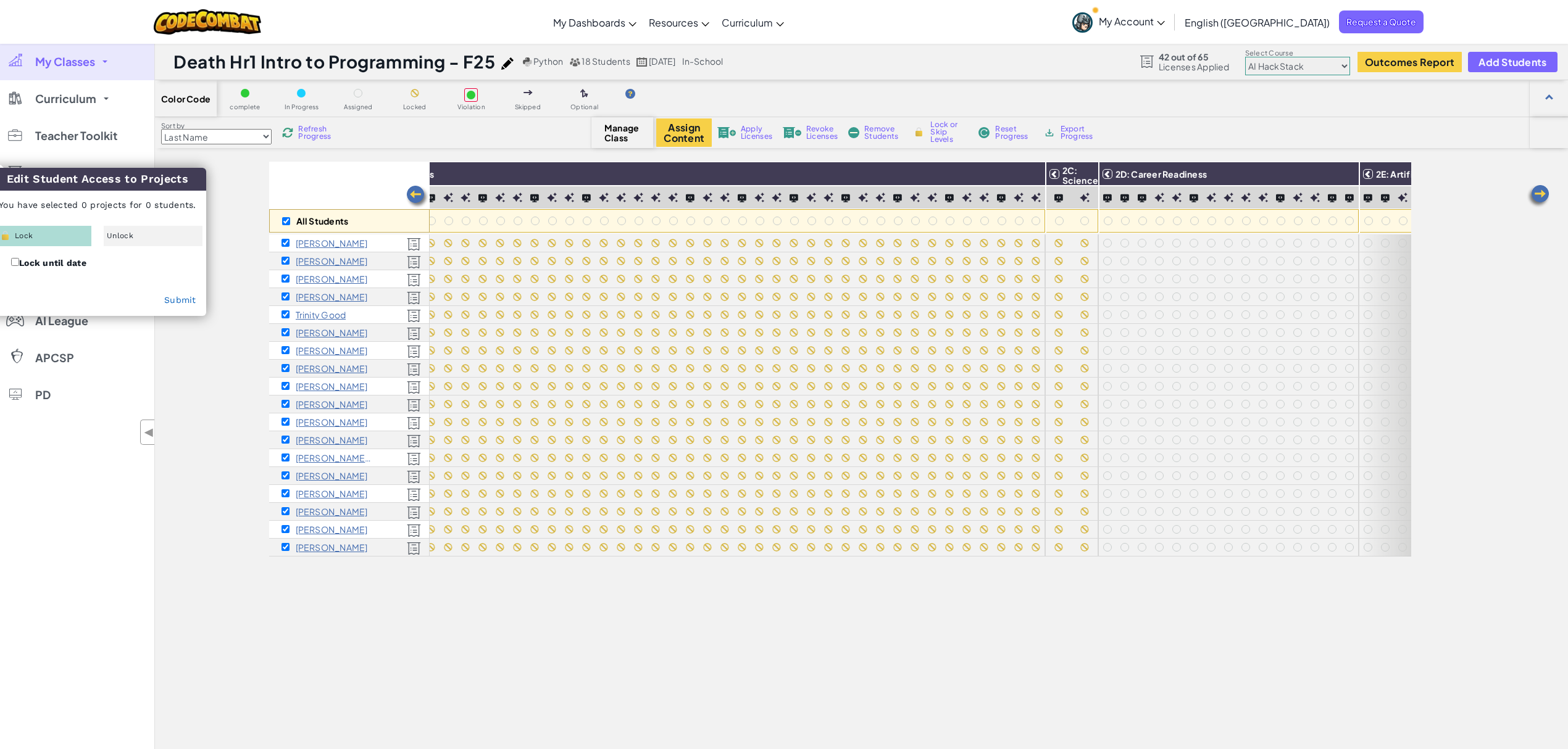
checkbox input "true"
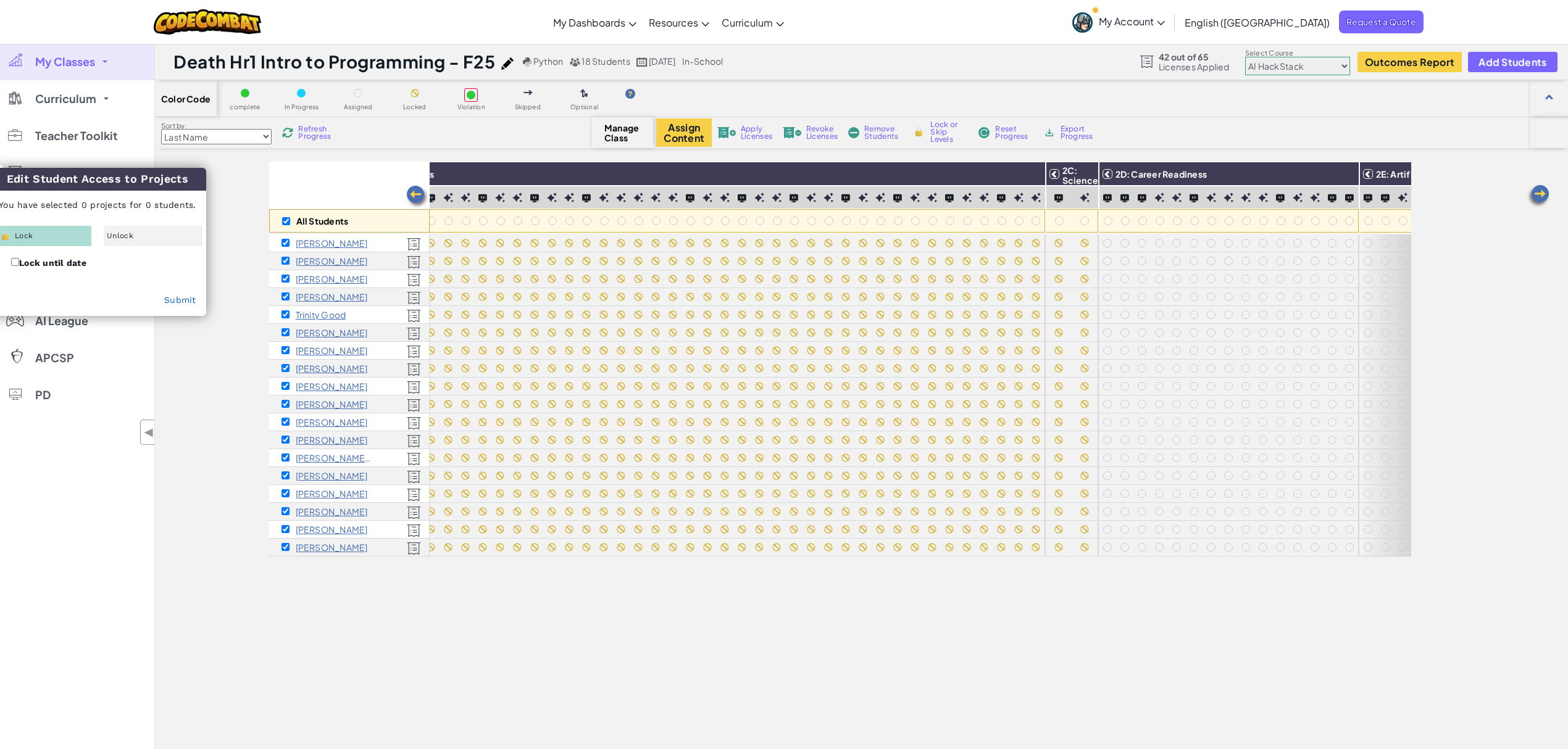
checkbox input "true"
click at [62, 239] on div "Lock" at bounding box center [43, 236] width 101 height 21
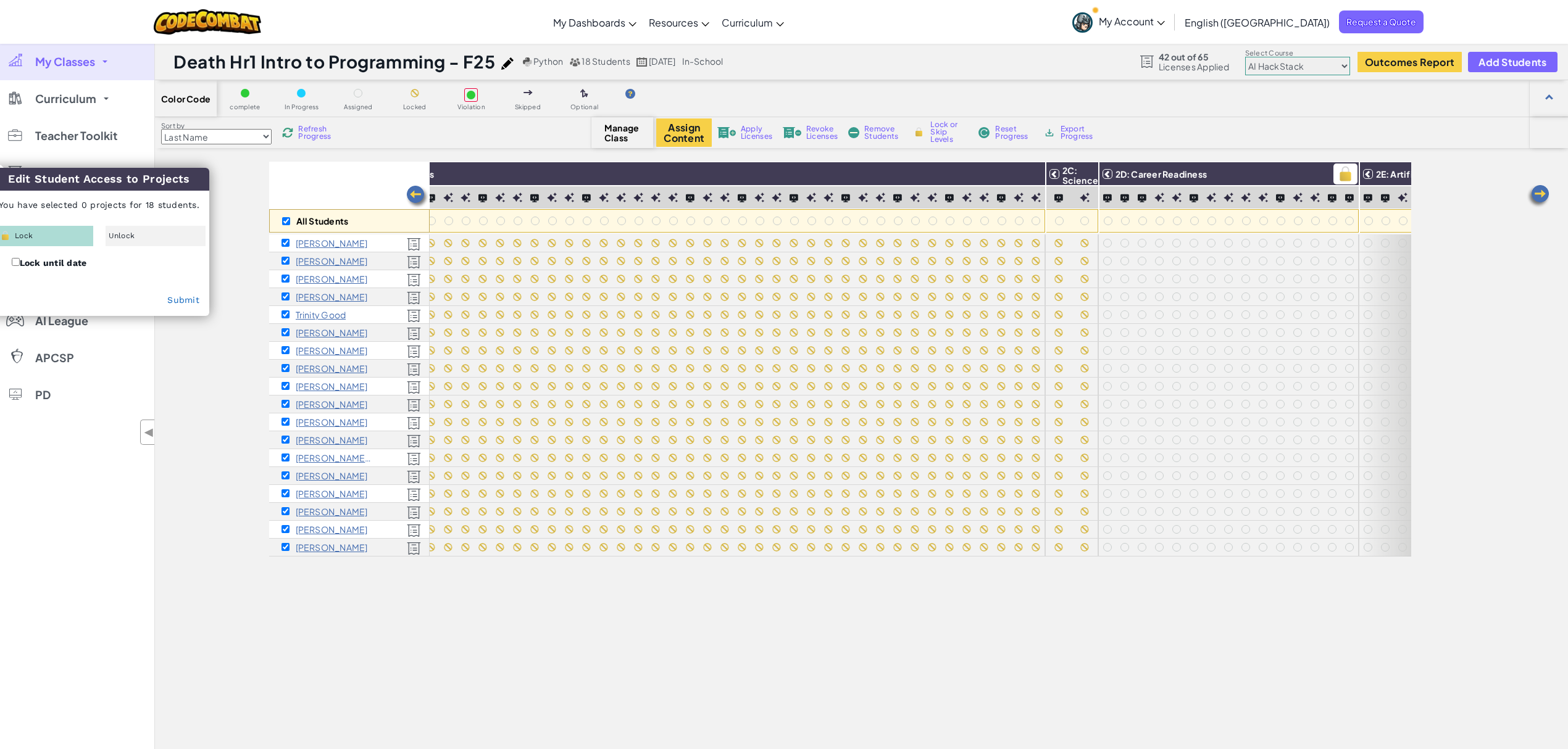
click at [1175, 178] on img at bounding box center [1345, 174] width 22 height 19
checkbox input "false"
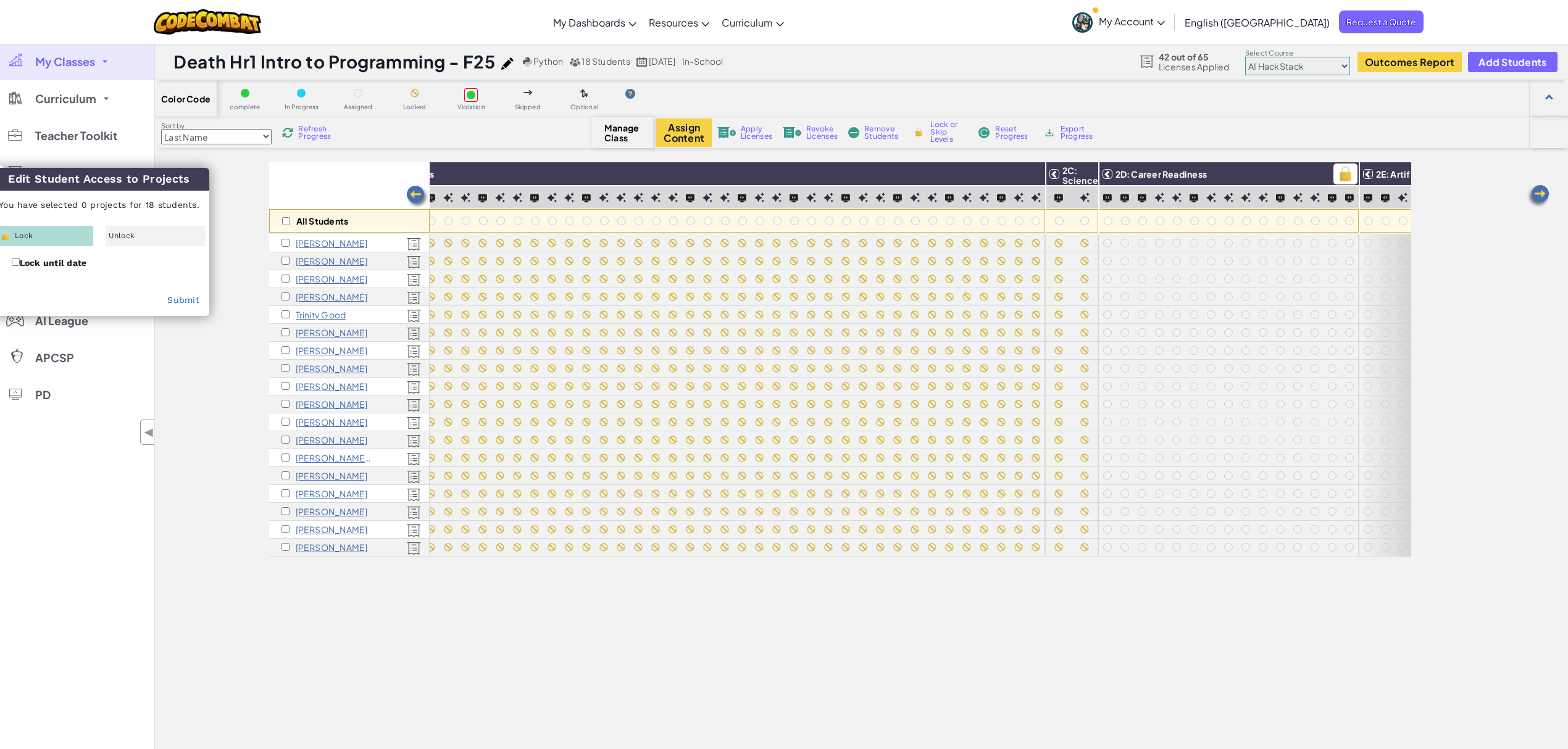
checkbox input "false"
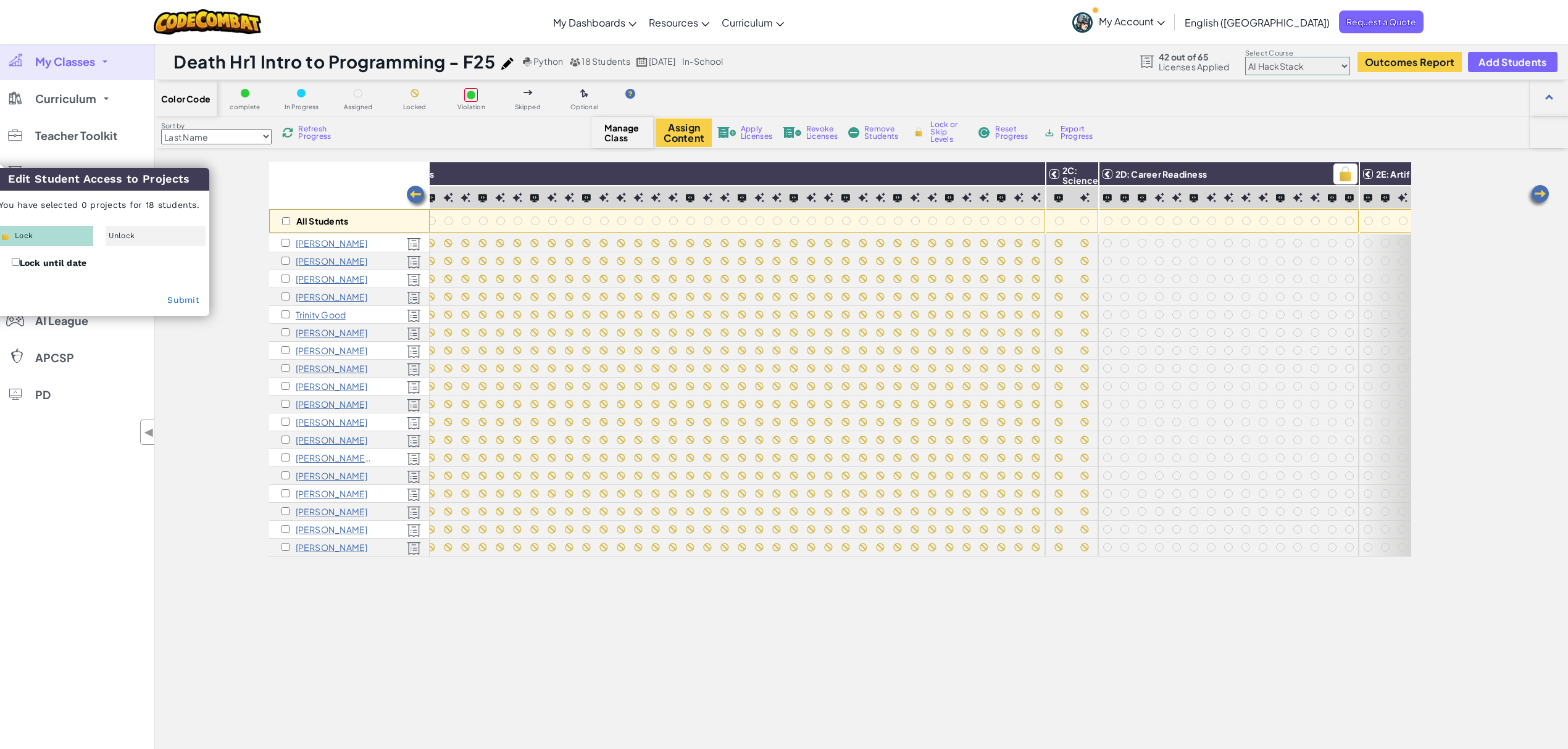
checkbox input "false"
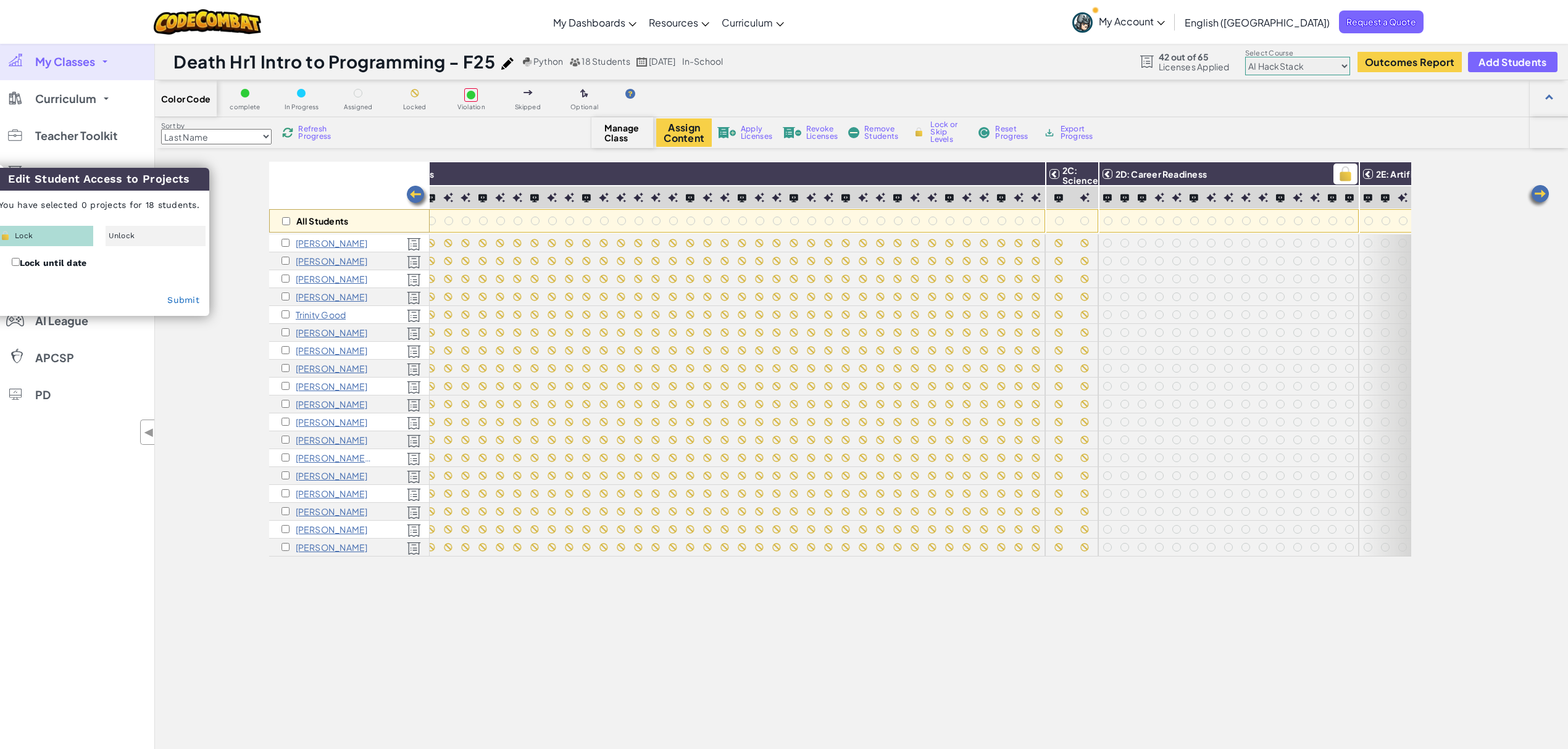
checkbox input "false"
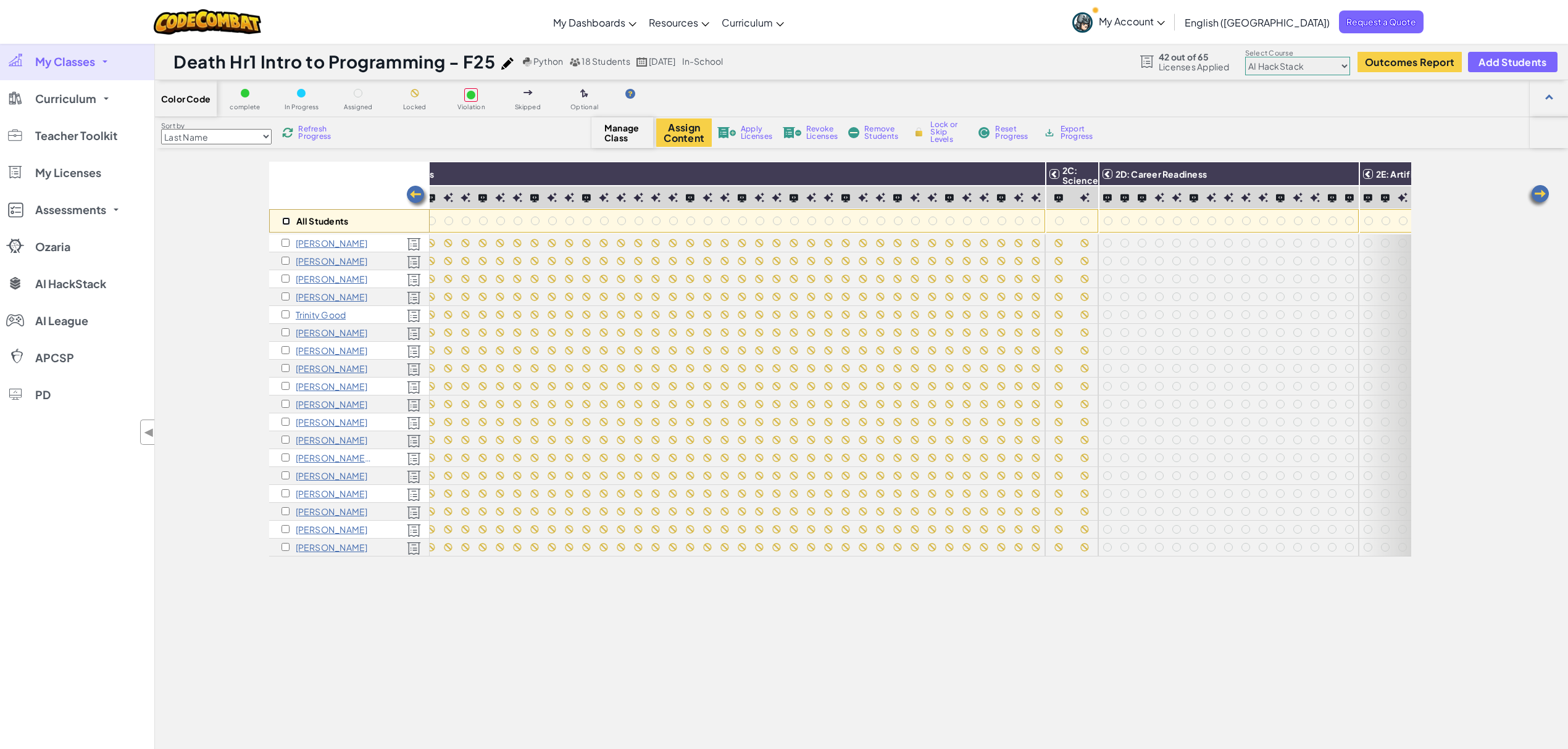
click at [285, 224] on input "checkbox" at bounding box center [286, 221] width 8 height 8
checkbox input "true"
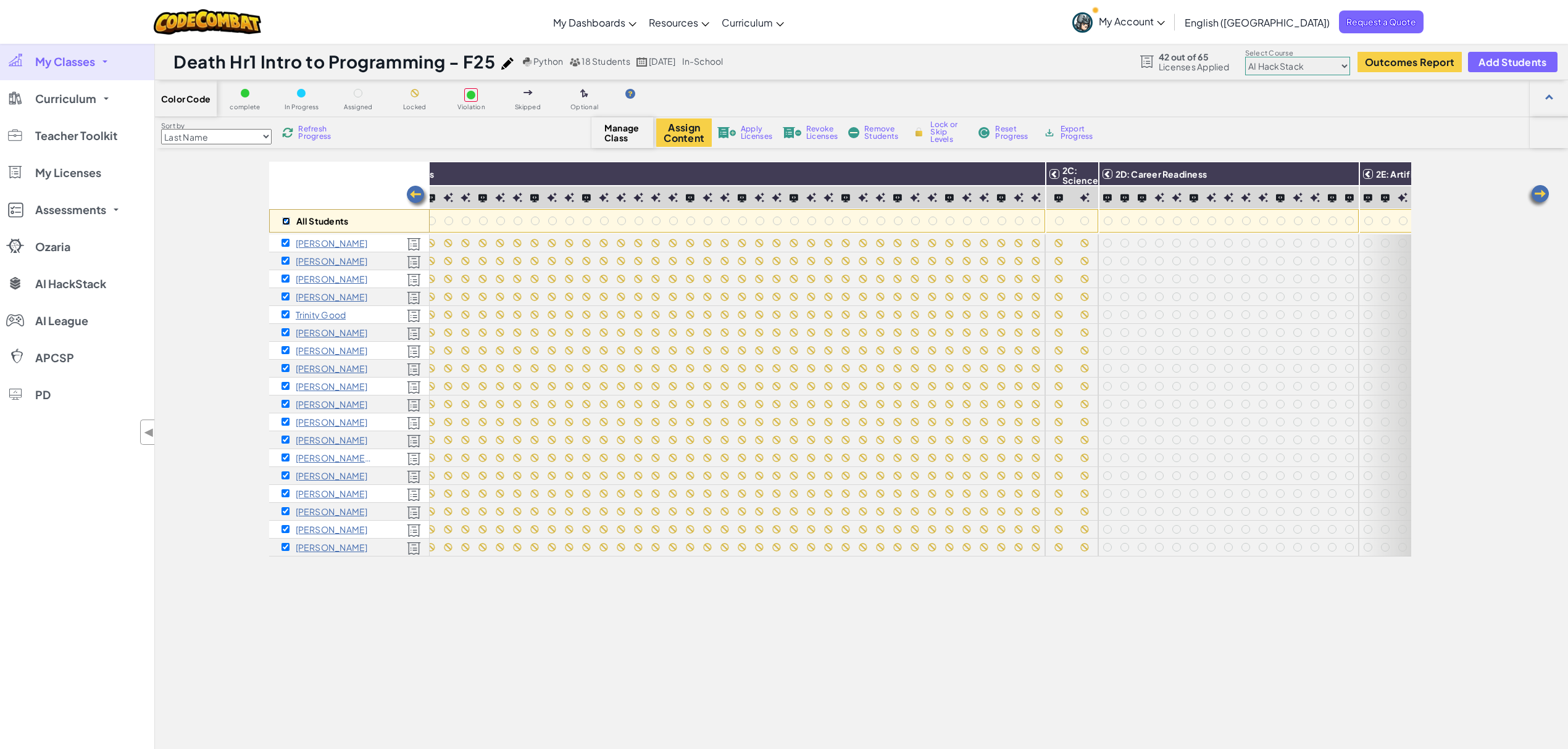
checkbox input "true"
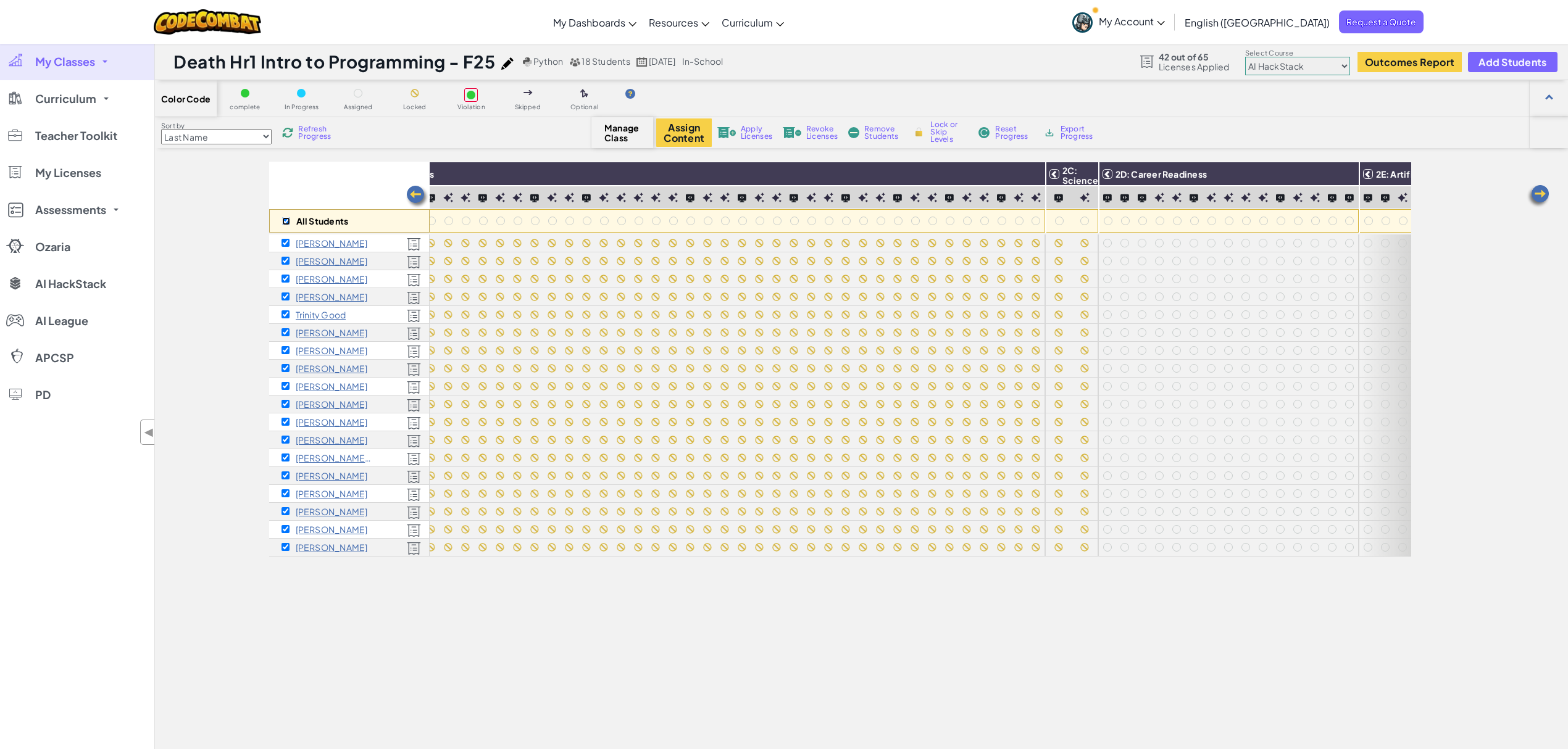
checkbox input "true"
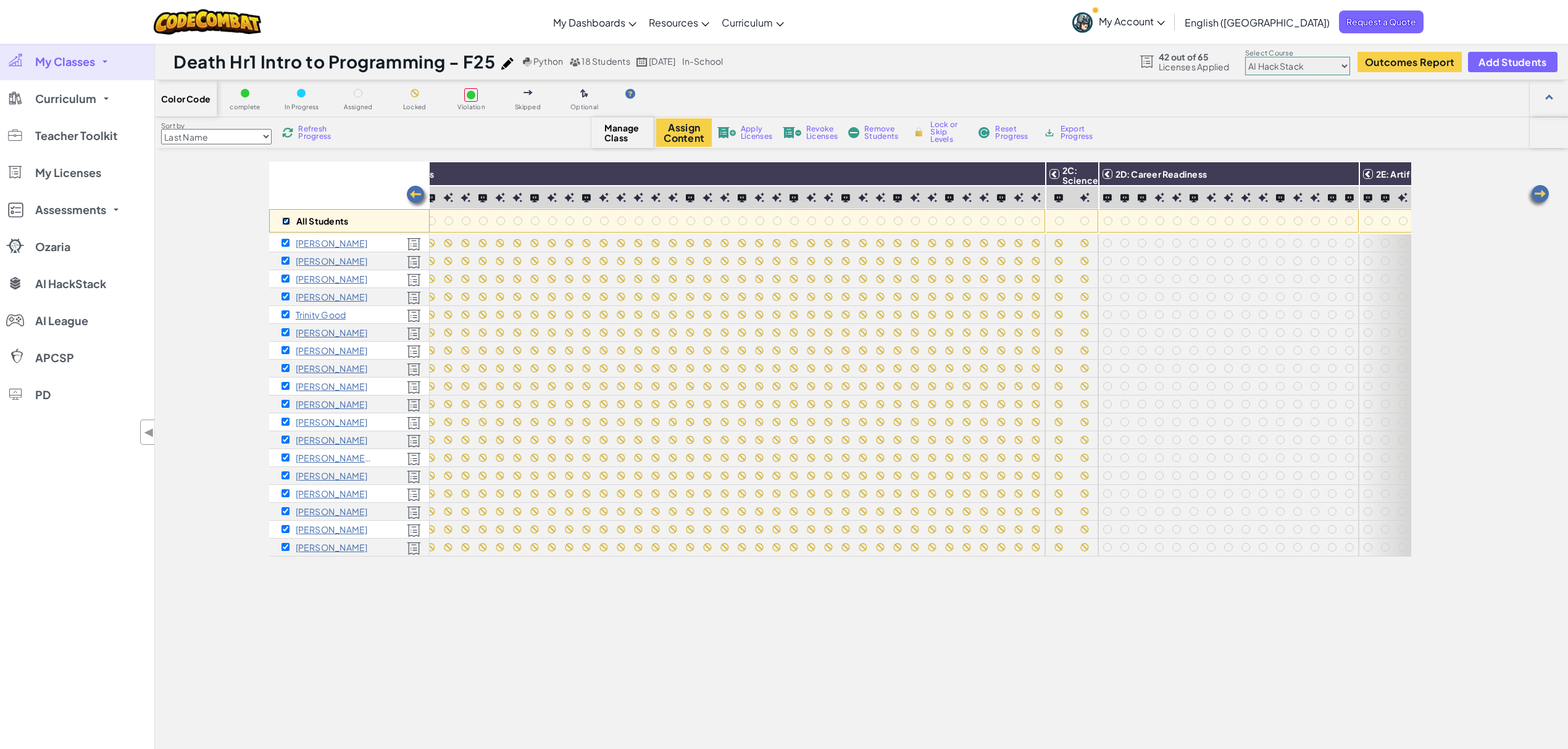
checkbox input "true"
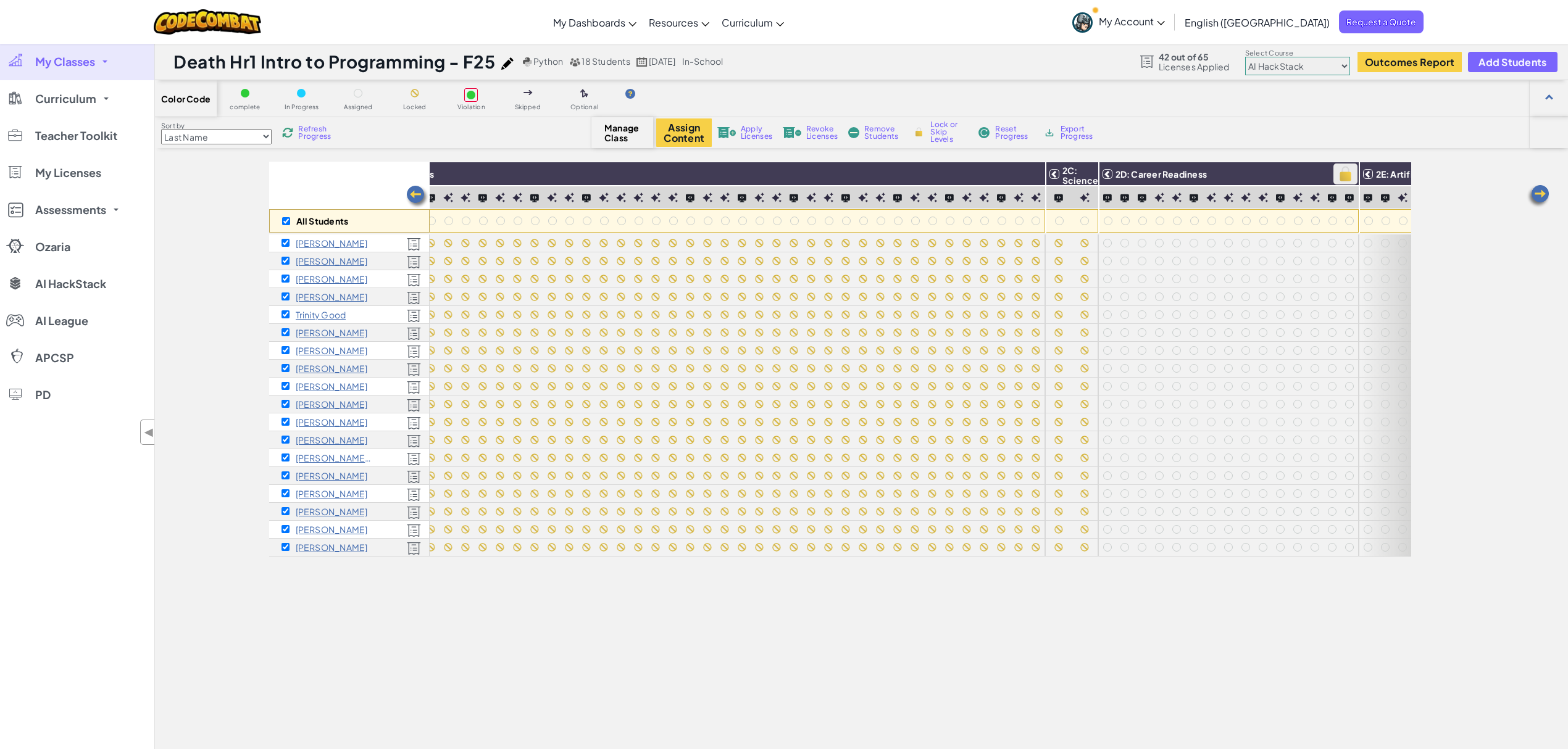
click at [1175, 172] on img at bounding box center [1345, 174] width 22 height 19
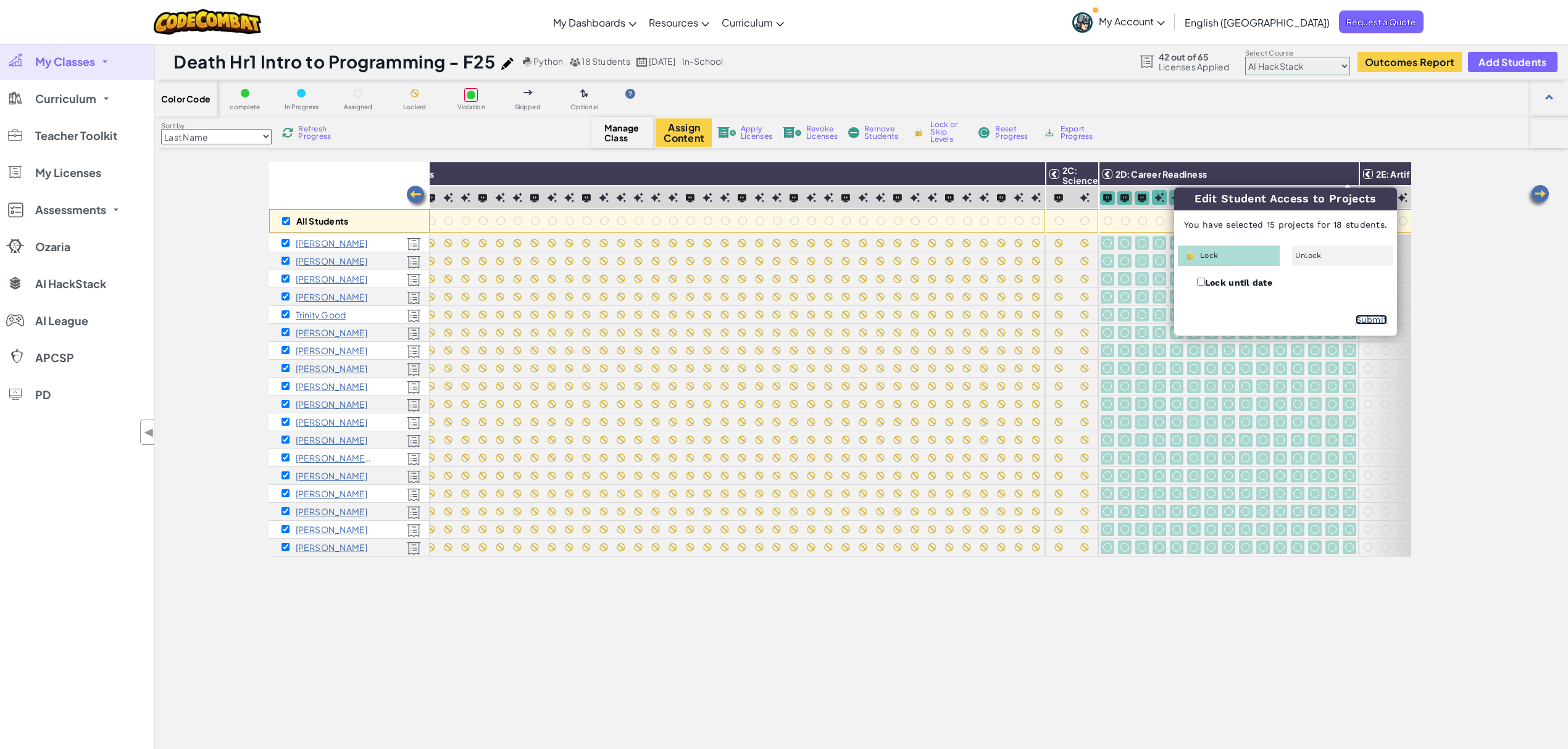
click at [1175, 322] on link "Submit" at bounding box center [1372, 319] width 32 height 10
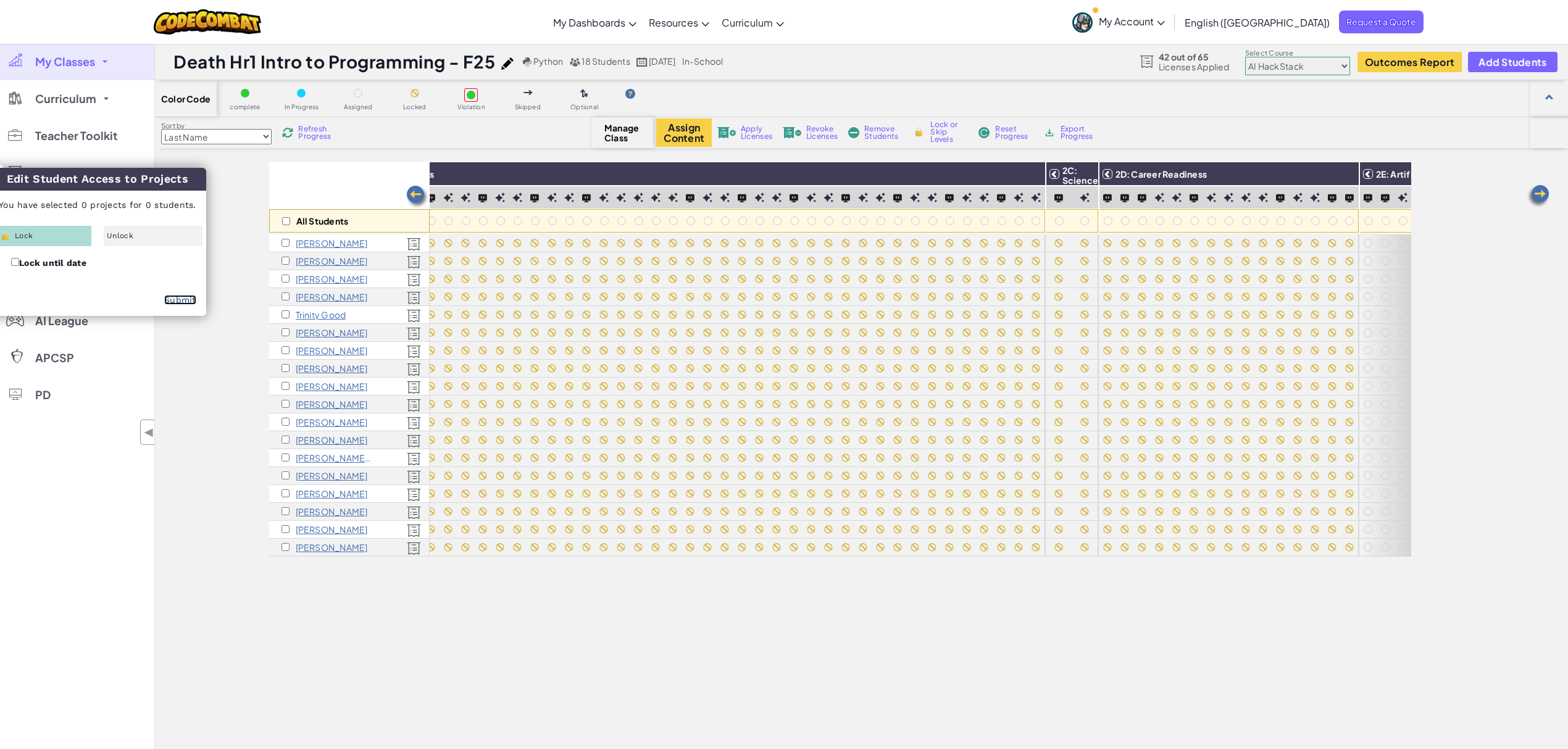
checkbox input "false"
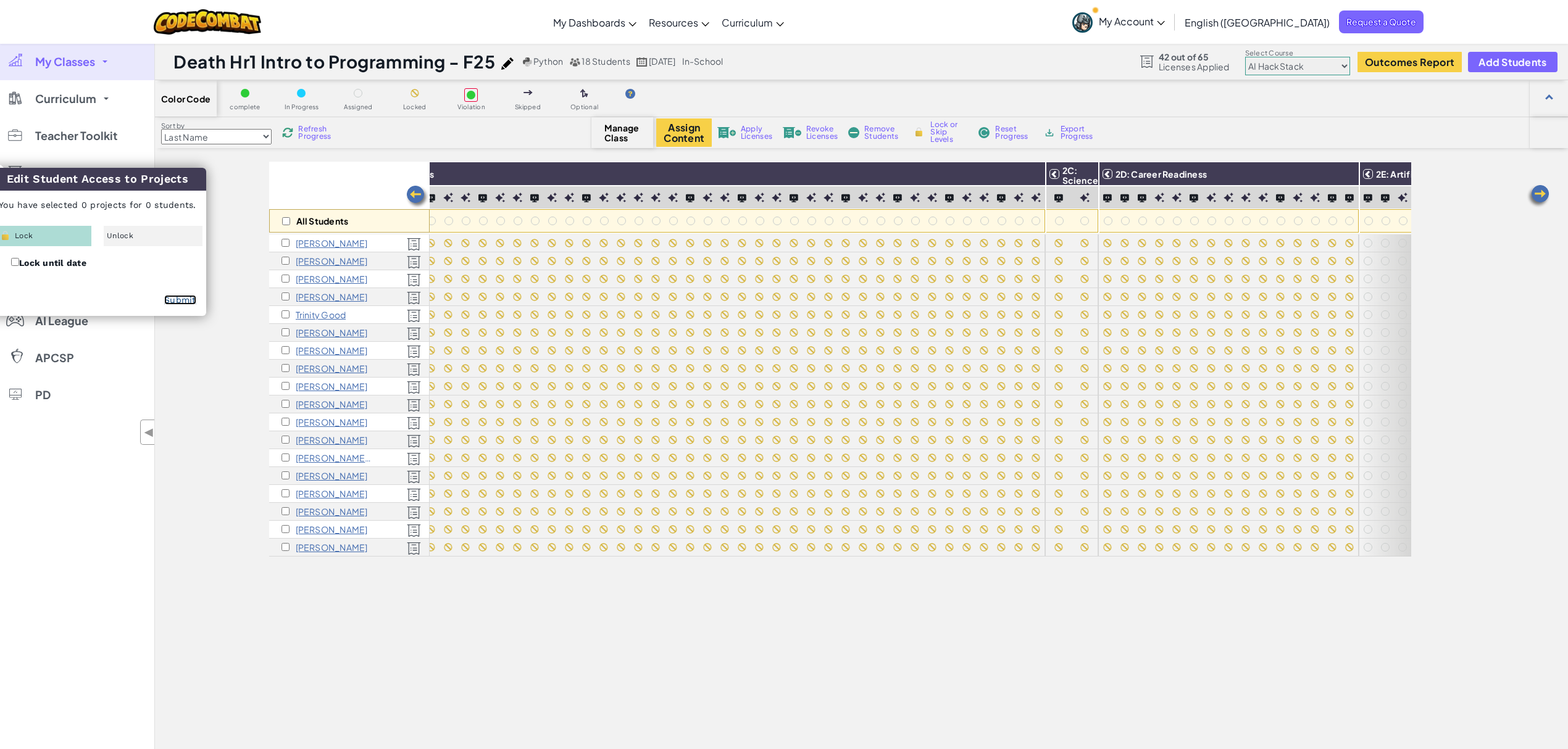
checkbox input "false"
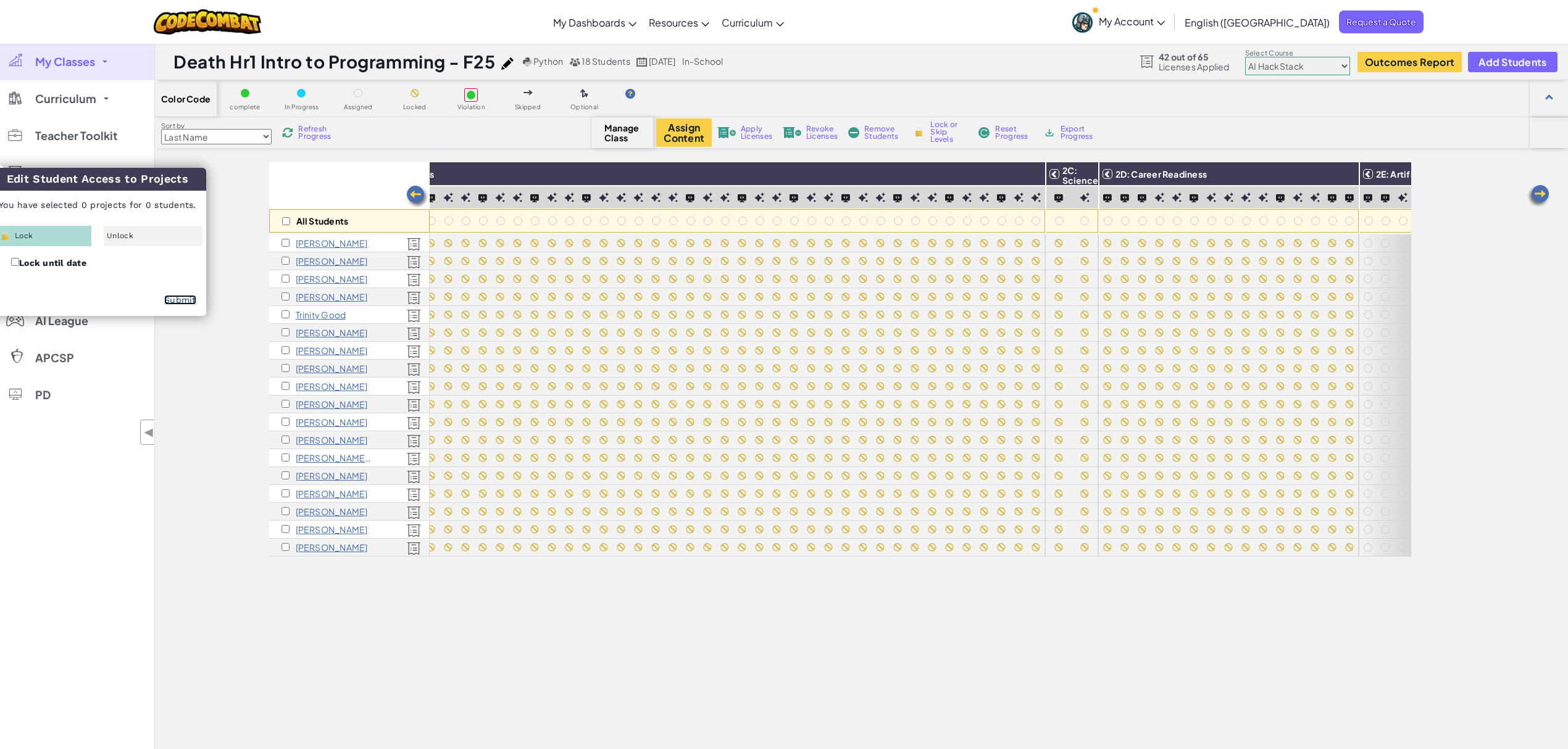
checkbox input "false"
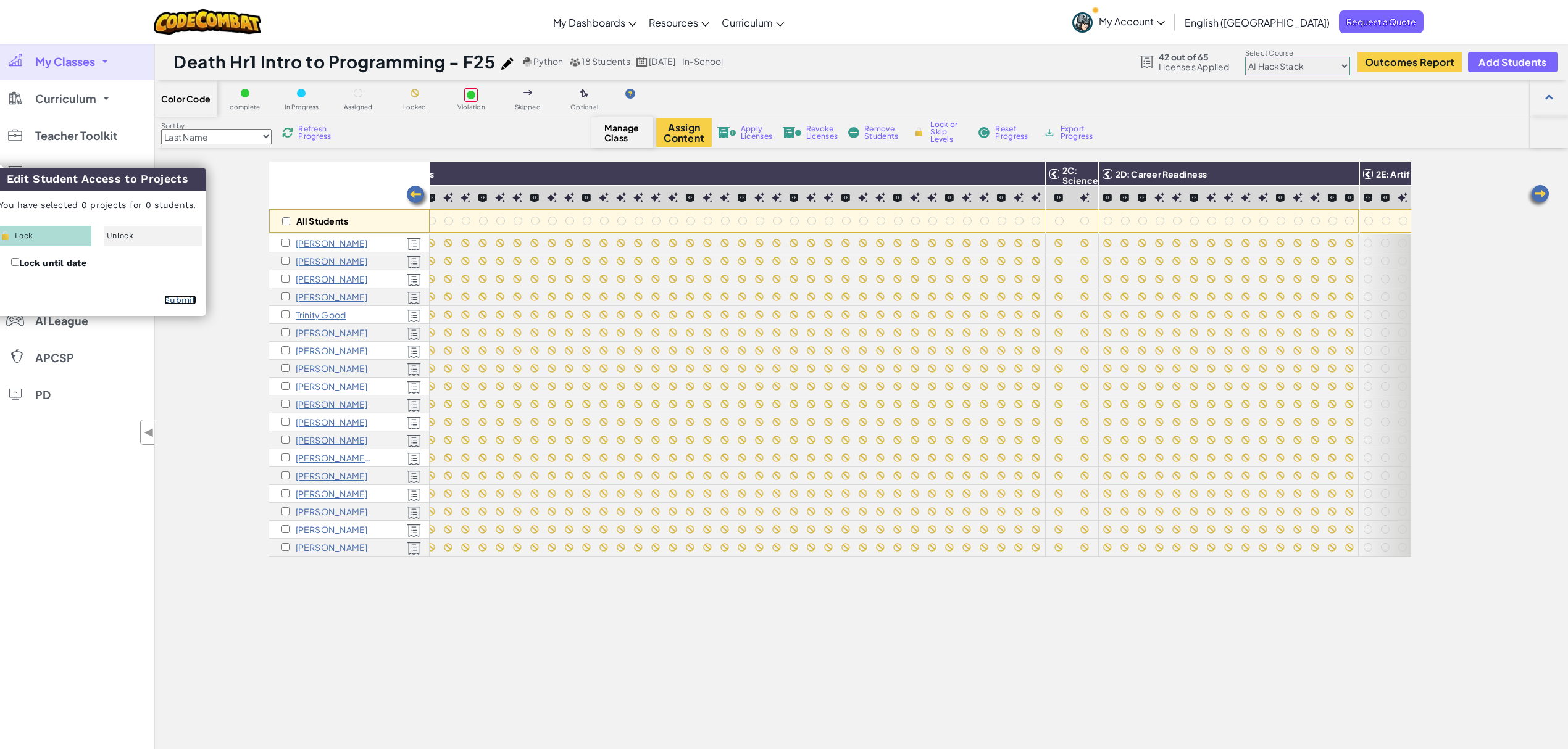
checkbox input "false"
click at [1175, 196] on img at bounding box center [1537, 196] width 25 height 25
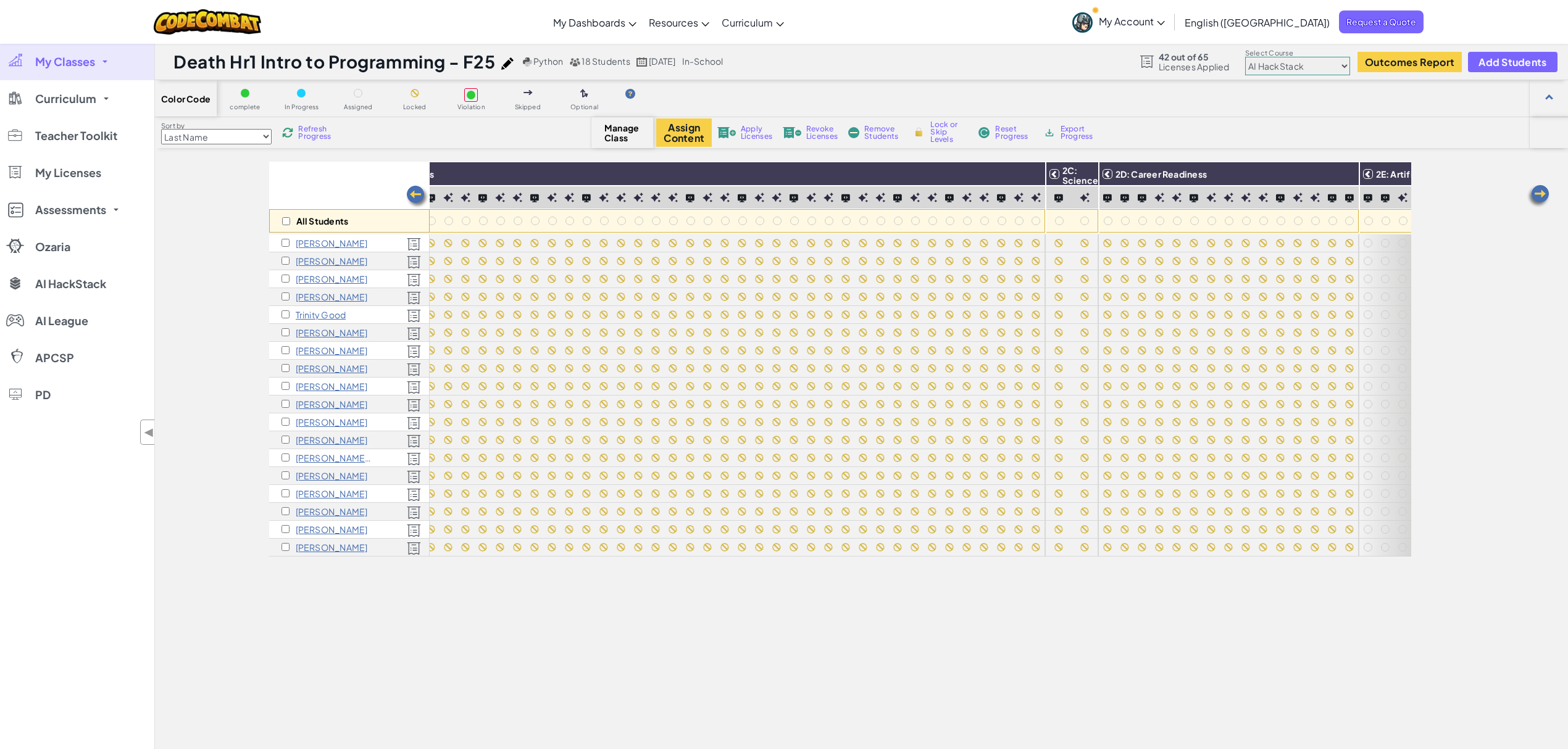
scroll to position [0, 741]
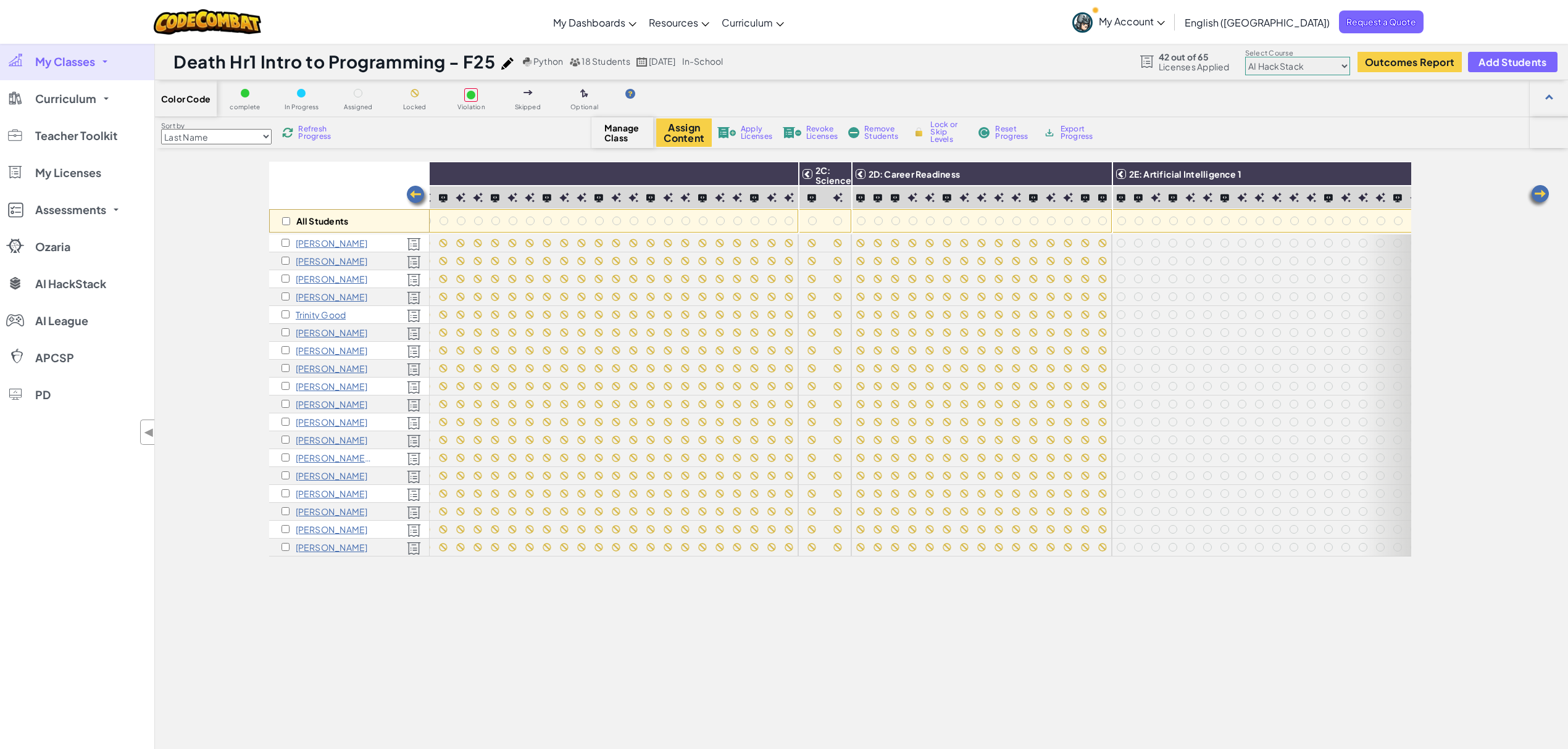
click at [1175, 192] on img at bounding box center [1537, 196] width 25 height 25
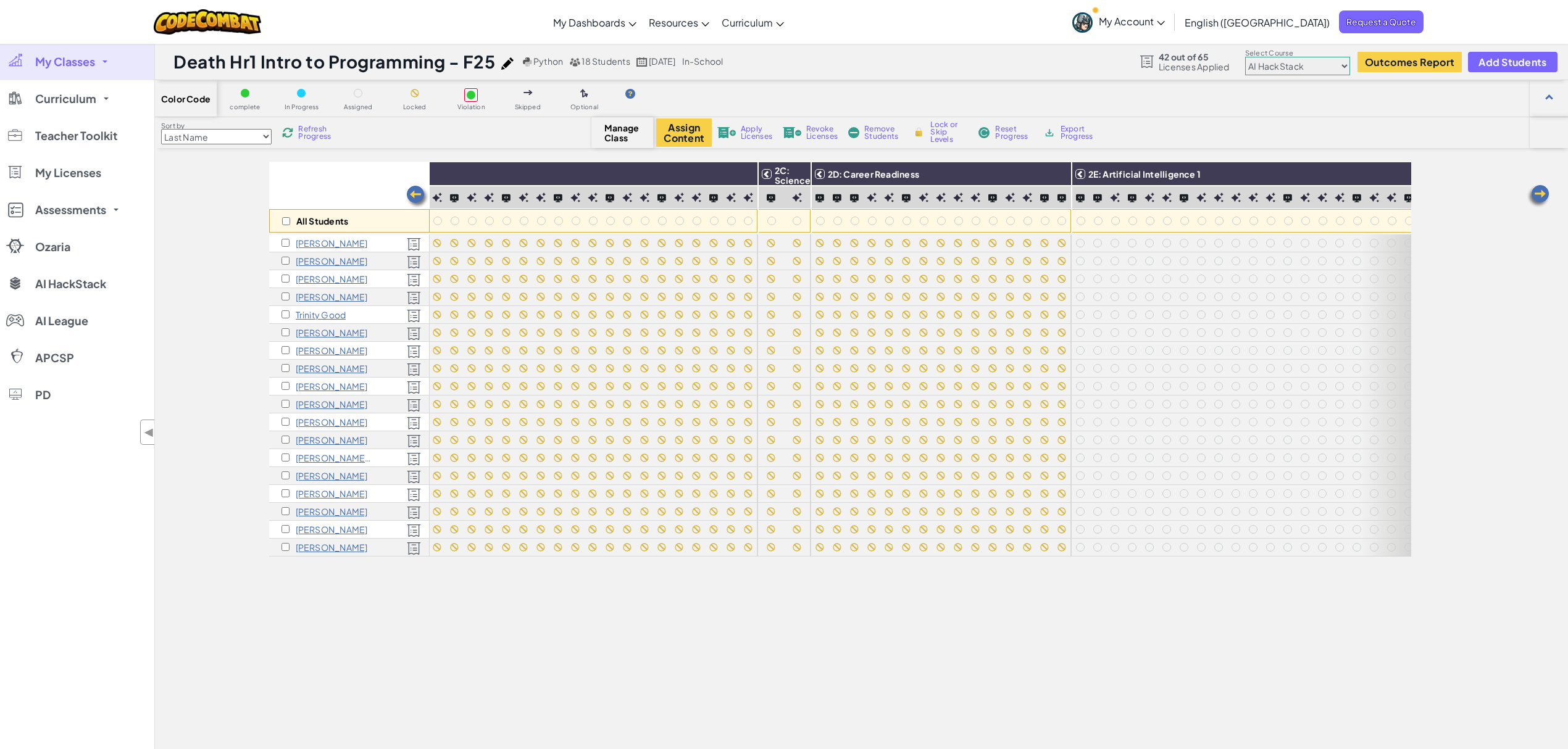
click at [1175, 192] on img at bounding box center [1537, 196] width 25 height 25
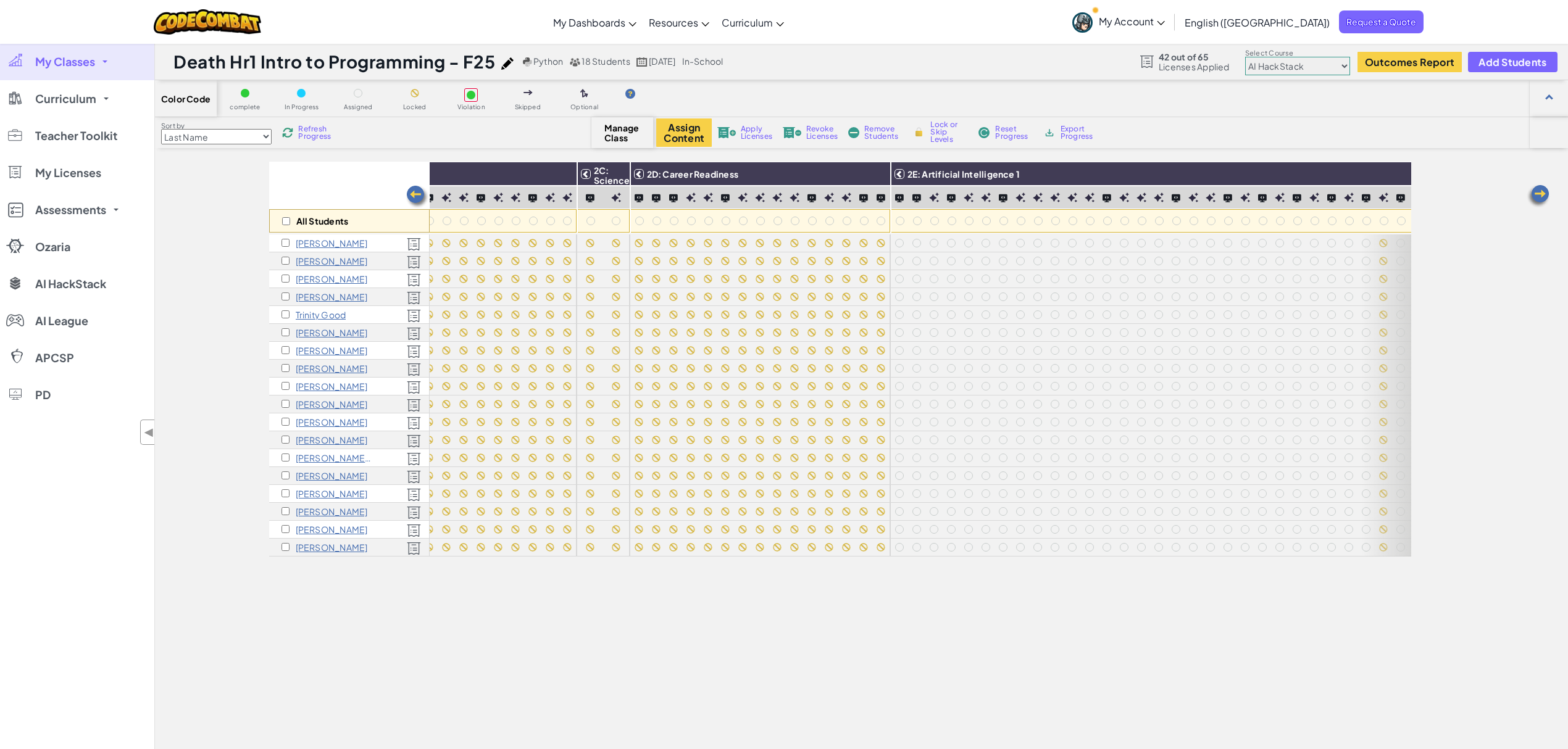
click at [1175, 192] on img at bounding box center [1537, 196] width 25 height 25
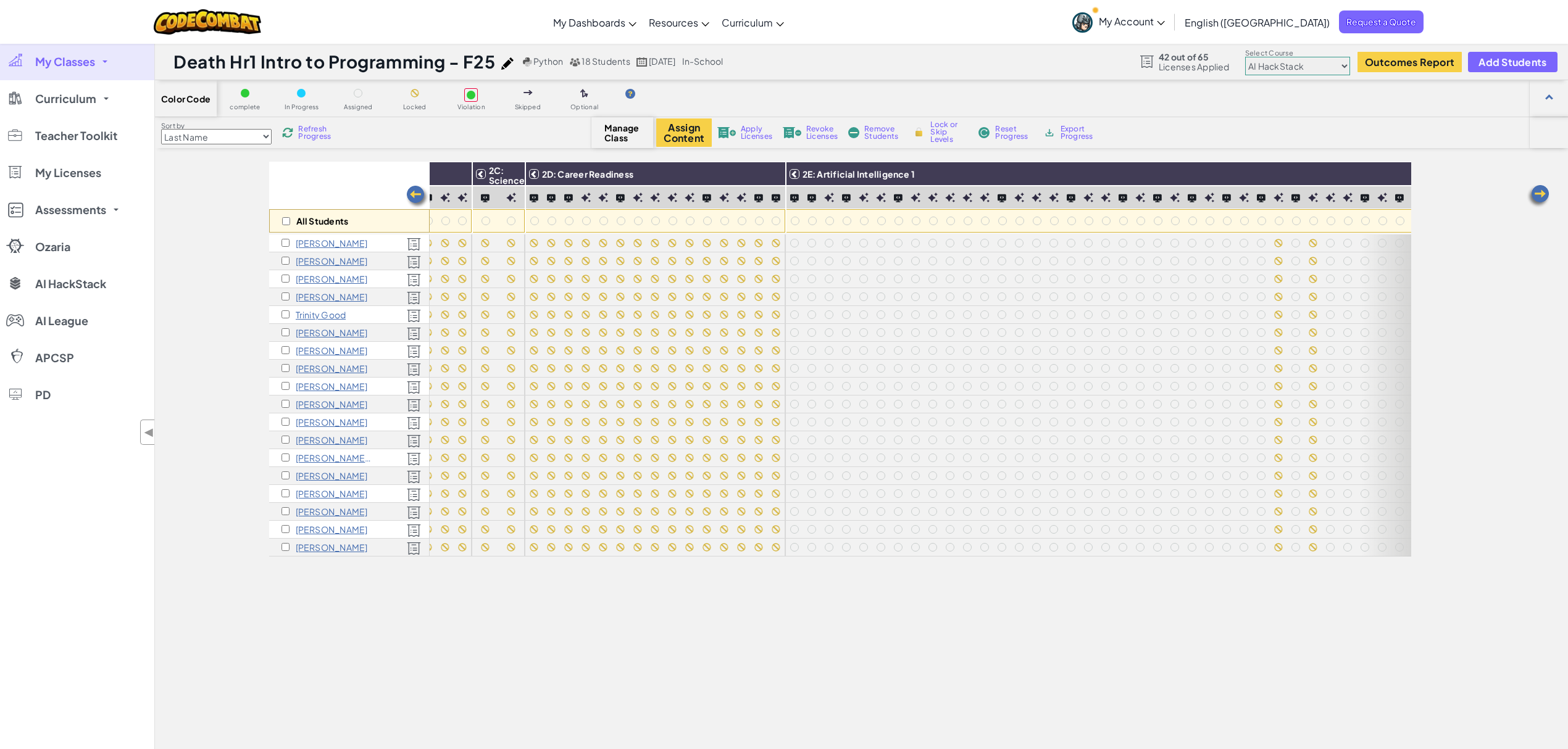
click at [1175, 192] on img at bounding box center [1537, 196] width 25 height 25
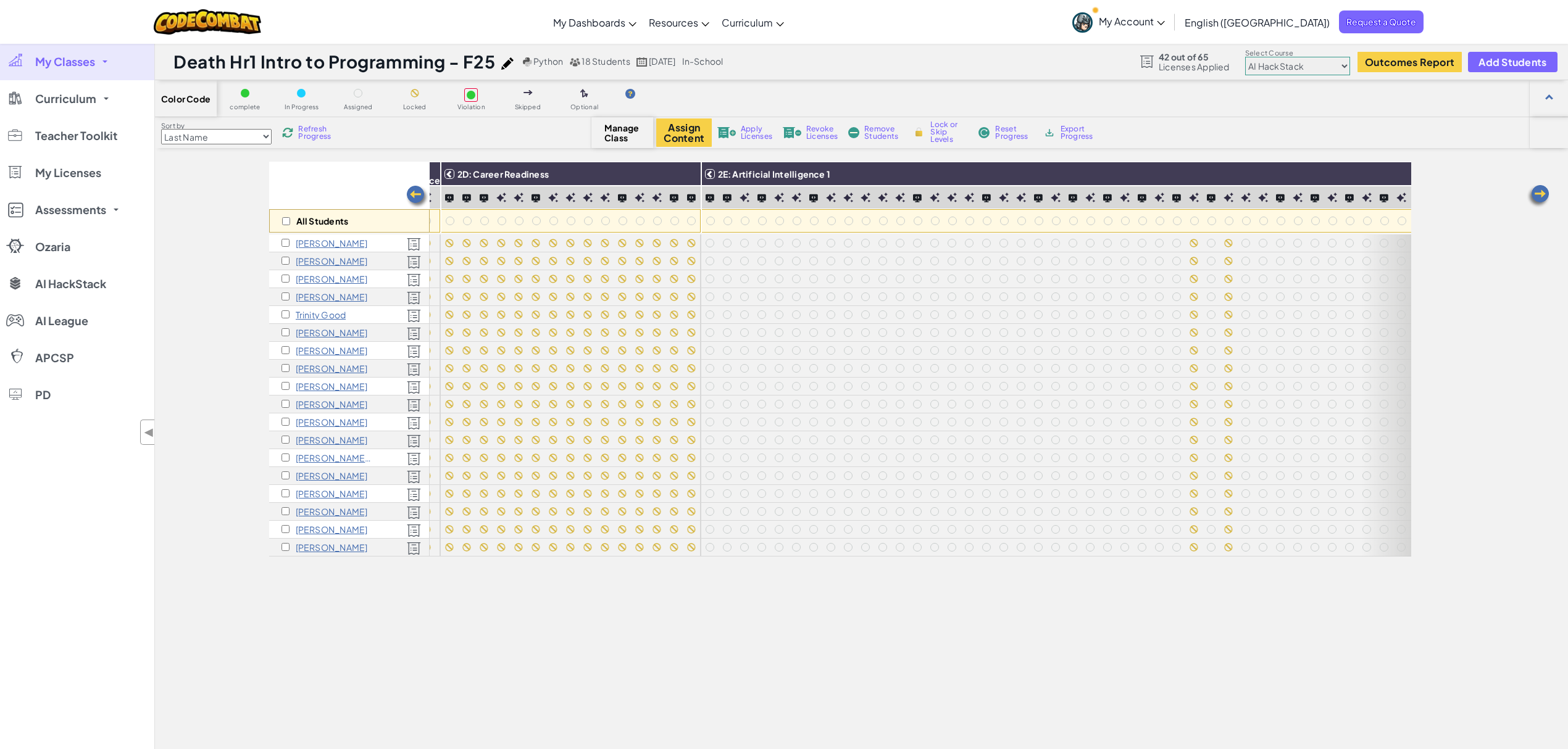
click at [1175, 192] on img at bounding box center [1537, 196] width 25 height 25
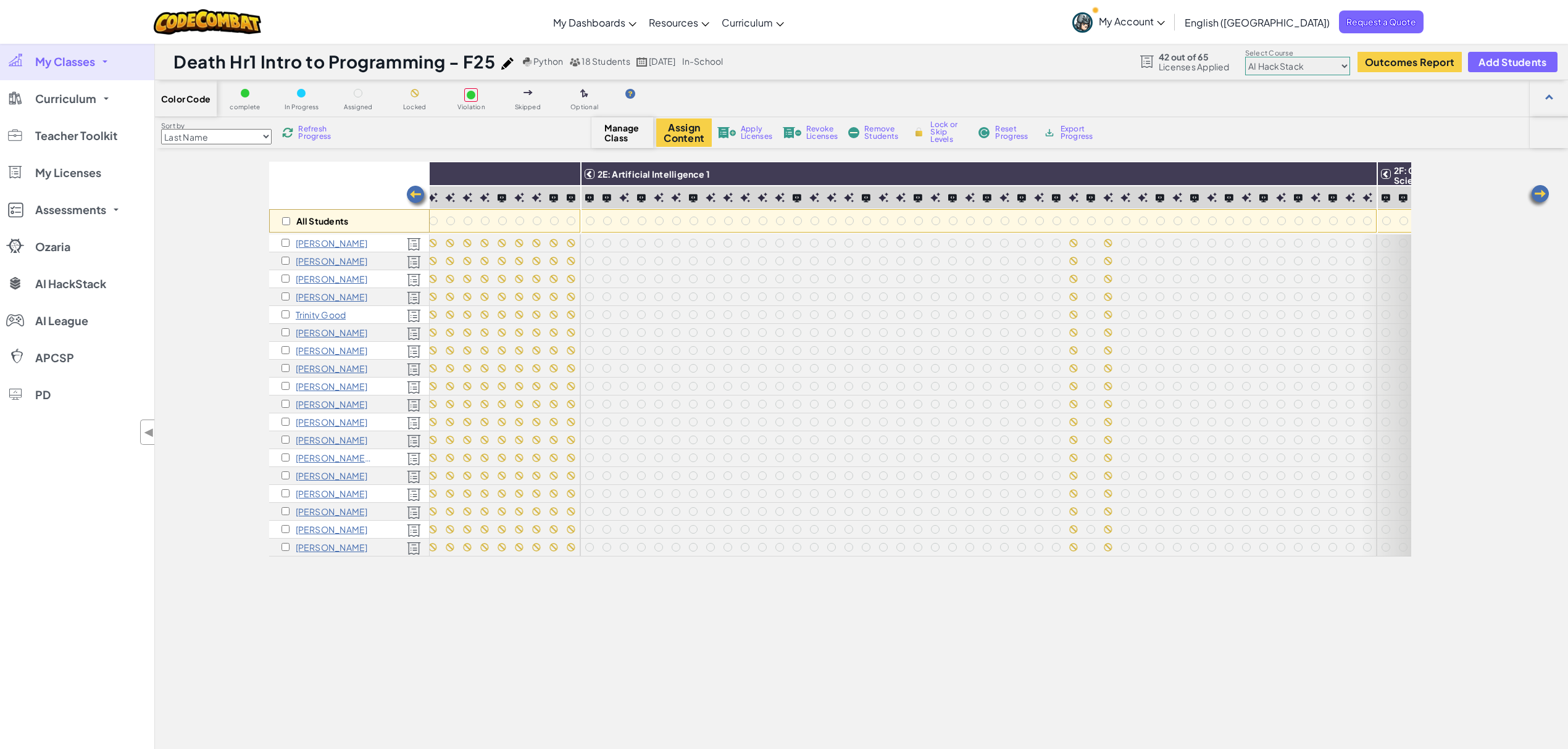
click at [1175, 192] on img at bounding box center [1537, 196] width 25 height 25
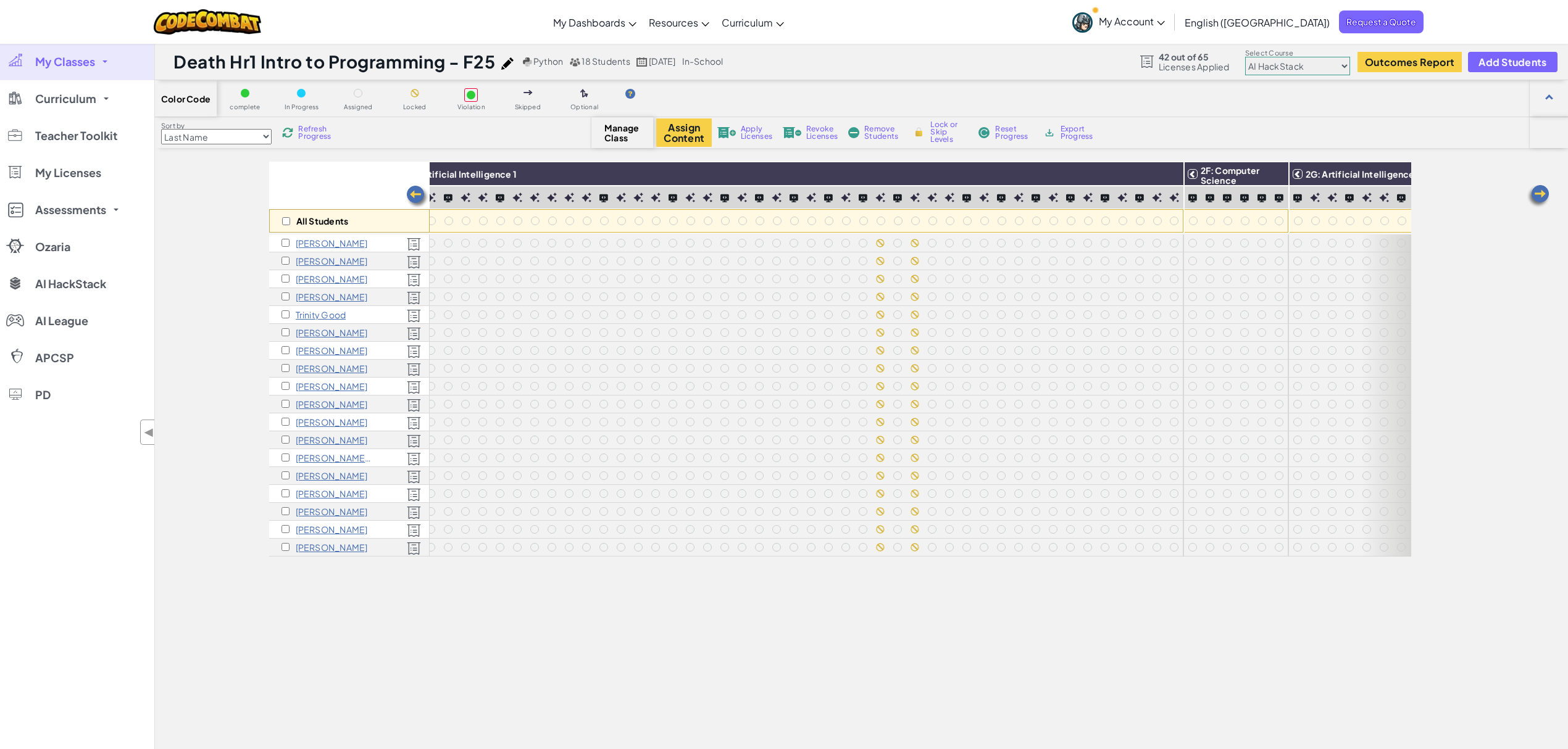
click at [1175, 192] on img at bounding box center [1537, 196] width 25 height 25
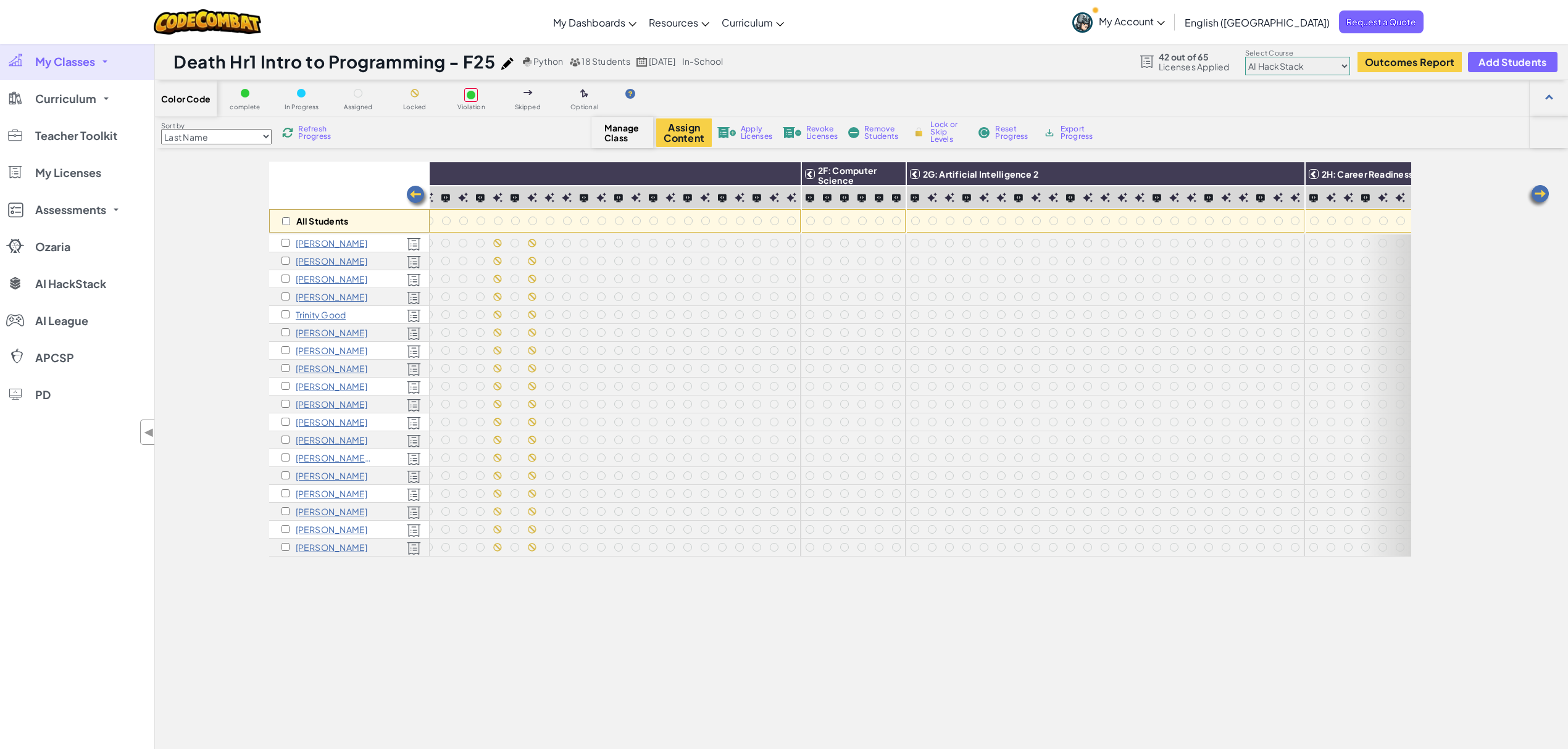
click at [1175, 192] on img at bounding box center [1537, 196] width 25 height 25
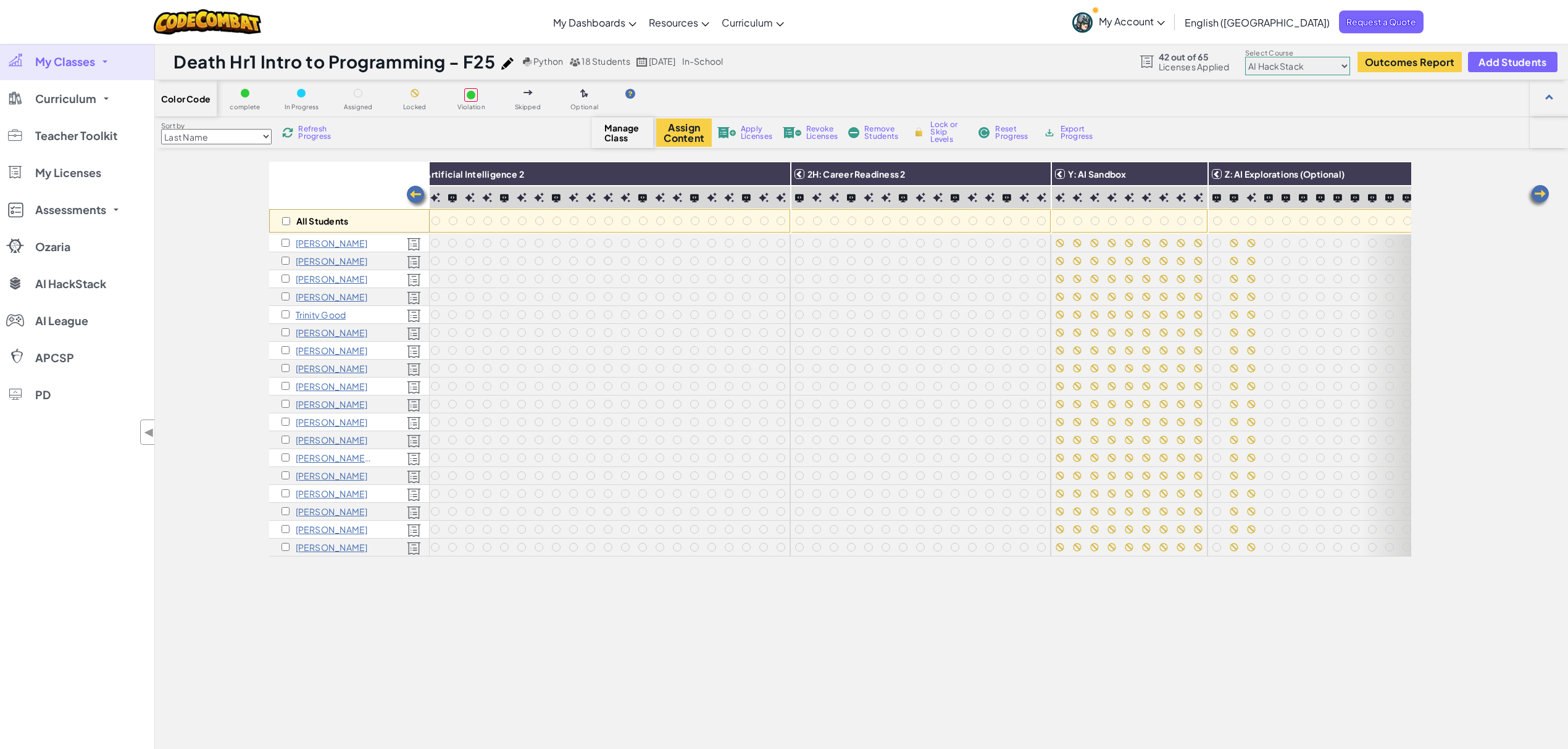
click at [1175, 192] on img at bounding box center [1537, 196] width 25 height 25
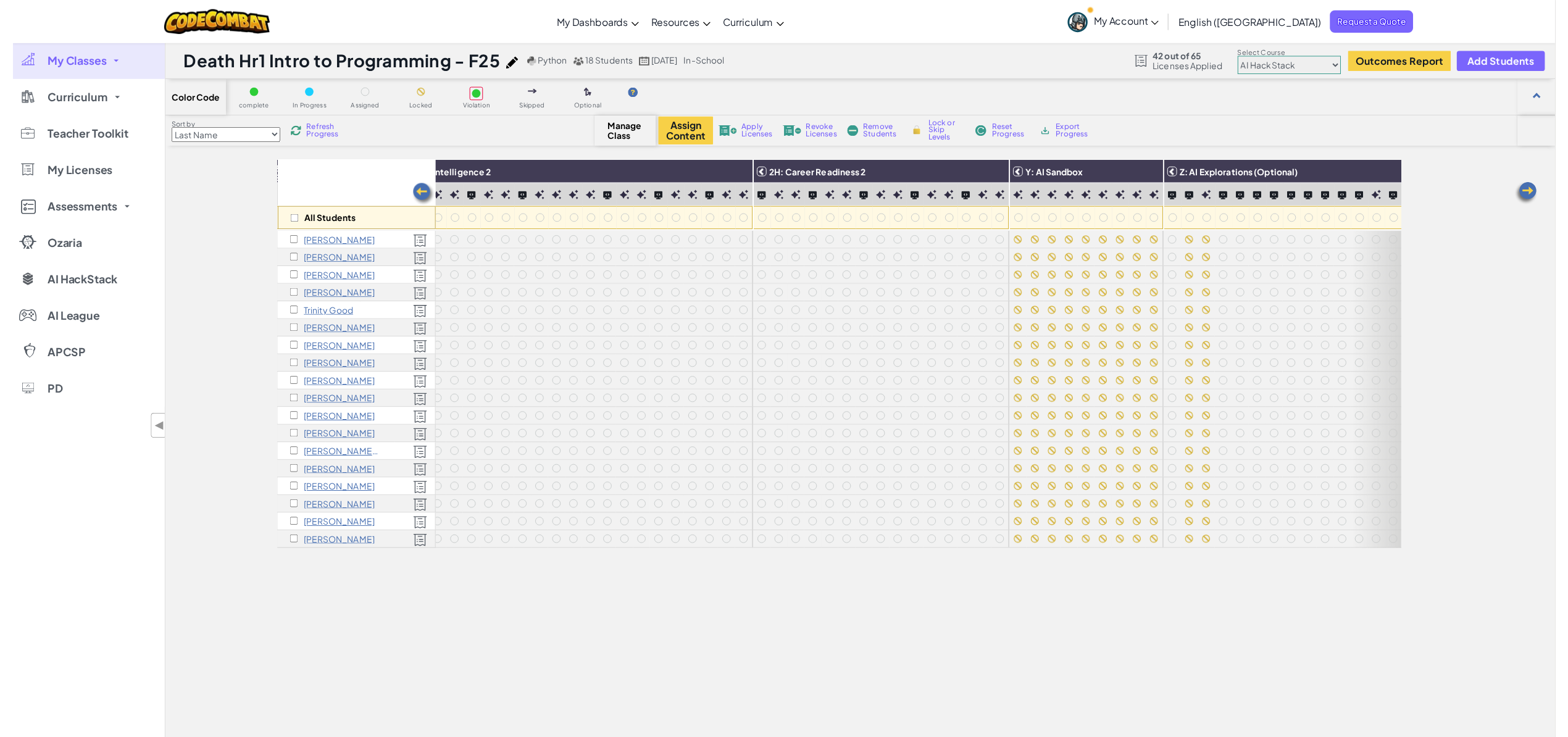
scroll to position [0, 2470]
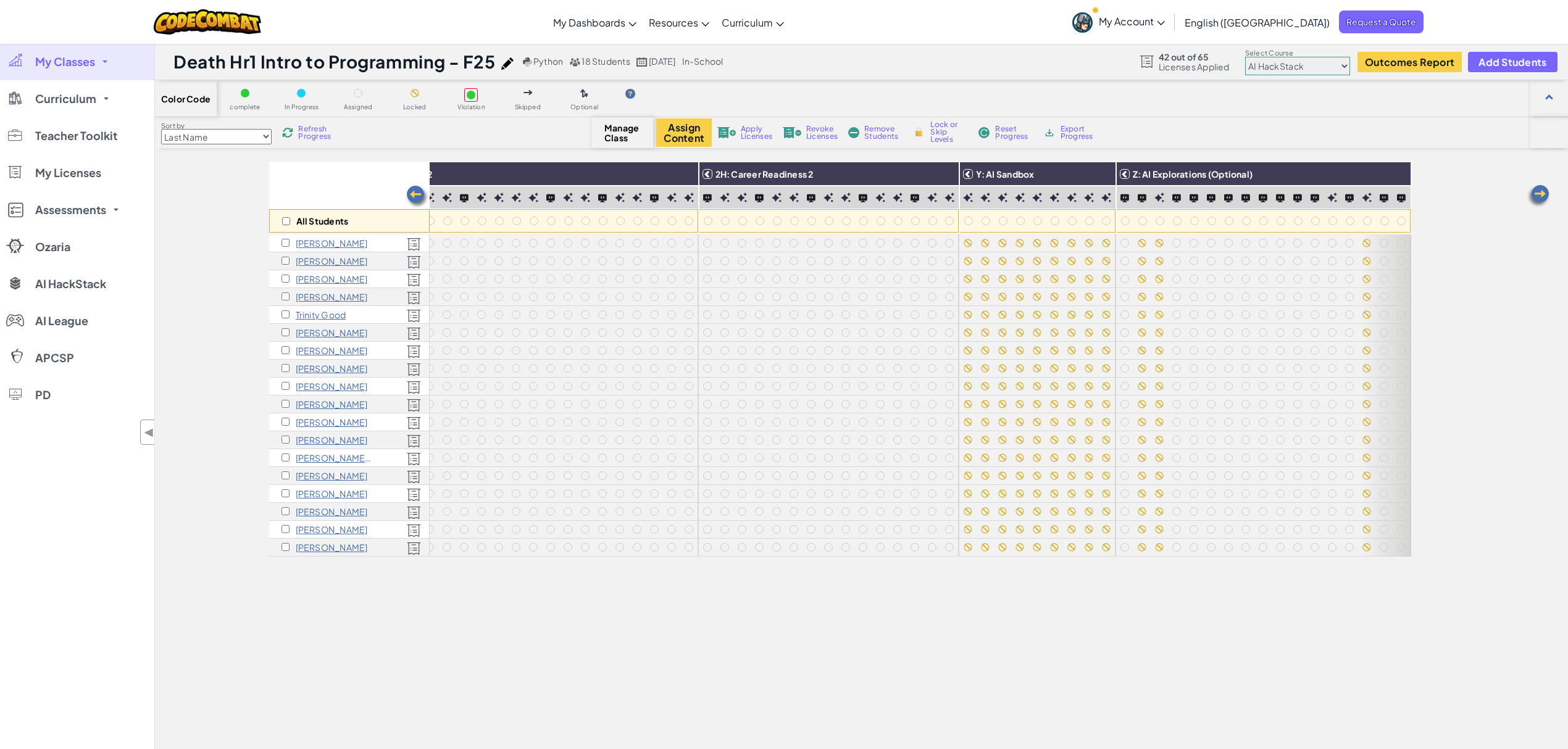
click at [1175, 192] on img at bounding box center [1537, 196] width 25 height 25
click at [286, 220] on input "checkbox" at bounding box center [286, 221] width 8 height 8
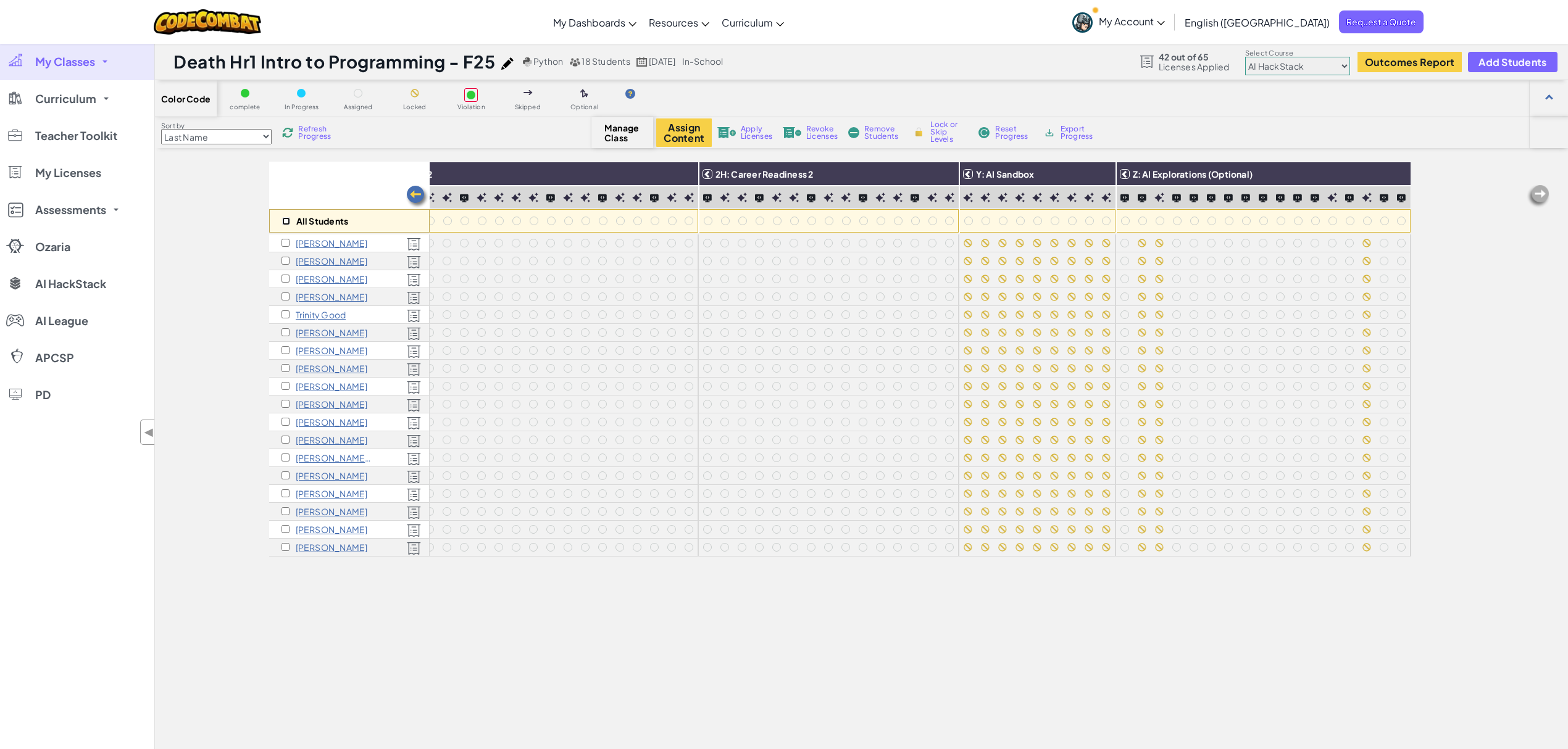
checkbox input "true"
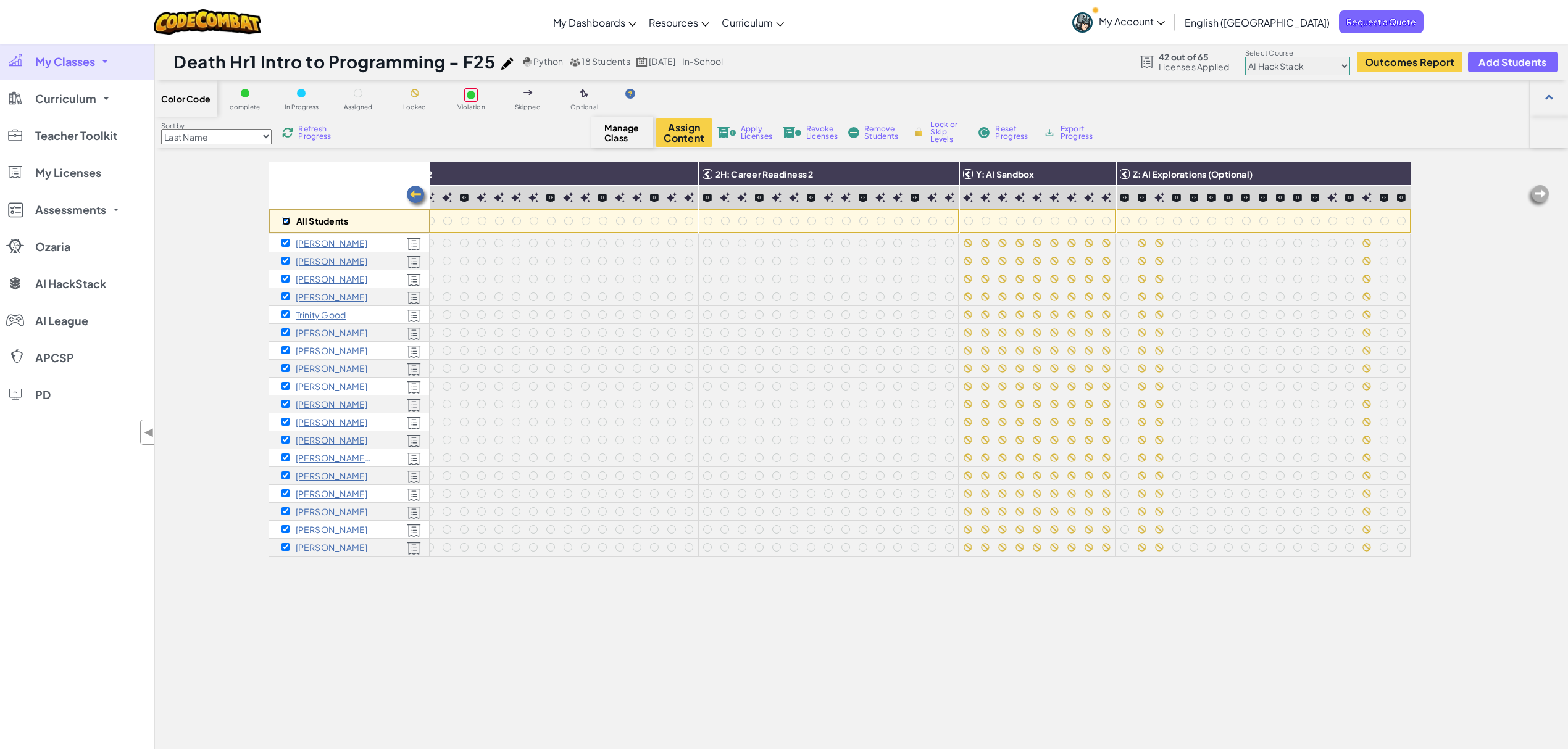
checkbox input "true"
click at [1175, 174] on img at bounding box center [1397, 174] width 22 height 19
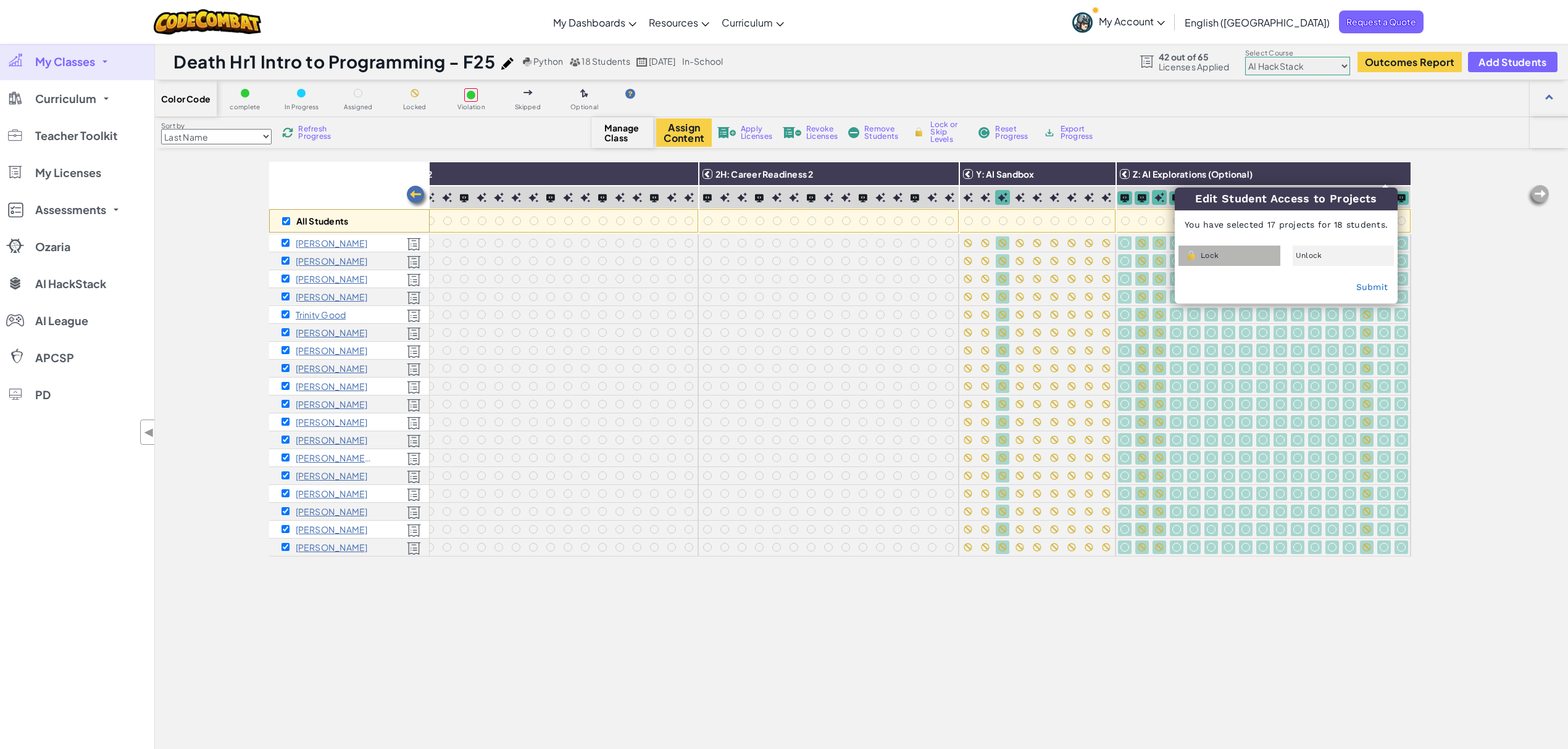
click at [1175, 255] on div "Lock" at bounding box center [1229, 255] width 102 height 21
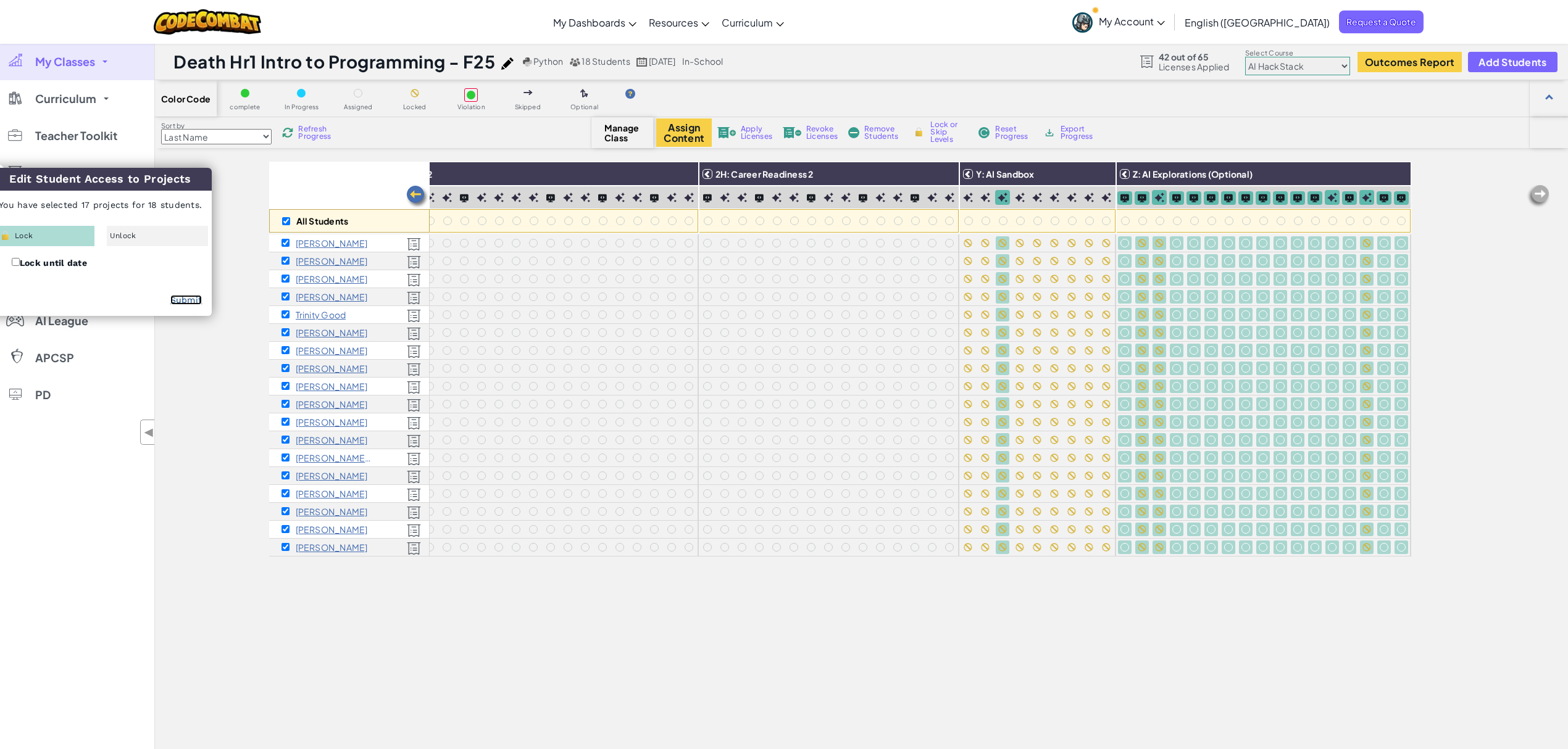
click at [187, 299] on link "Submit" at bounding box center [187, 299] width 32 height 10
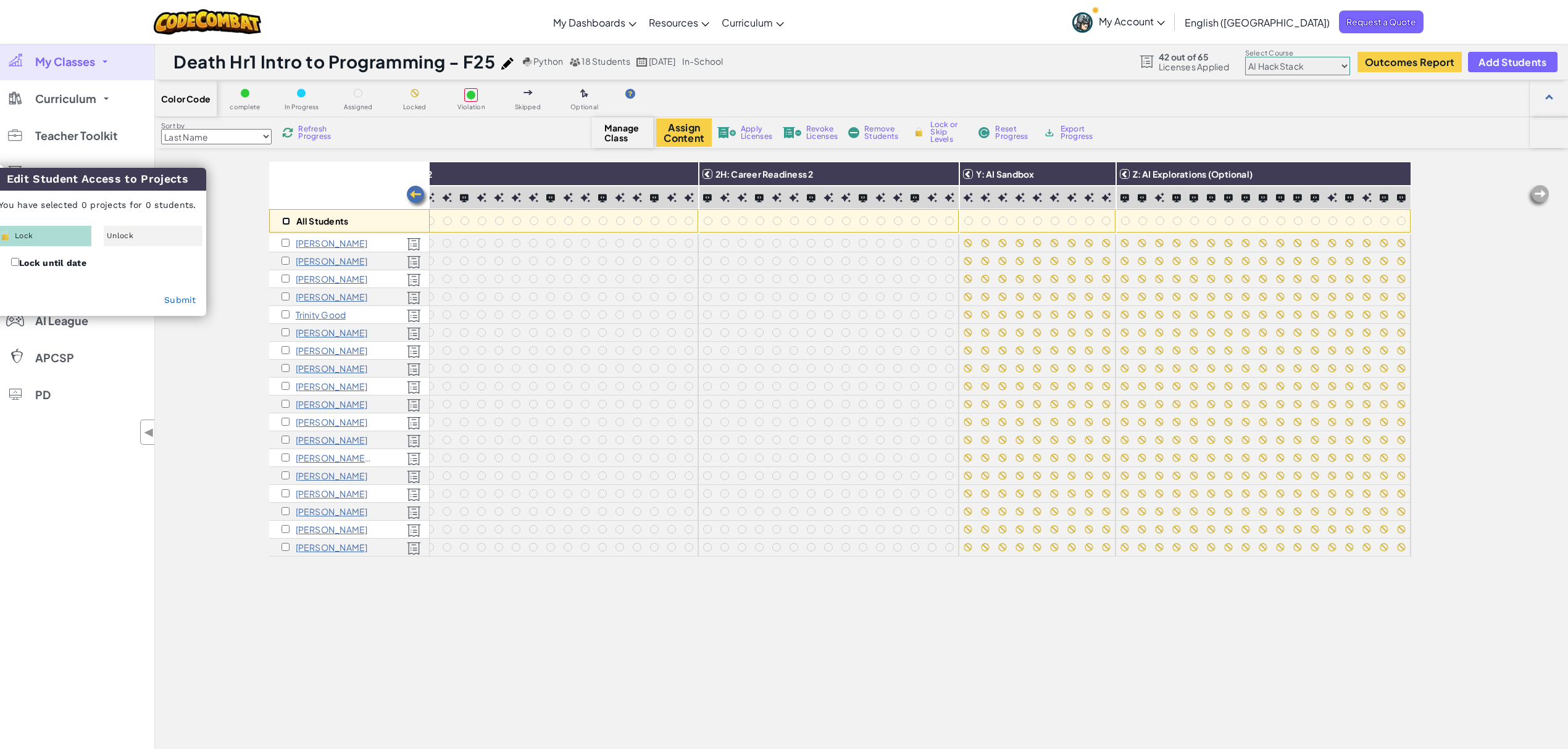
click at [285, 222] on input "checkbox" at bounding box center [286, 221] width 8 height 8
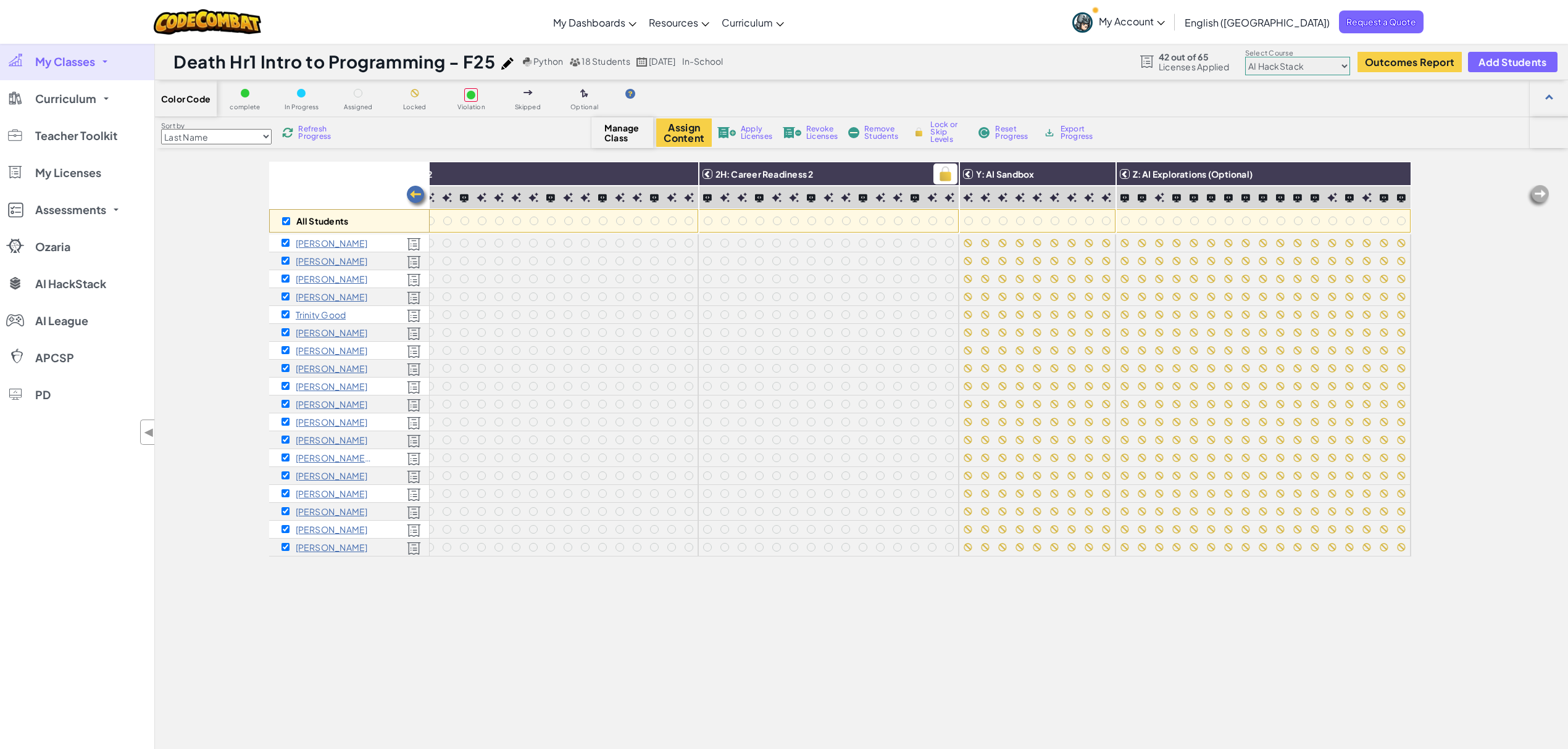
click at [935, 173] on img at bounding box center [945, 174] width 22 height 19
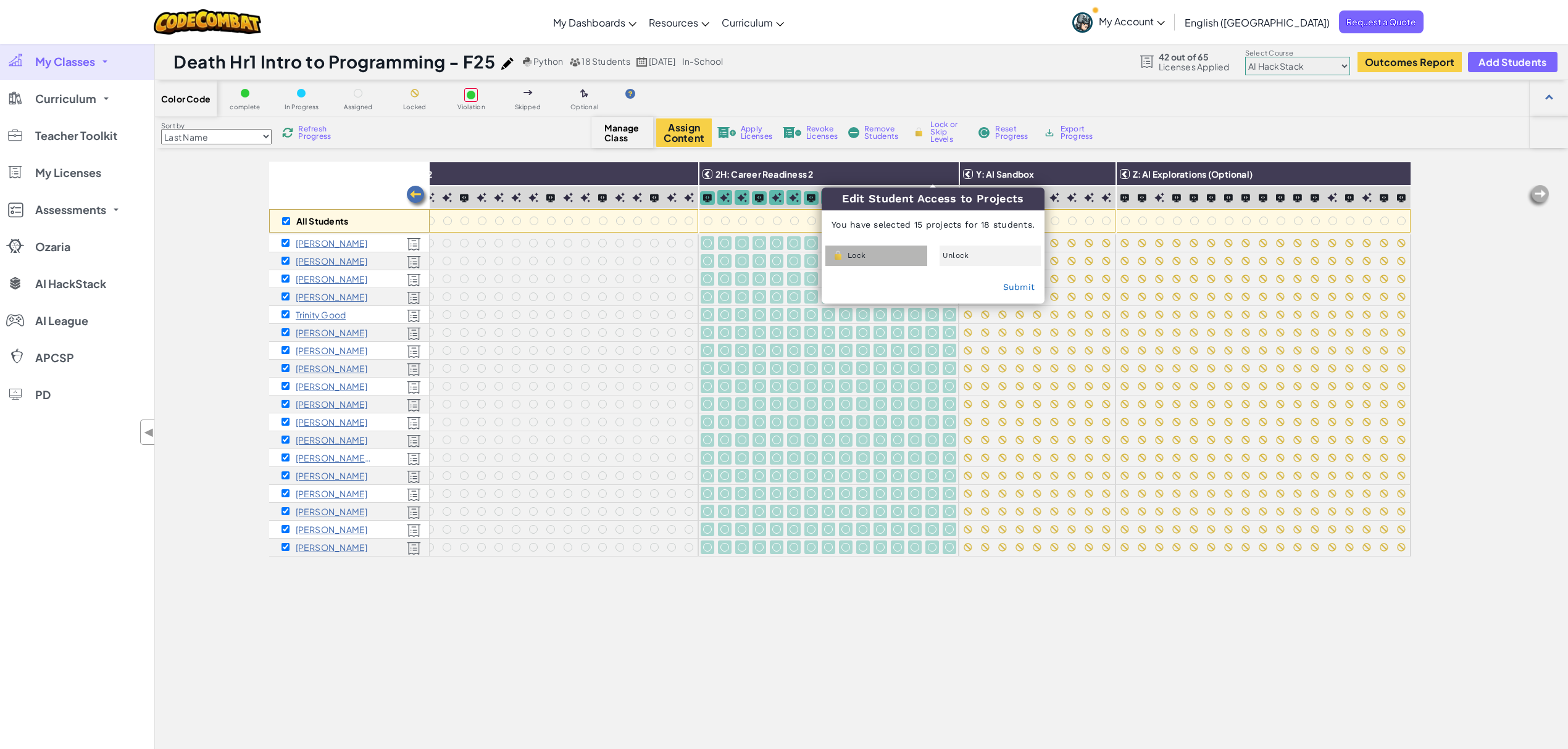
click at [907, 255] on div "Lock" at bounding box center [876, 255] width 102 height 21
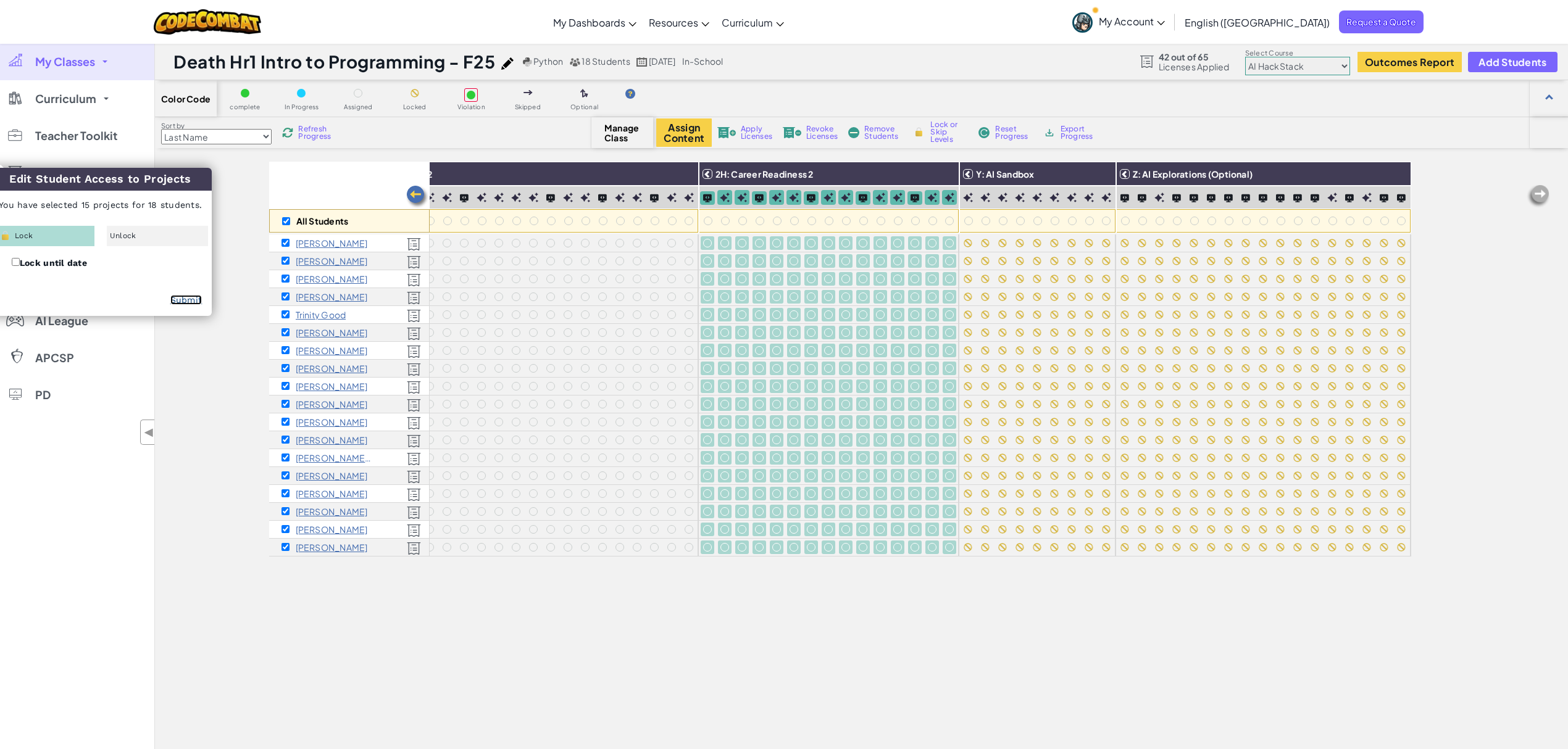
click at [177, 300] on link "Submit" at bounding box center [187, 299] width 32 height 10
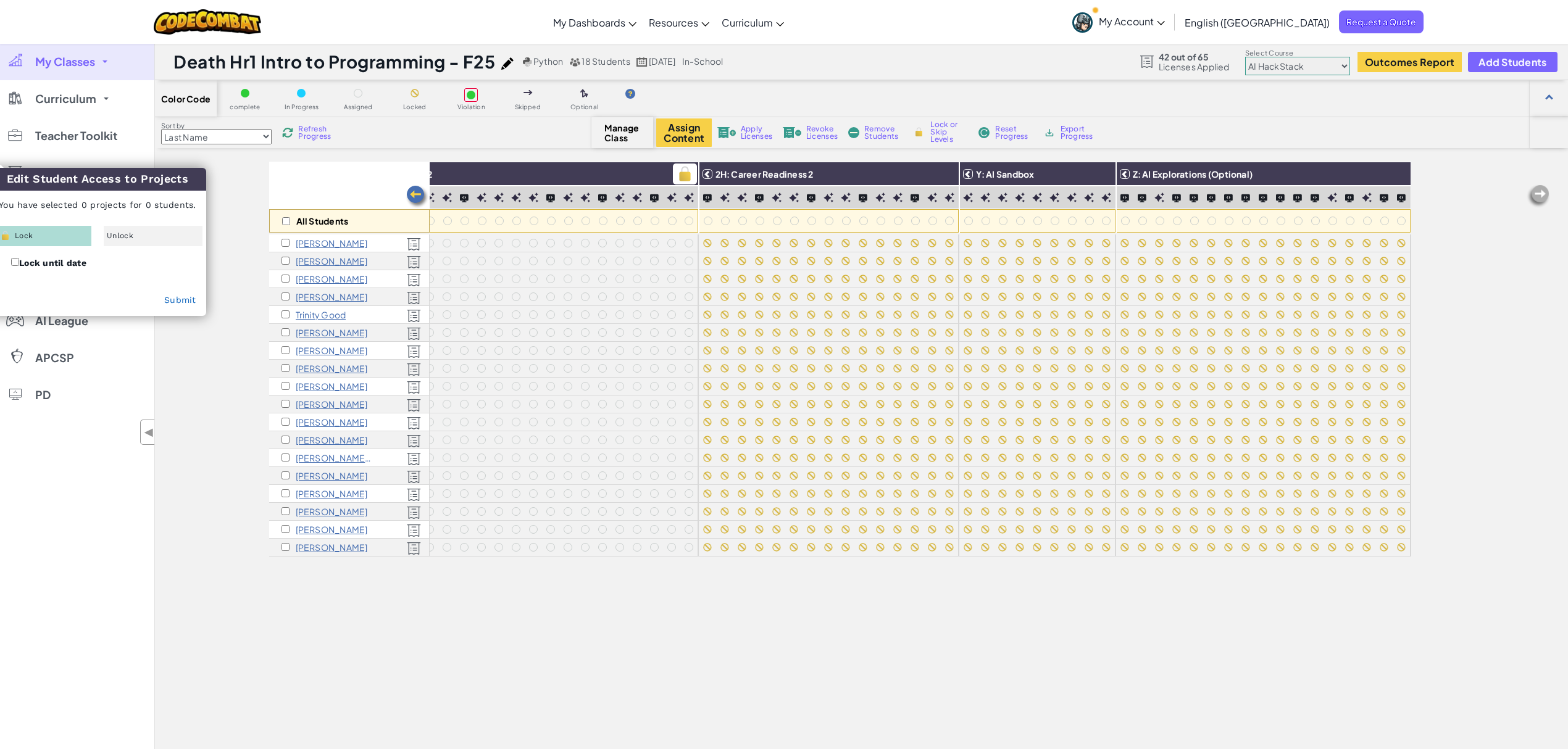
click at [674, 170] on img at bounding box center [684, 174] width 22 height 19
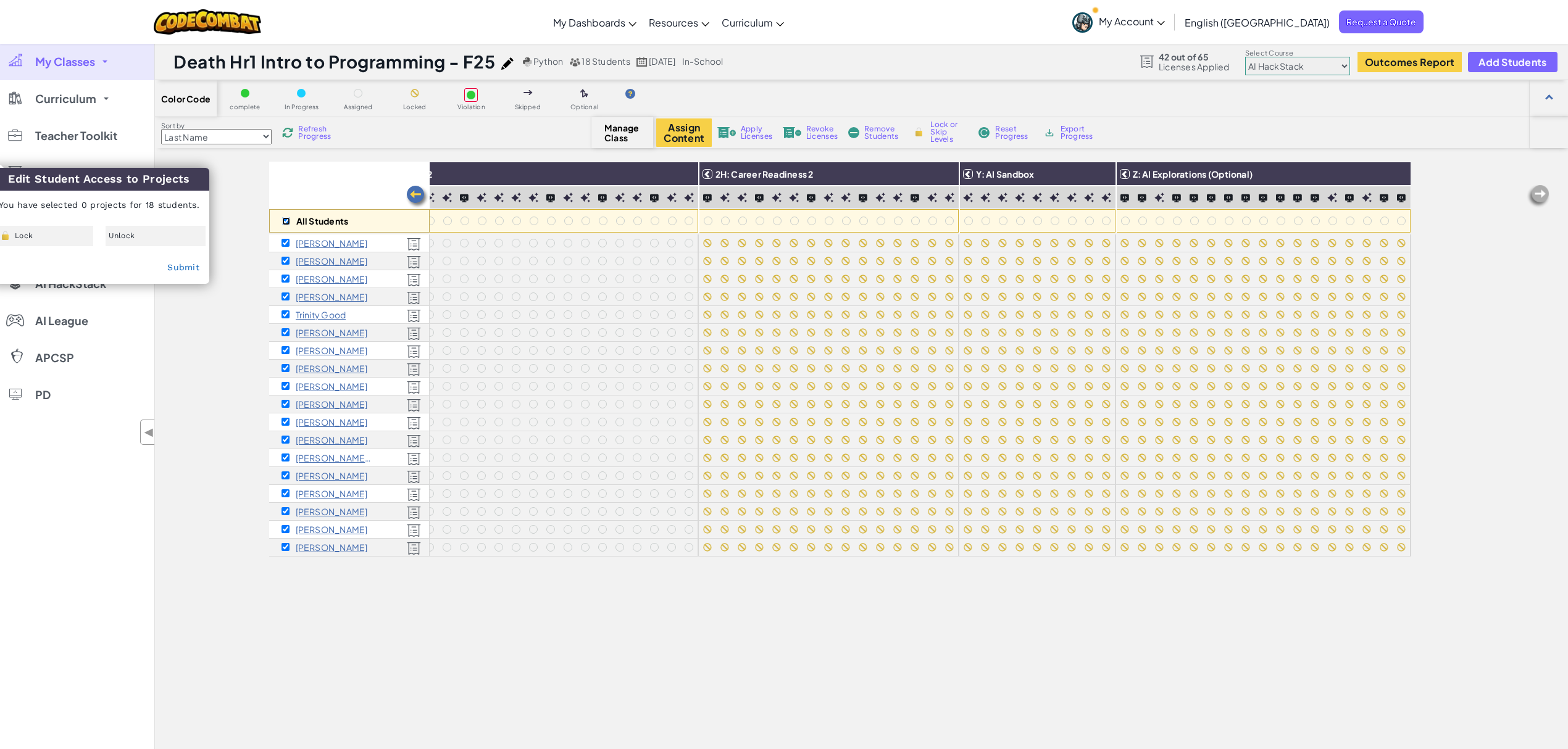
click at [284, 221] on input "checkbox" at bounding box center [286, 221] width 8 height 8
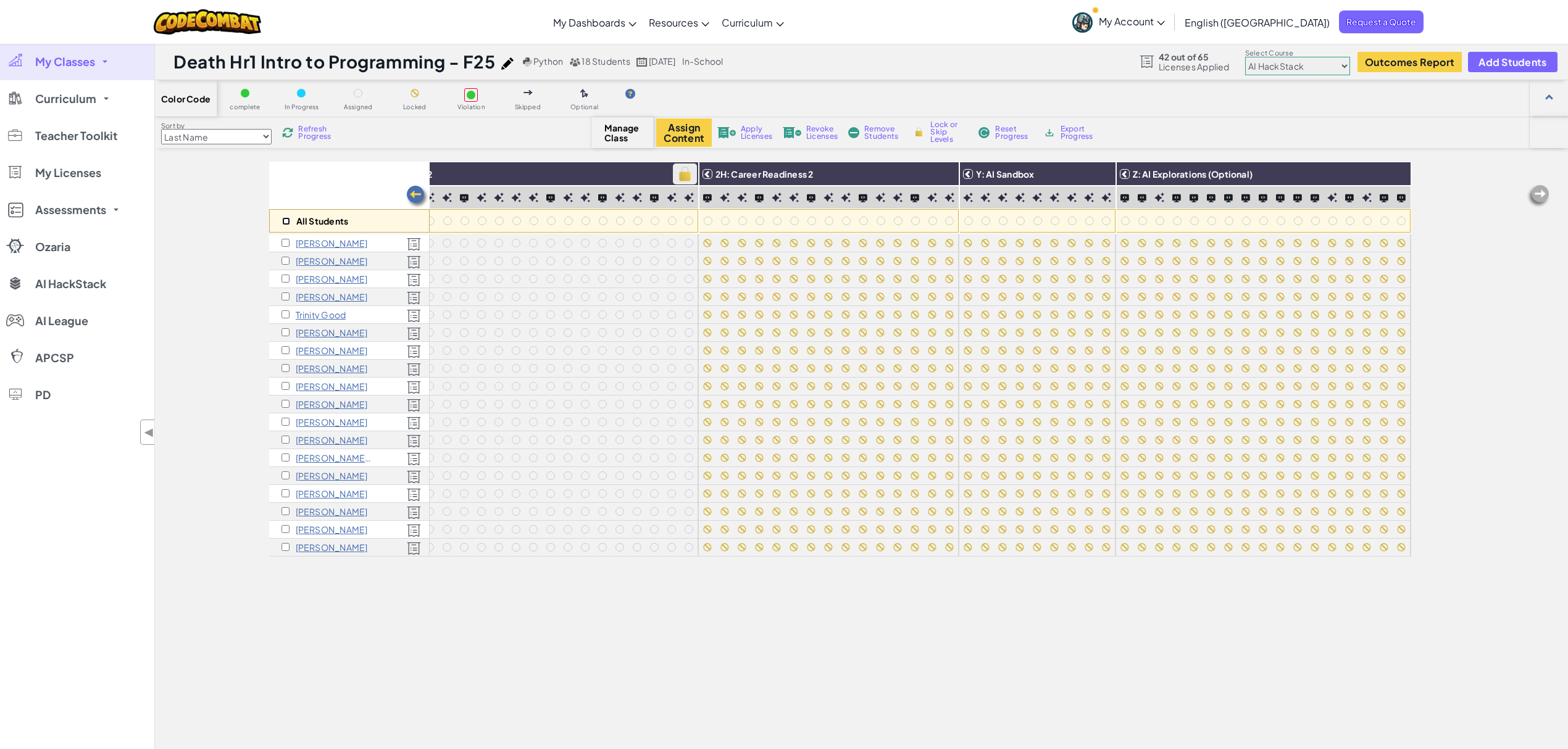
click at [674, 175] on img at bounding box center [684, 174] width 22 height 19
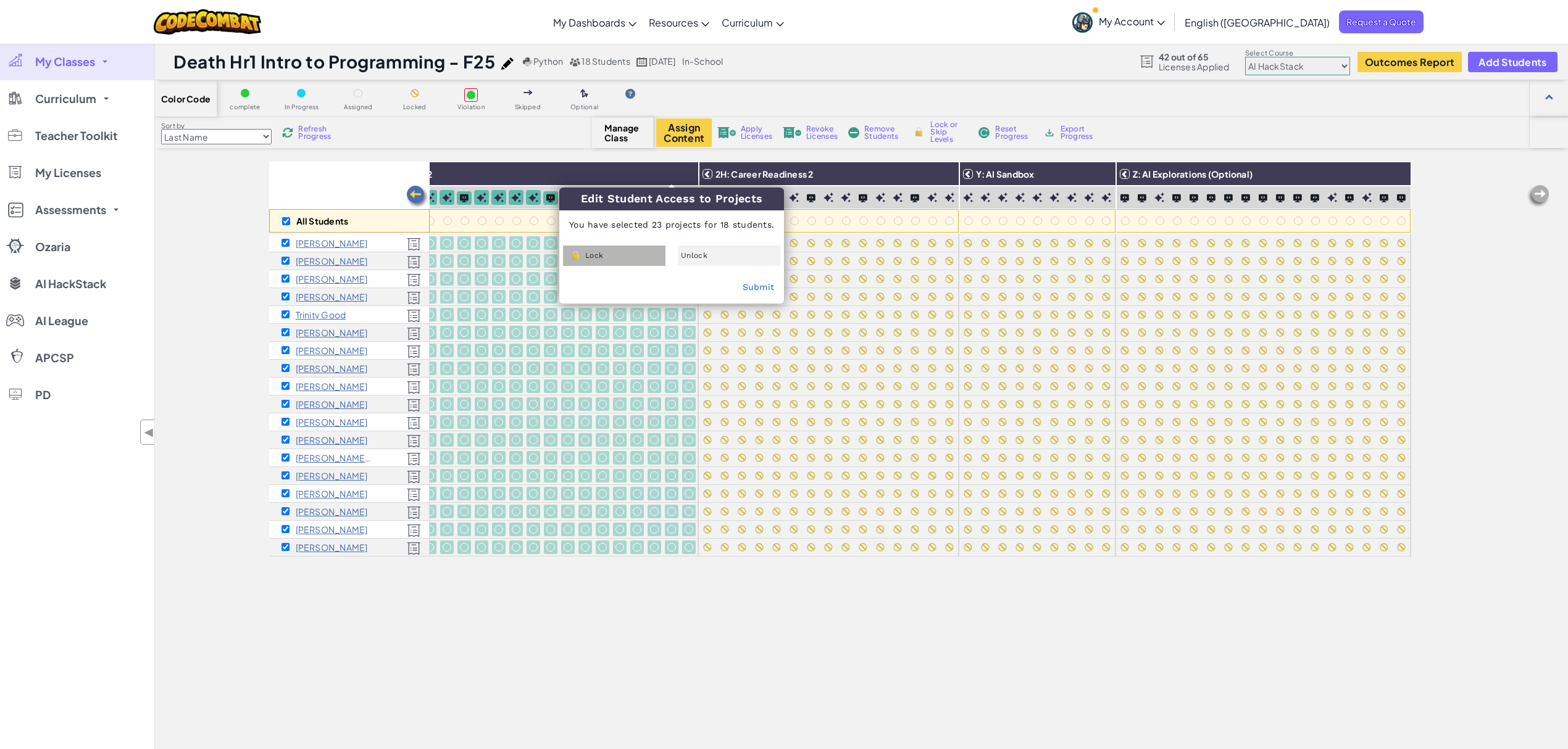
click at [626, 259] on div "Lock" at bounding box center [614, 255] width 102 height 21
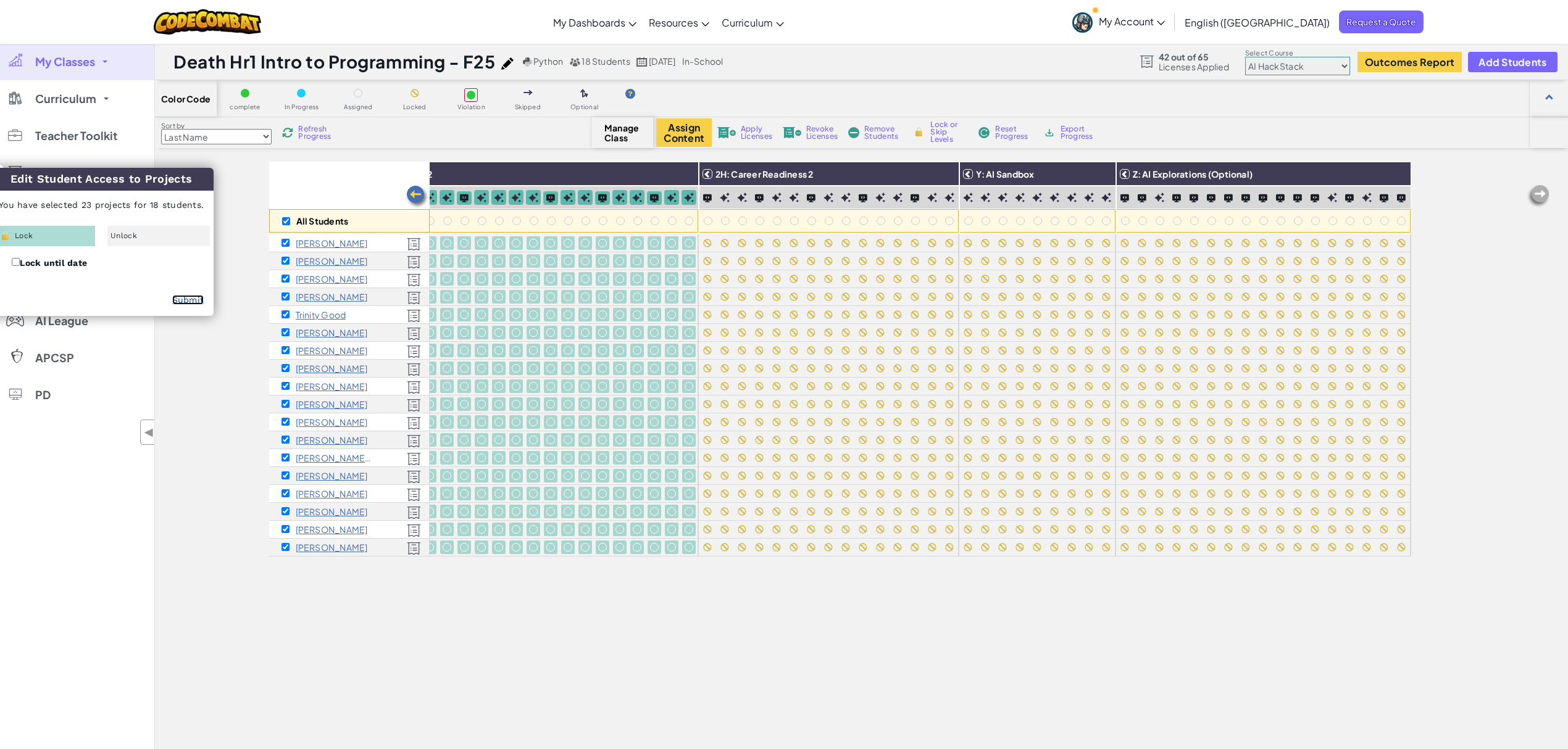
click at [187, 299] on link "Submit" at bounding box center [188, 299] width 32 height 10
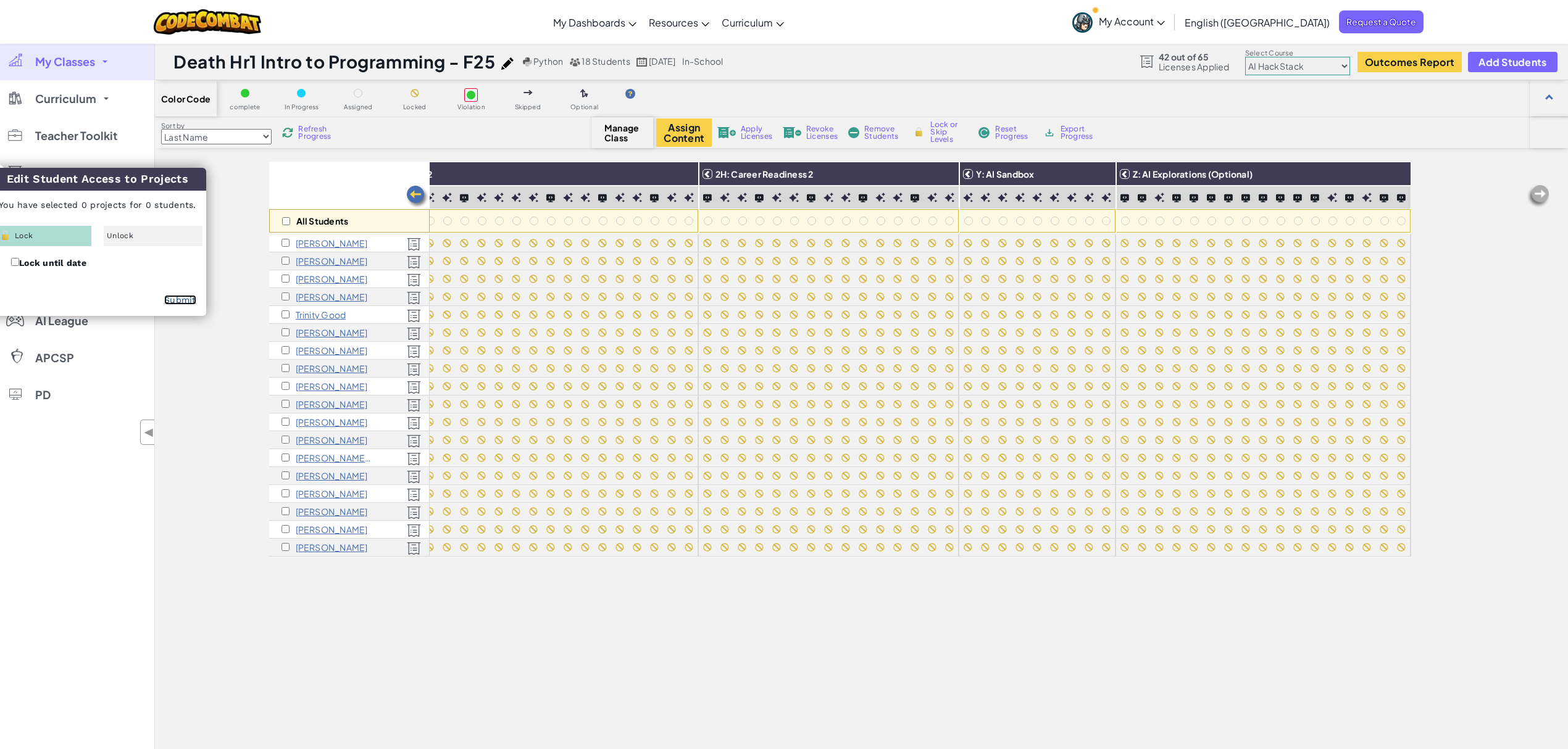
click at [416, 198] on img at bounding box center [417, 196] width 25 height 25
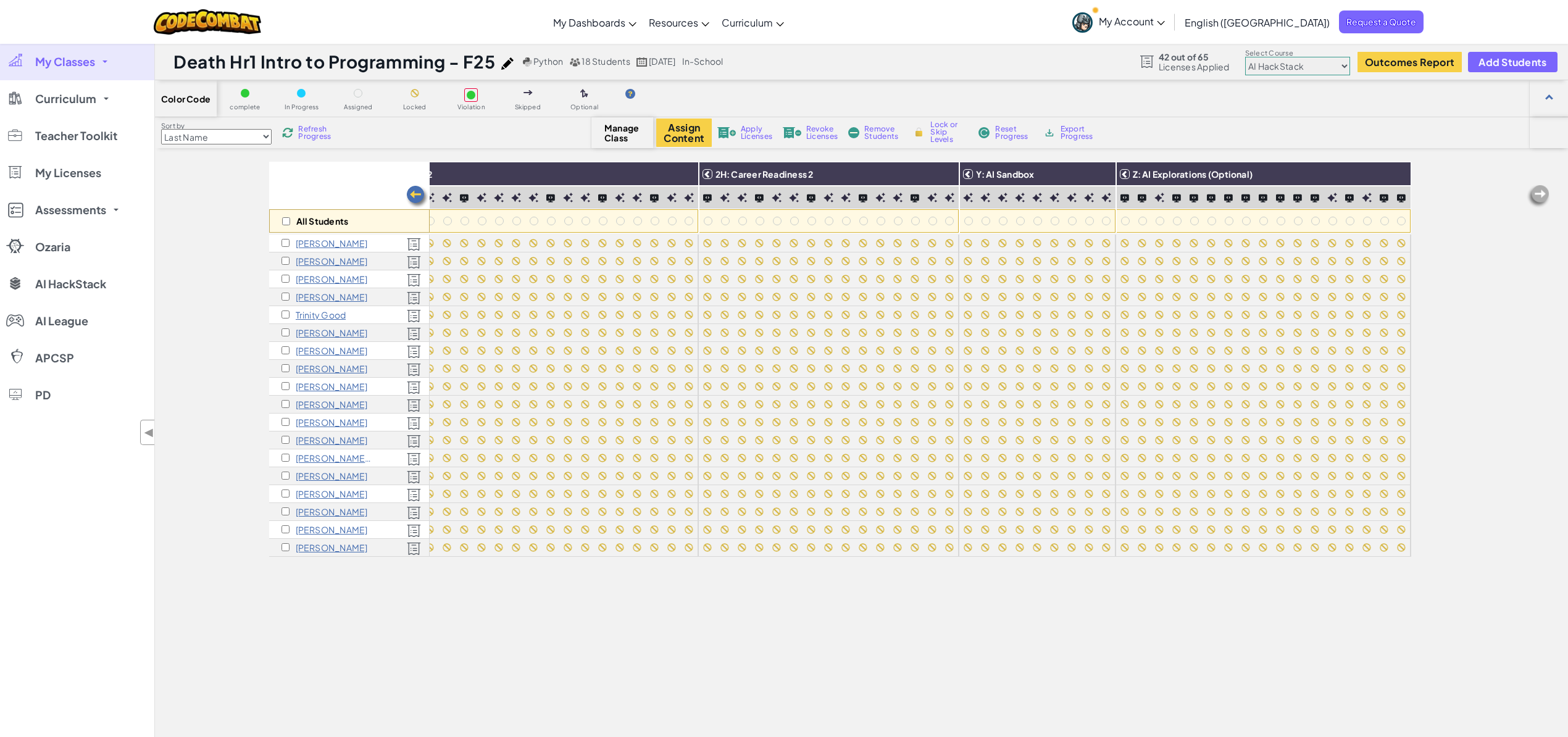
scroll to position [0, 2223]
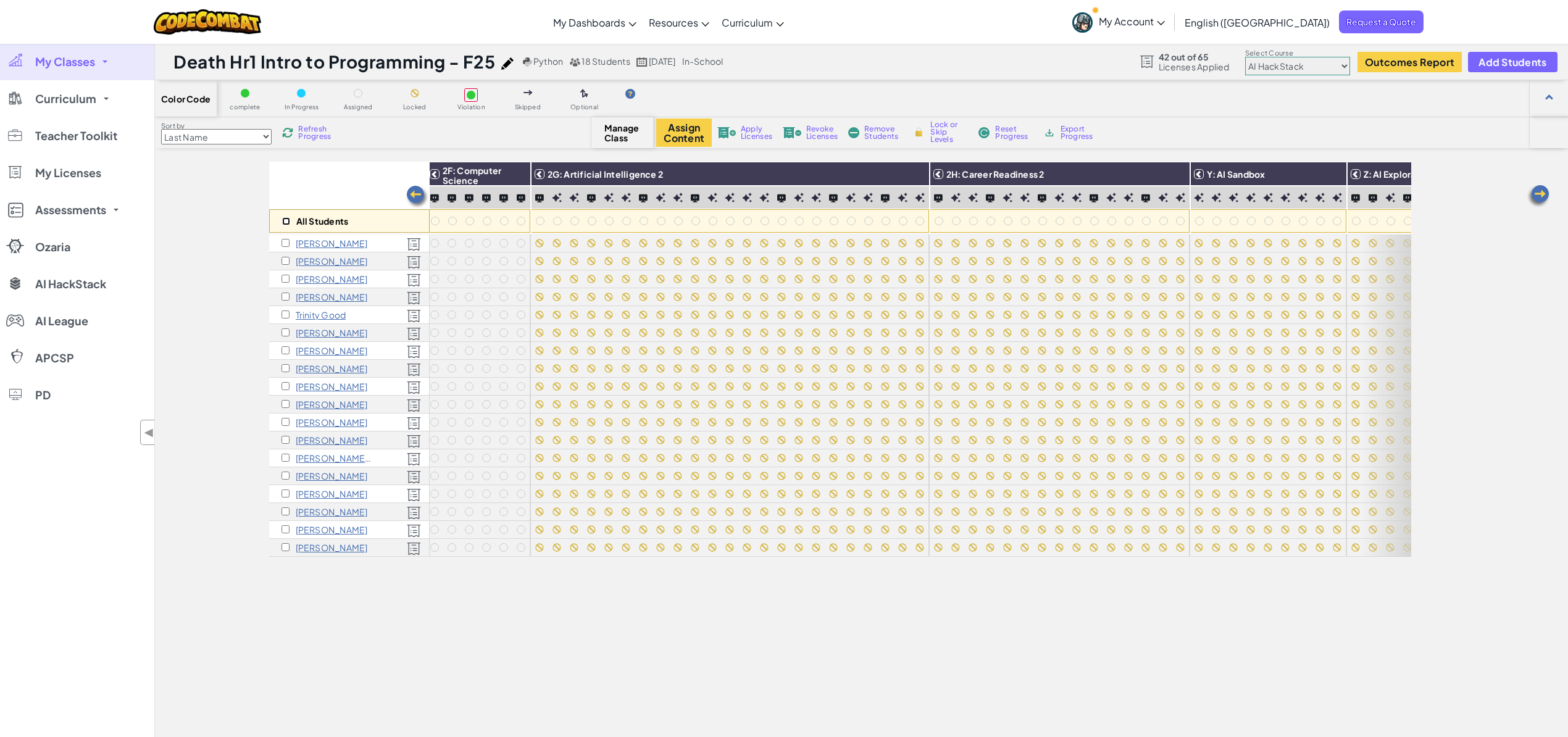
click at [285, 224] on input "checkbox" at bounding box center [286, 221] width 8 height 8
click at [521, 171] on img at bounding box center [516, 174] width 22 height 19
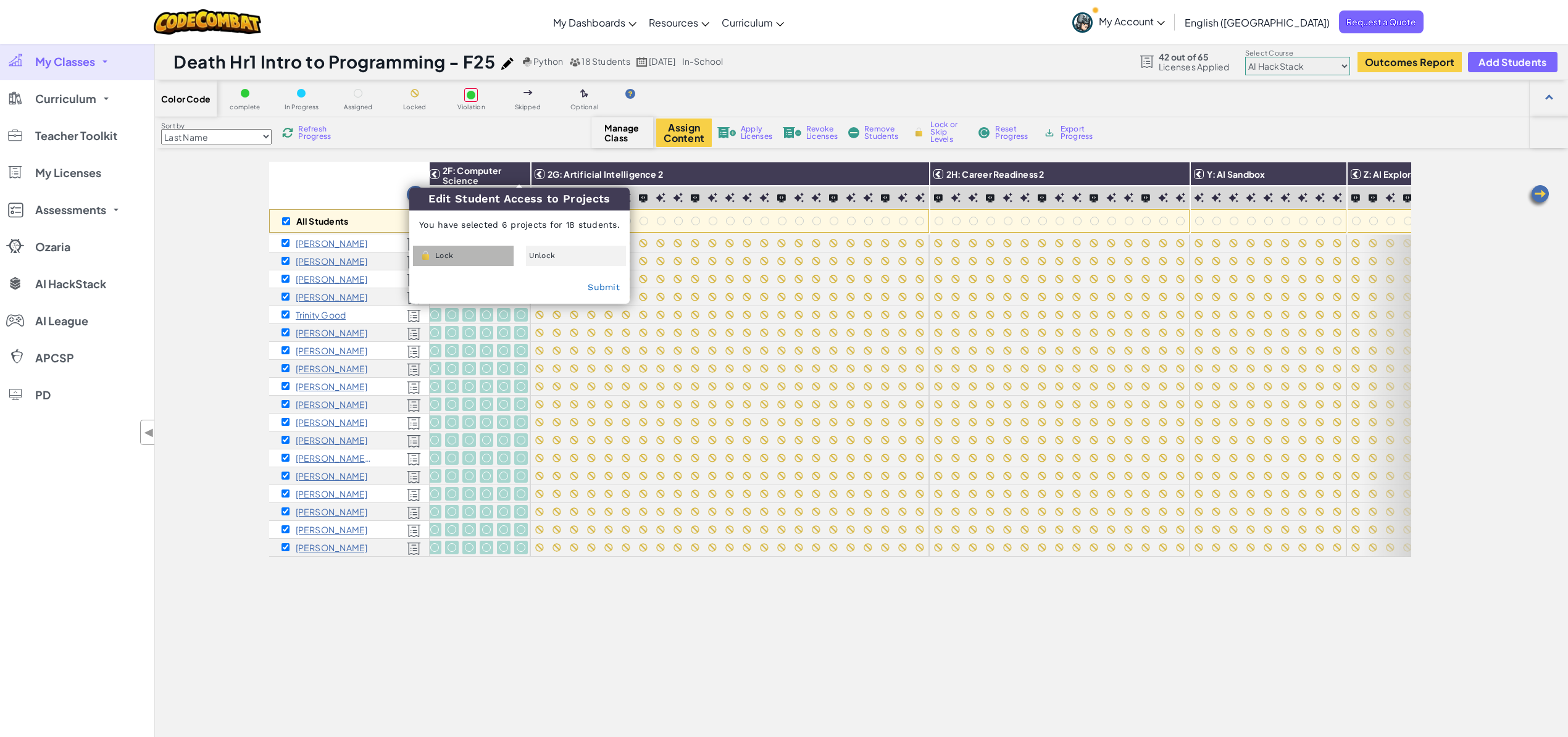
click at [477, 250] on div "Lock" at bounding box center [463, 256] width 101 height 21
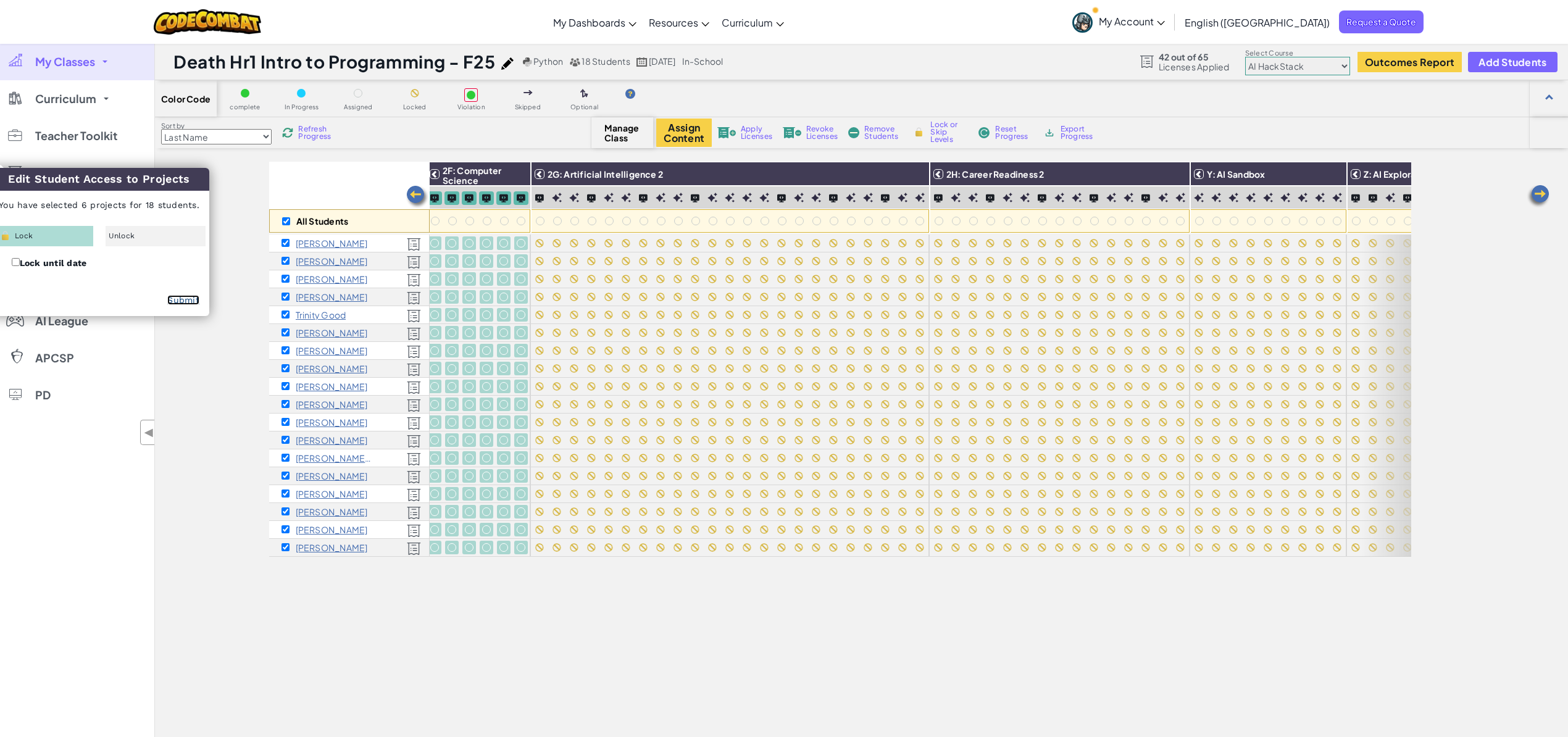
click at [186, 302] on link "Submit" at bounding box center [183, 299] width 32 height 10
click at [411, 197] on img at bounding box center [417, 197] width 25 height 25
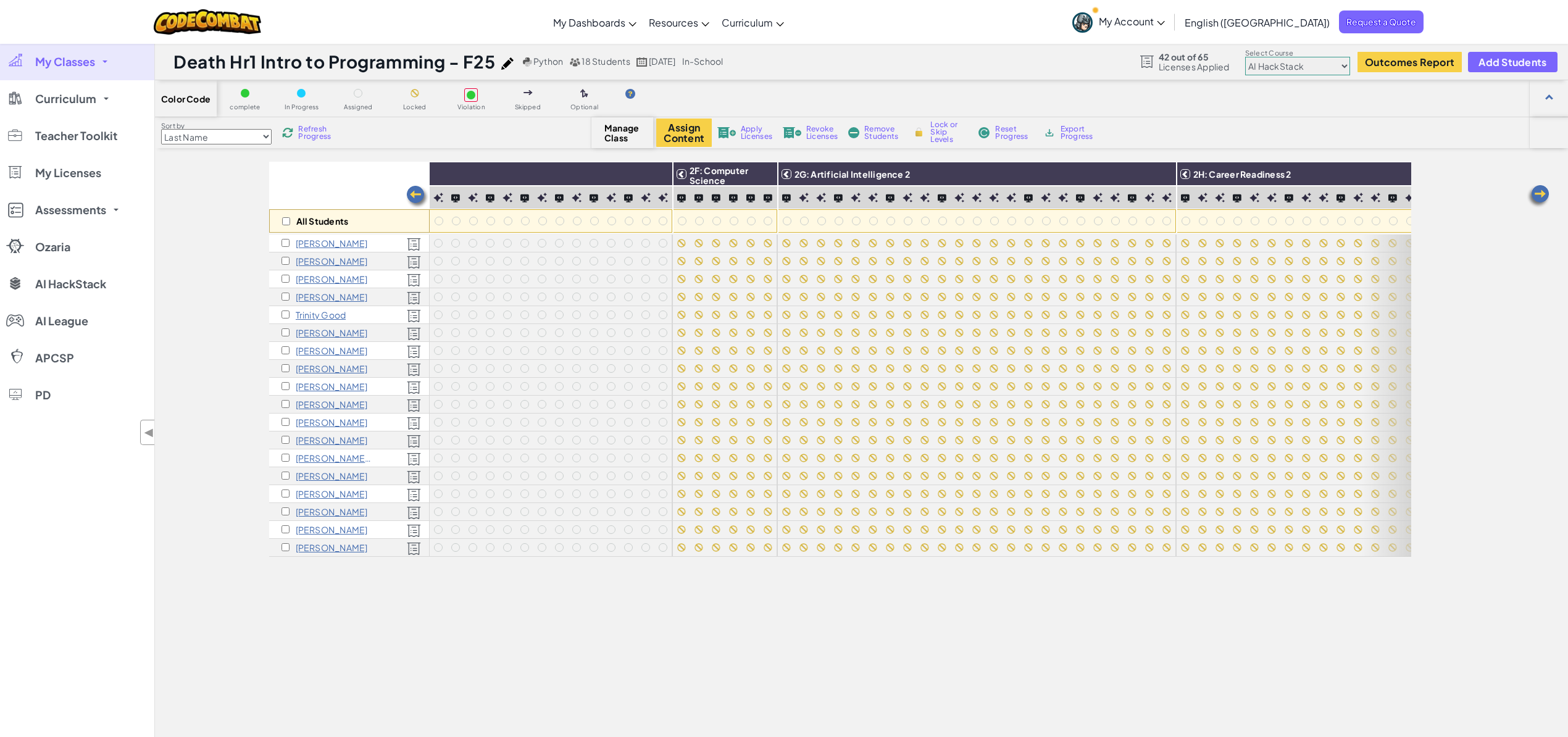
click at [412, 197] on img at bounding box center [417, 197] width 25 height 25
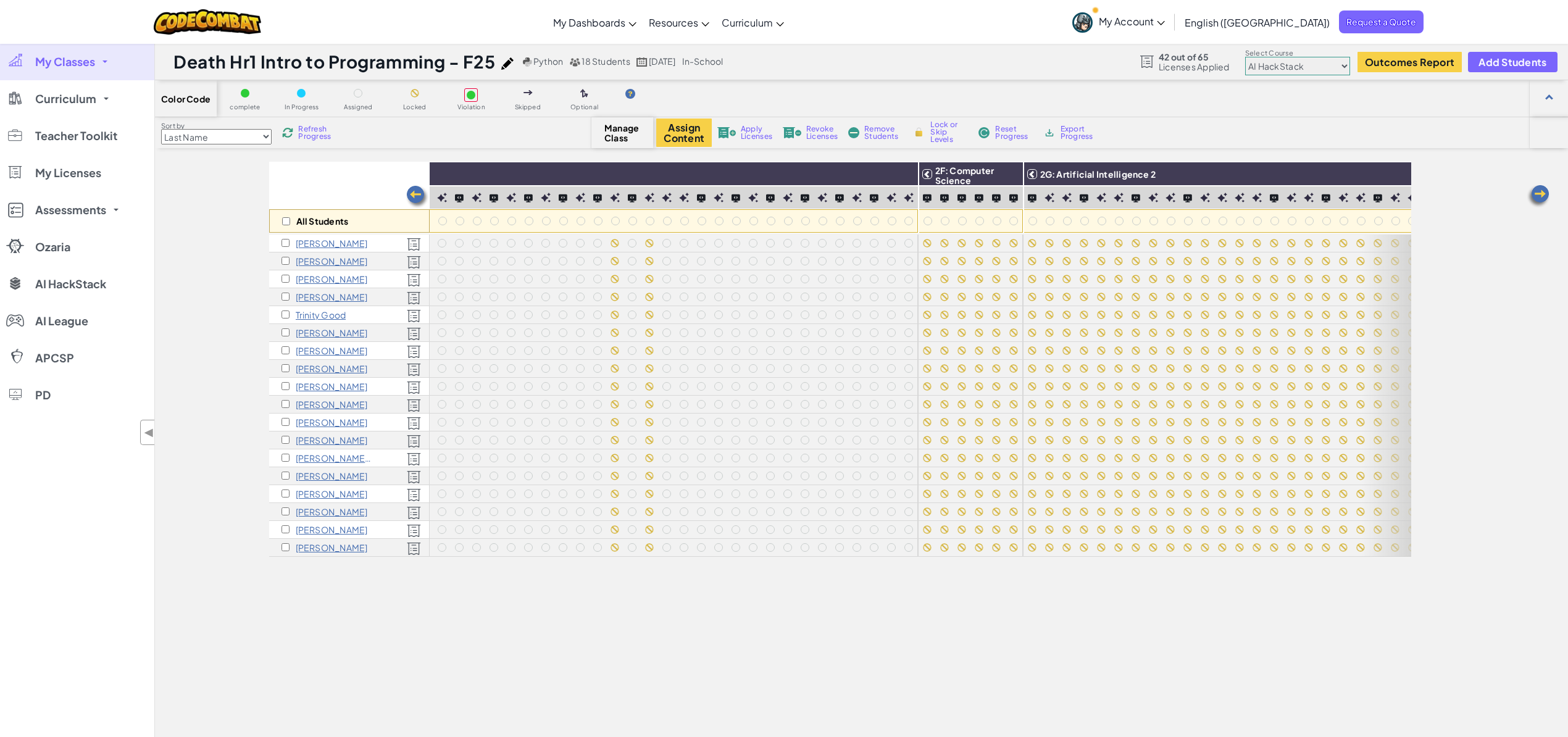
scroll to position [0, 1729]
click at [283, 223] on input "checkbox" at bounding box center [286, 221] width 8 height 8
click at [905, 179] on img at bounding box center [905, 174] width 22 height 19
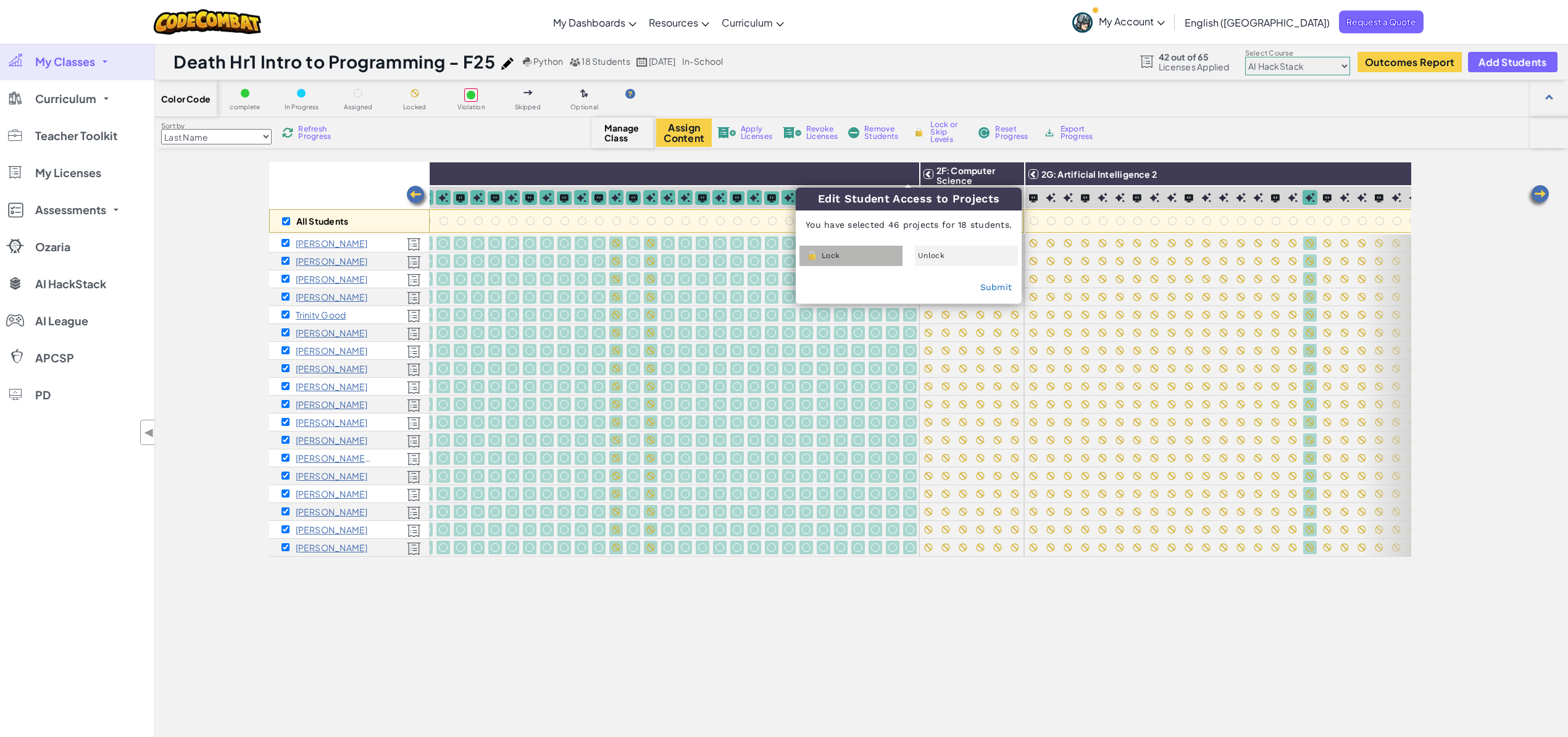
click at [877, 254] on div "Lock" at bounding box center [850, 256] width 103 height 21
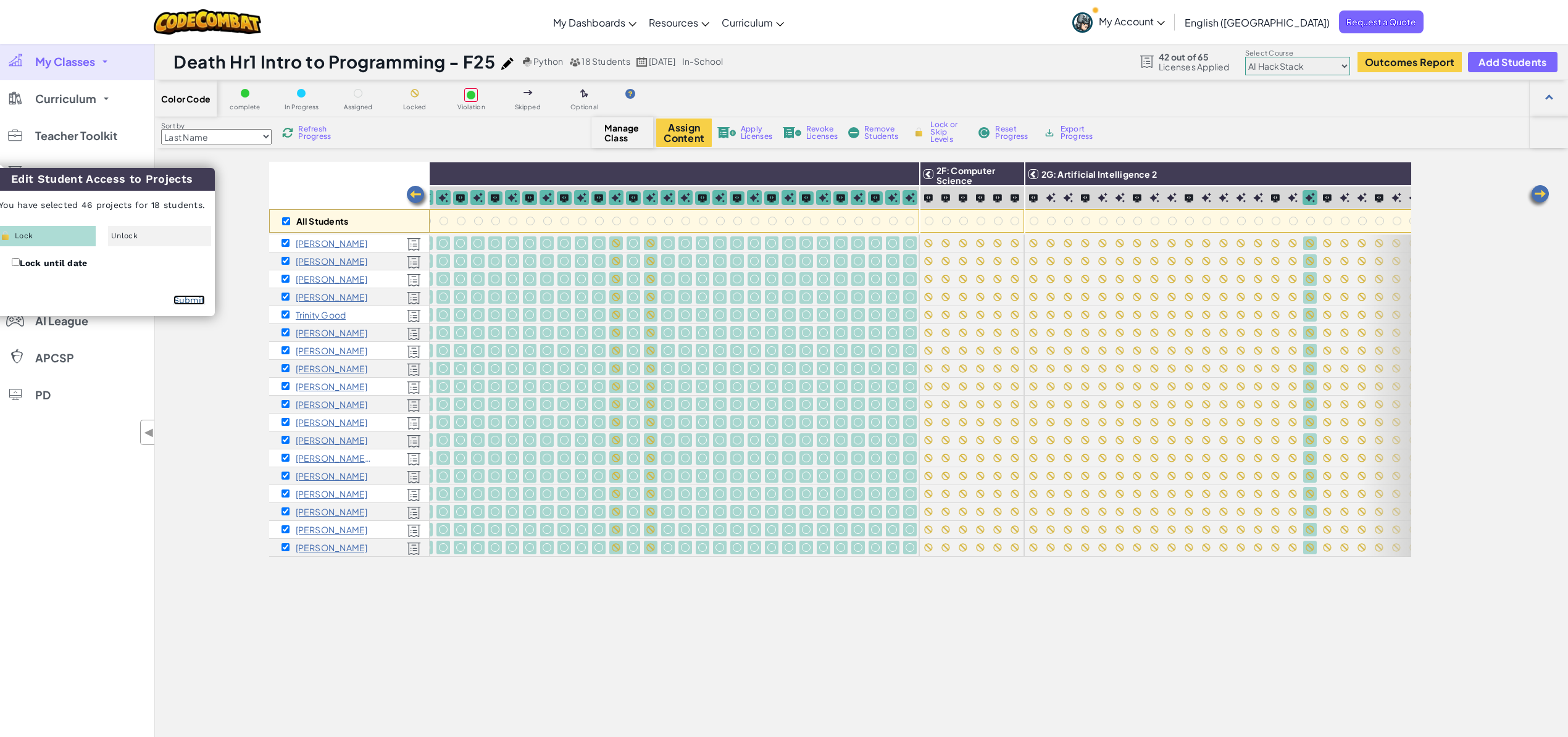
click at [188, 302] on link "Submit" at bounding box center [189, 299] width 32 height 10
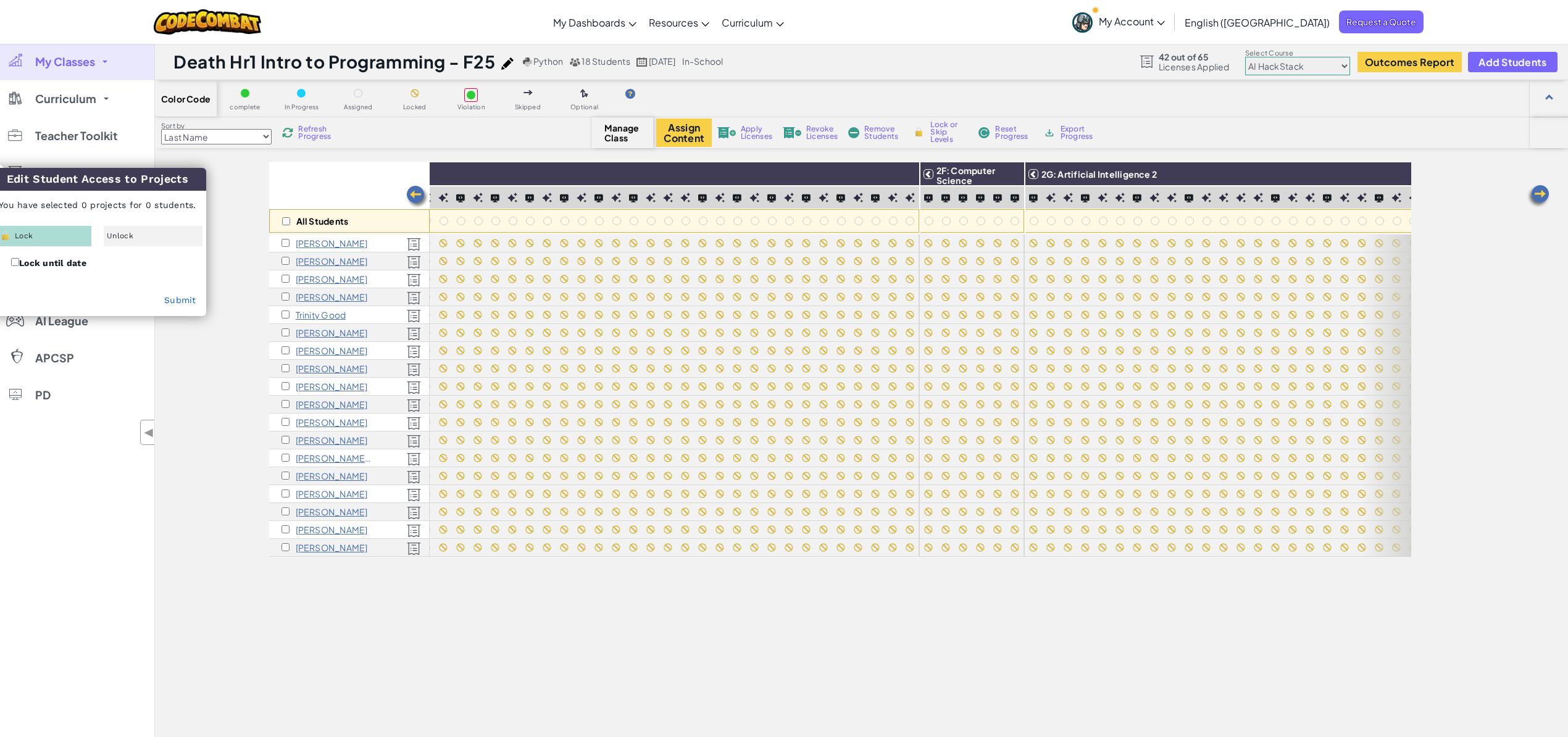
click at [418, 195] on img at bounding box center [417, 197] width 25 height 25
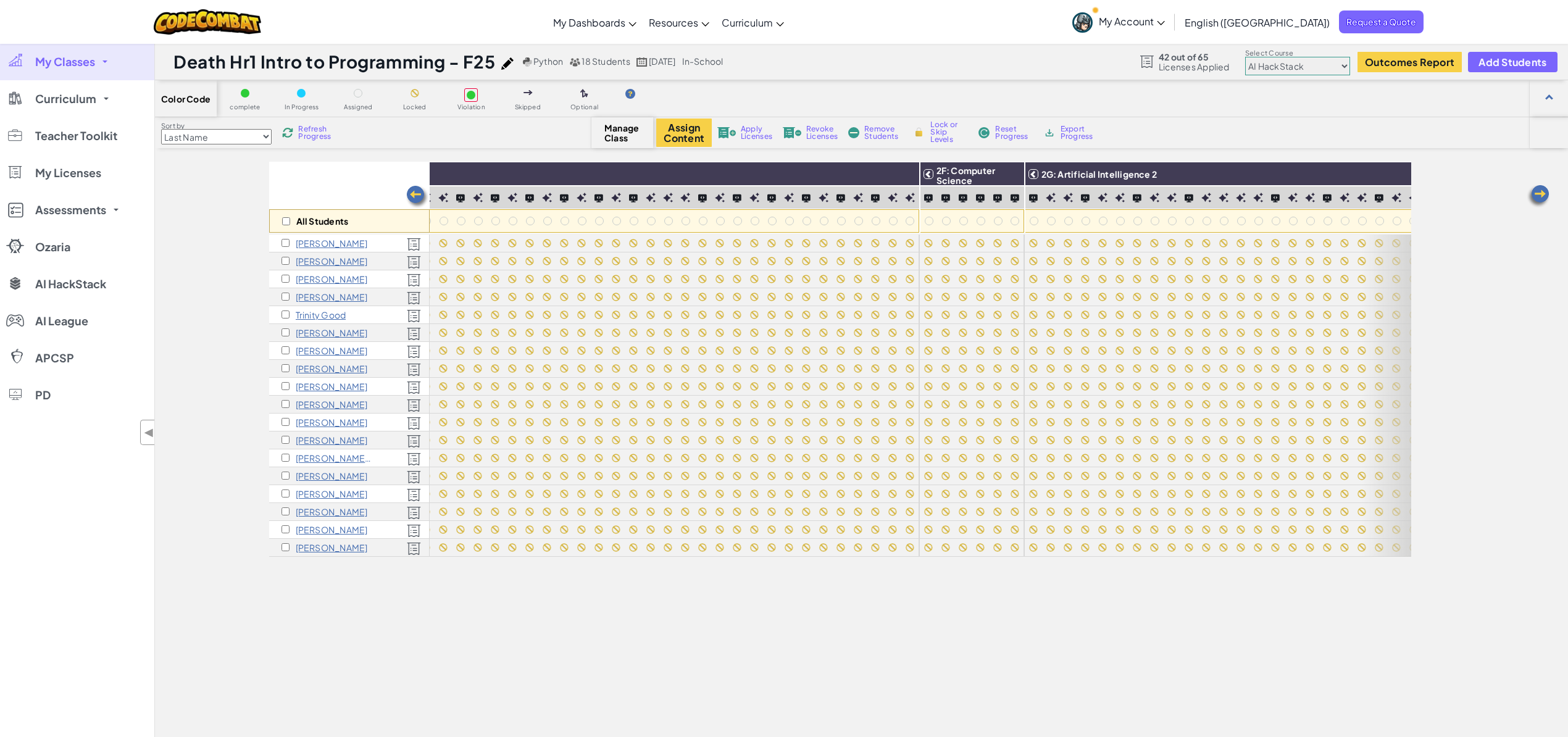
scroll to position [0, 1482]
click at [418, 195] on img at bounding box center [417, 197] width 25 height 25
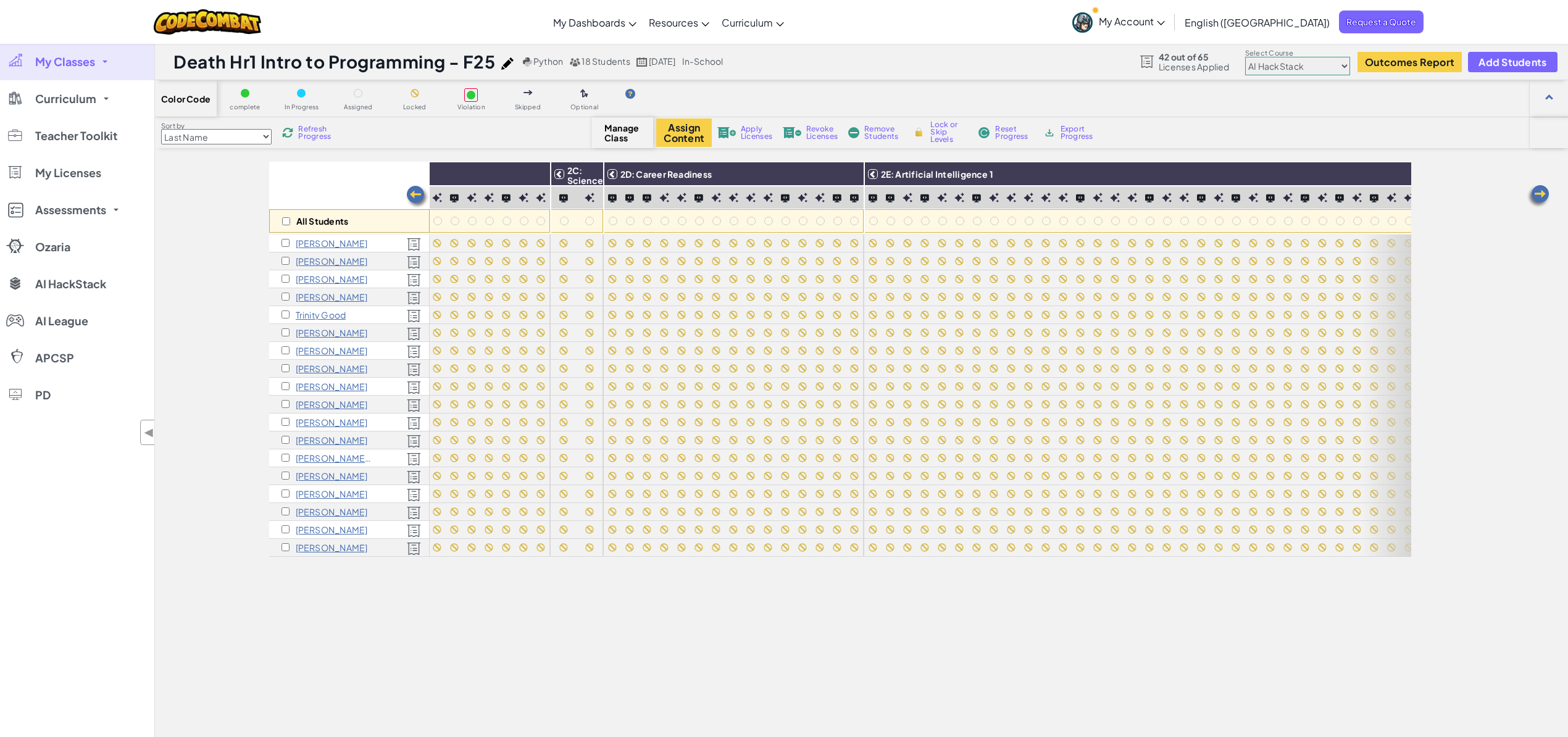
click at [418, 195] on img at bounding box center [417, 197] width 25 height 25
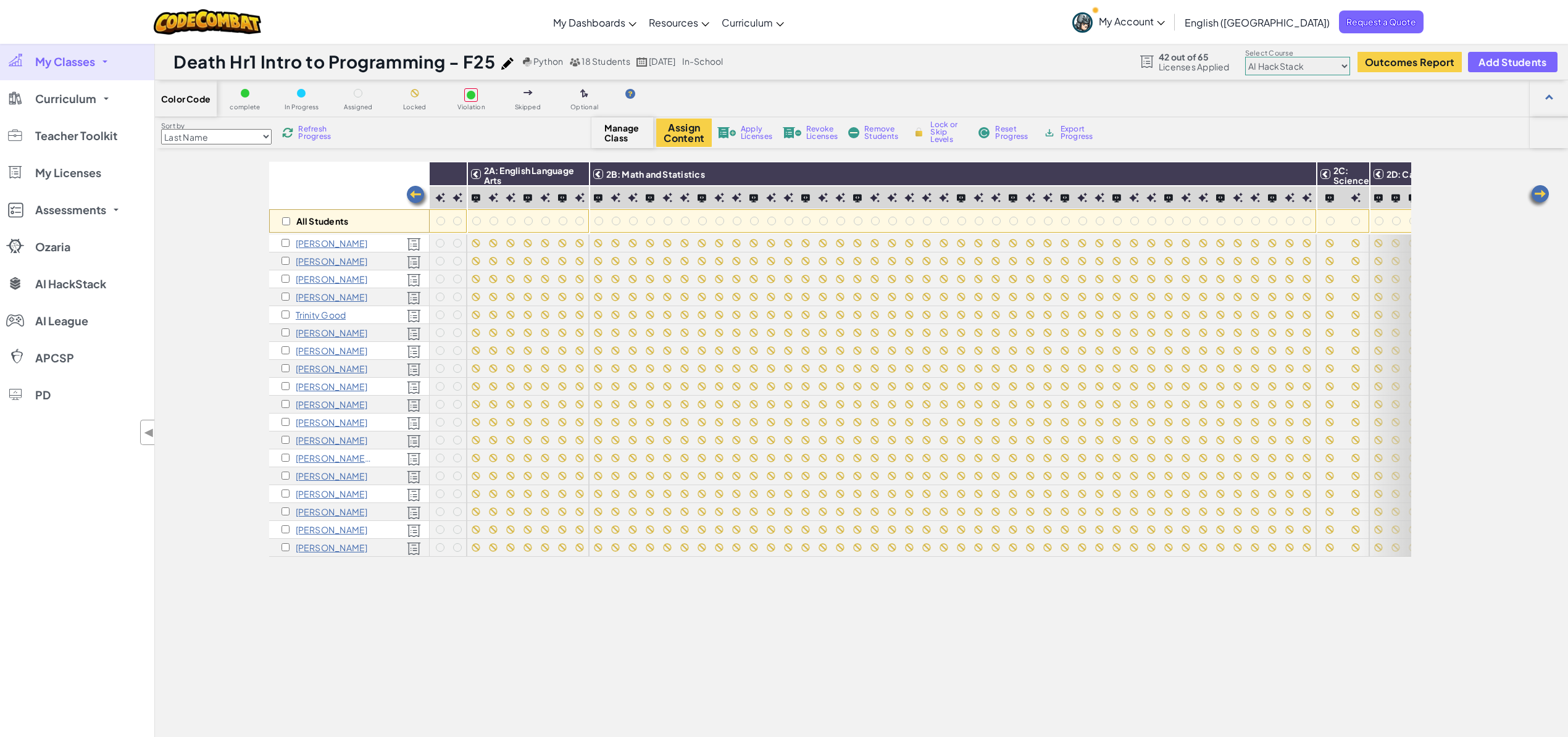
scroll to position [0, 10]
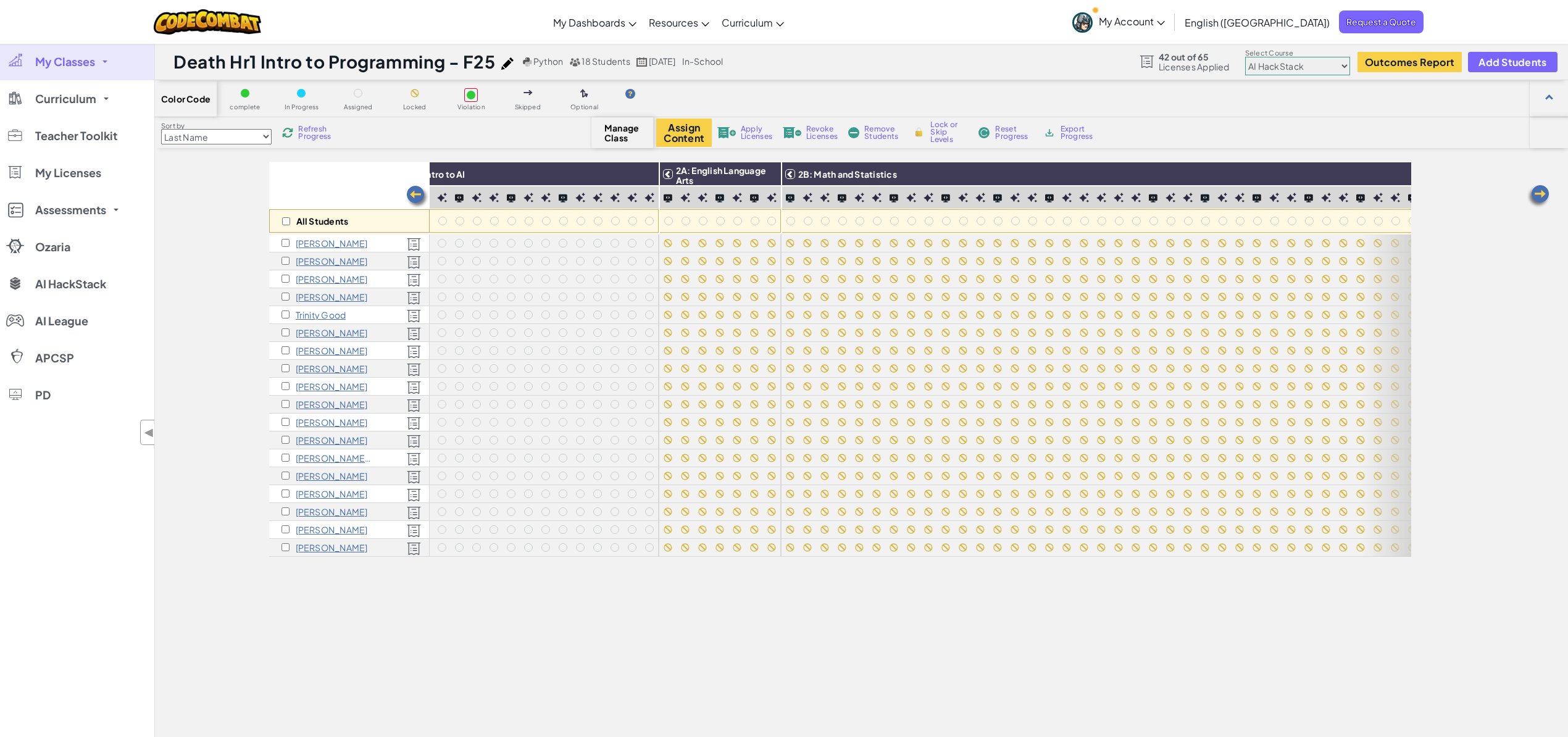
click at [418, 195] on img at bounding box center [417, 197] width 25 height 25
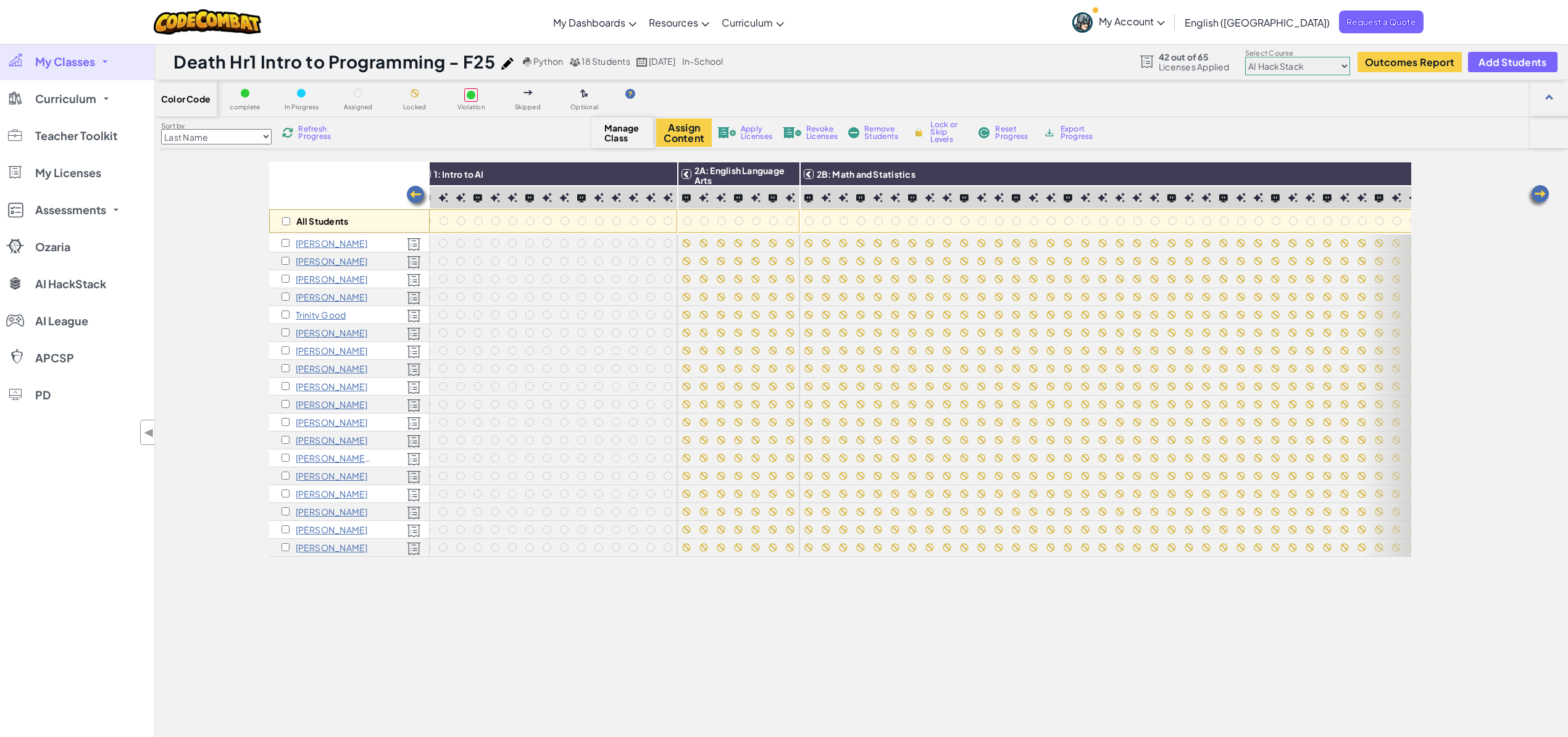
click at [418, 195] on img at bounding box center [417, 197] width 25 height 25
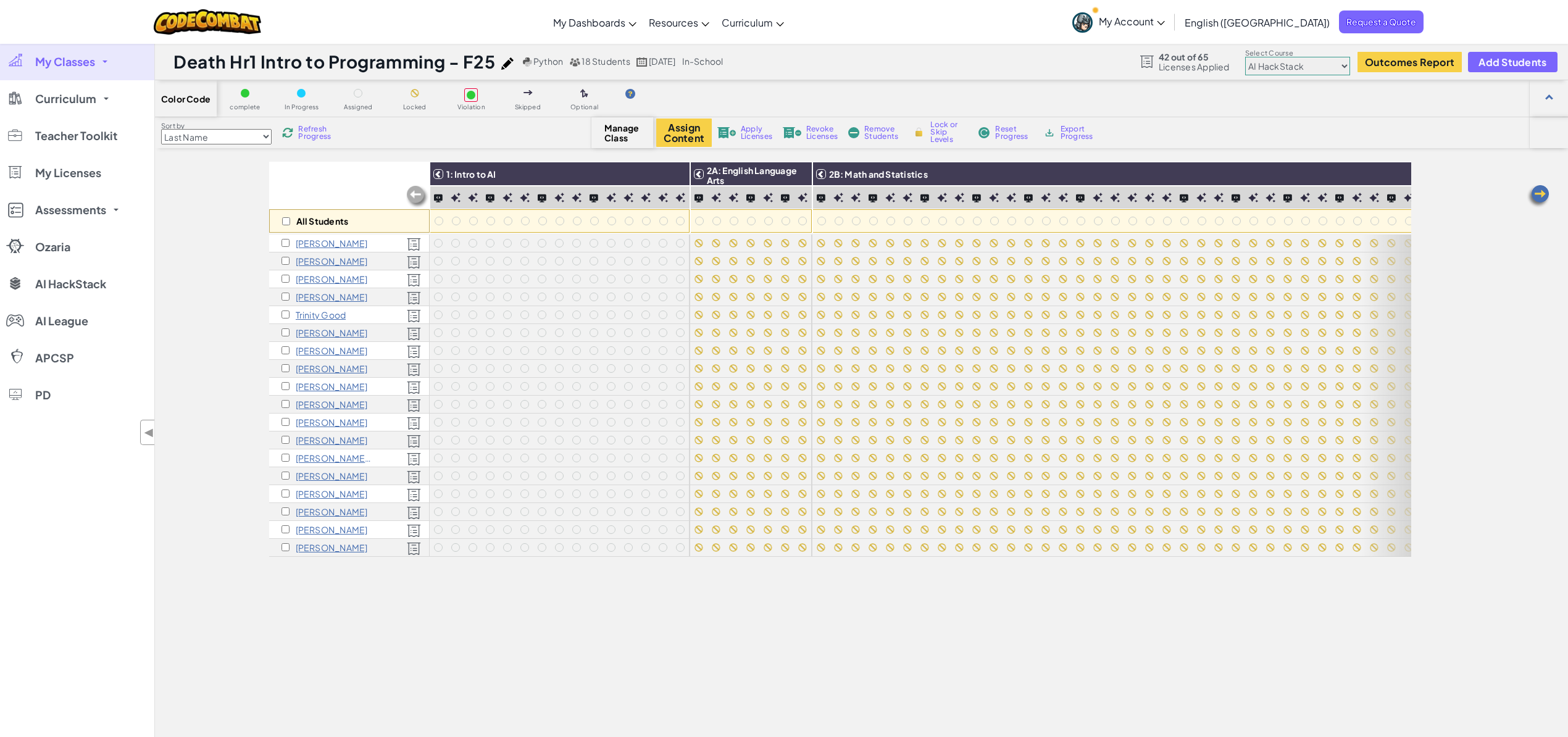
click at [418, 195] on img at bounding box center [417, 197] width 25 height 25
click at [684, 198] on img at bounding box center [680, 197] width 10 height 10
click at [491, 197] on img at bounding box center [490, 198] width 9 height 8
click at [540, 199] on img at bounding box center [542, 198] width 9 height 8
click at [492, 200] on img at bounding box center [490, 198] width 9 height 8
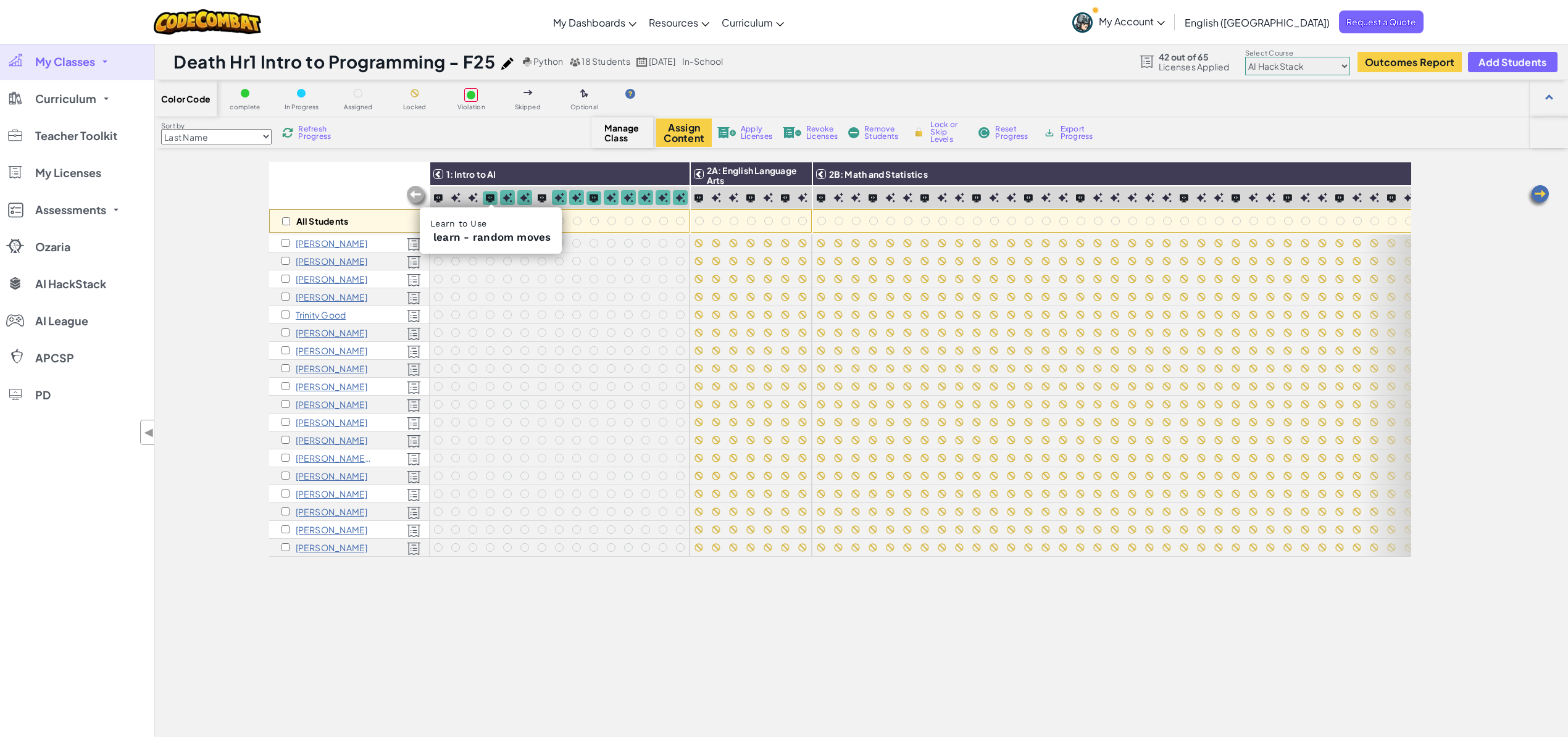
click at [507, 198] on img at bounding box center [507, 197] width 10 height 10
click at [524, 198] on img at bounding box center [524, 197] width 10 height 10
click at [540, 198] on img at bounding box center [542, 198] width 9 height 8
click at [289, 223] on input "checkbox" at bounding box center [286, 221] width 8 height 8
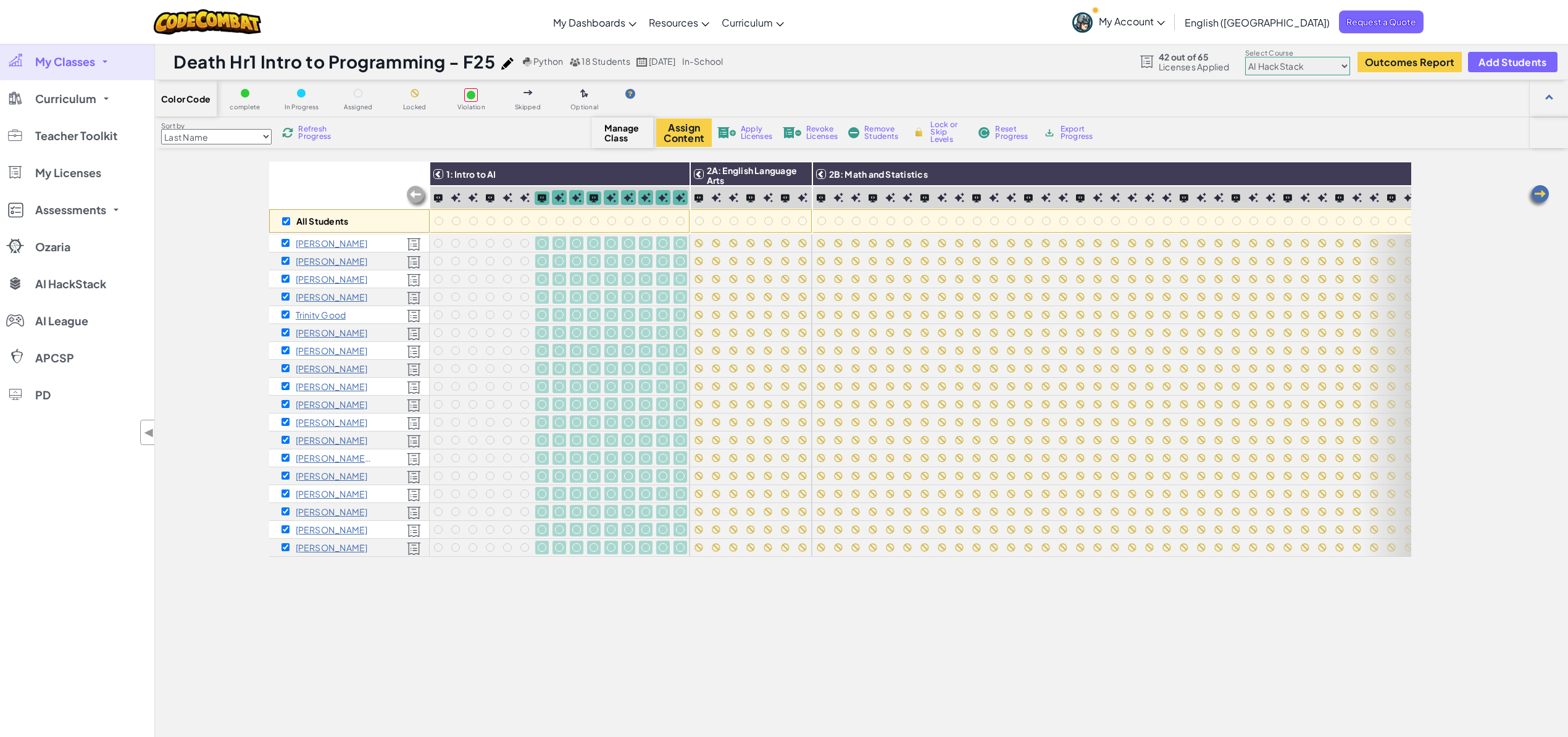
click at [938, 137] on span "Lock or Skip Levels" at bounding box center [948, 131] width 37 height 22
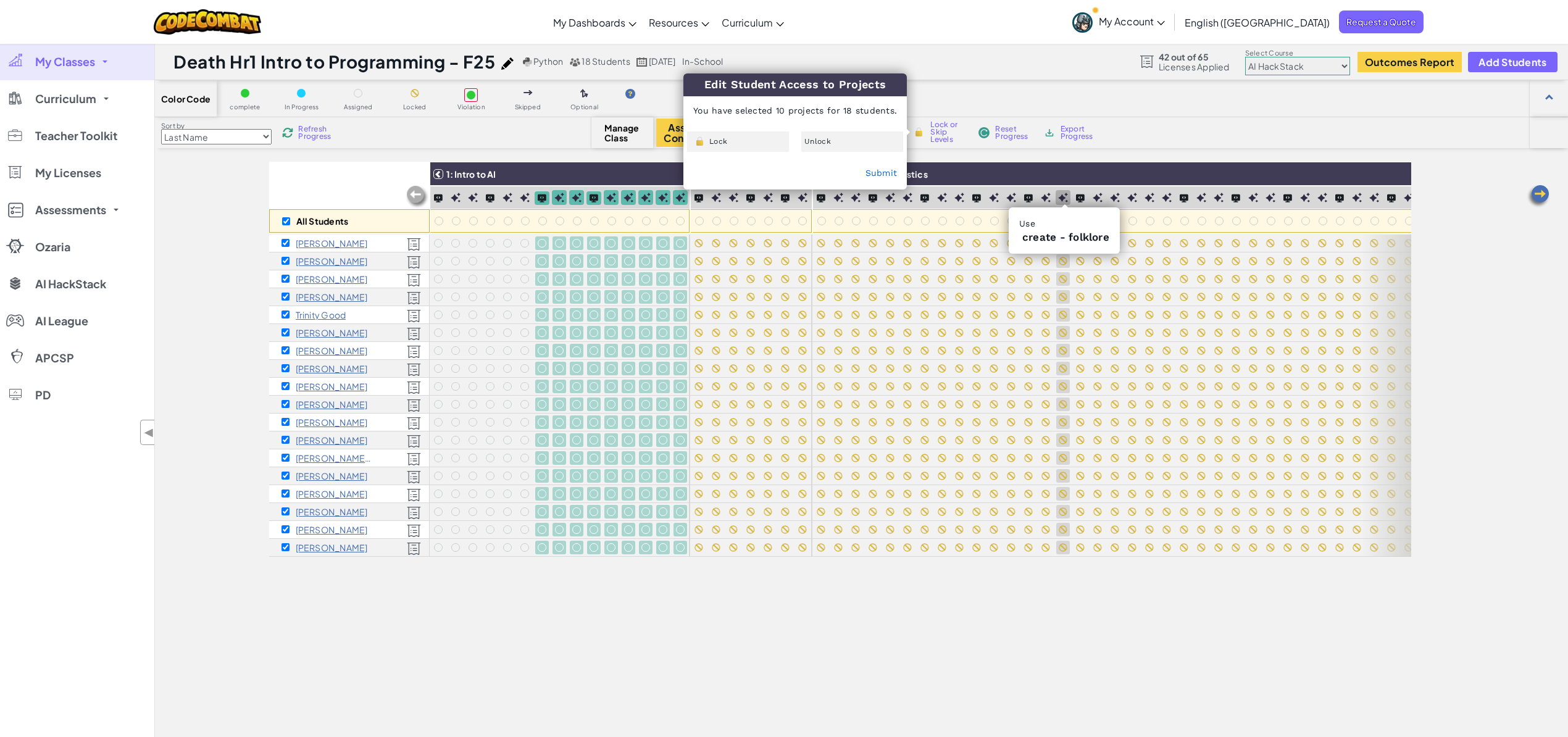
click at [739, 138] on div "Lock" at bounding box center [738, 141] width 102 height 21
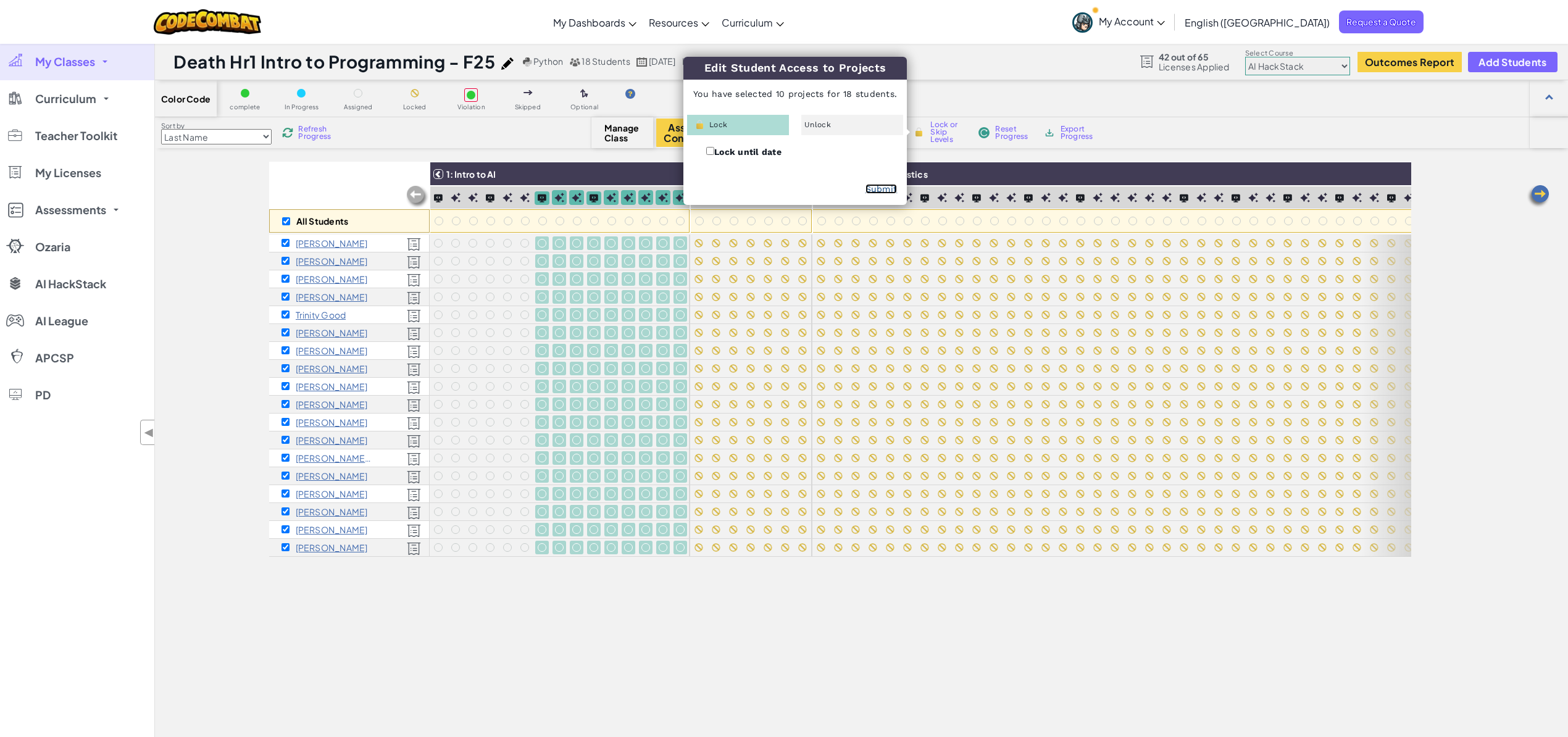
click at [887, 186] on link "Submit" at bounding box center [882, 189] width 32 height 10
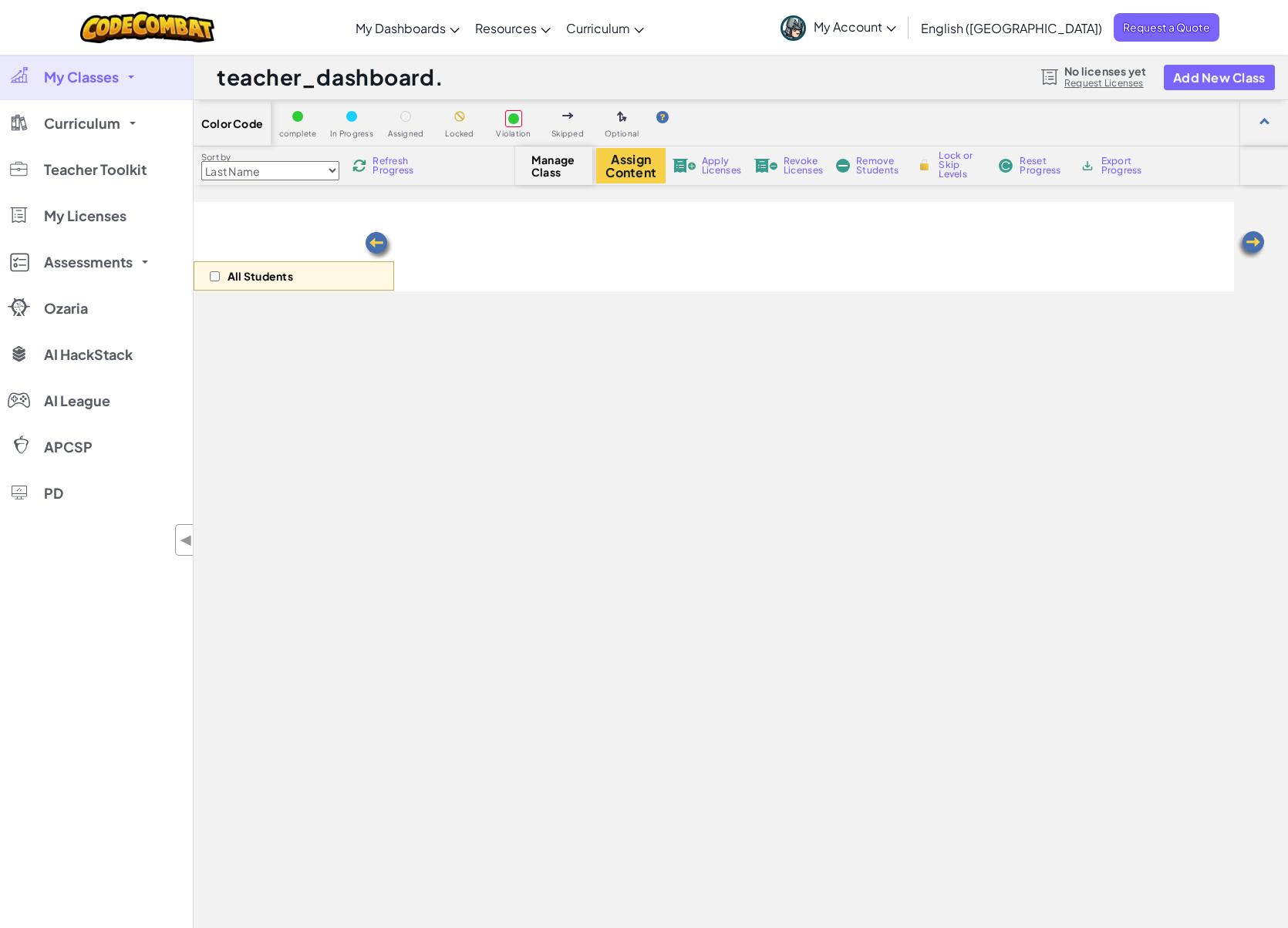
select select "663b25f11c568468efc8adde"
